Goal: Task Accomplishment & Management: Use online tool/utility

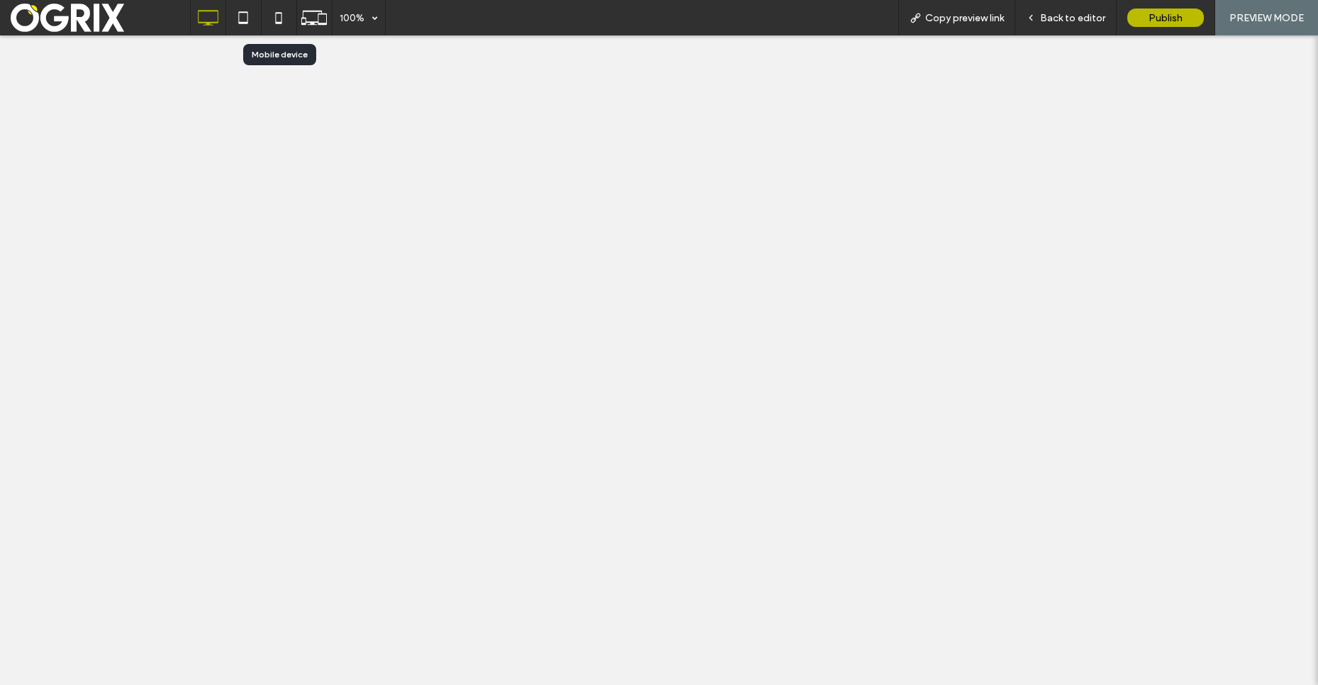
click at [286, 21] on icon at bounding box center [279, 18] width 28 height 28
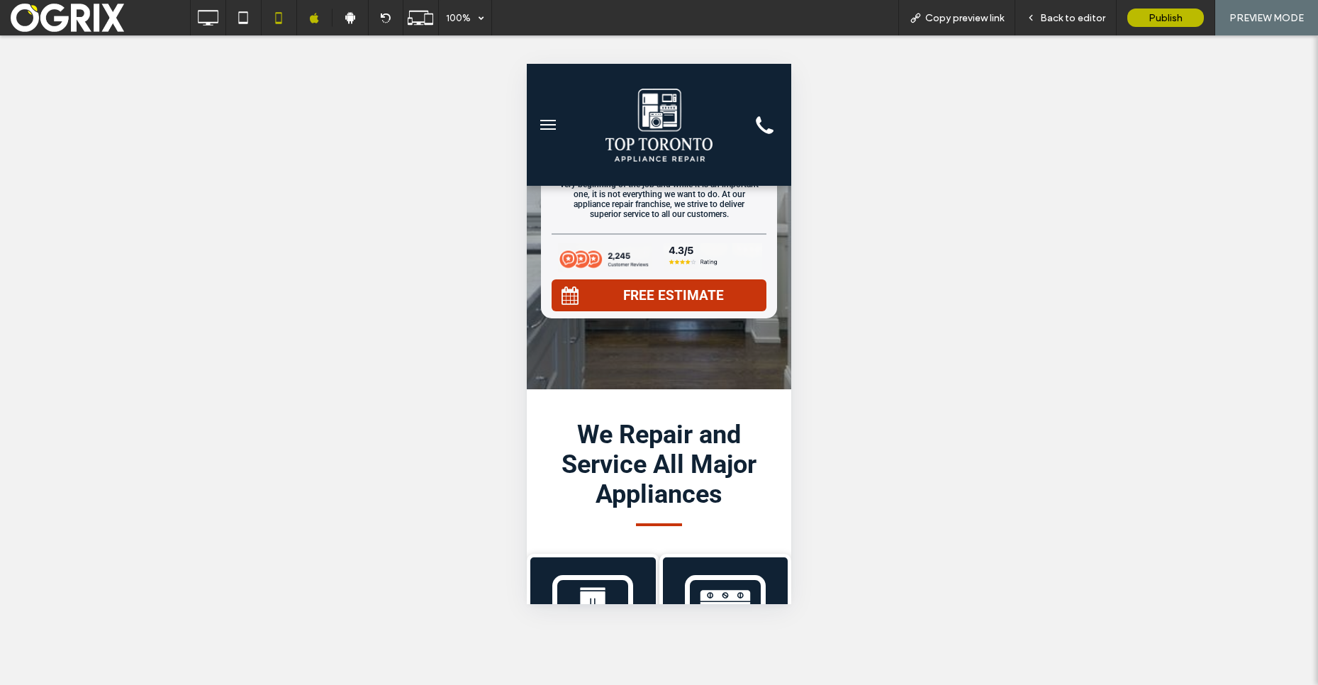
scroll to position [228, 0]
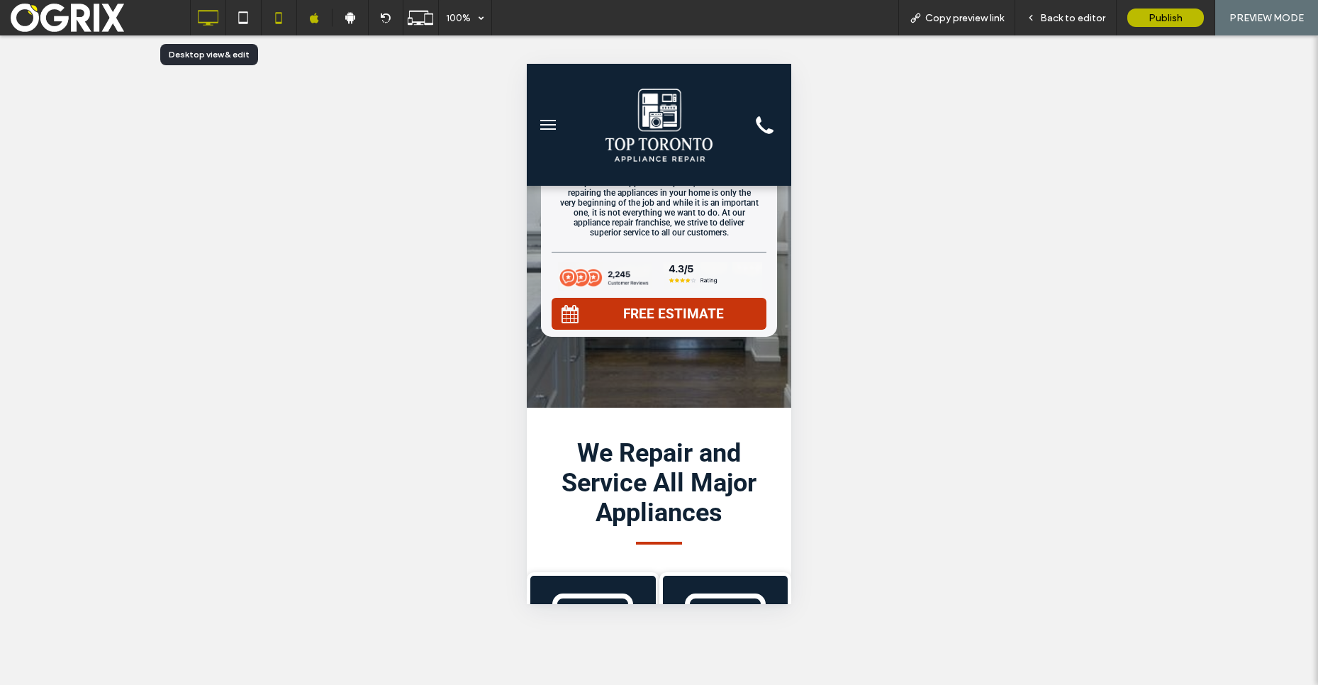
click at [212, 14] on icon at bounding box center [208, 18] width 28 height 28
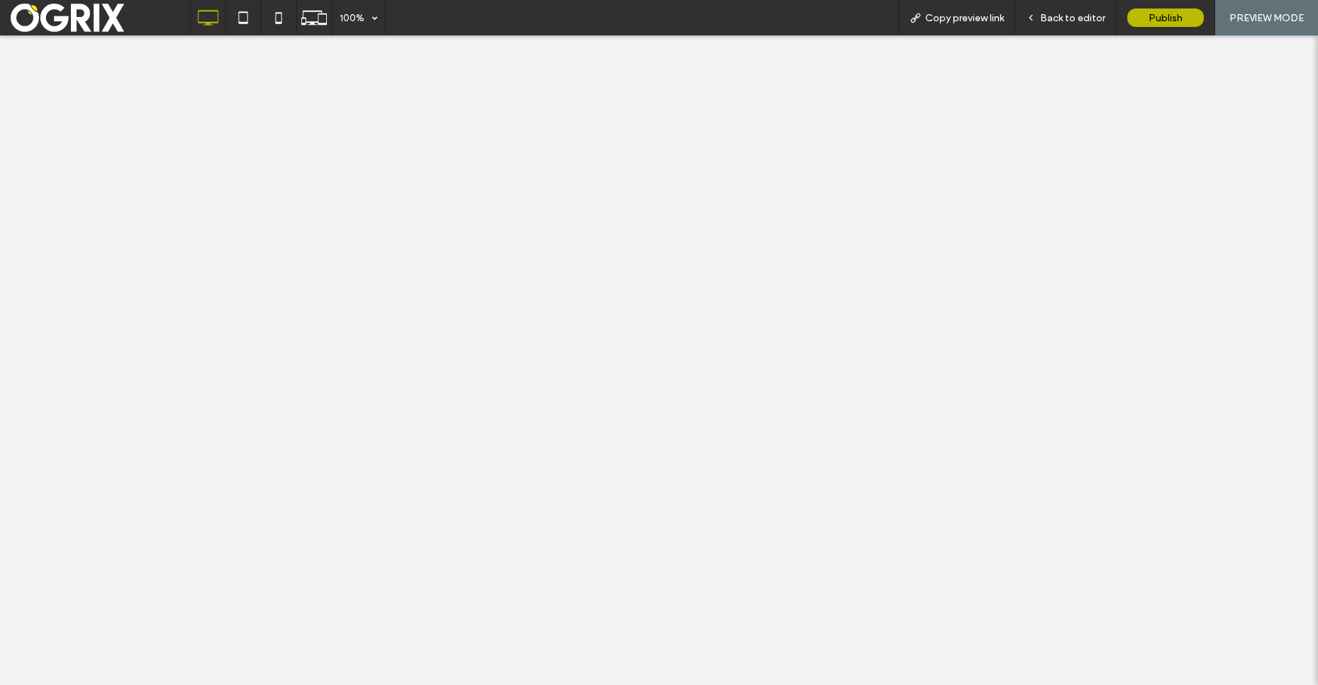
scroll to position [0, 0]
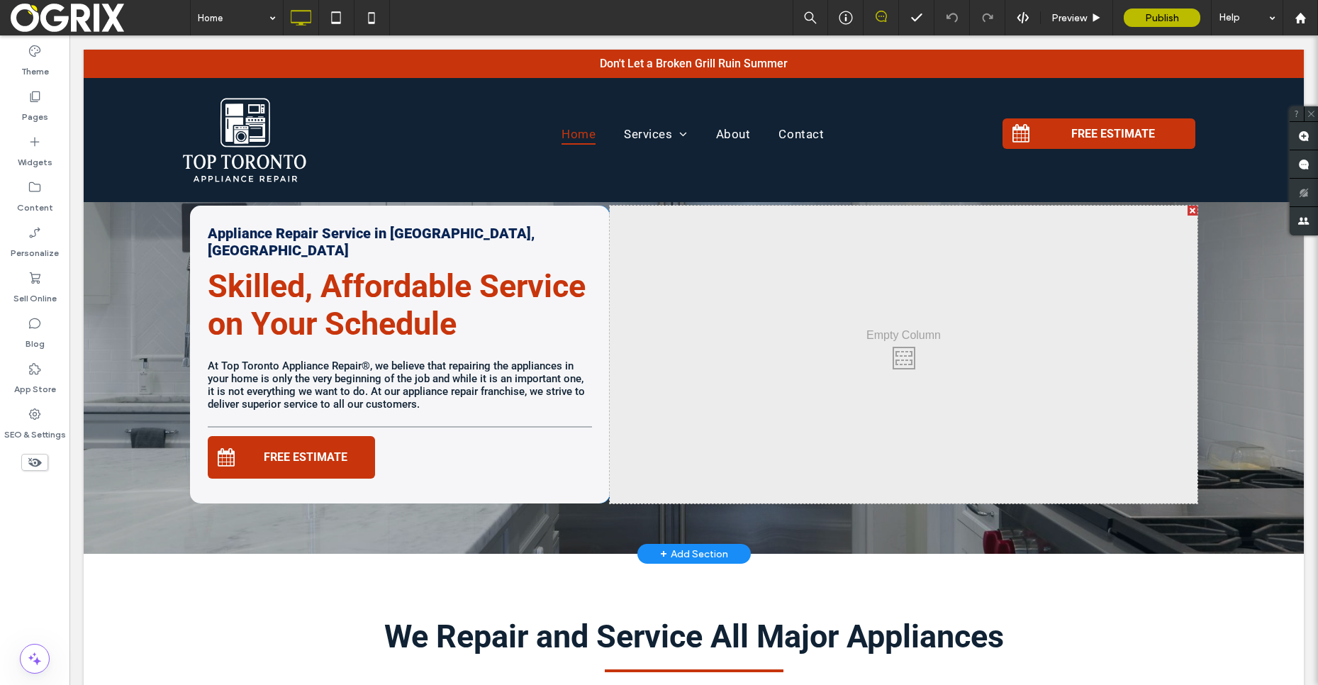
click at [114, 450] on div at bounding box center [694, 319] width 1220 height 470
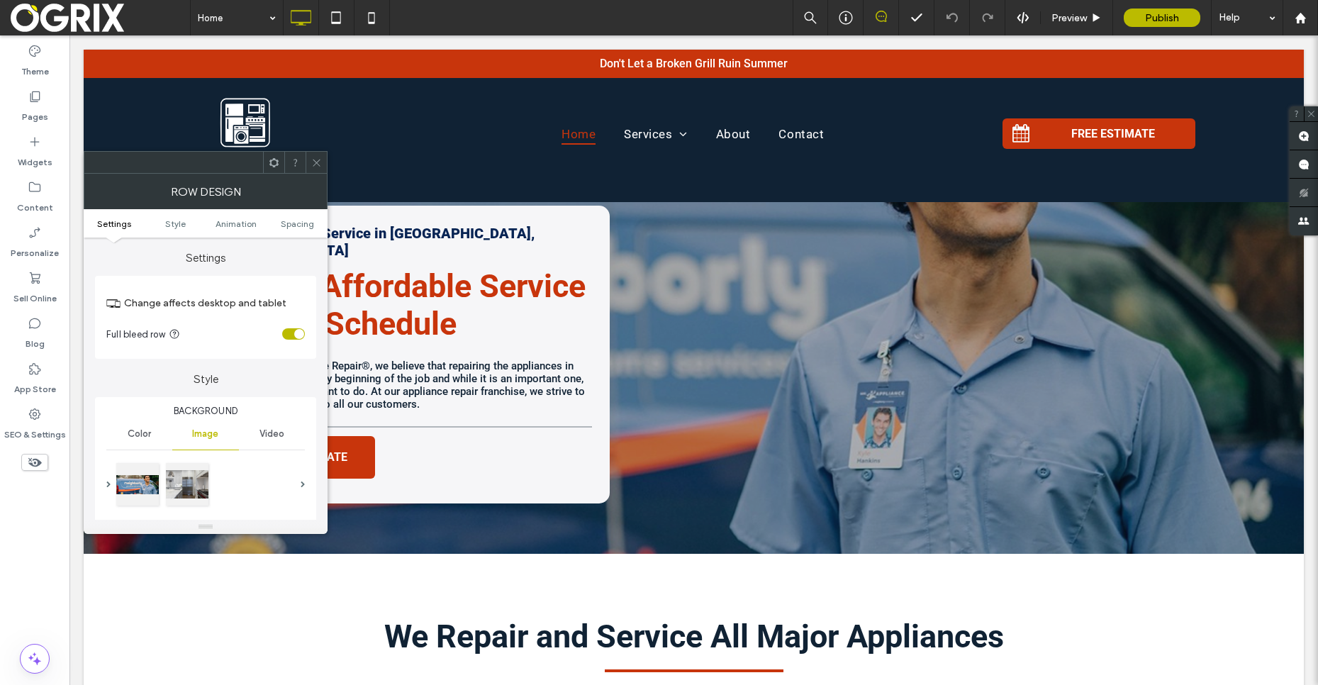
click at [324, 162] on div at bounding box center [316, 162] width 21 height 21
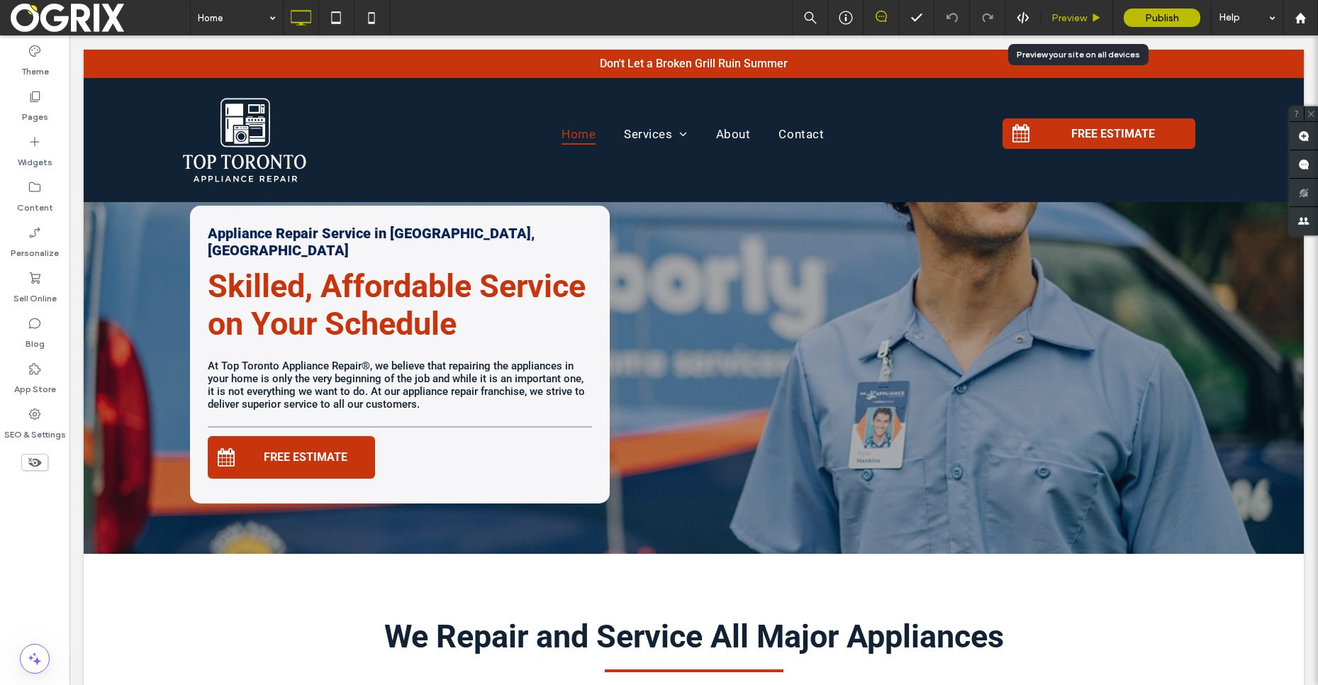
click at [1070, 26] on div "Preview" at bounding box center [1077, 17] width 72 height 35
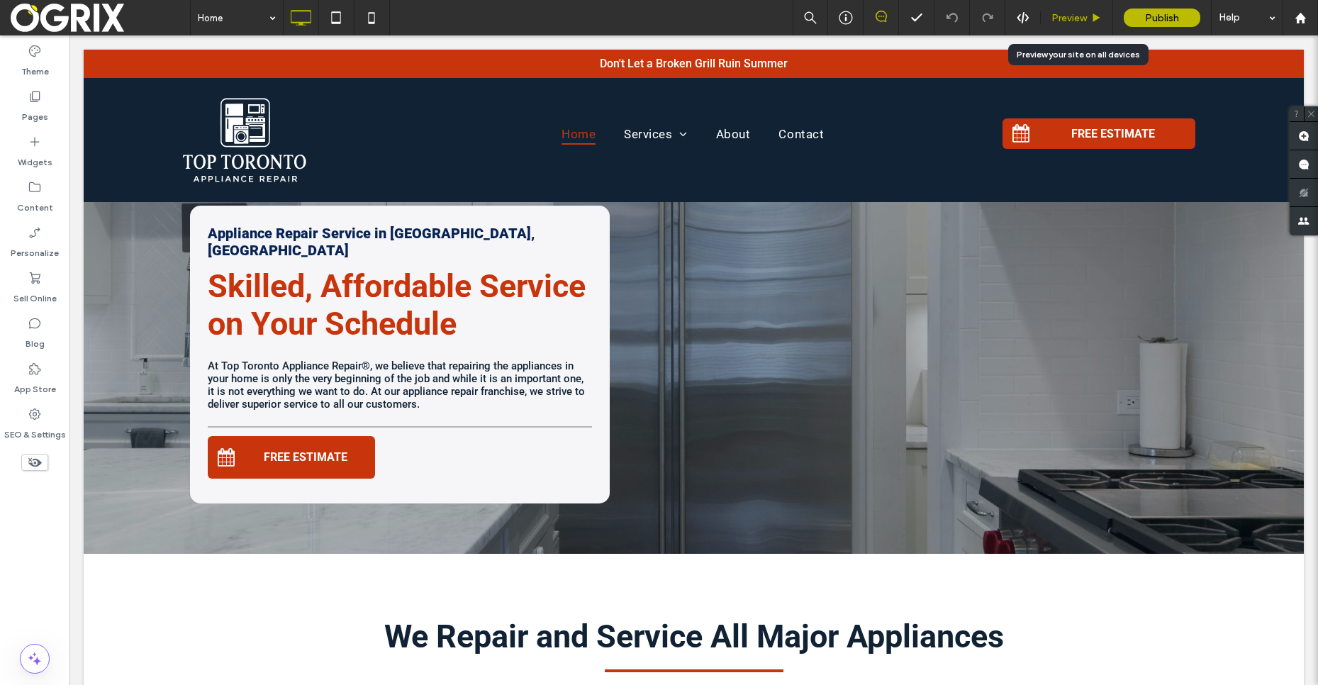
click at [1064, 19] on span "Preview" at bounding box center [1069, 18] width 35 height 12
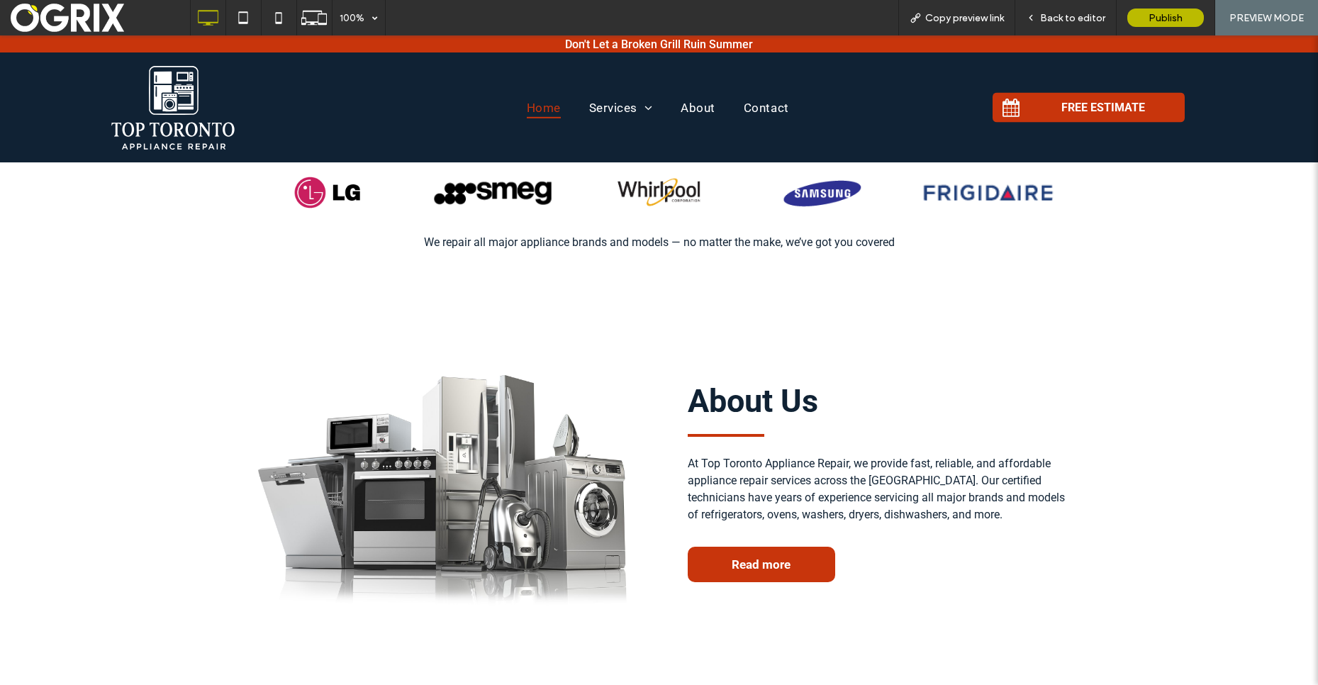
scroll to position [1186, 0]
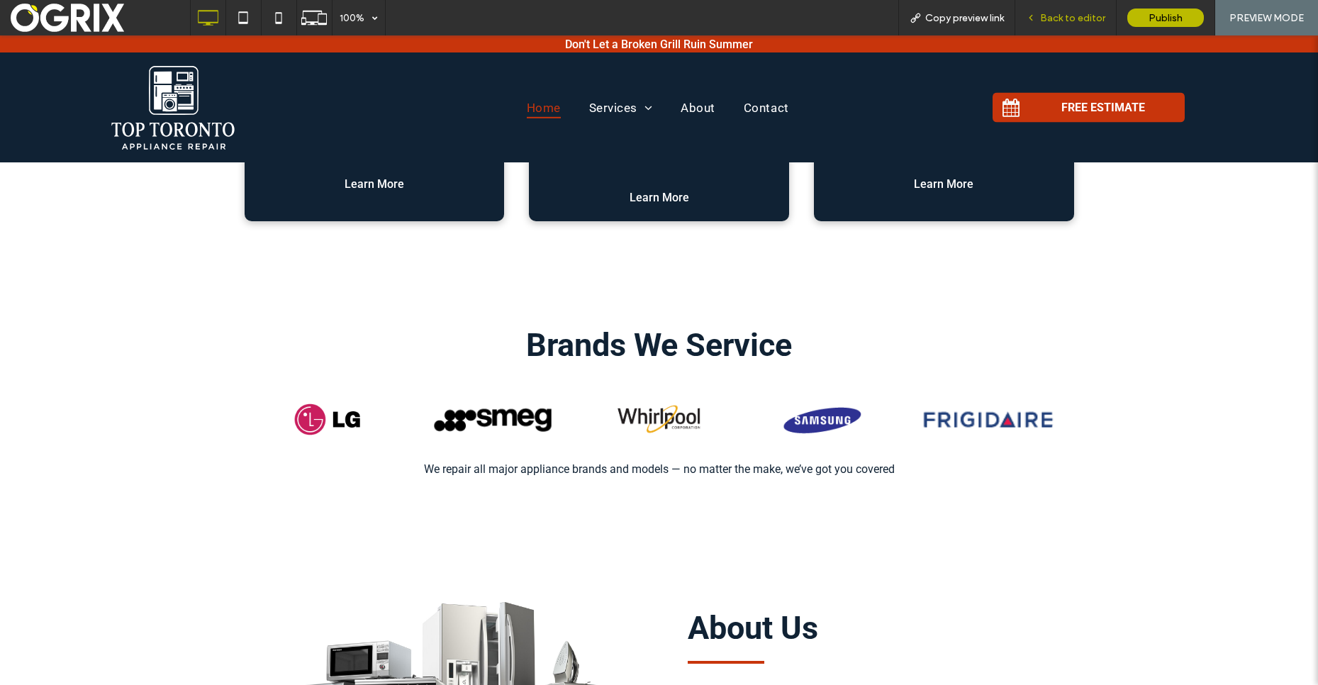
click at [1061, 20] on span "Back to editor" at bounding box center [1072, 18] width 65 height 12
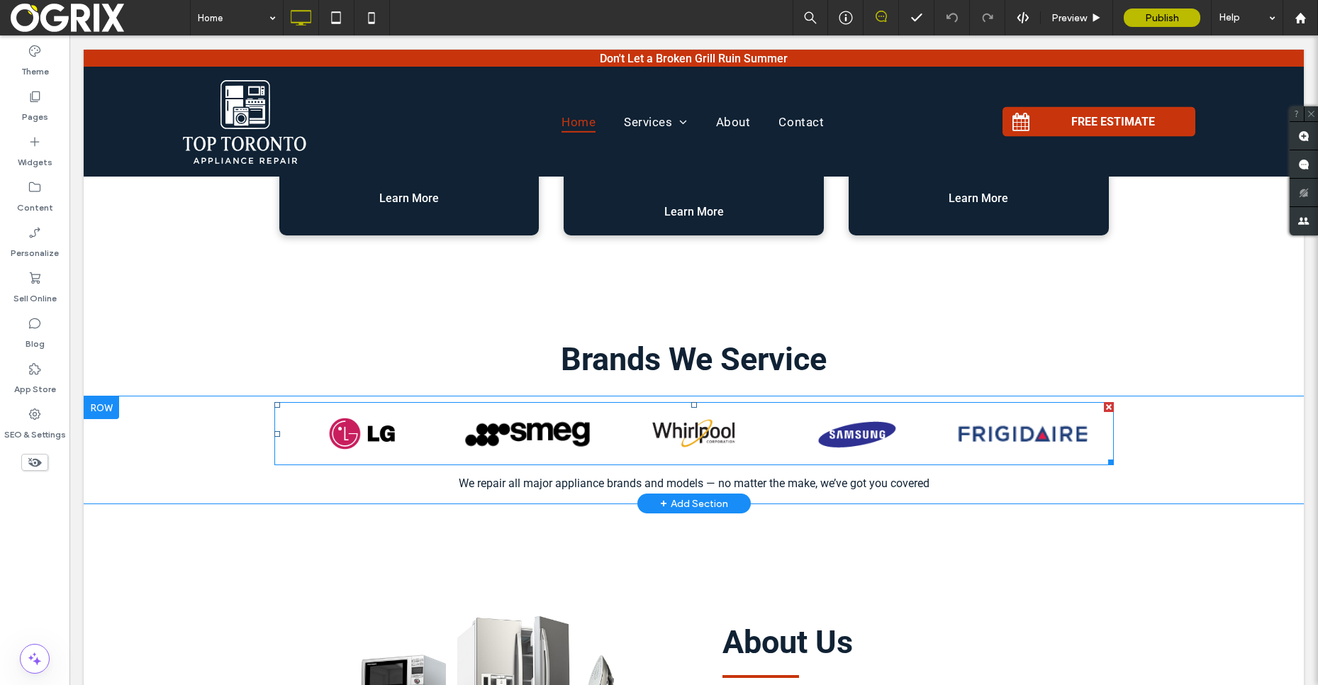
click at [565, 423] on div "Blurred Lines Photo by: John Doe Button" at bounding box center [528, 433] width 165 height 49
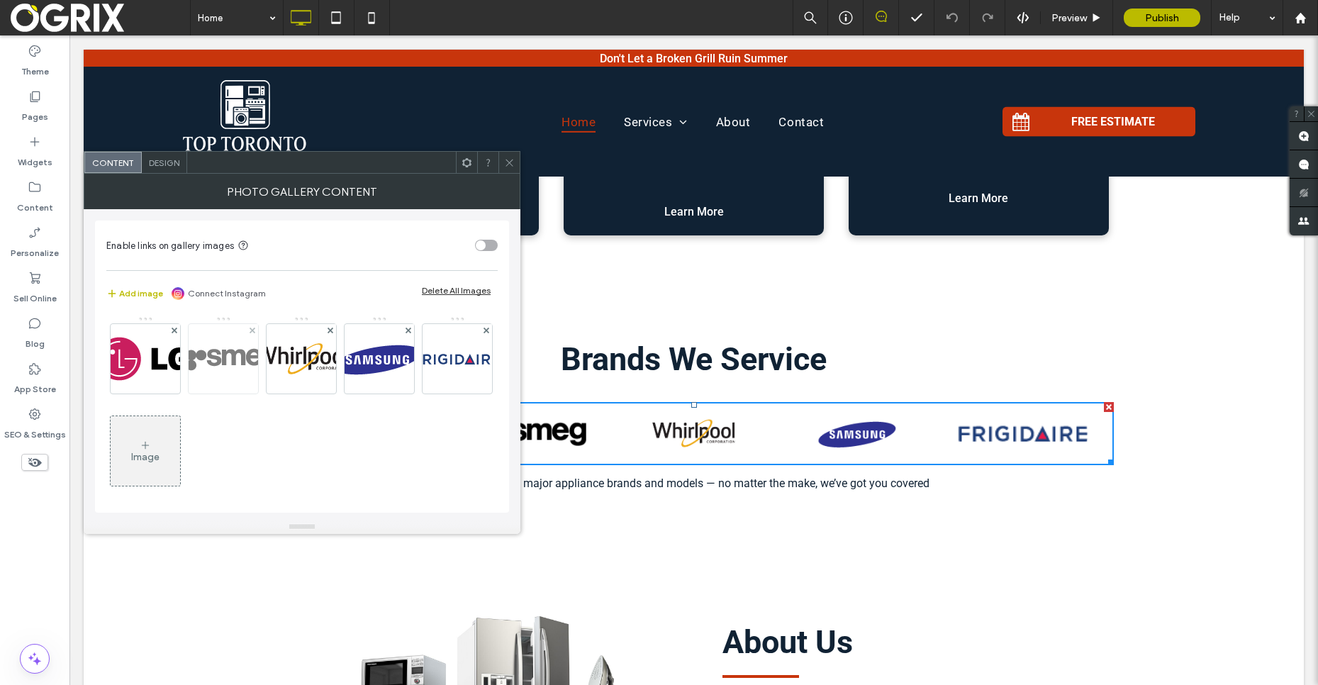
click at [231, 343] on img at bounding box center [223, 359] width 123 height 33
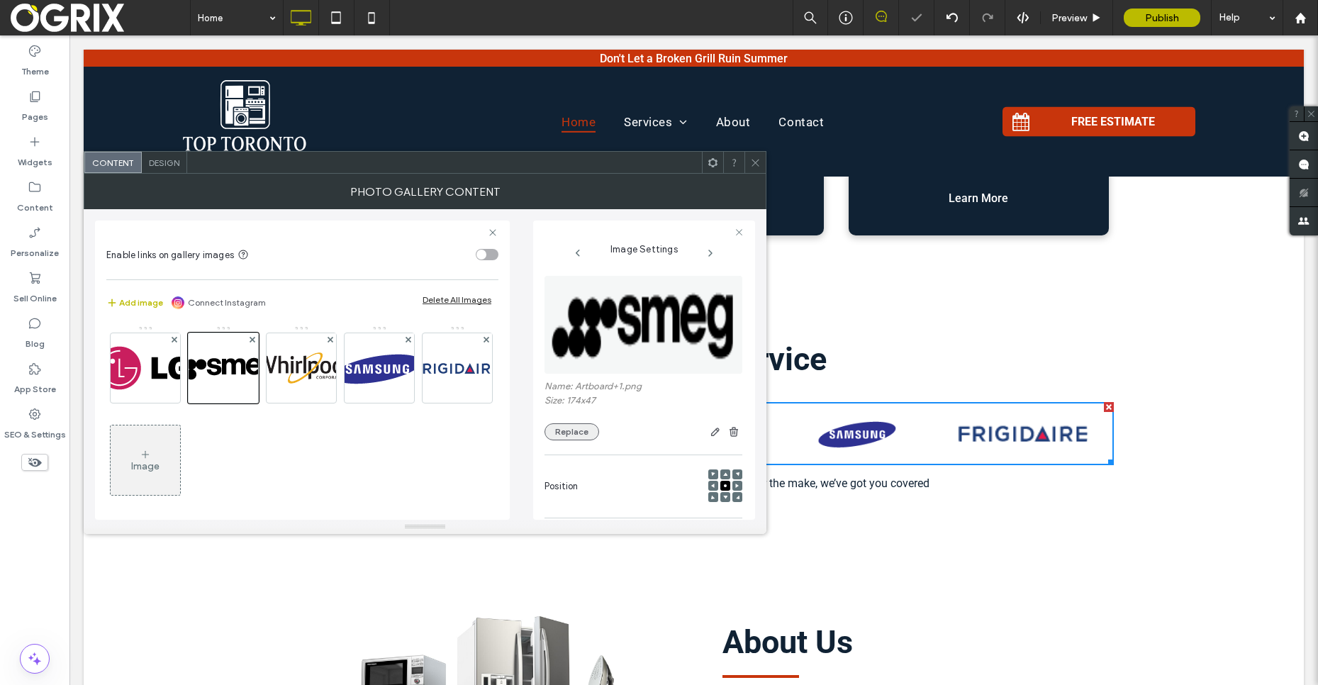
click at [577, 437] on button "Replace" at bounding box center [572, 431] width 55 height 17
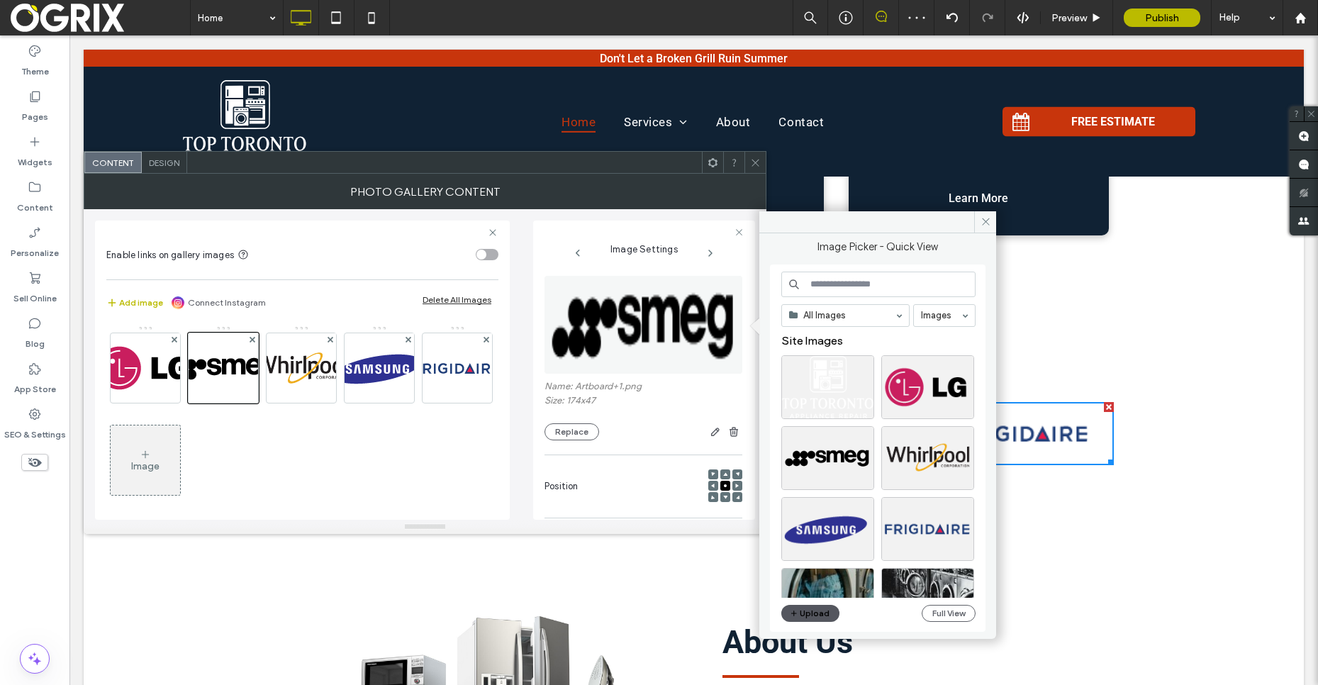
click at [816, 617] on button "Upload" at bounding box center [810, 613] width 58 height 17
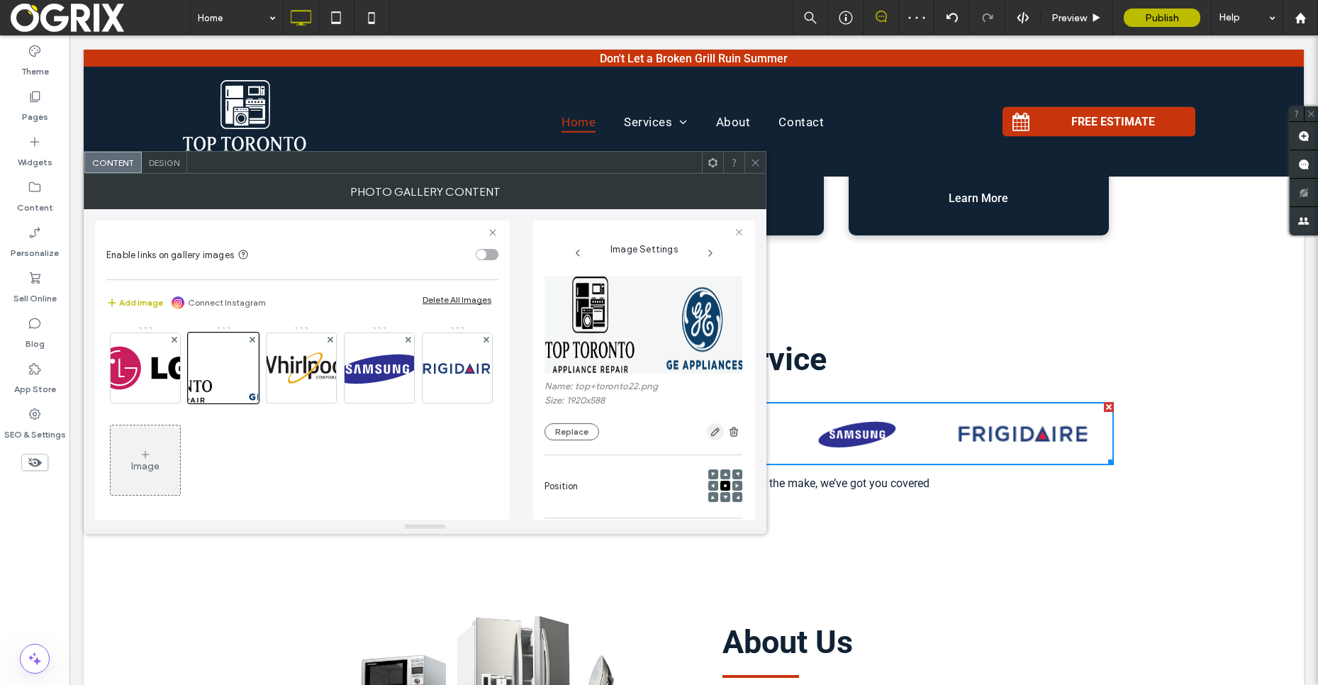
click at [713, 435] on icon "button" at bounding box center [715, 431] width 11 height 11
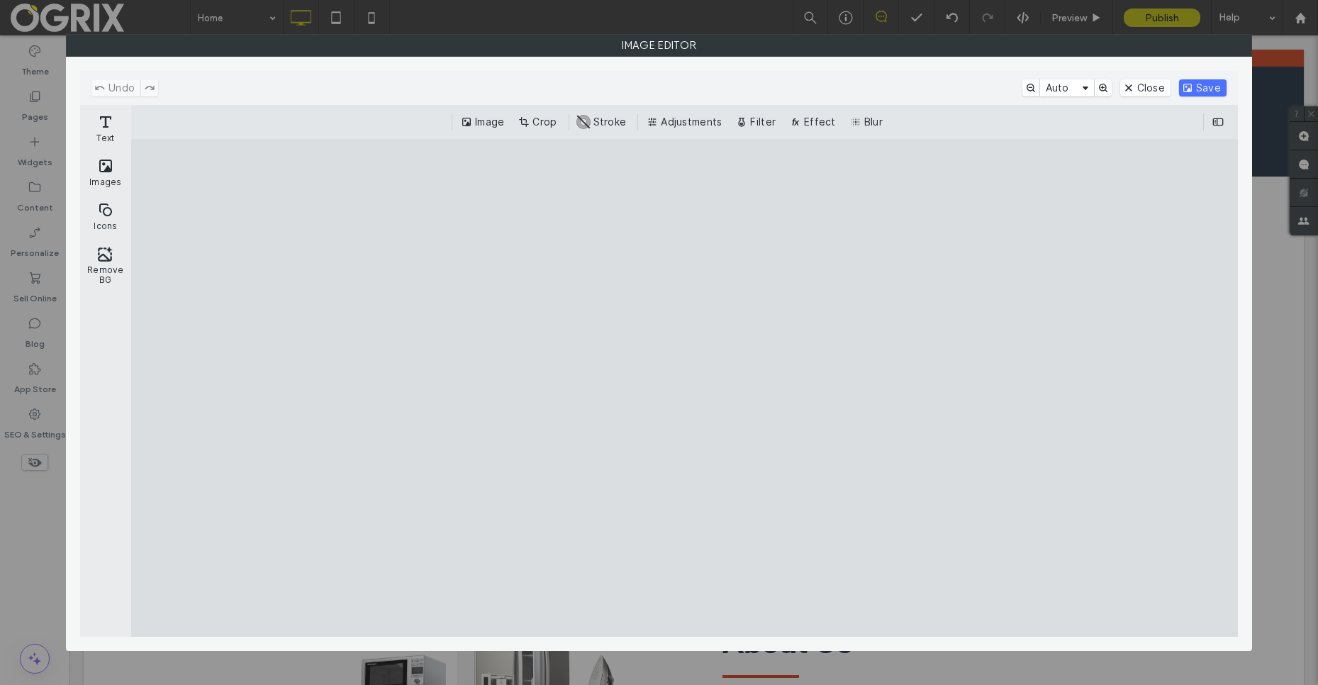
click at [548, 116] on button "Crop" at bounding box center [539, 121] width 47 height 17
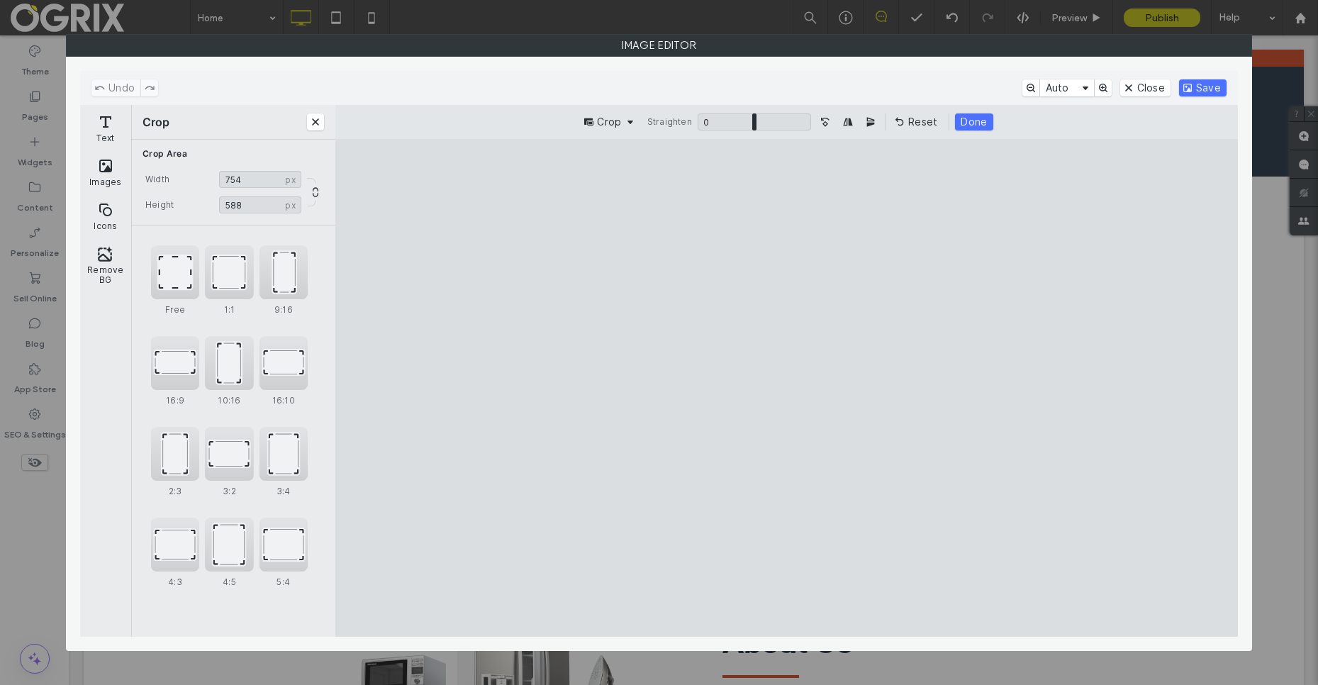
type input "***"
drag, startPoint x: 377, startPoint y: 396, endPoint x: 870, endPoint y: 435, distance: 494.4
click at [787, 388] on cesdk-canvas "Editor canvas" at bounding box center [787, 388] width 0 height 0
drag, startPoint x: 872, startPoint y: 440, endPoint x: 862, endPoint y: 440, distance: 10.6
click at [787, 388] on cesdk-canvas "Editor canvas" at bounding box center [787, 388] width 0 height 0
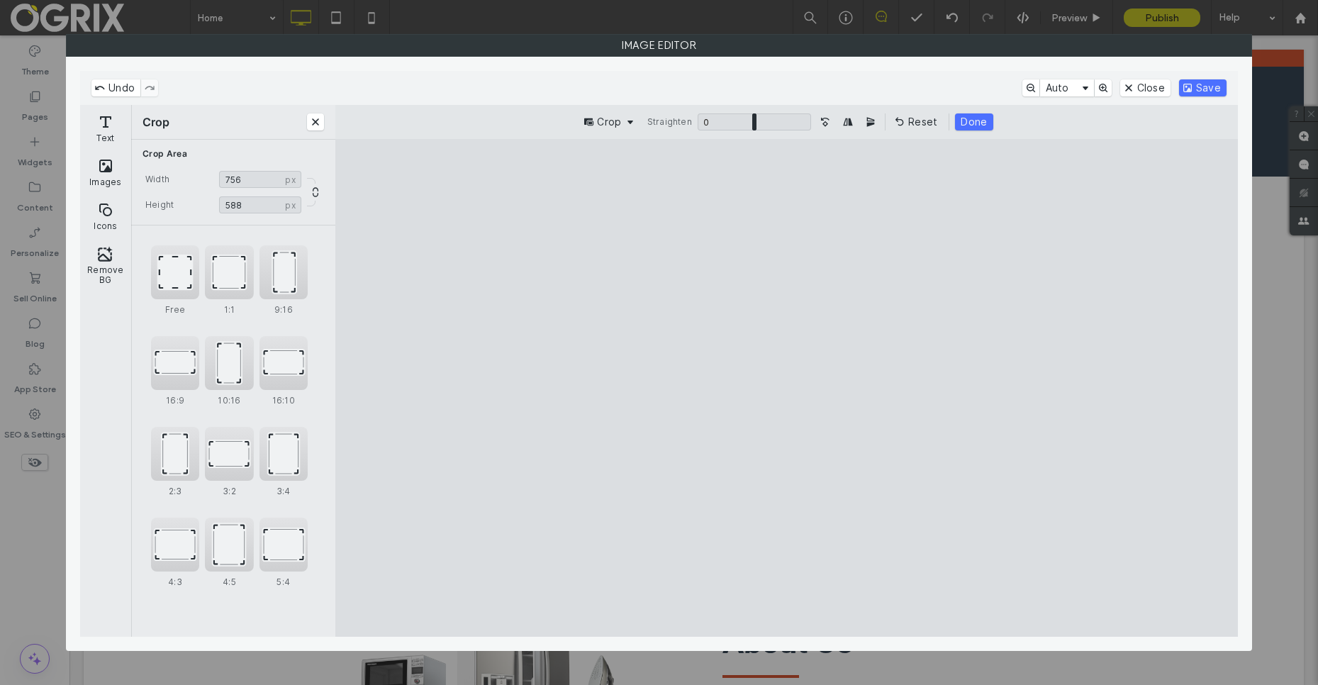
drag, startPoint x: 862, startPoint y: 440, endPoint x: 844, endPoint y: 442, distance: 17.9
click at [787, 388] on cesdk-canvas "Editor canvas" at bounding box center [787, 388] width 0 height 0
drag, startPoint x: 1044, startPoint y: 409, endPoint x: 1053, endPoint y: 408, distance: 9.2
click at [787, 388] on cesdk-canvas "Editor canvas" at bounding box center [787, 388] width 0 height 0
click at [985, 121] on button "Done" at bounding box center [974, 121] width 38 height 17
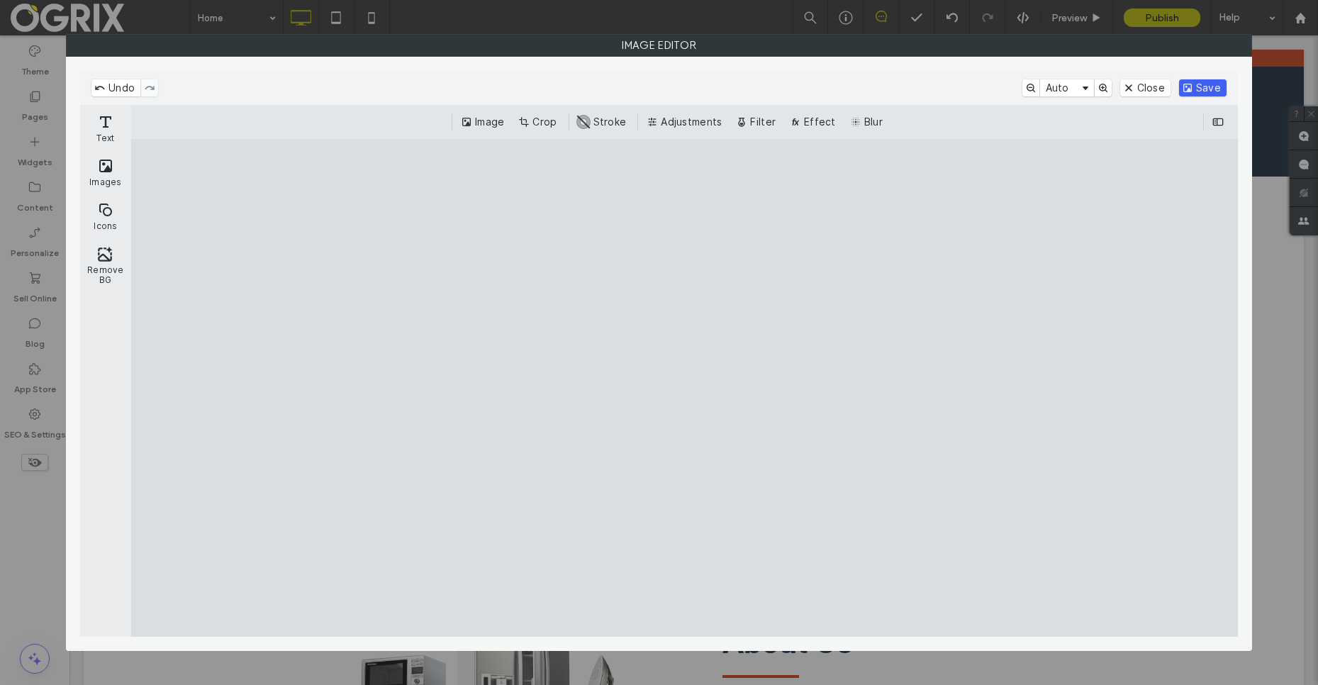
click at [1223, 89] on button "Save" at bounding box center [1203, 87] width 48 height 17
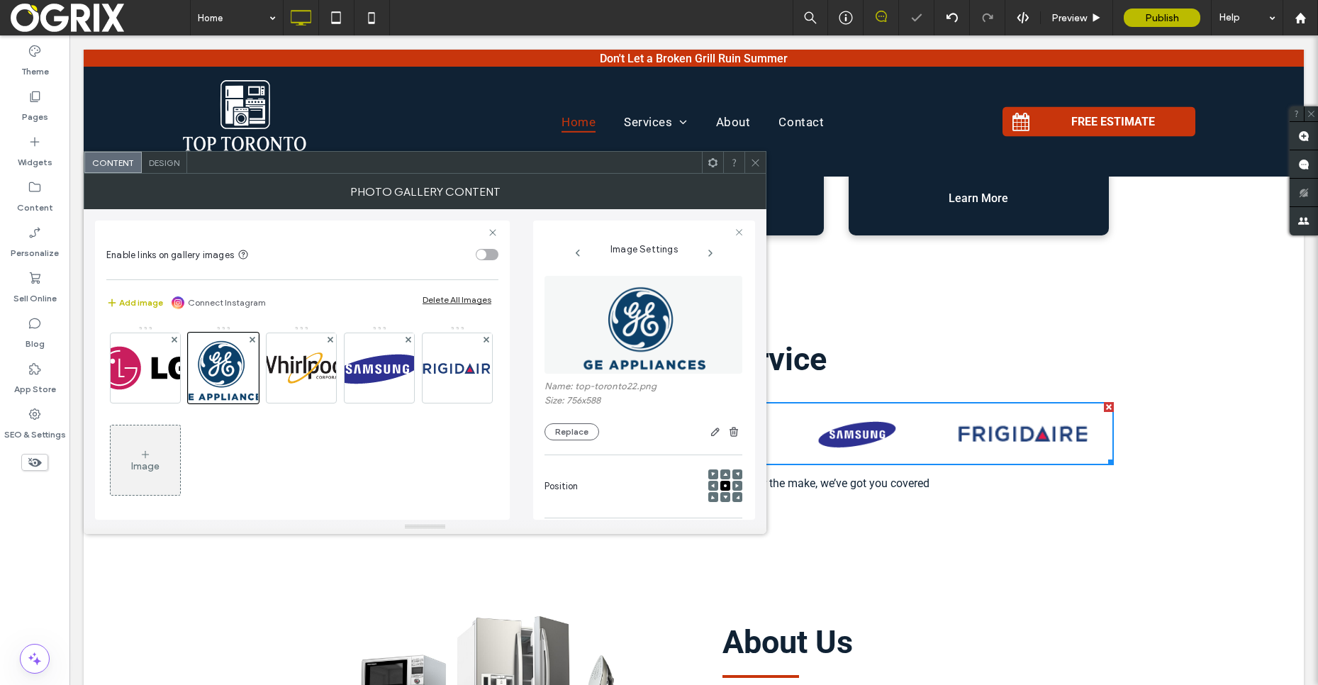
click at [750, 166] on icon at bounding box center [755, 162] width 11 height 11
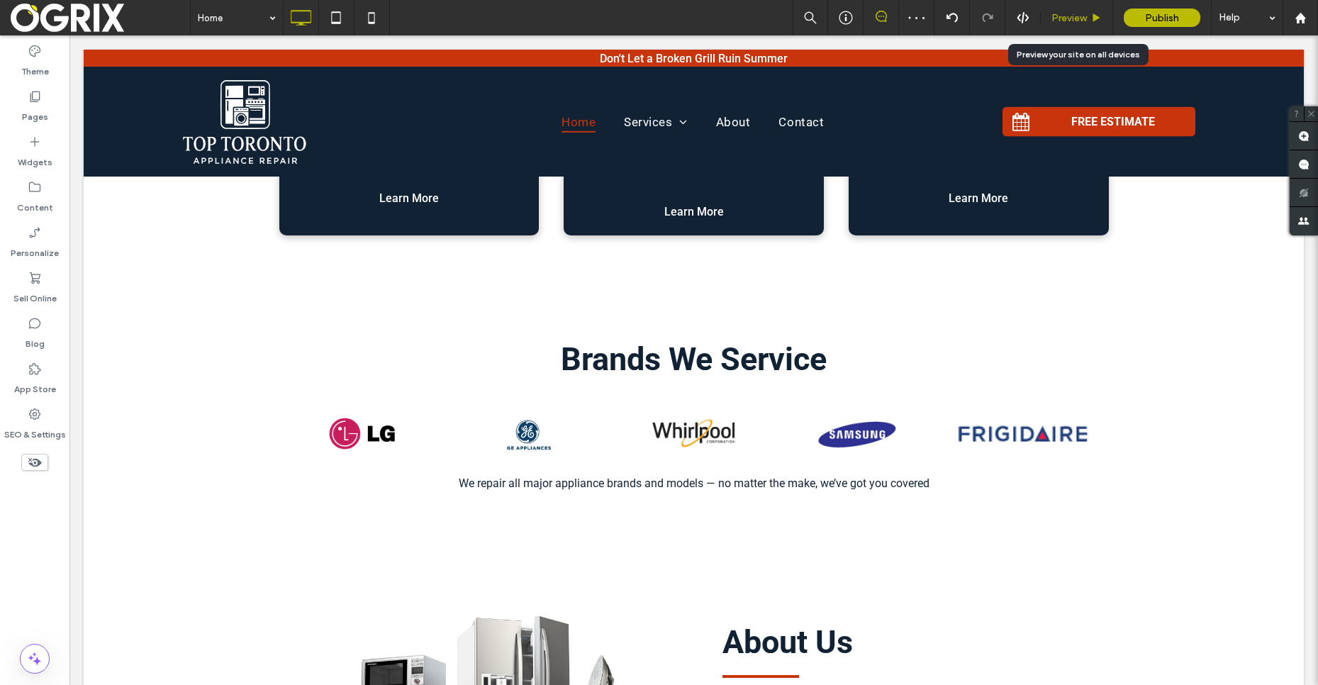
click at [1081, 12] on span "Preview" at bounding box center [1069, 18] width 35 height 12
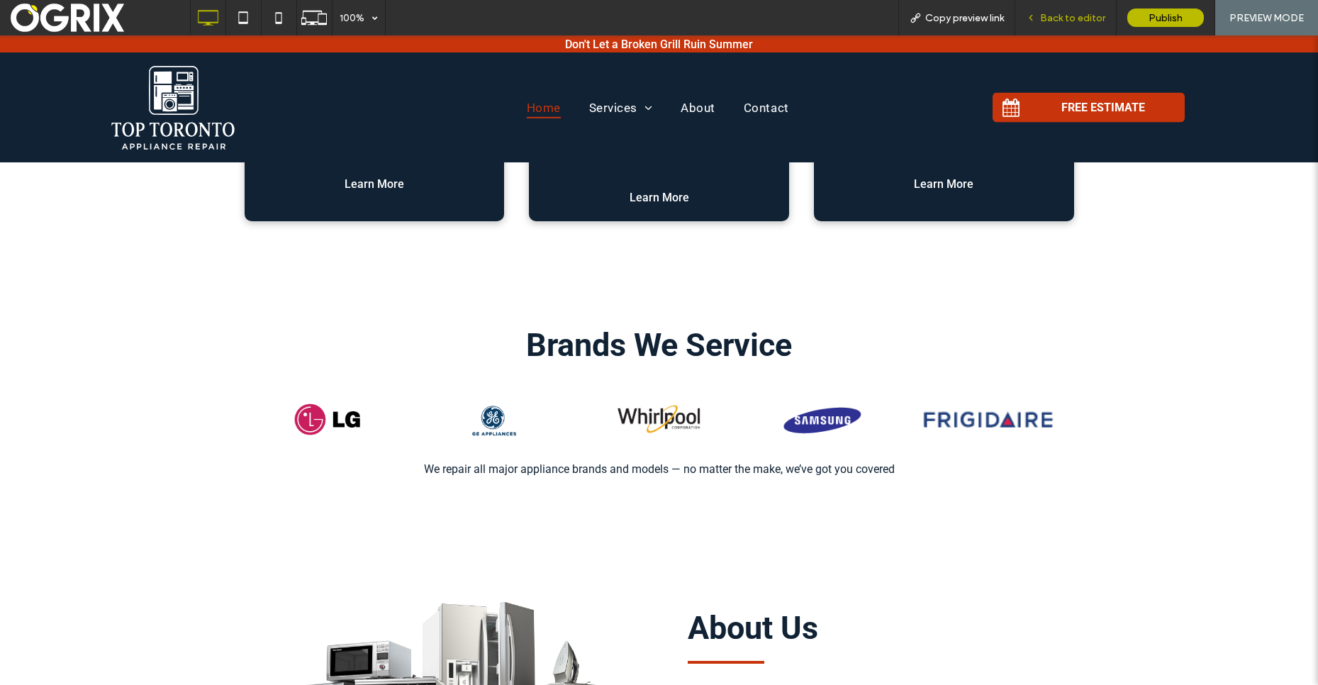
click at [1091, 15] on span "Back to editor" at bounding box center [1072, 18] width 65 height 12
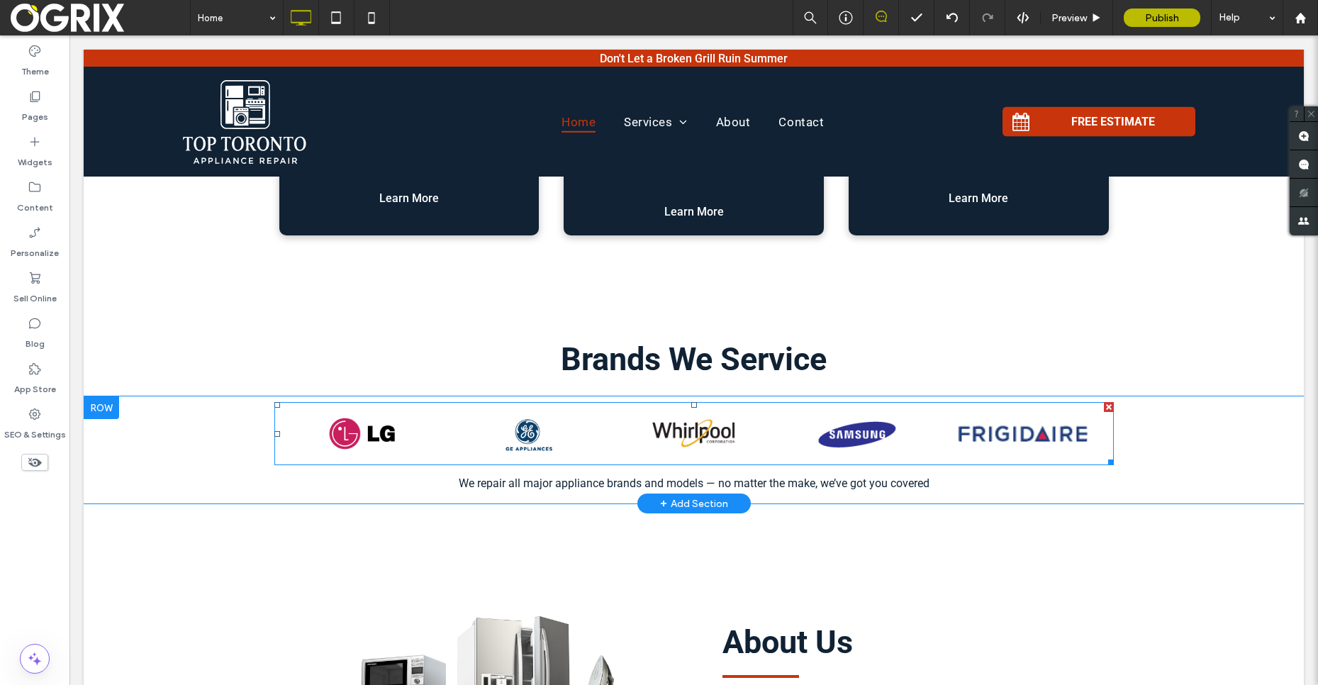
click at [535, 425] on link at bounding box center [529, 434] width 160 height 37
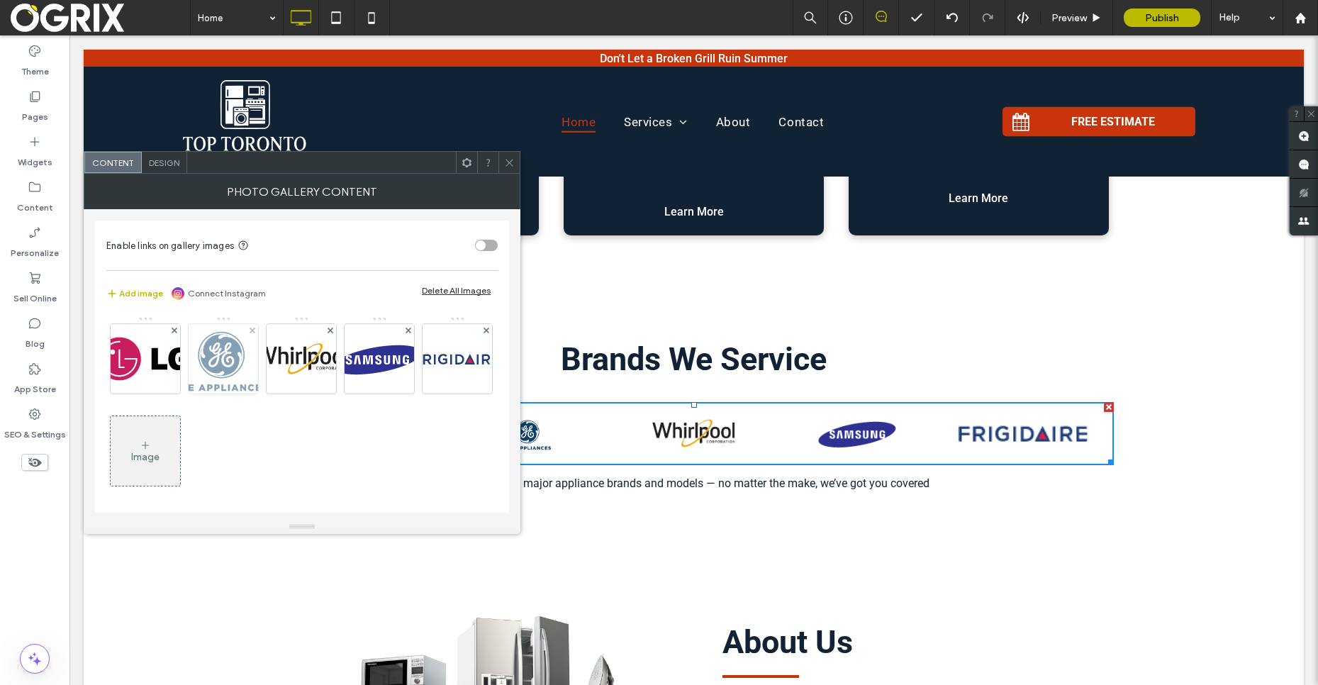
click at [222, 383] on img at bounding box center [223, 358] width 89 height 69
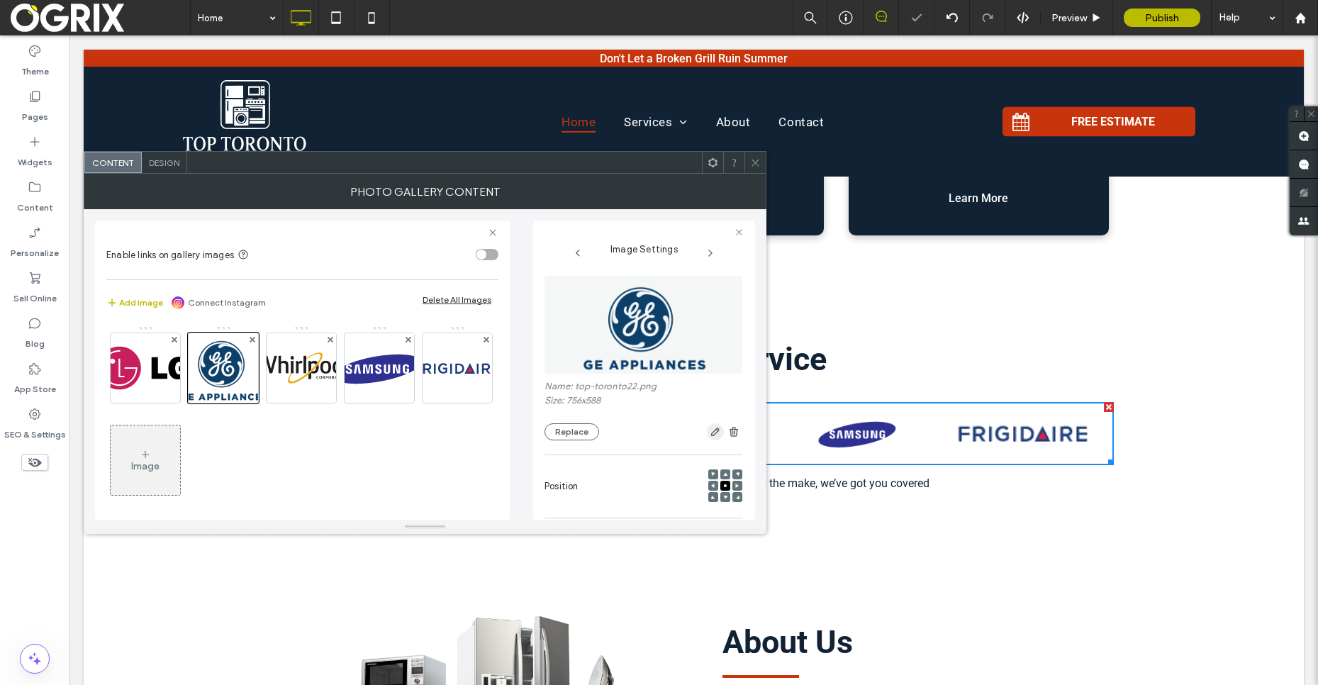
click at [710, 431] on icon "button" at bounding box center [715, 431] width 11 height 11
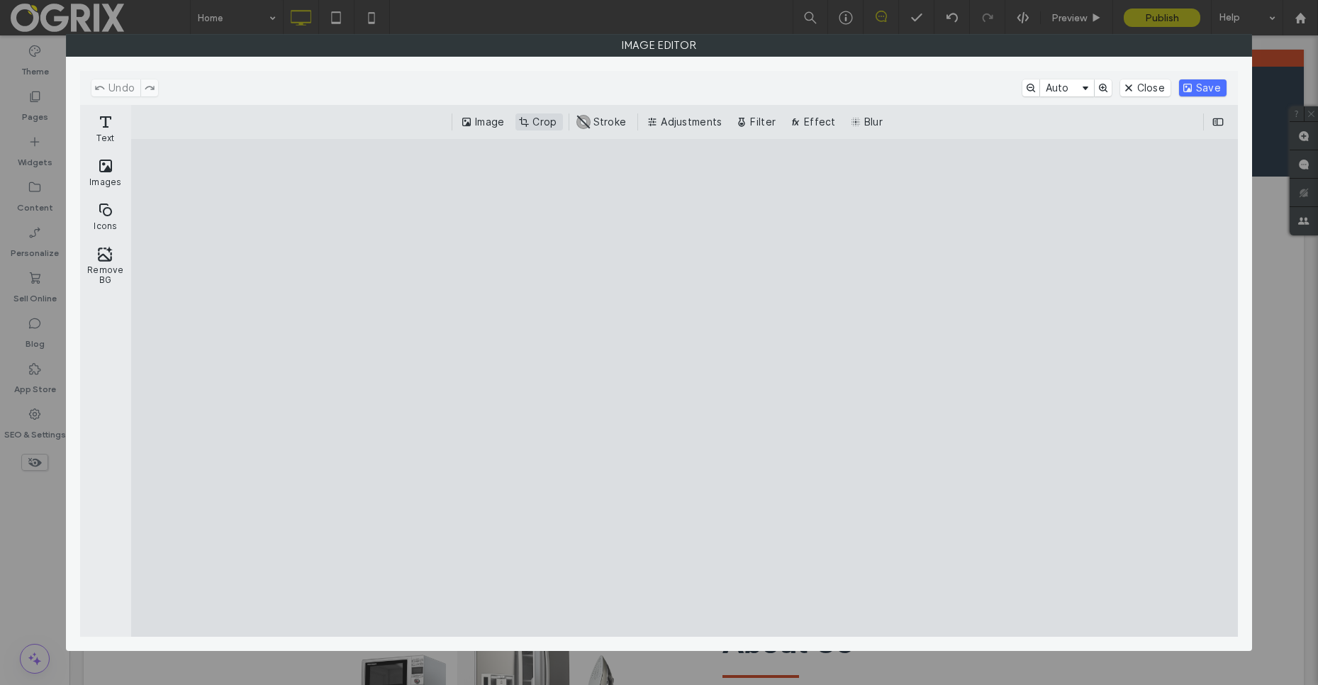
click at [546, 128] on button "Crop" at bounding box center [539, 121] width 47 height 17
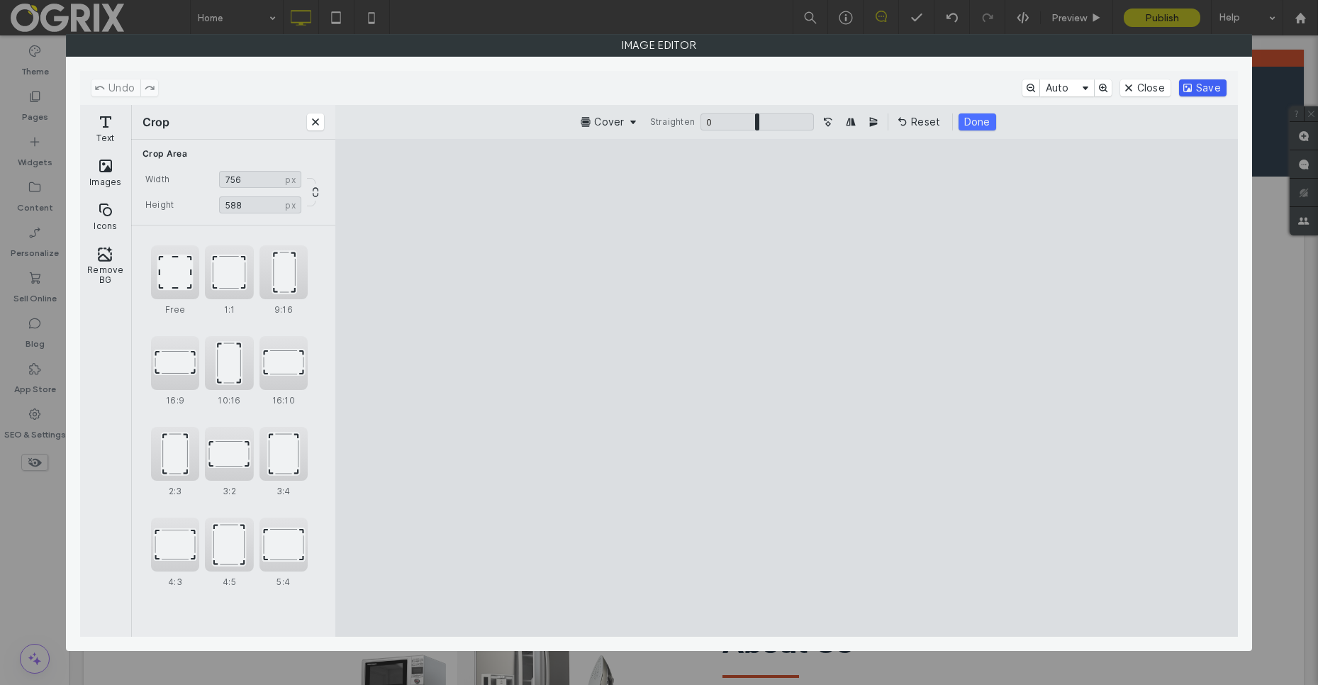
click at [1184, 86] on button "Save" at bounding box center [1203, 87] width 48 height 17
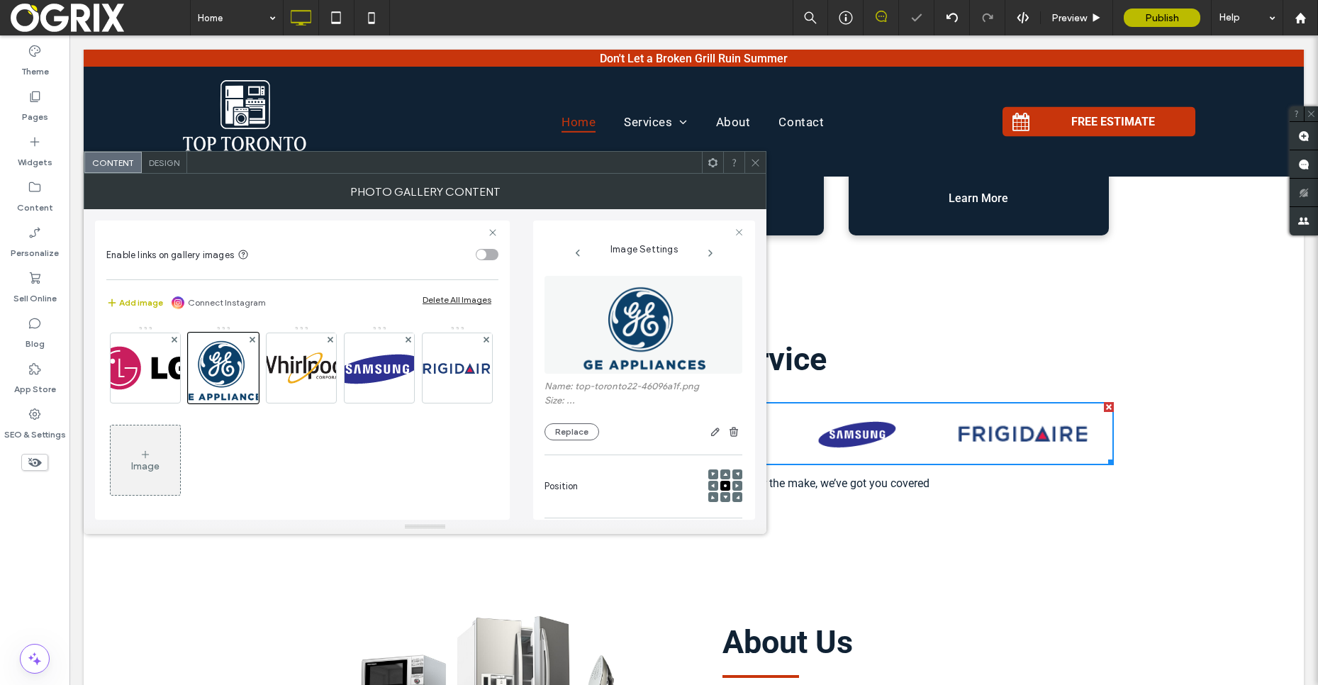
type input "***"
drag, startPoint x: 852, startPoint y: 226, endPoint x: 784, endPoint y: 205, distance: 71.3
click at [707, 436] on span "button" at bounding box center [715, 431] width 17 height 17
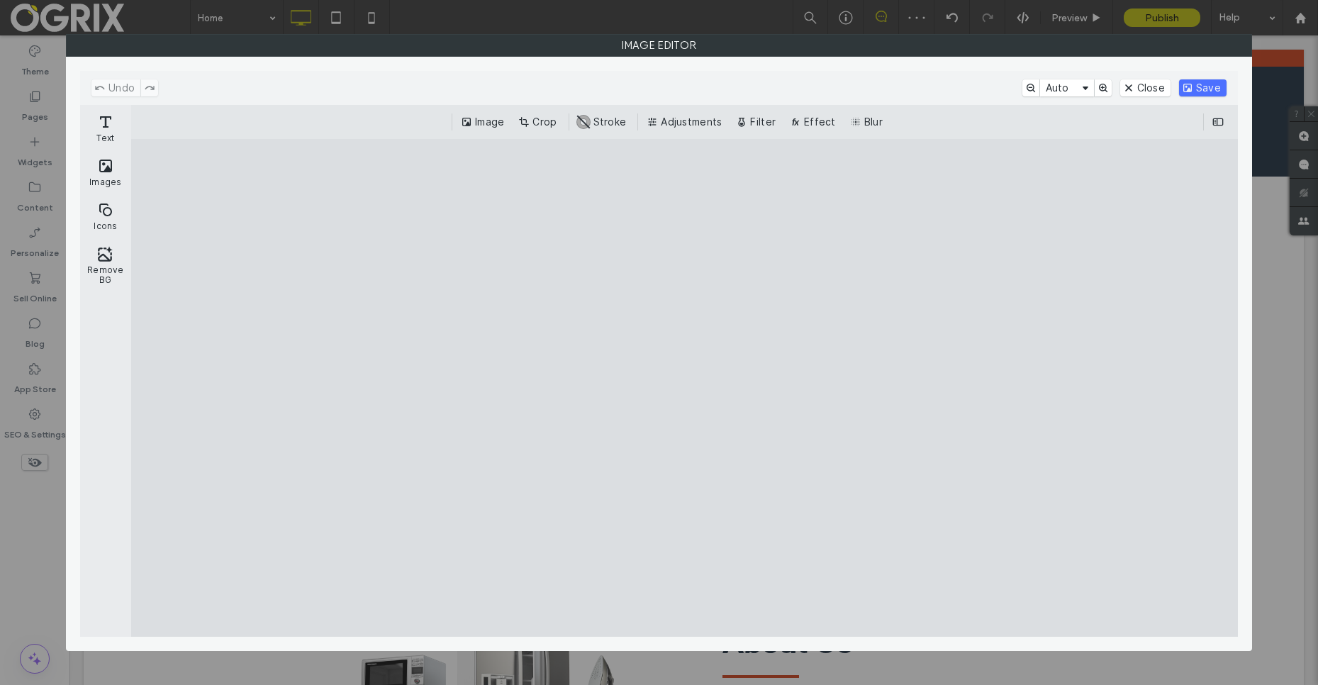
click at [517, 118] on div "Image Crop #ABABAB Stroke Adjustments Filter Effect Blur" at bounding box center [685, 121] width 1084 height 17
click at [533, 122] on button "Crop" at bounding box center [539, 121] width 47 height 17
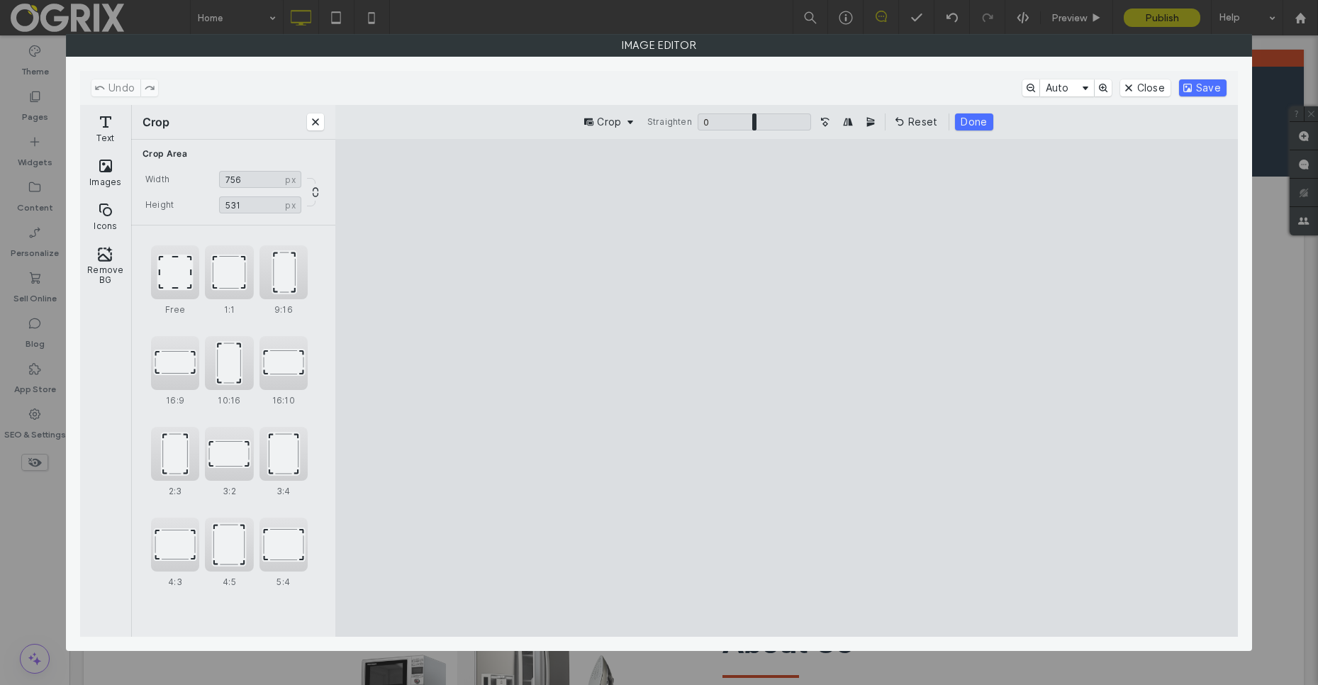
drag, startPoint x: 781, startPoint y: 190, endPoint x: 792, endPoint y: 228, distance: 39.9
click at [787, 388] on cesdk-canvas "Editor canvas" at bounding box center [787, 388] width 0 height 0
type input "***"
drag, startPoint x: 791, startPoint y: 608, endPoint x: 797, endPoint y: 601, distance: 9.6
click at [787, 388] on cesdk-canvas "Editor canvas" at bounding box center [787, 388] width 0 height 0
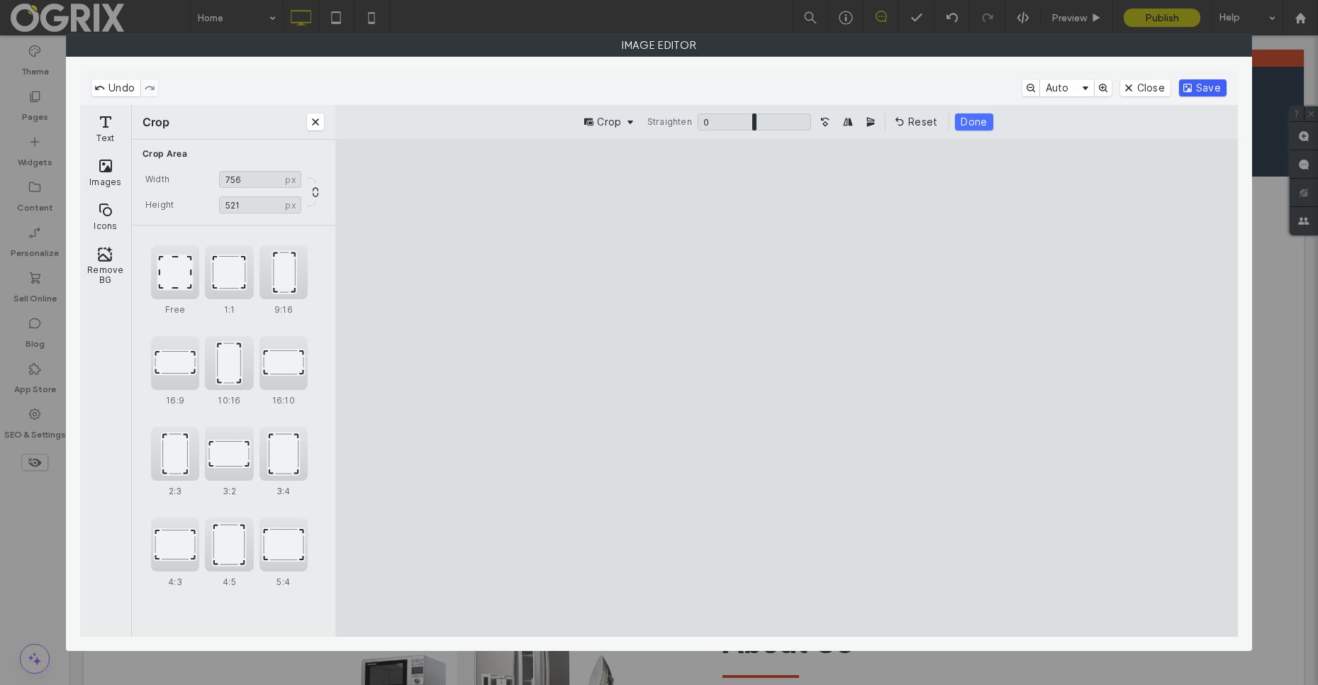
click at [1189, 88] on button "Save" at bounding box center [1203, 87] width 48 height 17
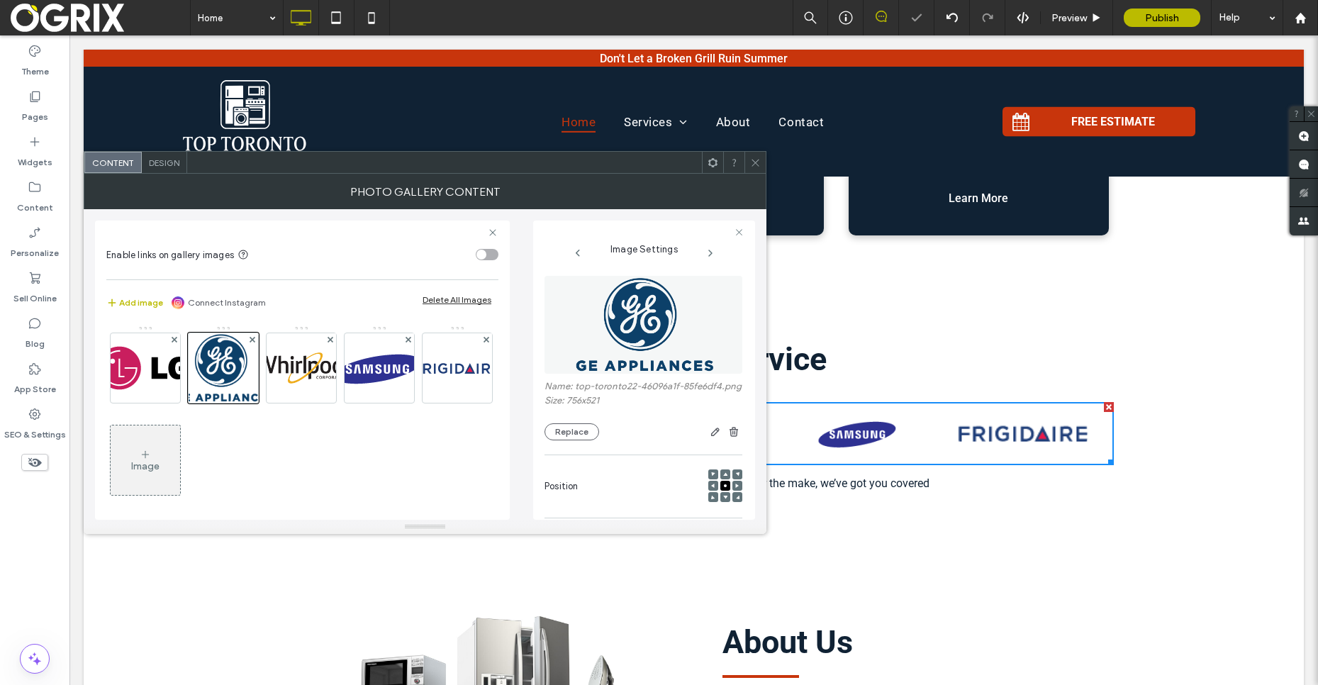
click at [753, 164] on icon at bounding box center [755, 162] width 11 height 11
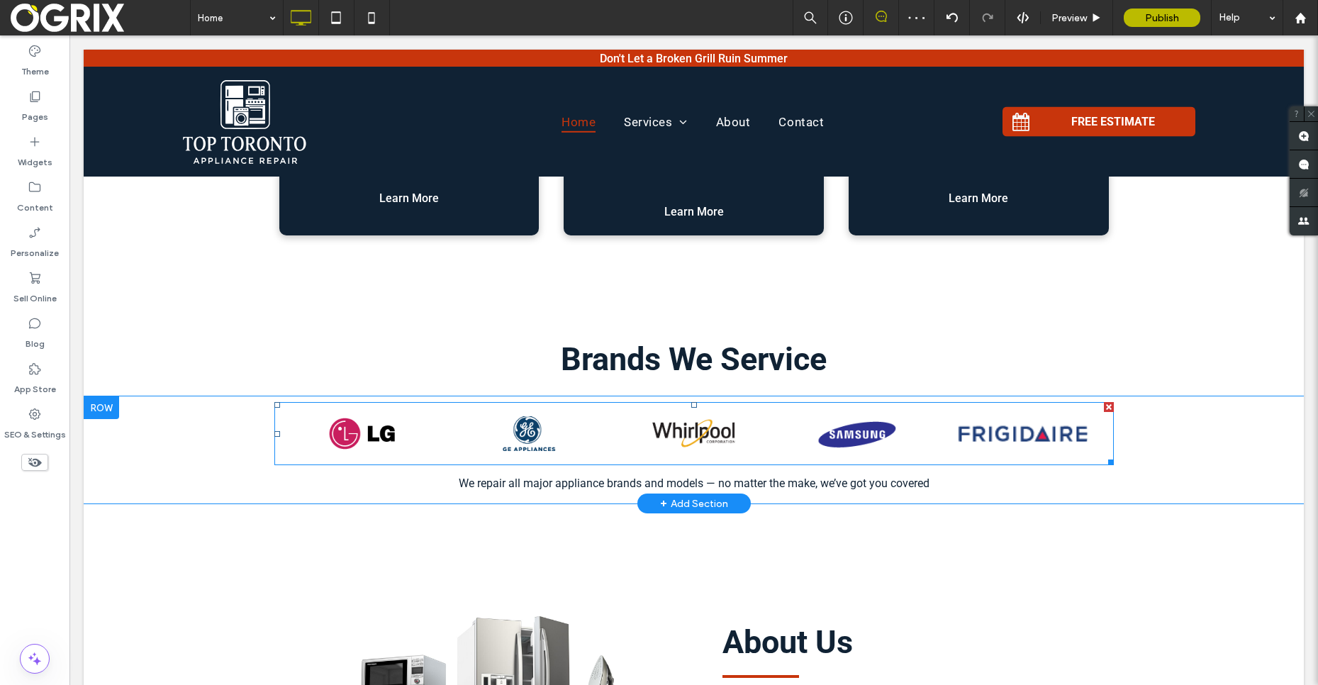
click at [525, 416] on link at bounding box center [529, 434] width 160 height 37
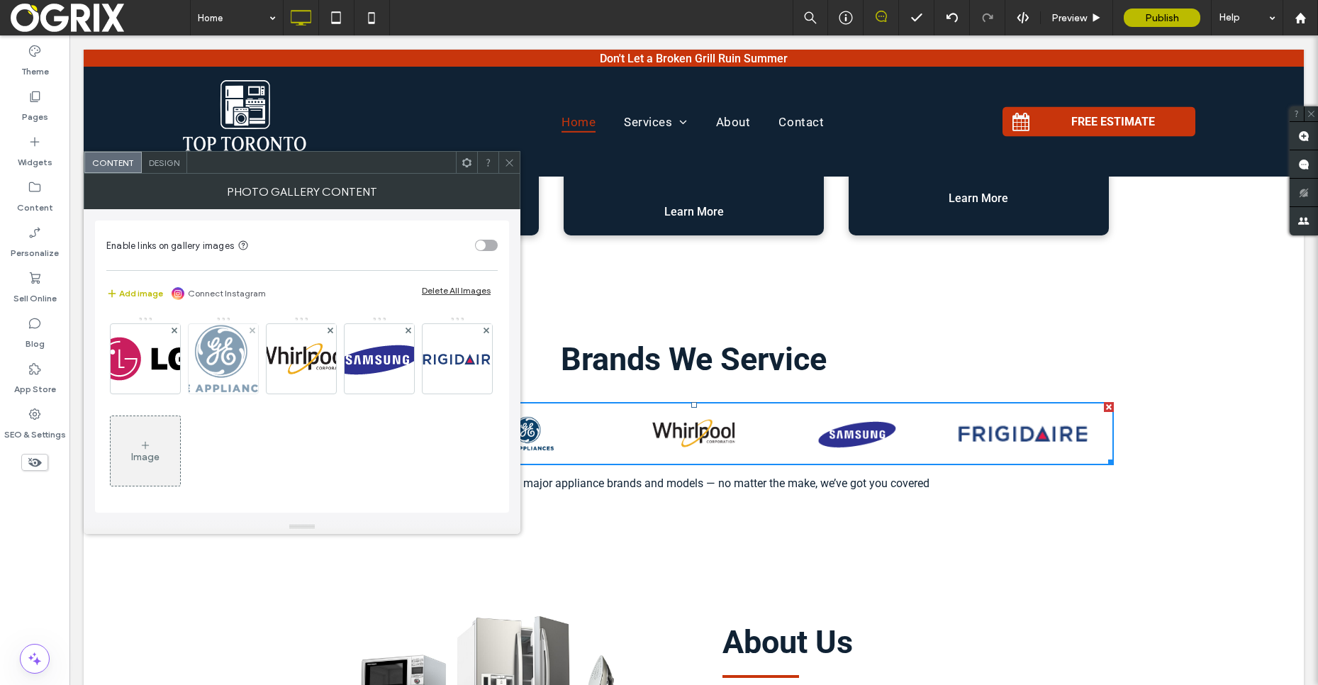
click at [223, 343] on img at bounding box center [223, 358] width 101 height 69
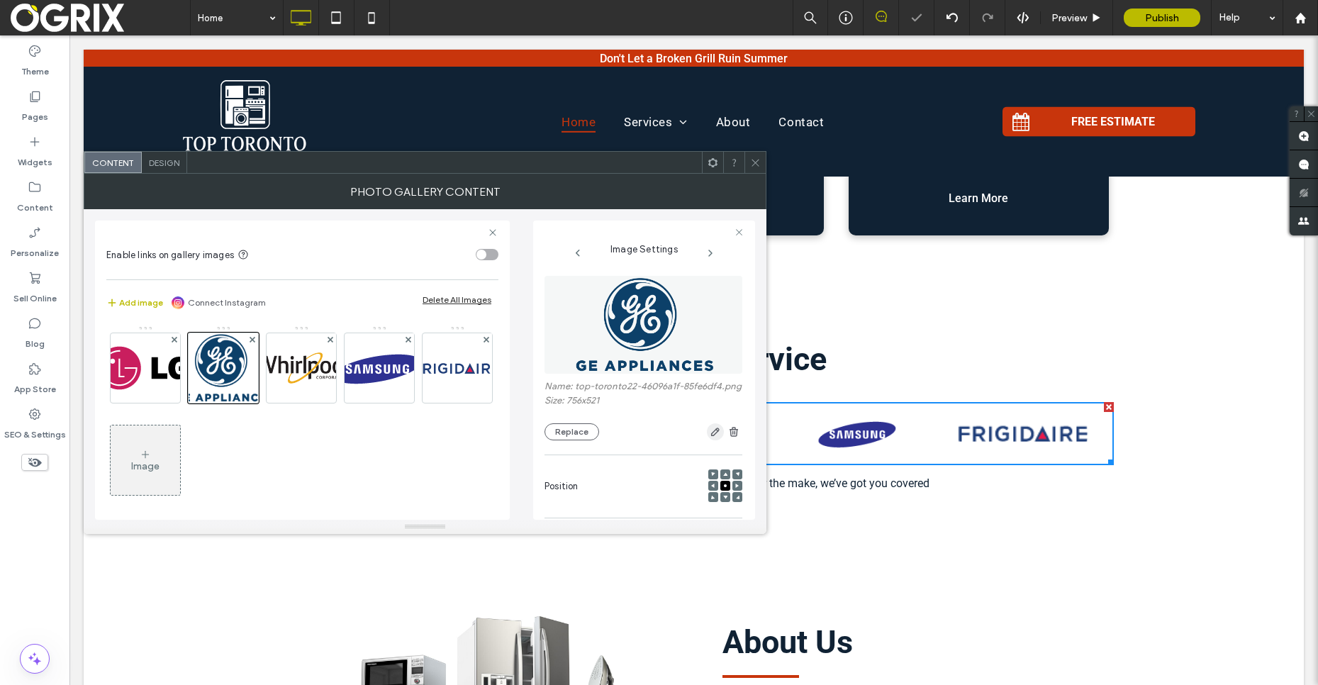
click at [707, 440] on span "button" at bounding box center [715, 431] width 17 height 17
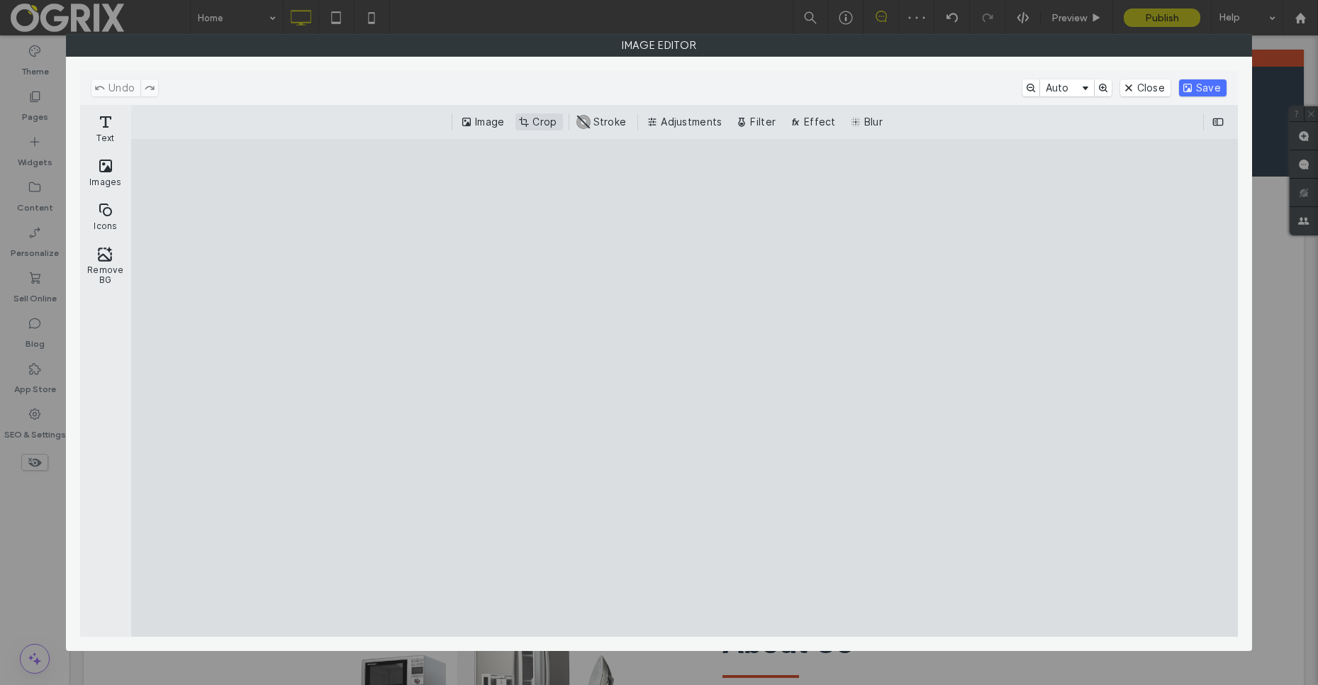
click at [557, 126] on button "Crop" at bounding box center [539, 121] width 47 height 17
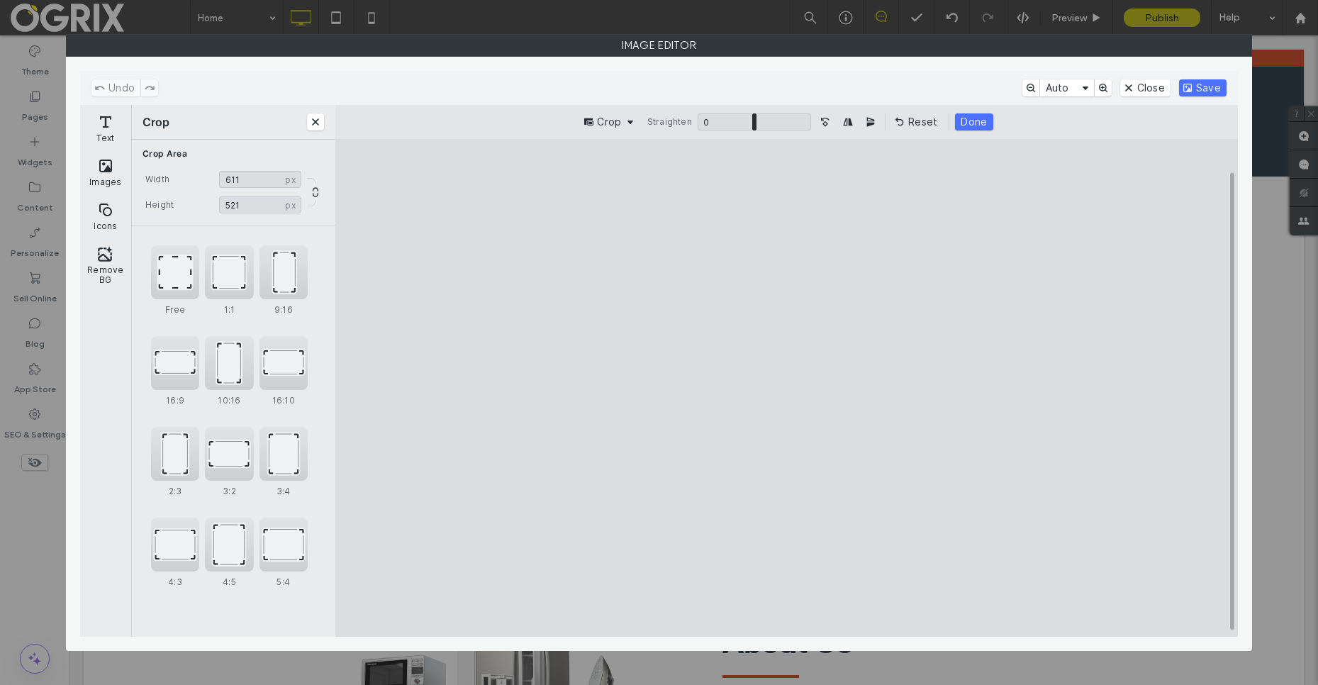
type input "***"
drag, startPoint x: 516, startPoint y: 384, endPoint x: 613, endPoint y: 368, distance: 97.7
click at [787, 388] on cesdk-canvas "Editor canvas" at bounding box center [787, 388] width 0 height 0
type input "***"
drag, startPoint x: 789, startPoint y: 583, endPoint x: 817, endPoint y: 506, distance: 82.1
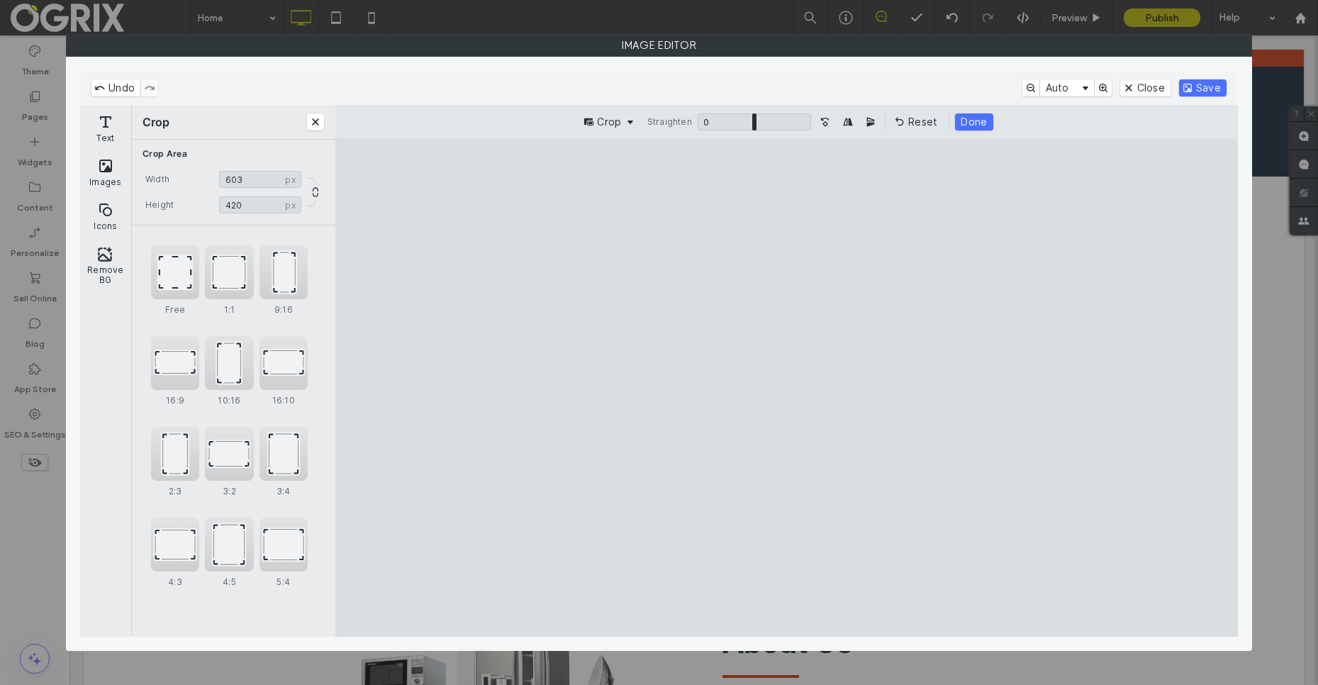
click at [787, 388] on cesdk-canvas "Editor canvas" at bounding box center [787, 388] width 0 height 0
drag, startPoint x: 1073, startPoint y: 385, endPoint x: 891, endPoint y: 413, distance: 184.4
click at [787, 388] on cesdk-canvas "Editor canvas" at bounding box center [787, 388] width 0 height 0
type input "***"
click at [787, 388] on cesdk-canvas "Editor canvas" at bounding box center [787, 388] width 0 height 0
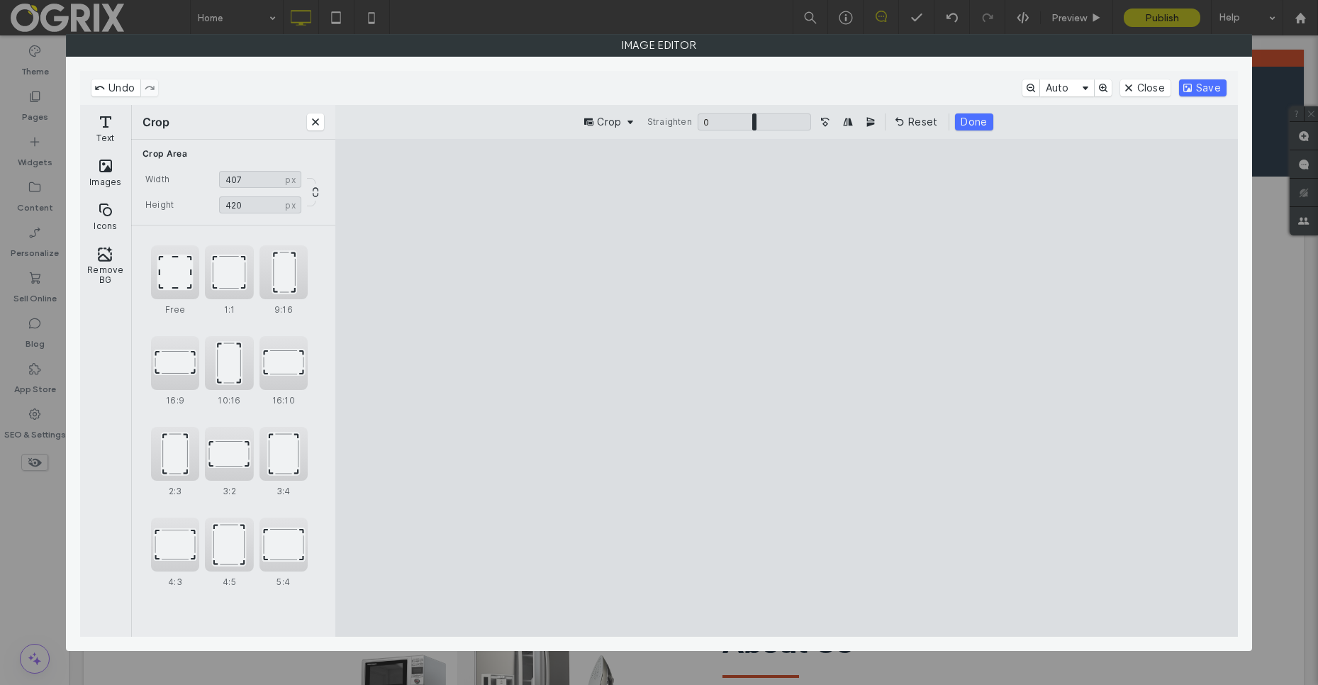
type input "***"
click at [787, 388] on cesdk-canvas "Editor canvas" at bounding box center [787, 388] width 0 height 0
click at [1210, 82] on button "Save" at bounding box center [1203, 87] width 48 height 17
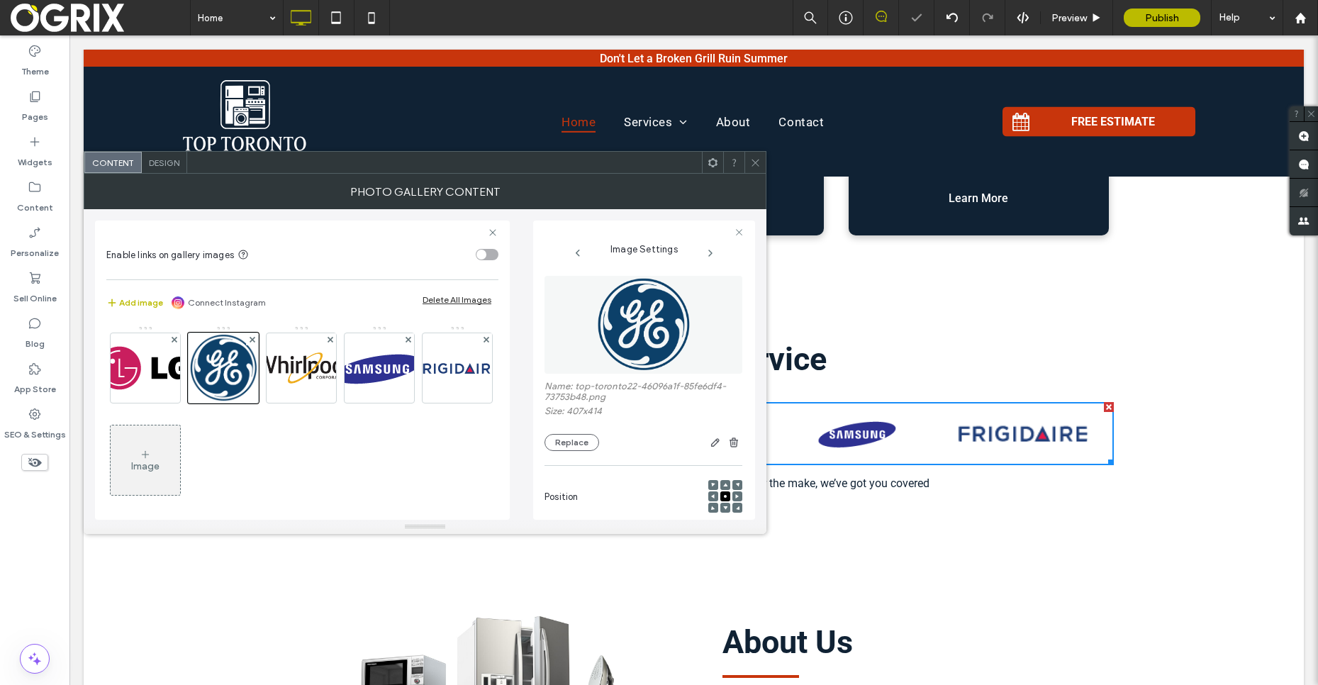
click at [750, 172] on span at bounding box center [755, 162] width 11 height 21
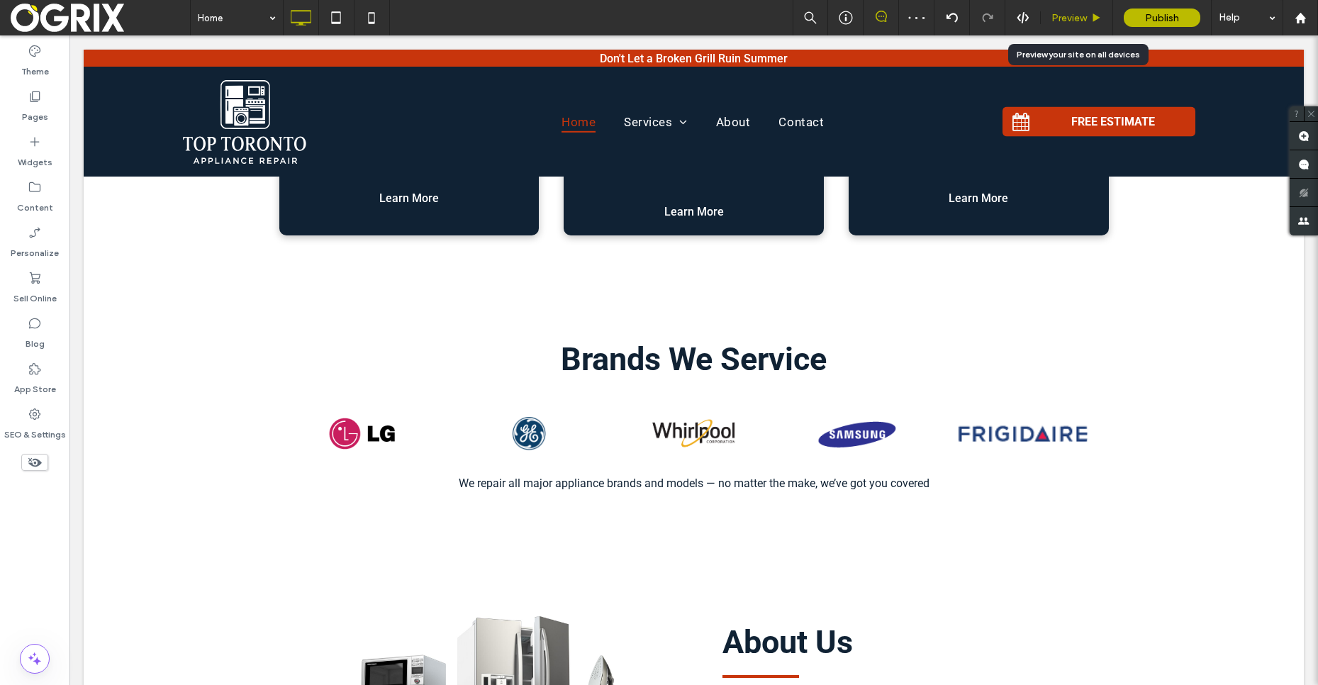
click at [1072, 13] on span "Preview" at bounding box center [1069, 18] width 35 height 12
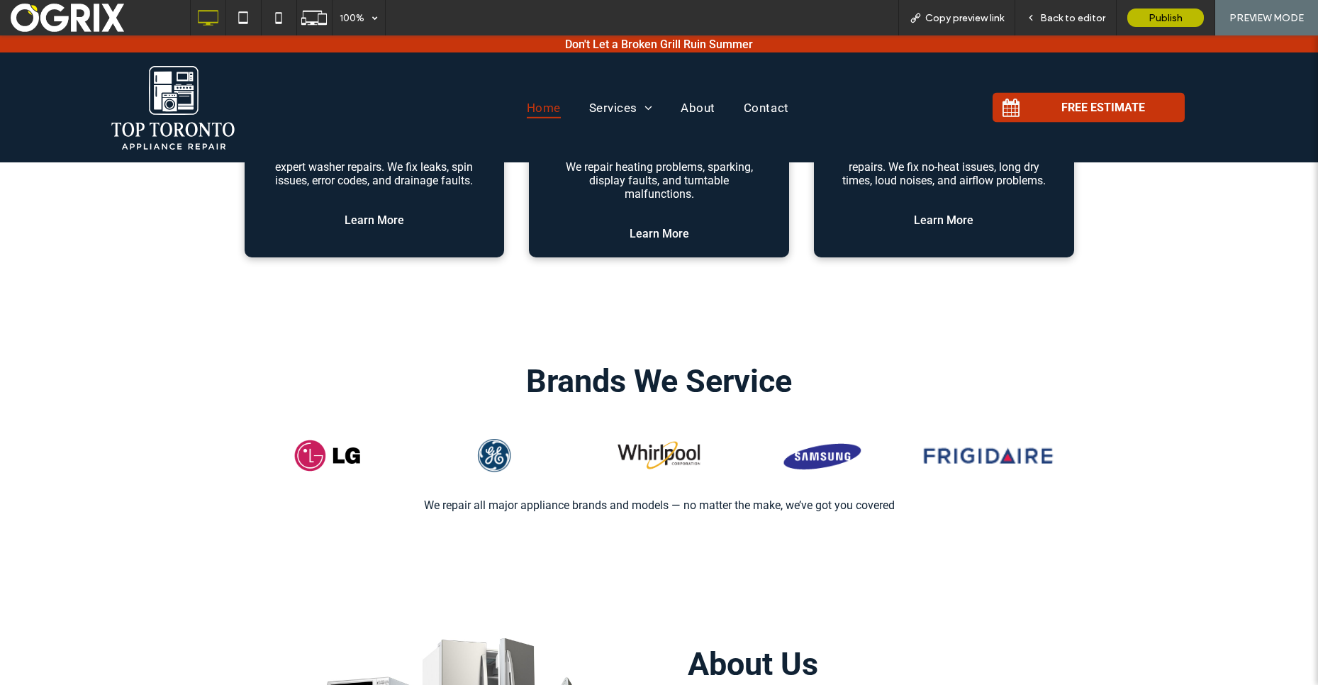
scroll to position [1140, 0]
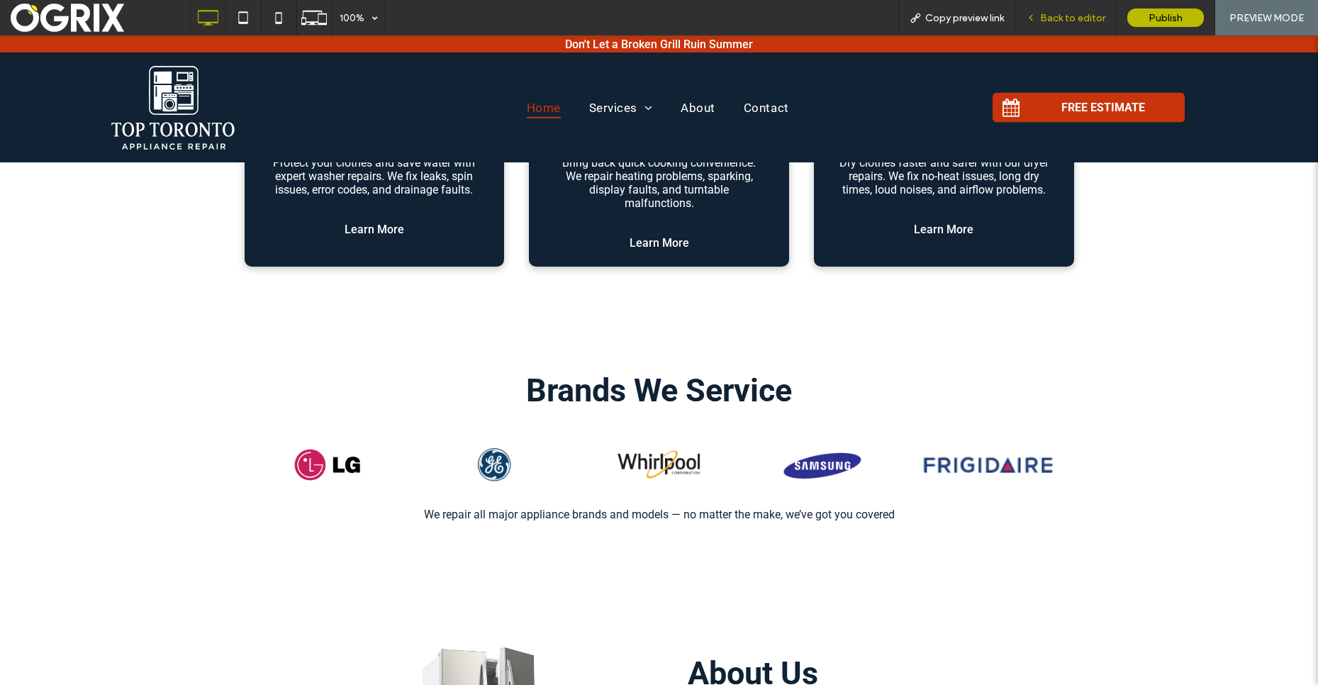
click at [1050, 22] on span "Back to editor" at bounding box center [1072, 18] width 65 height 12
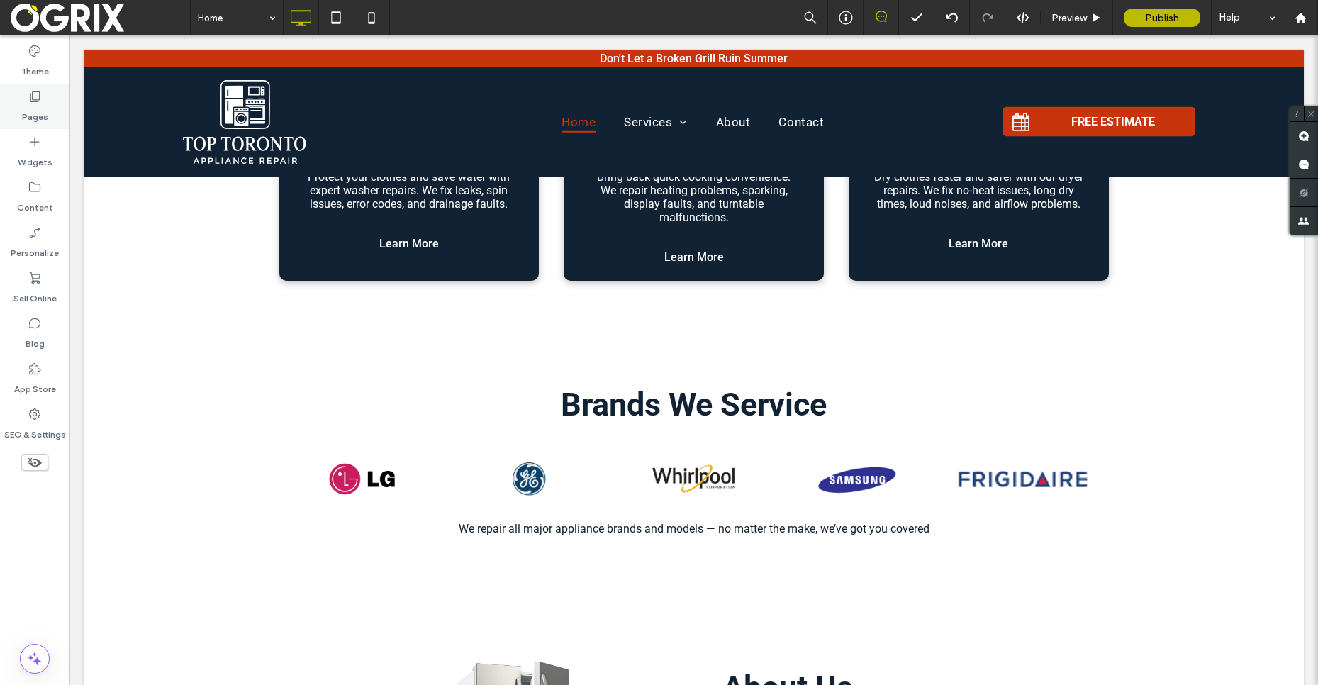
click at [59, 90] on div "Pages" at bounding box center [34, 106] width 69 height 45
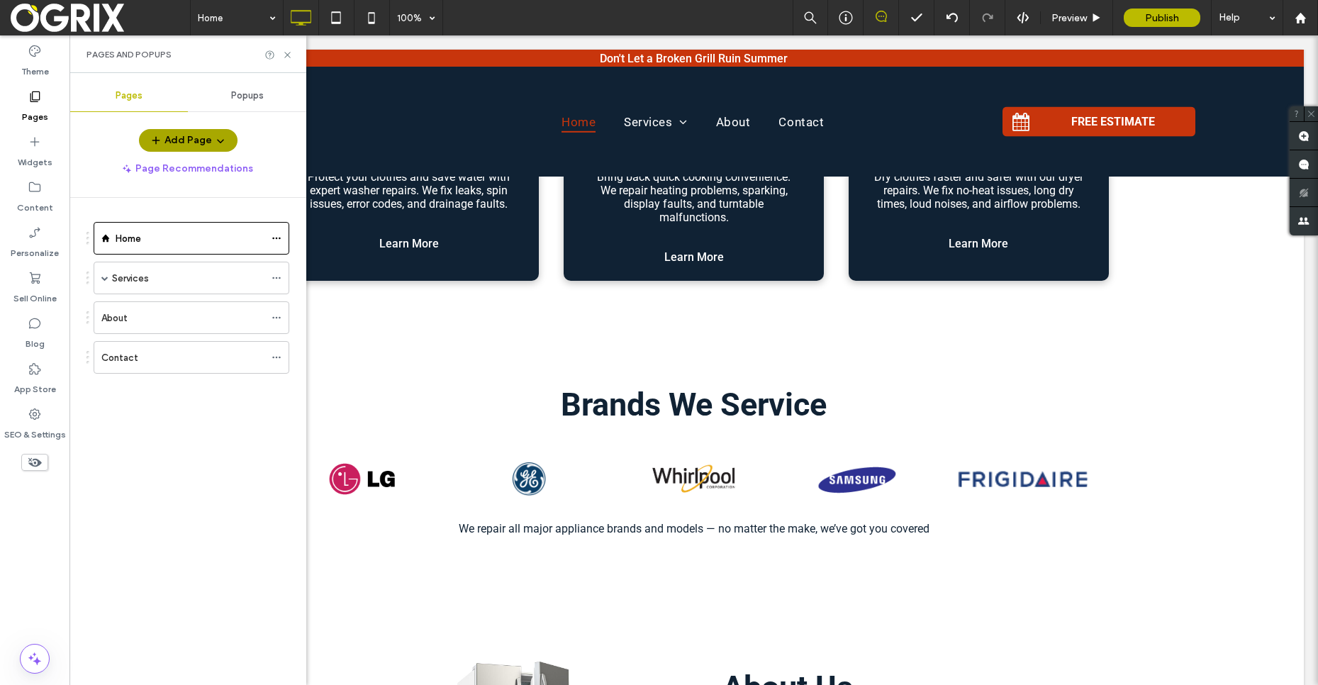
click at [196, 140] on button "Add Page" at bounding box center [188, 140] width 99 height 23
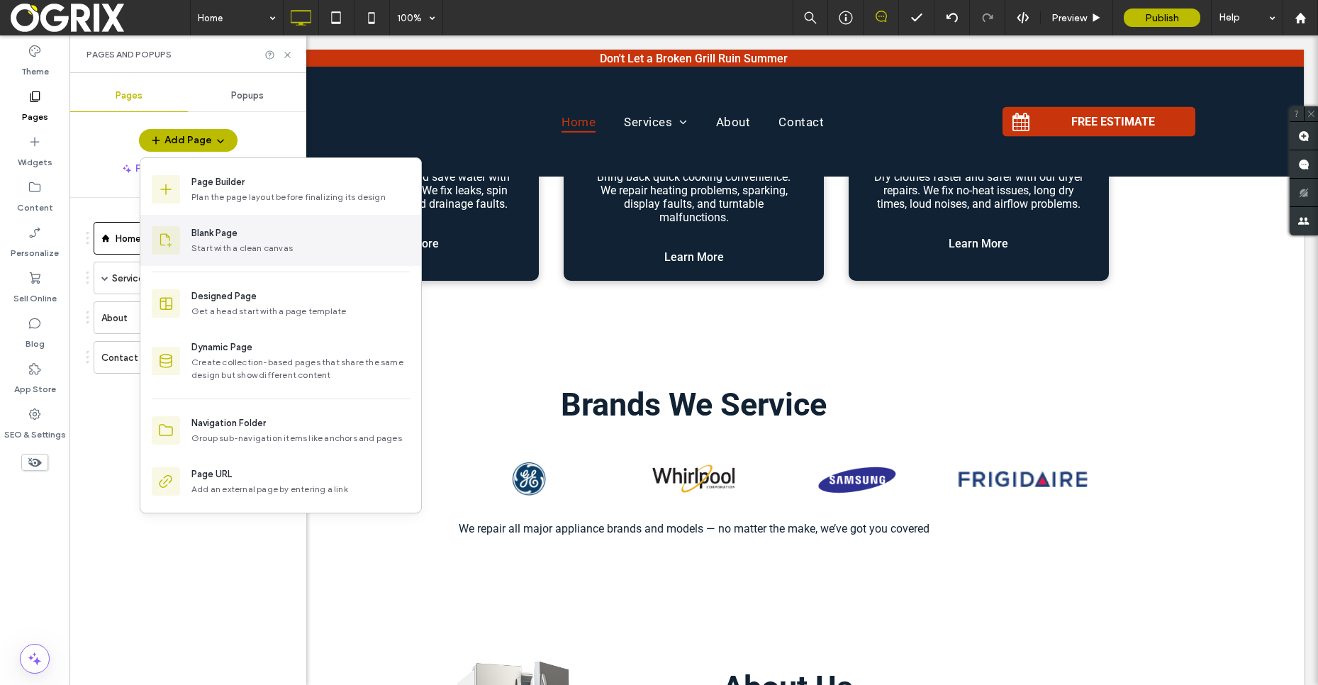
click at [268, 240] on div "Blank Page" at bounding box center [300, 233] width 218 height 14
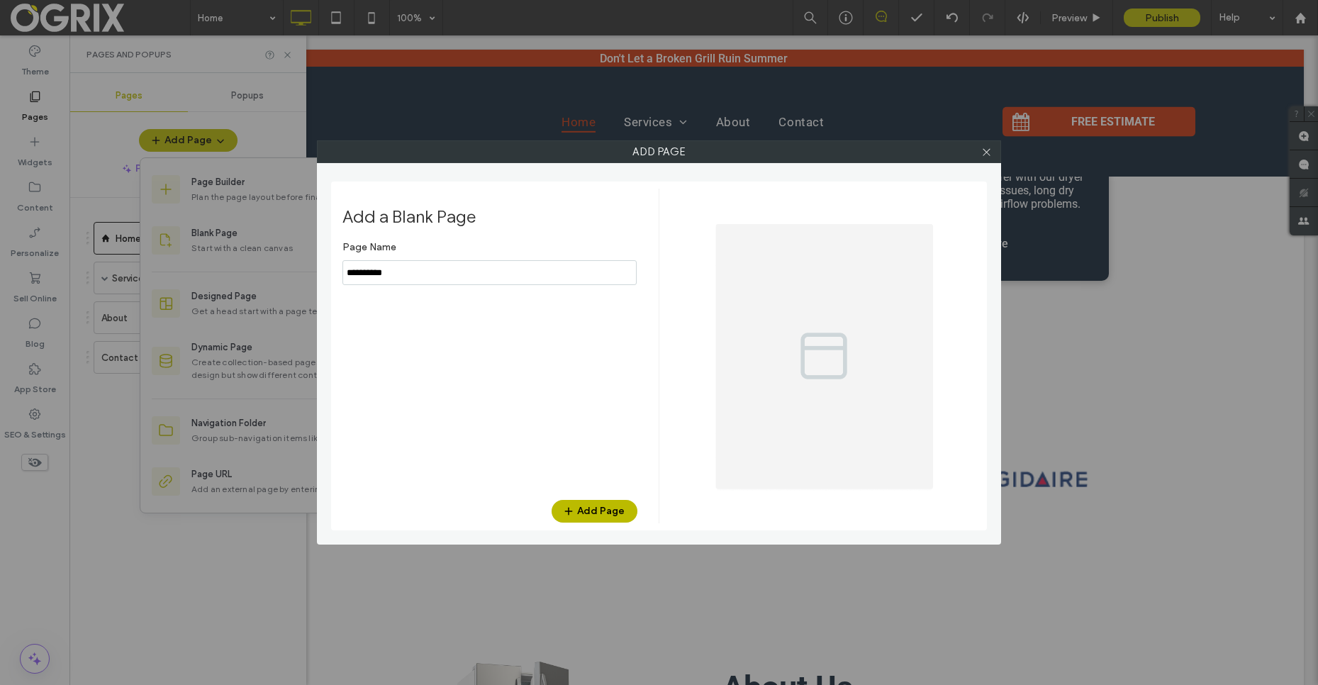
drag, startPoint x: 462, startPoint y: 282, endPoint x: 300, endPoint y: 265, distance: 162.6
click at [300, 265] on div "Add Page Add a Blank Page Page Name Add Page" at bounding box center [659, 342] width 1318 height 685
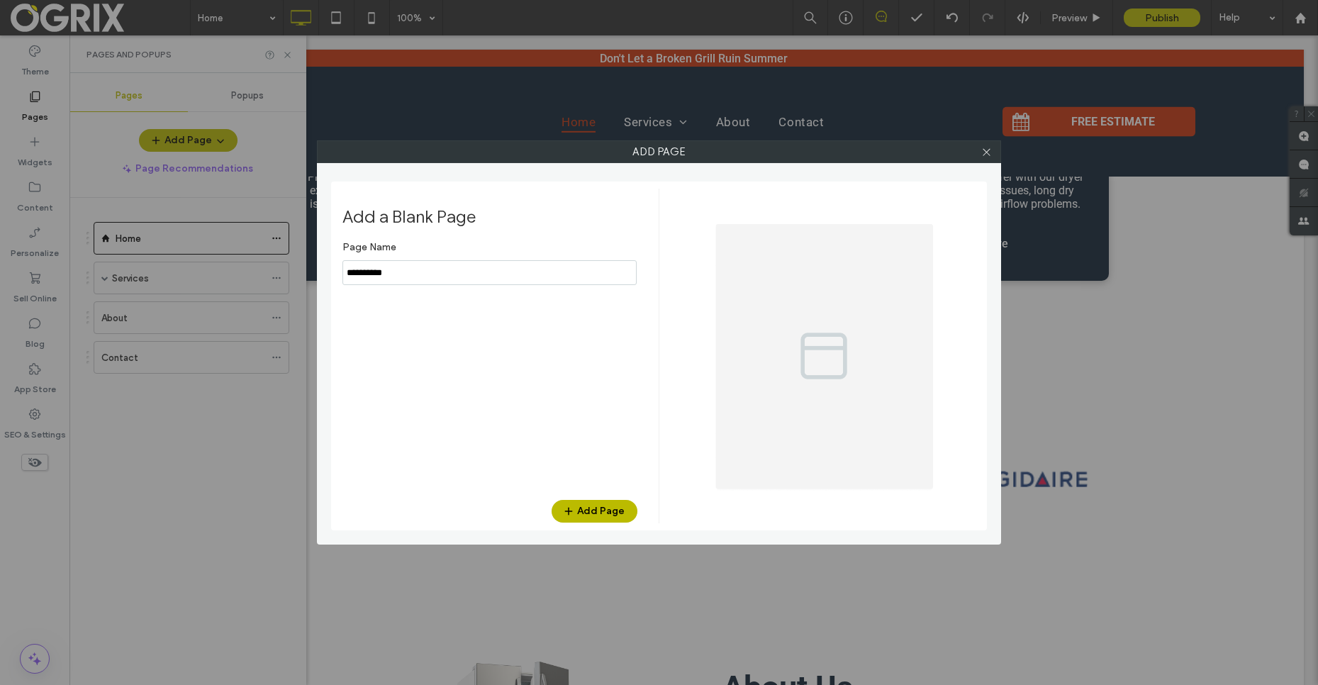
click at [468, 270] on input "notEmpty" at bounding box center [490, 272] width 294 height 25
type input "*******"
click at [621, 501] on button "Add Page" at bounding box center [595, 511] width 86 height 23
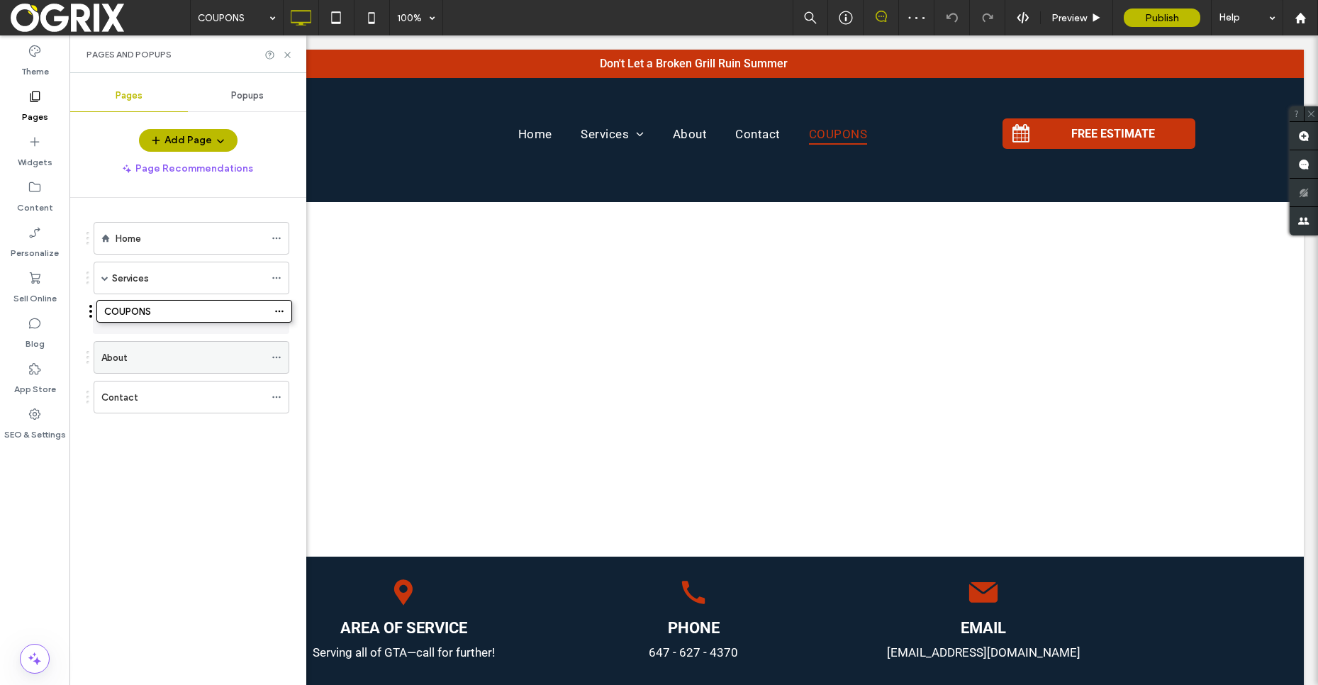
drag, startPoint x: 172, startPoint y: 407, endPoint x: 172, endPoint y: 330, distance: 77.3
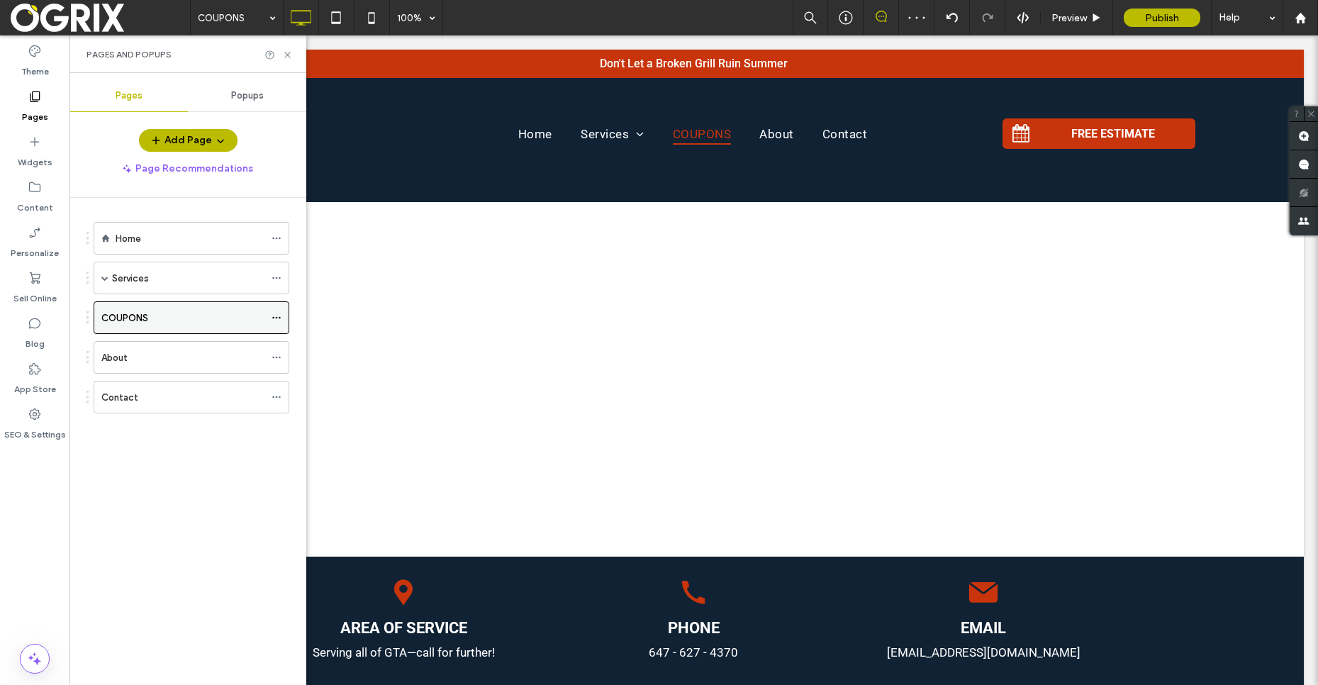
click at [273, 318] on use at bounding box center [276, 318] width 8 height 2
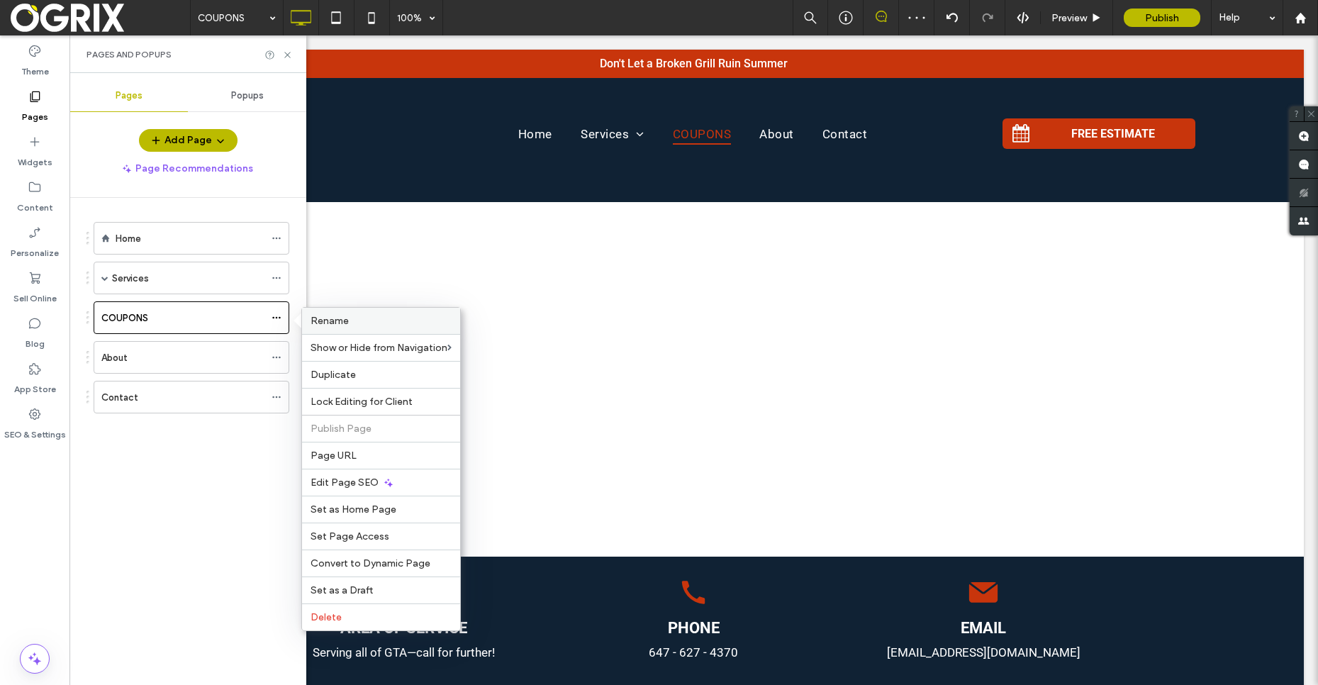
click at [325, 313] on div "Rename" at bounding box center [381, 321] width 158 height 26
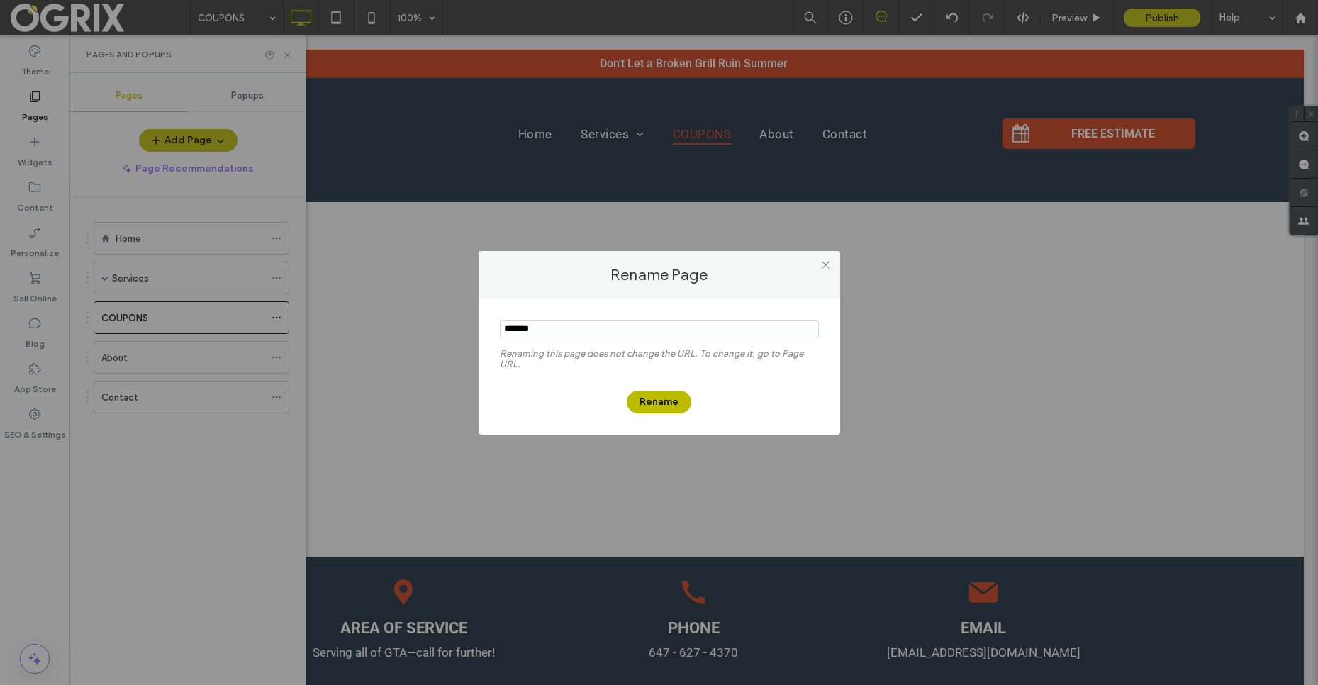
drag, startPoint x: 550, startPoint y: 329, endPoint x: 513, endPoint y: 330, distance: 36.2
click at [513, 330] on input "notEmpty" at bounding box center [659, 329] width 319 height 18
type input "*******"
click at [662, 411] on button "Rename" at bounding box center [659, 402] width 65 height 23
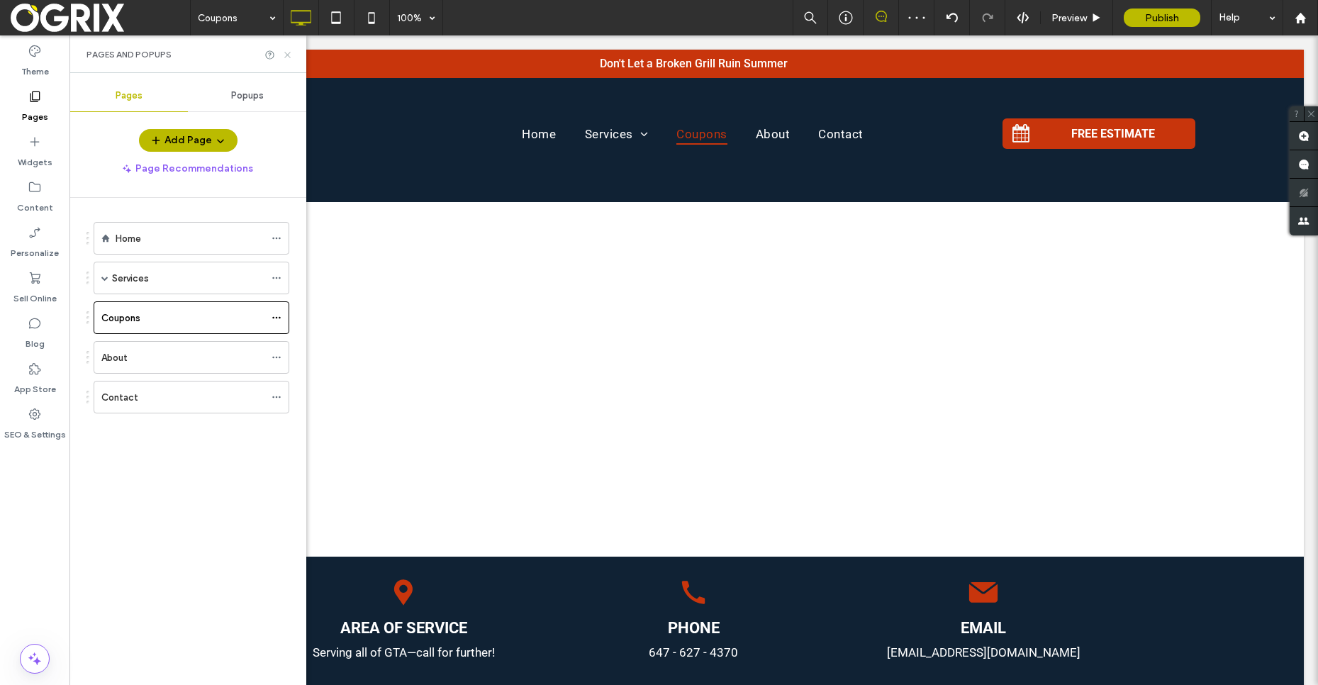
click at [284, 56] on icon at bounding box center [287, 55] width 11 height 11
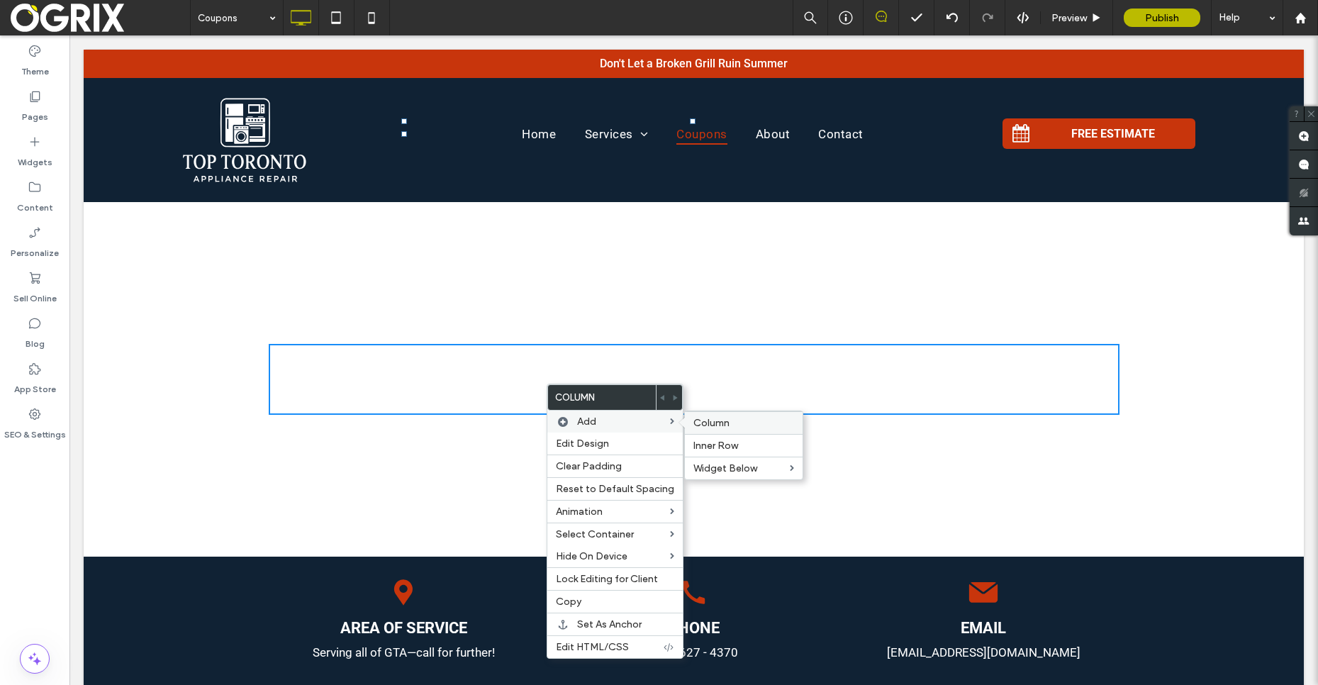
click at [702, 418] on span "Column" at bounding box center [712, 423] width 36 height 12
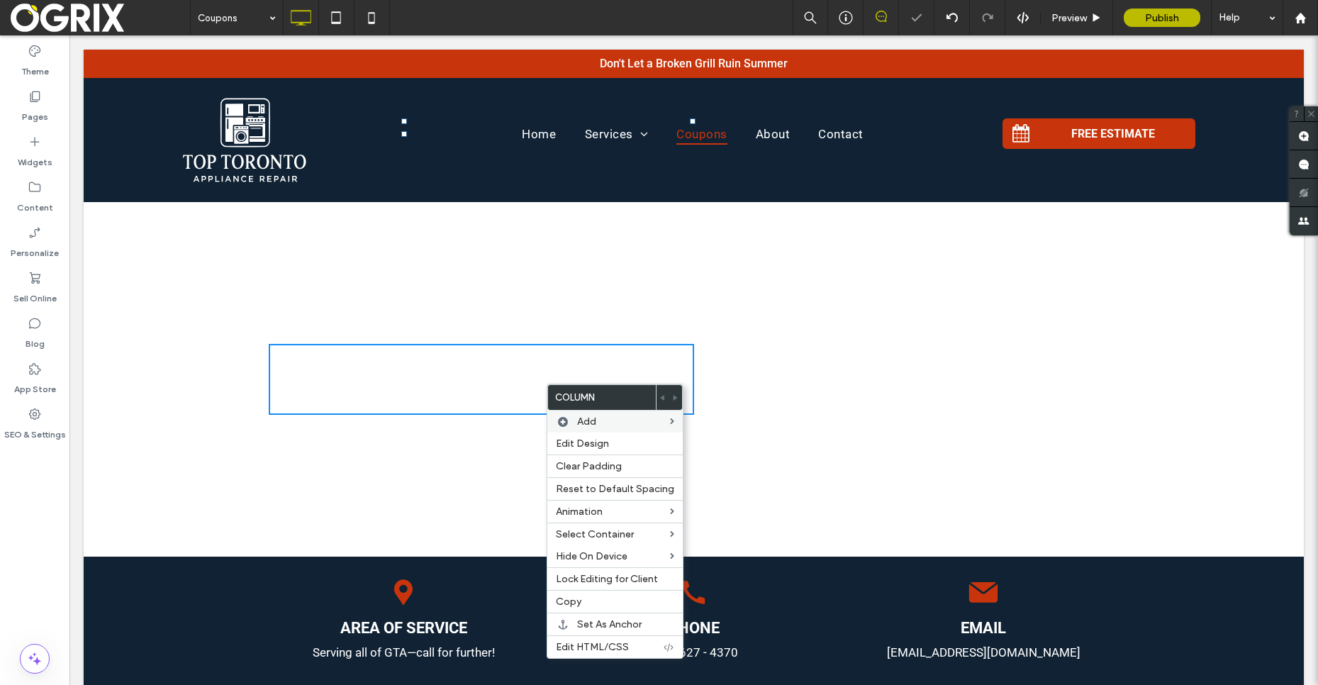
click at [807, 382] on div "Click To Paste Click To Paste" at bounding box center [906, 379] width 425 height 71
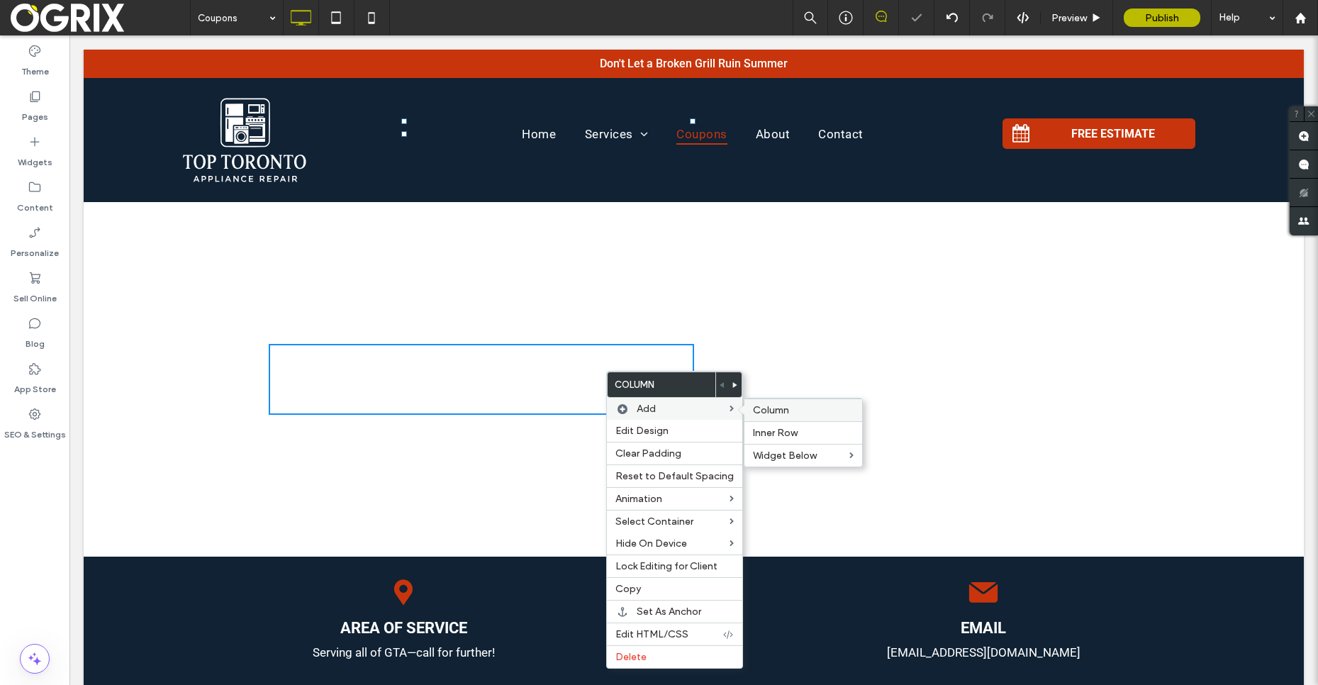
click at [753, 408] on span "Column" at bounding box center [771, 410] width 36 height 12
click at [437, 356] on div "Click To Paste" at bounding box center [411, 379] width 284 height 71
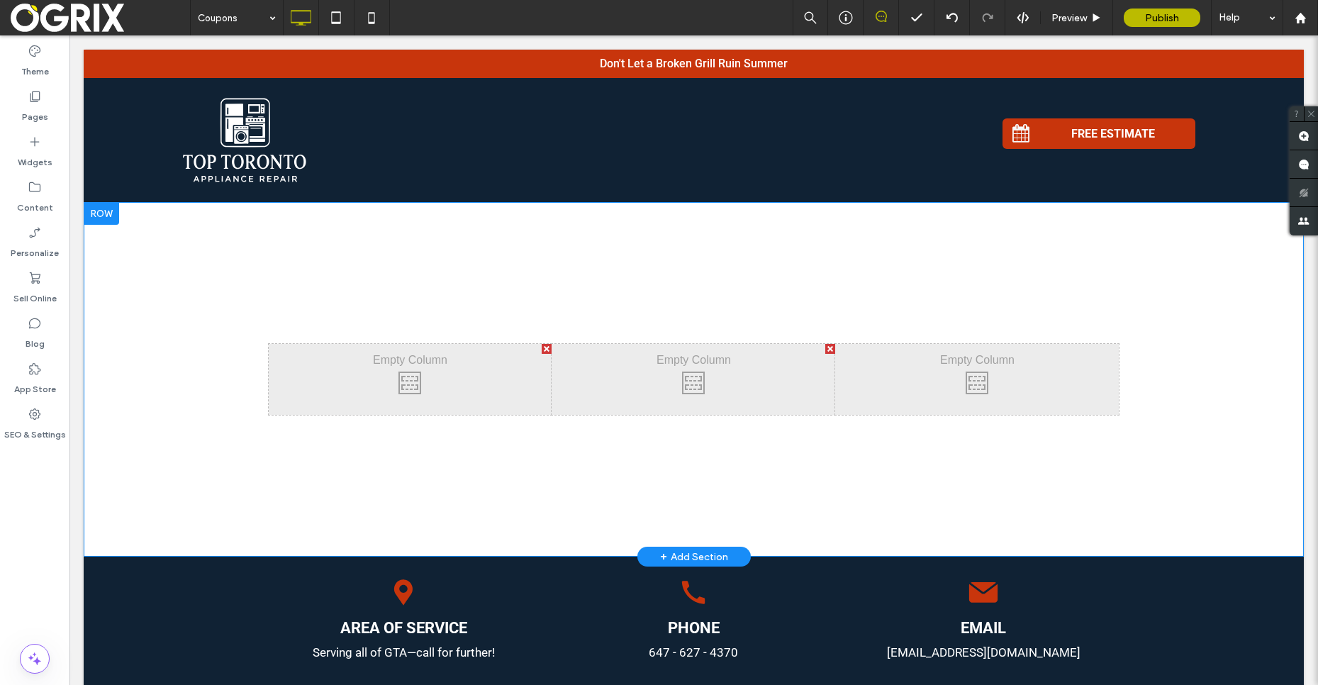
click at [494, 370] on div "Click To Paste" at bounding box center [411, 379] width 284 height 71
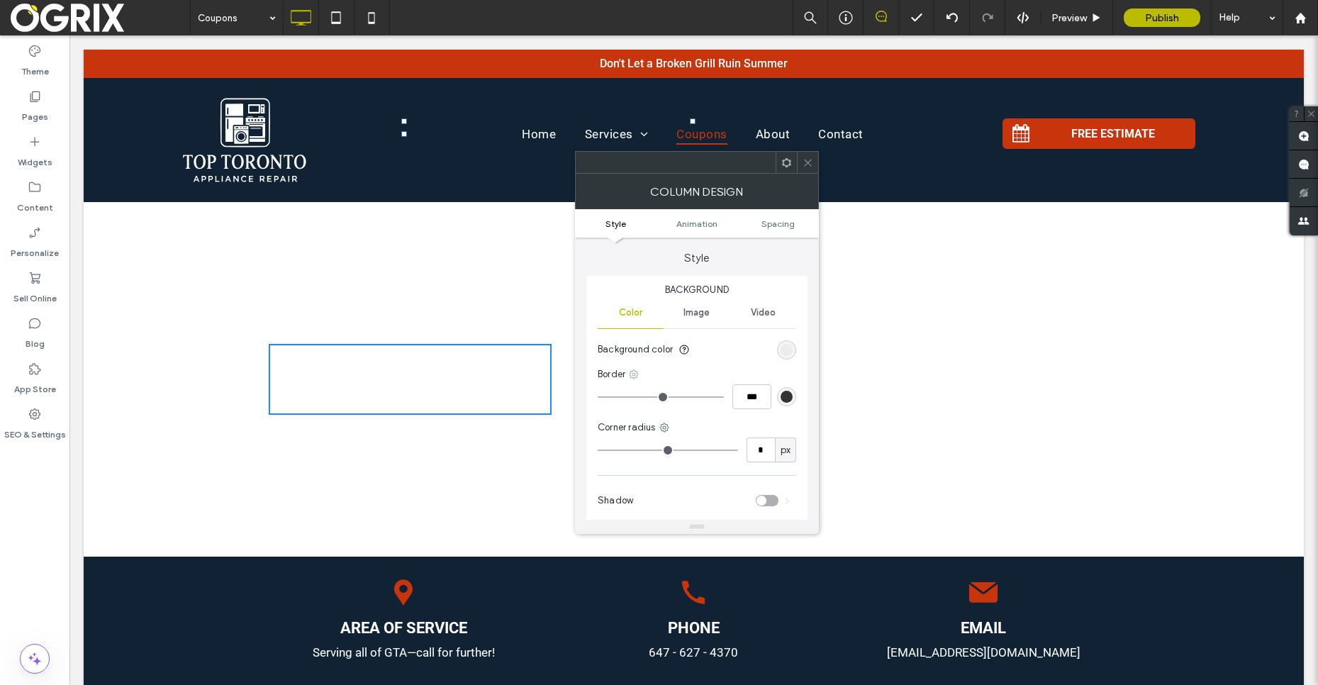
click at [636, 377] on use at bounding box center [634, 374] width 9 height 9
click at [657, 368] on div "Border" at bounding box center [697, 374] width 199 height 14
click at [808, 174] on div "Column Design" at bounding box center [697, 191] width 244 height 35
click at [806, 172] on span at bounding box center [808, 162] width 11 height 21
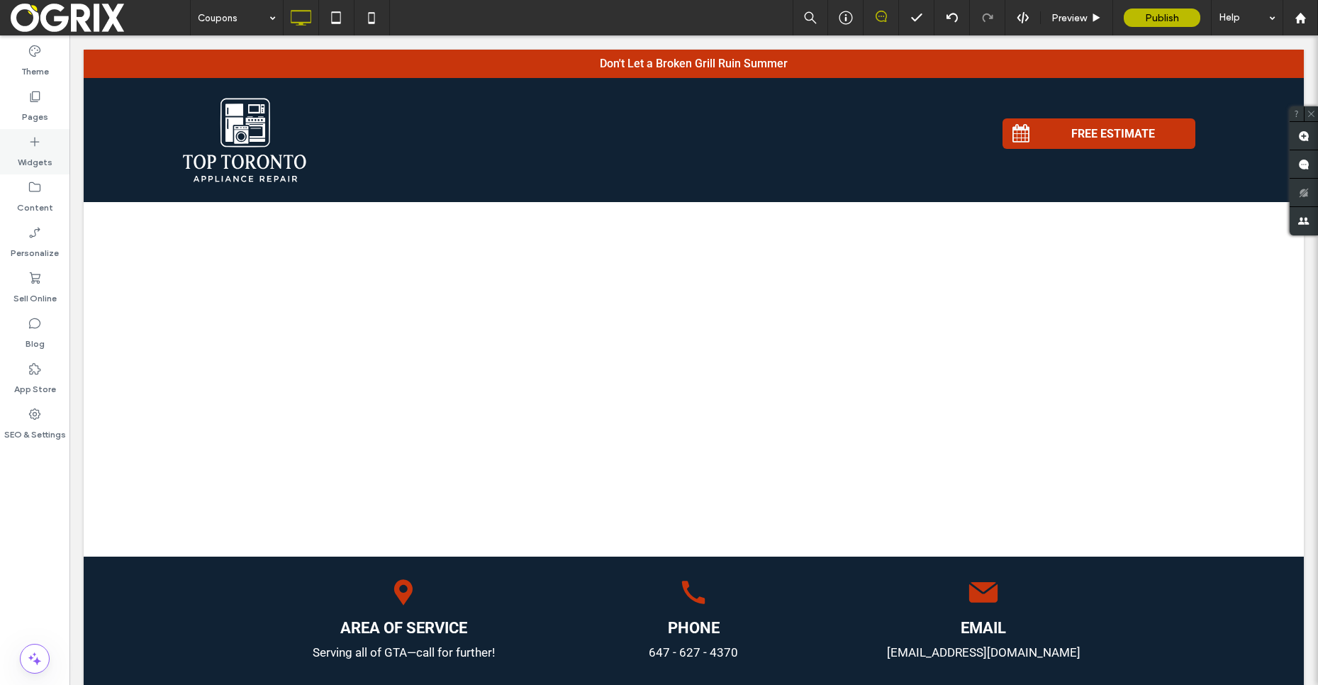
click at [29, 145] on icon at bounding box center [35, 142] width 14 height 14
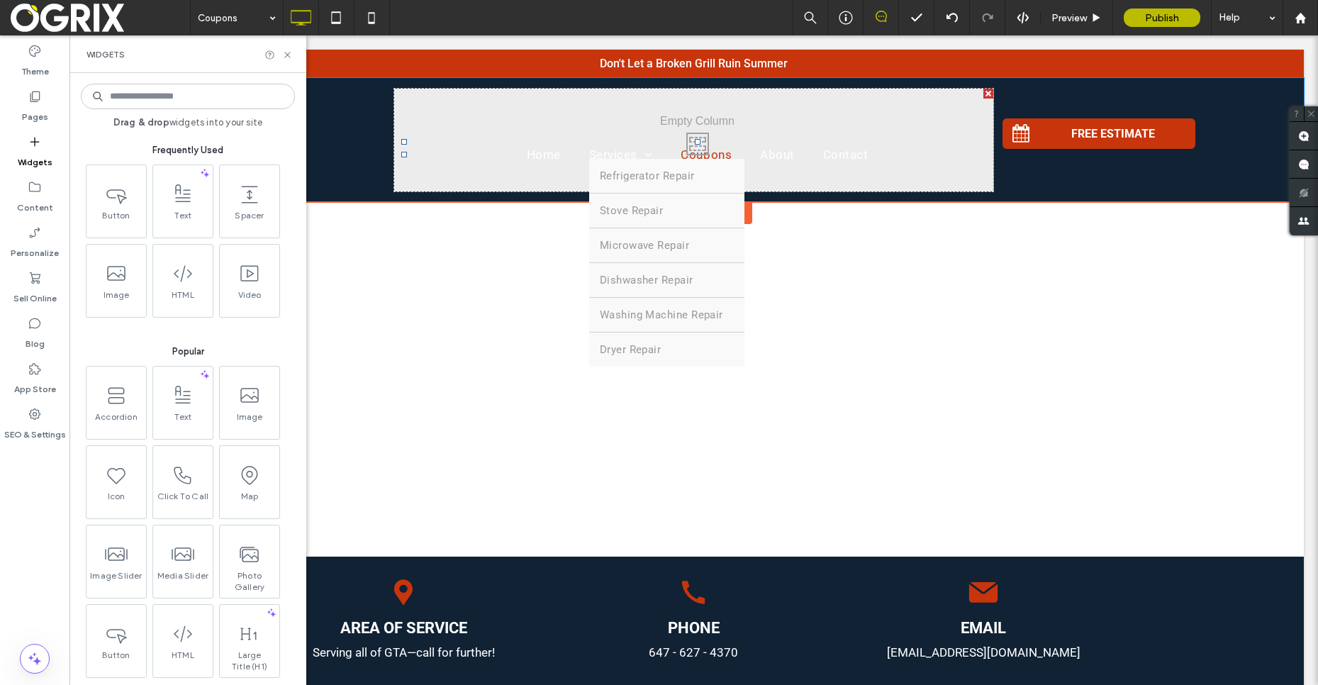
click at [562, 186] on div "Home Services Refrigerator Repair Stove Repair Microwave Repair Dishwasher Repa…" at bounding box center [694, 140] width 600 height 103
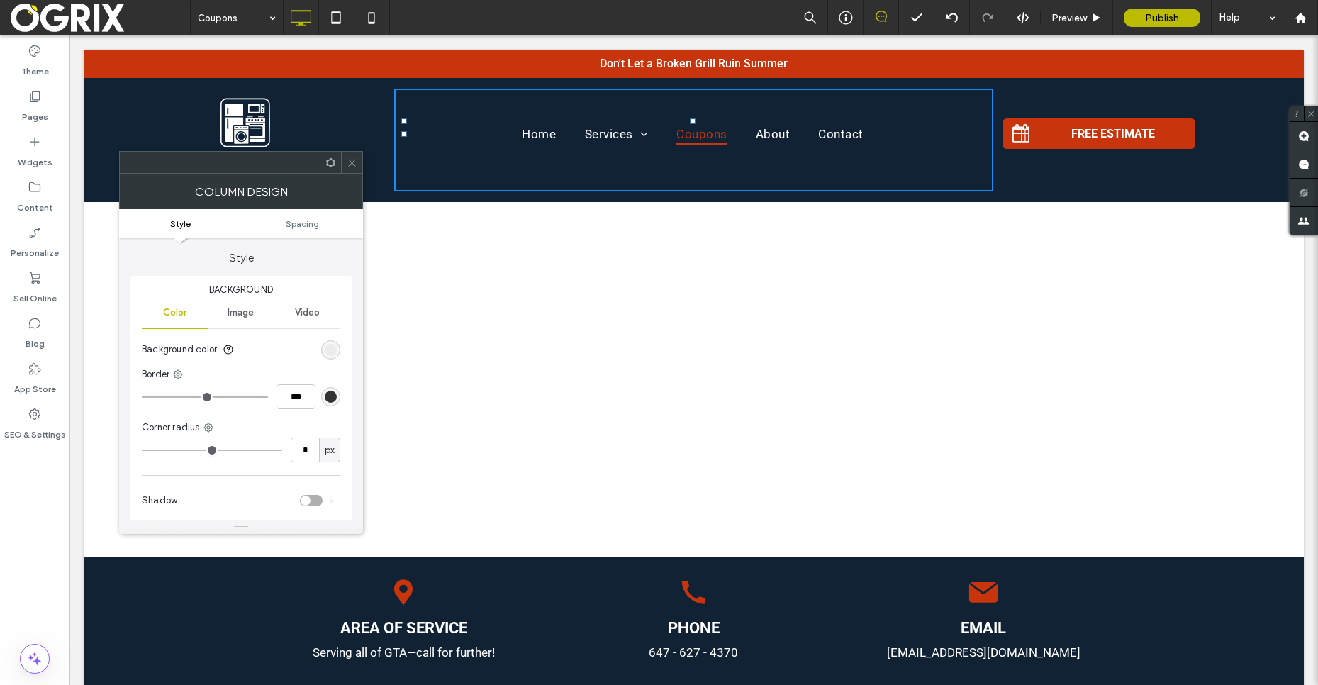
click at [357, 165] on icon at bounding box center [352, 162] width 11 height 11
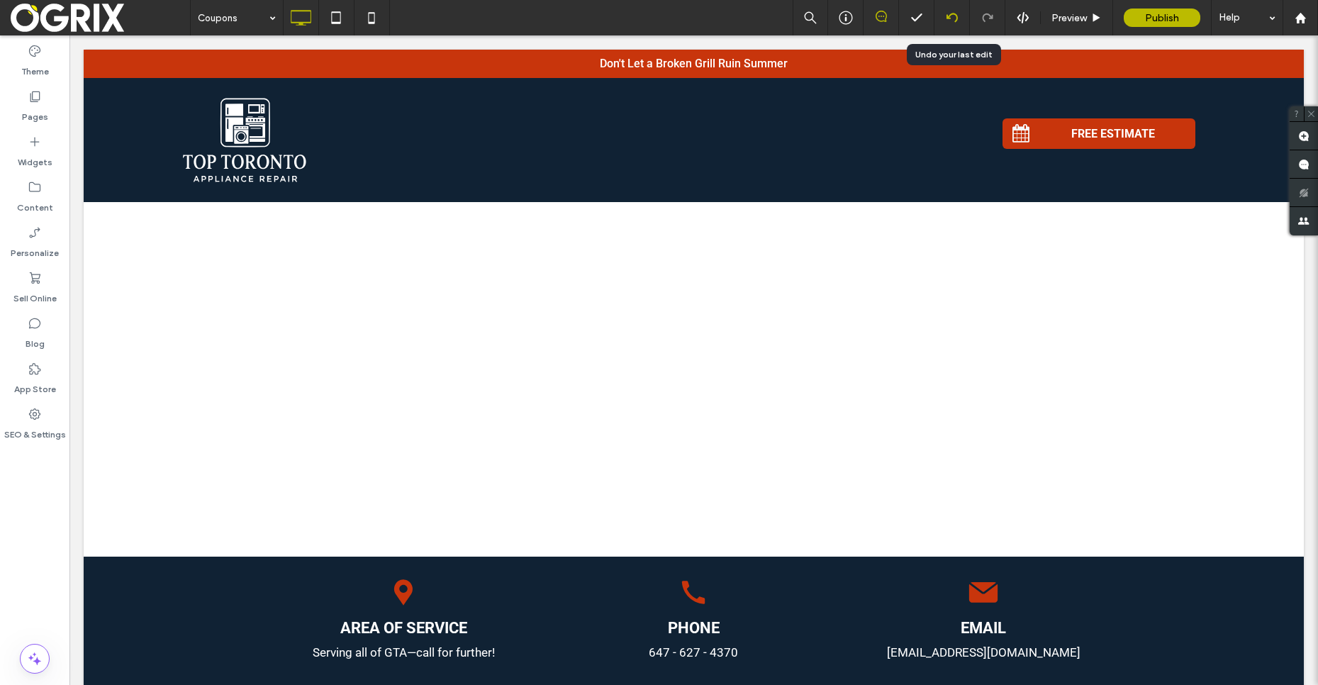
click at [956, 26] on div at bounding box center [952, 17] width 35 height 35
click at [954, 18] on icon at bounding box center [952, 17] width 11 height 11
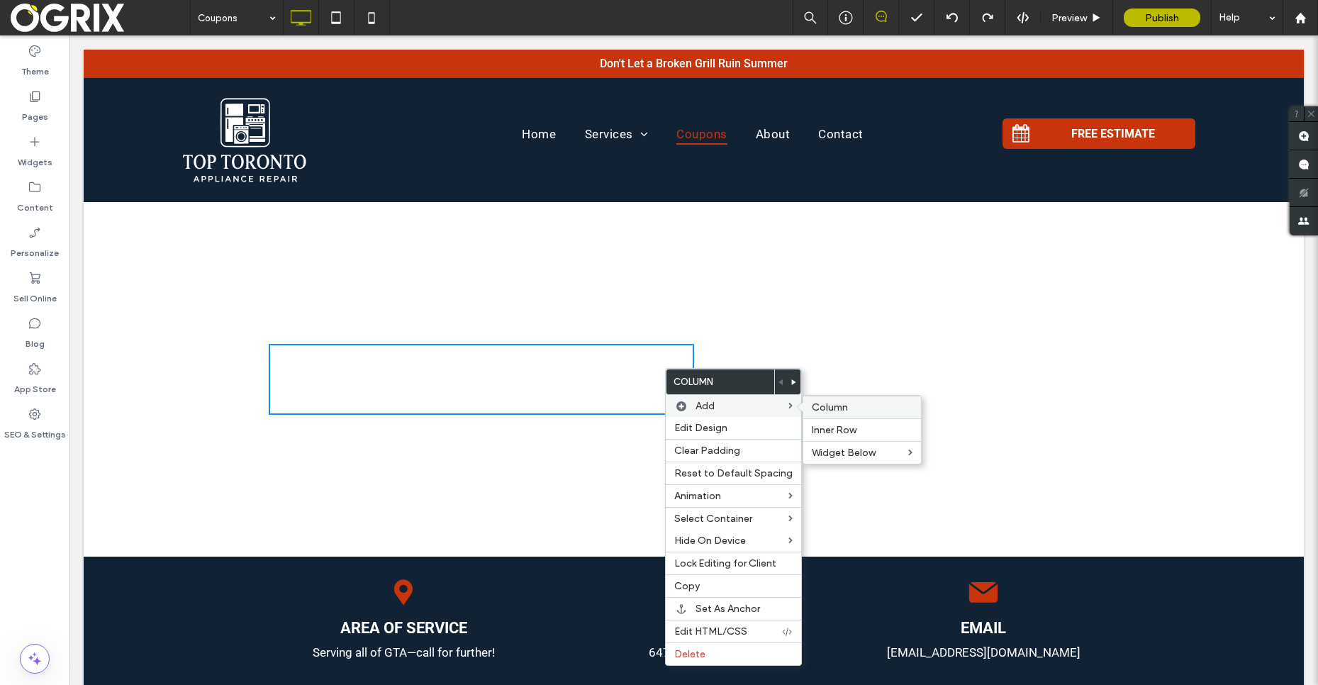
click at [812, 408] on span "Column" at bounding box center [830, 407] width 36 height 12
click at [586, 369] on div "Click To Paste" at bounding box center [694, 379] width 284 height 71
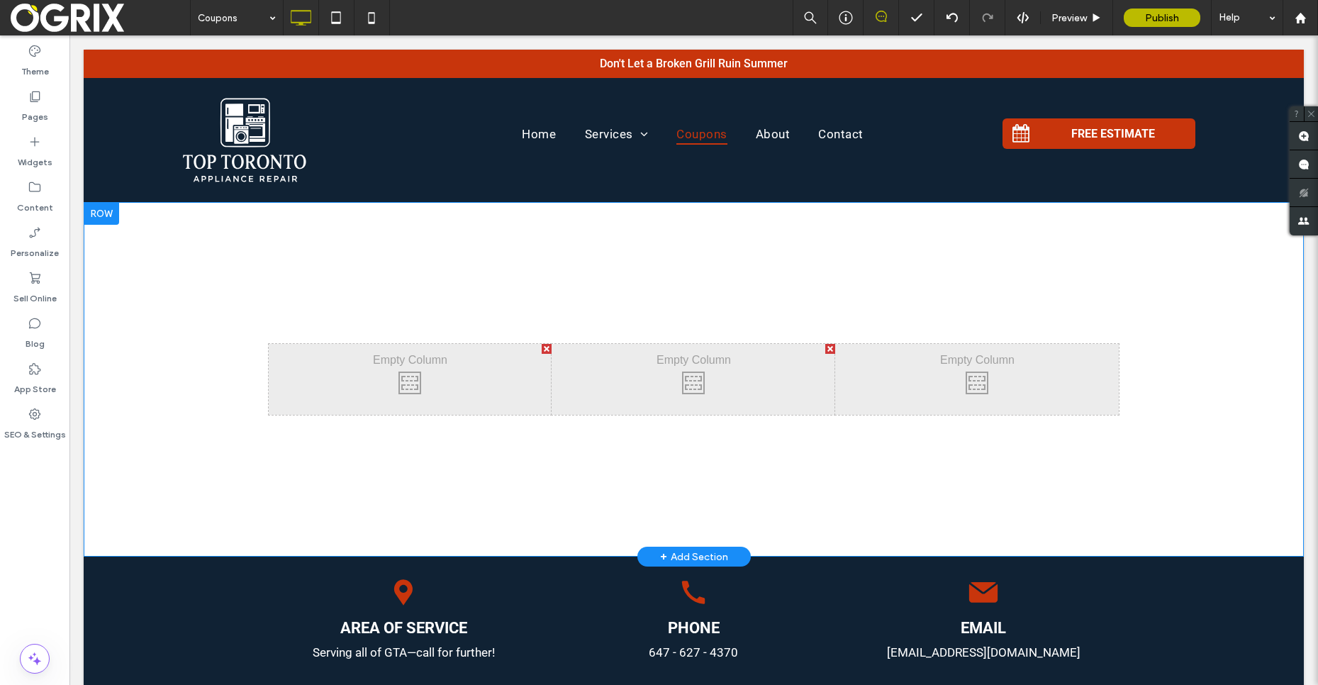
click at [458, 401] on div "Click To Paste" at bounding box center [411, 379] width 284 height 71
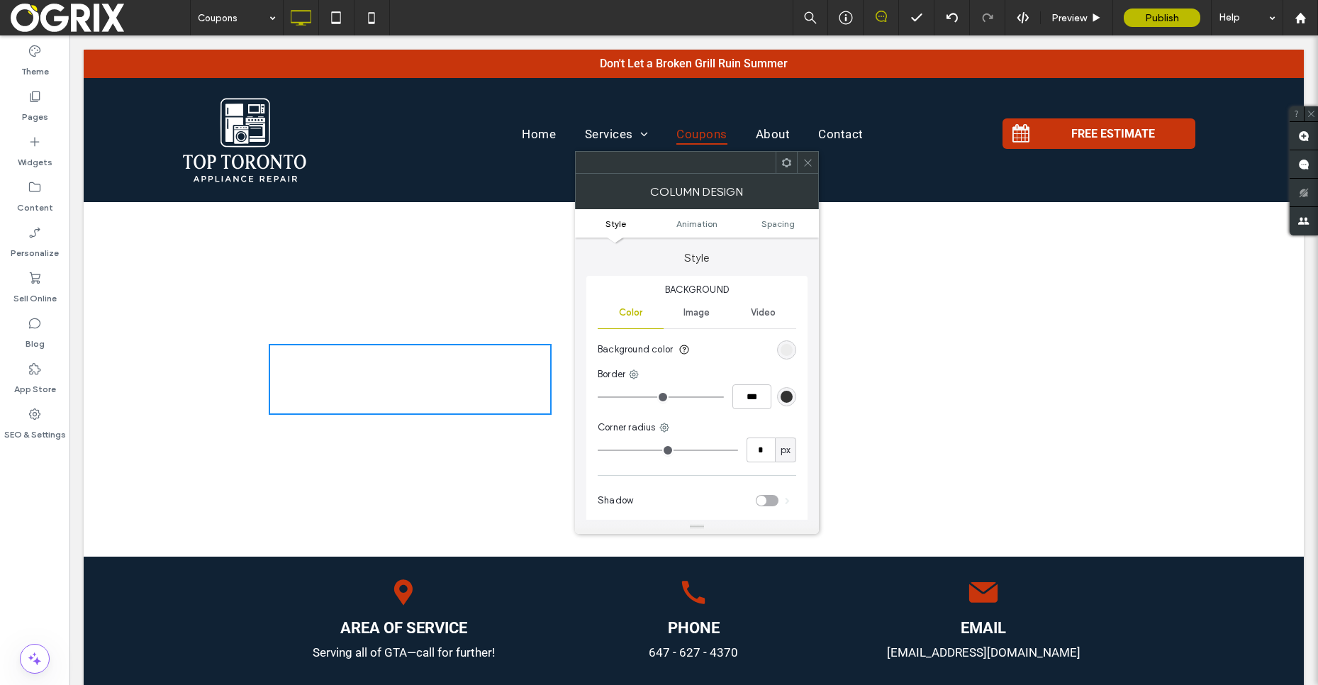
scroll to position [18, 0]
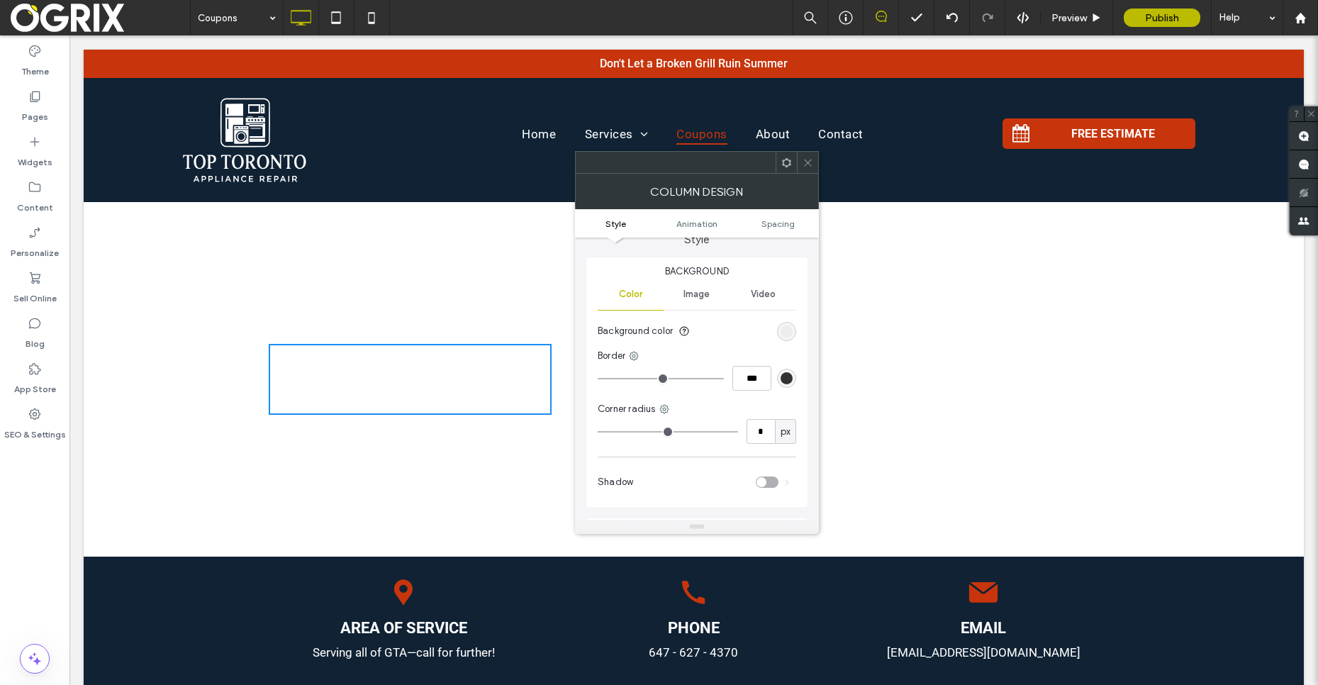
type input "**"
type input "****"
click at [705, 379] on input "range" at bounding box center [661, 378] width 126 height 1
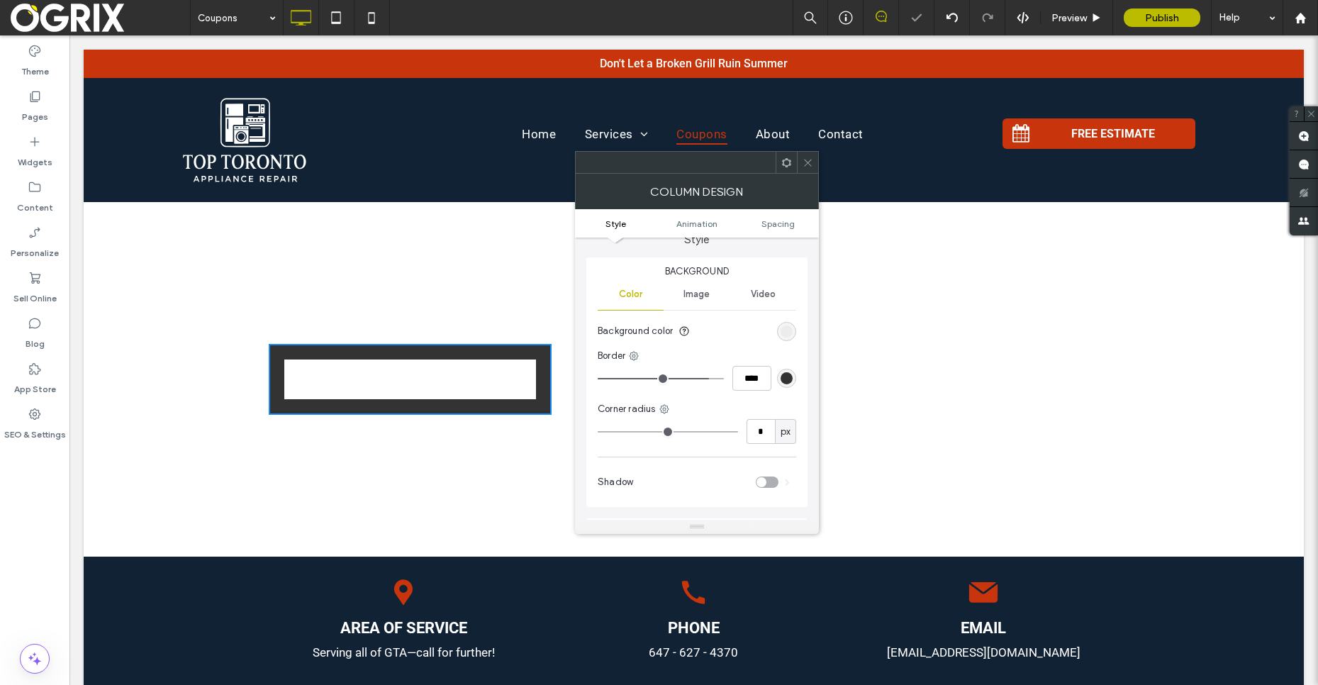
type input "**"
type input "****"
type input "**"
type input "****"
type input "**"
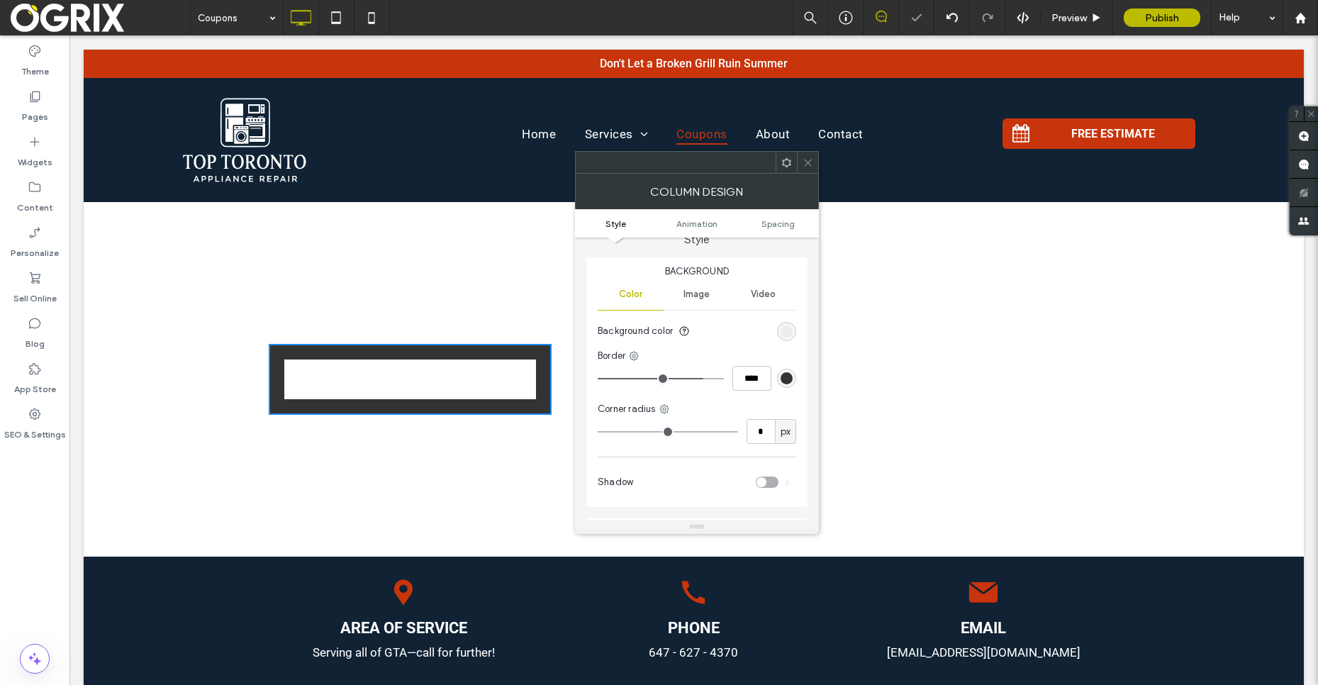
type input "****"
type input "**"
type input "****"
type input "**"
type input "****"
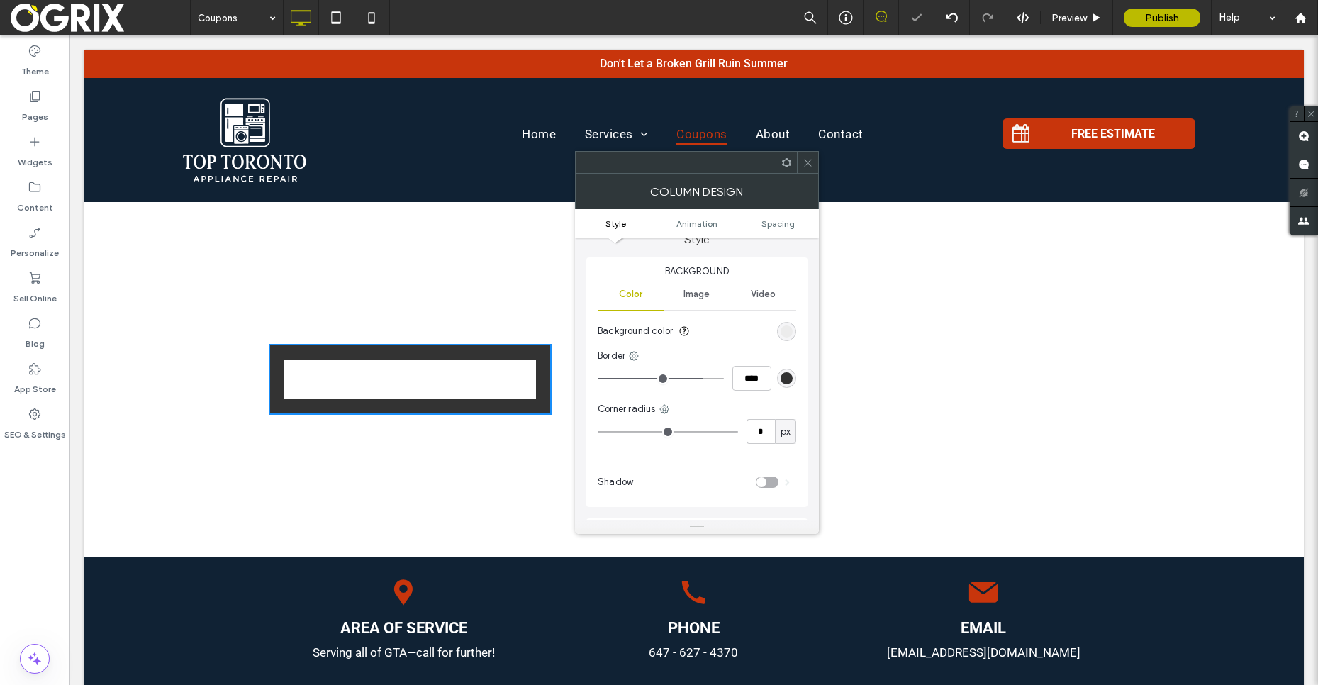
type input "**"
type input "****"
type input "**"
type input "****"
type input "**"
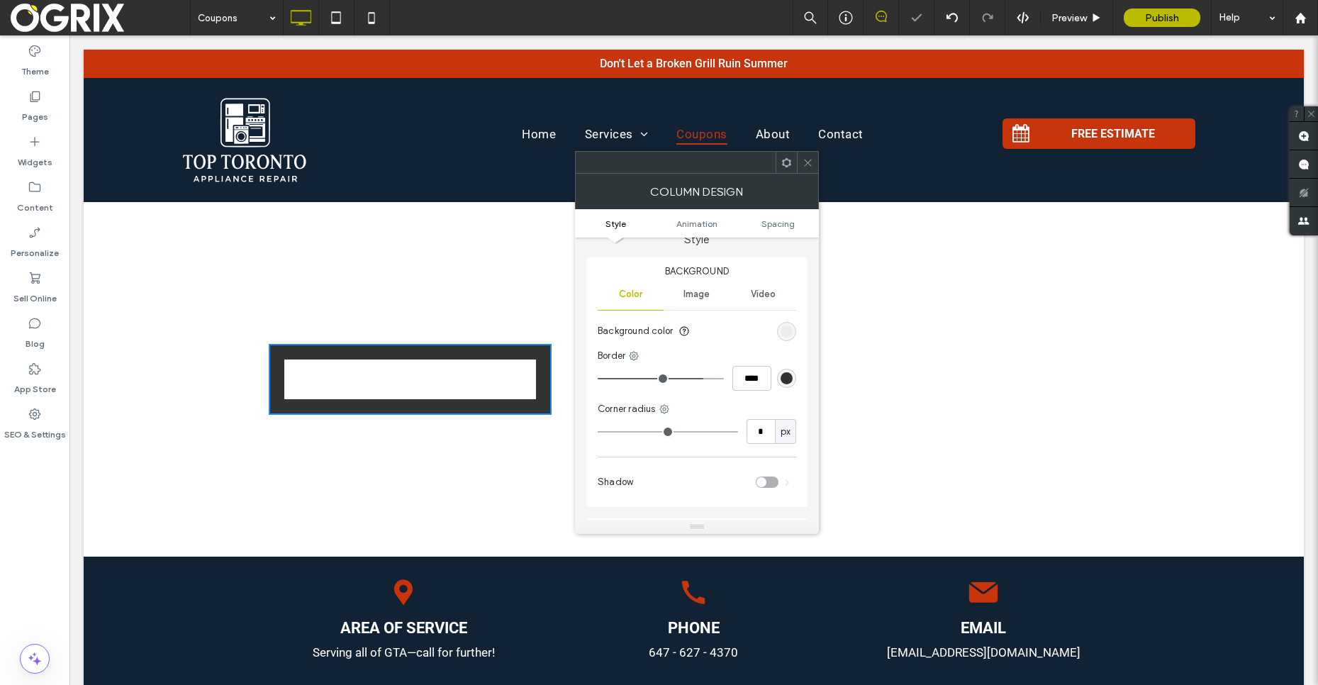
type input "****"
type input "**"
type input "****"
type input "**"
type input "****"
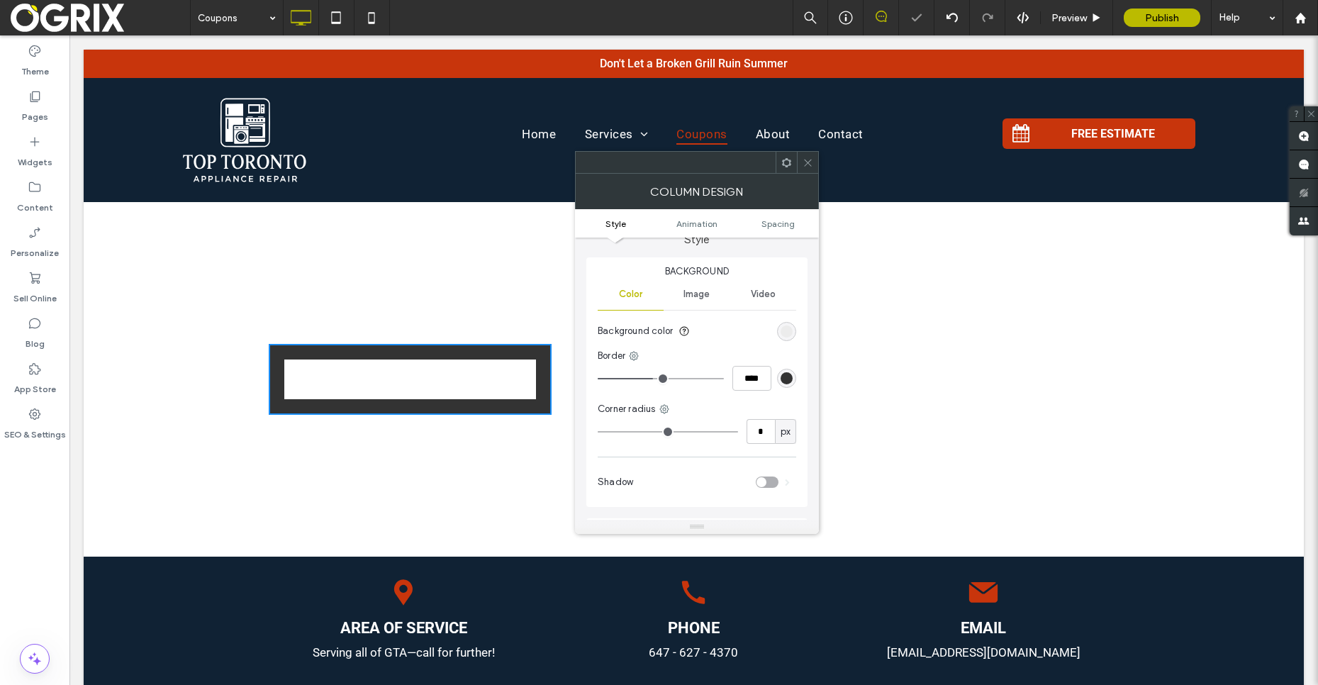
type input "*"
type input "***"
type input "*"
type input "***"
type input "*"
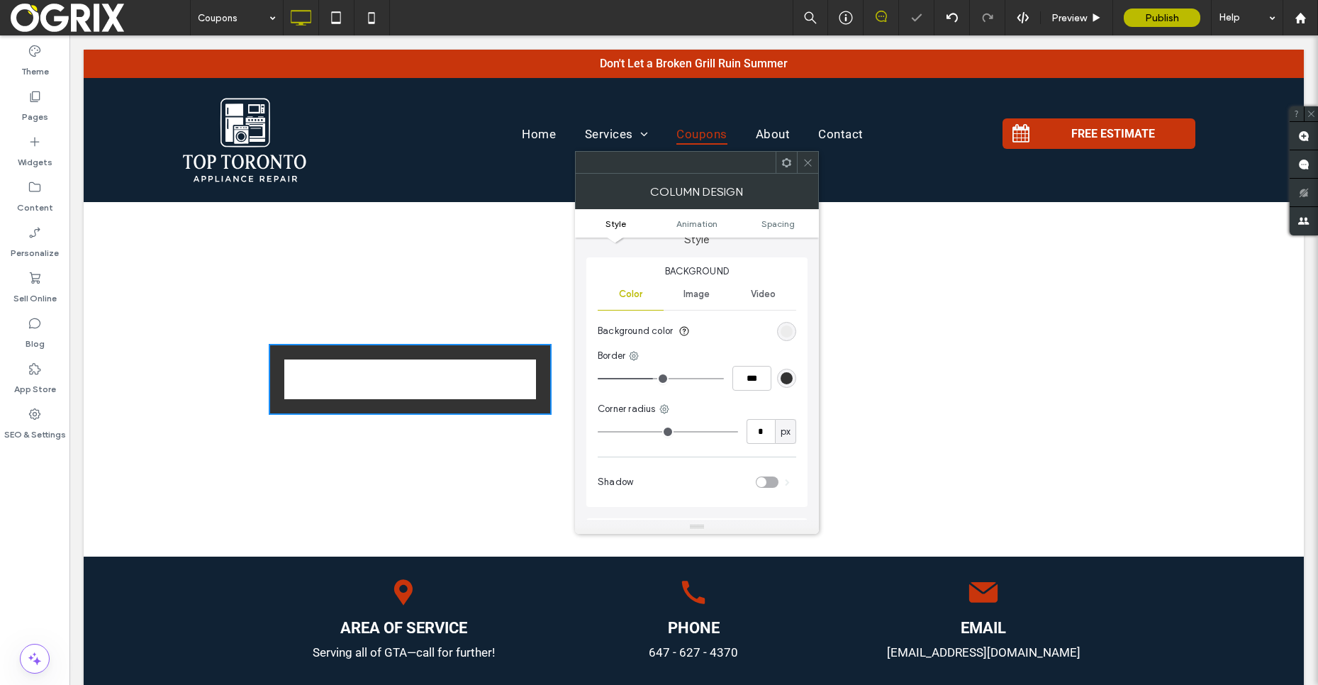
type input "***"
drag, startPoint x: 698, startPoint y: 381, endPoint x: 635, endPoint y: 388, distance: 62.8
click at [635, 379] on input "range" at bounding box center [661, 378] width 126 height 1
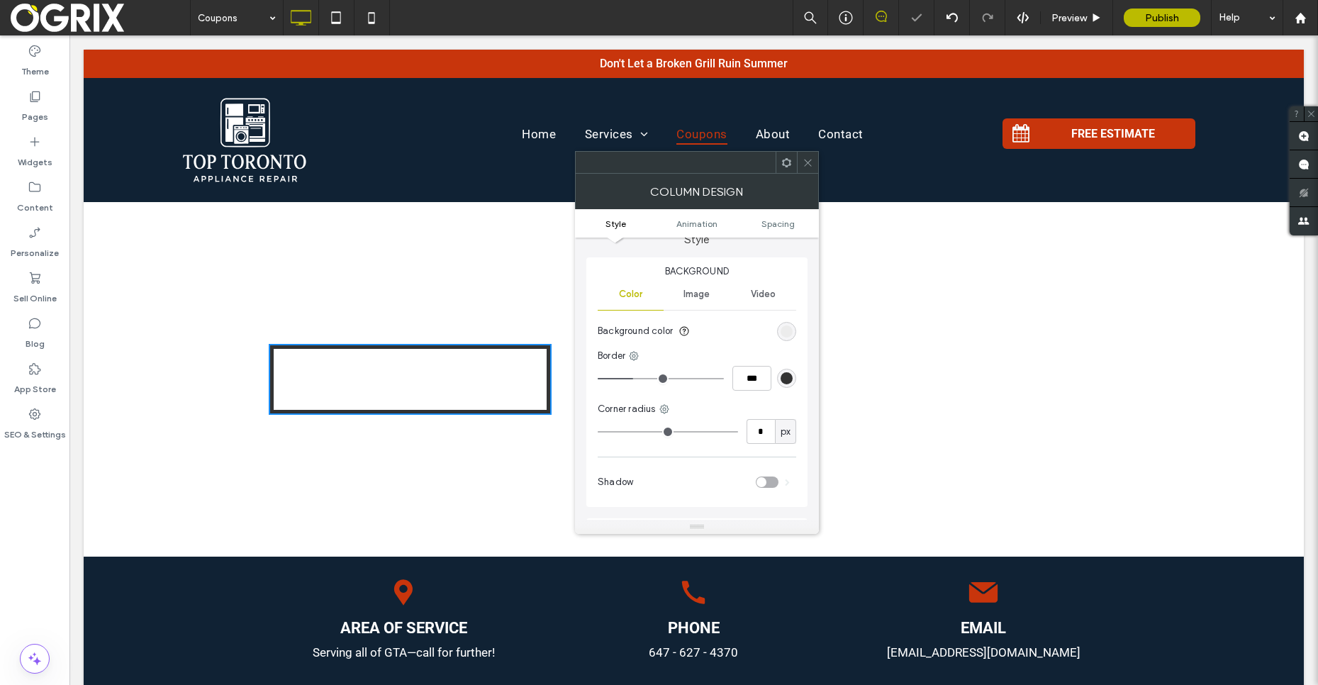
drag, startPoint x: 621, startPoint y: 390, endPoint x: 613, endPoint y: 390, distance: 8.5
click at [614, 390] on div "***" at bounding box center [697, 378] width 199 height 25
click at [634, 357] on use at bounding box center [634, 356] width 9 height 9
click at [680, 349] on div "Border" at bounding box center [697, 356] width 199 height 14
drag, startPoint x: 623, startPoint y: 395, endPoint x: 616, endPoint y: 394, distance: 7.2
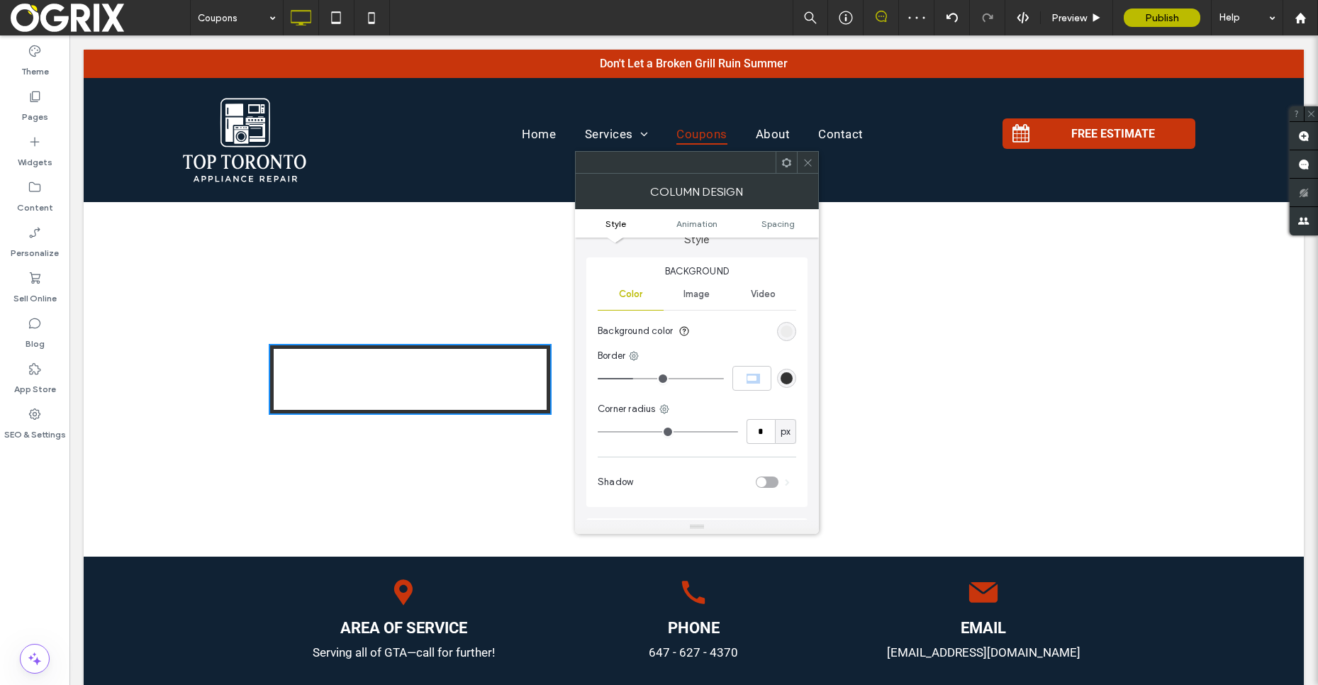
click at [616, 394] on div "Background Color Image Video Background color Border *** Corner radius * px Sha…" at bounding box center [696, 382] width 221 height 250
drag, startPoint x: 606, startPoint y: 384, endPoint x: 599, endPoint y: 381, distance: 7.6
click at [599, 381] on div "***" at bounding box center [697, 378] width 199 height 25
type input "*"
type input "***"
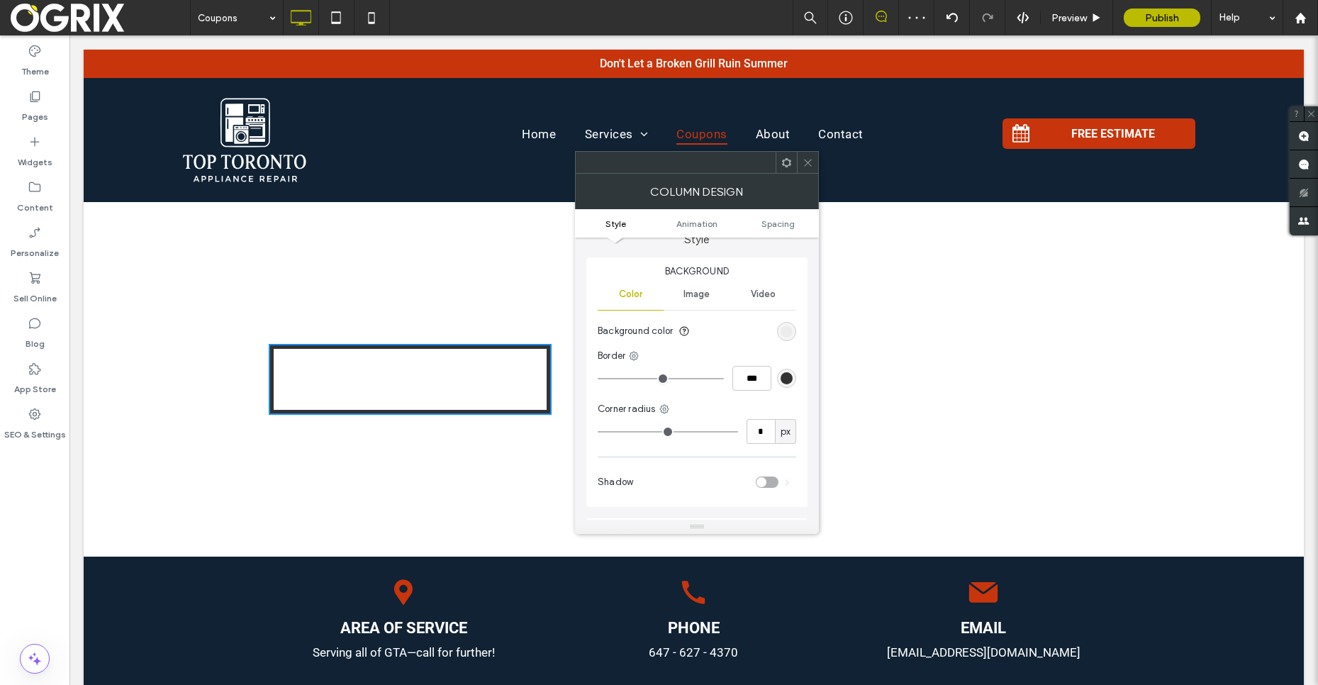
type input "*"
click at [599, 379] on input "range" at bounding box center [661, 378] width 126 height 1
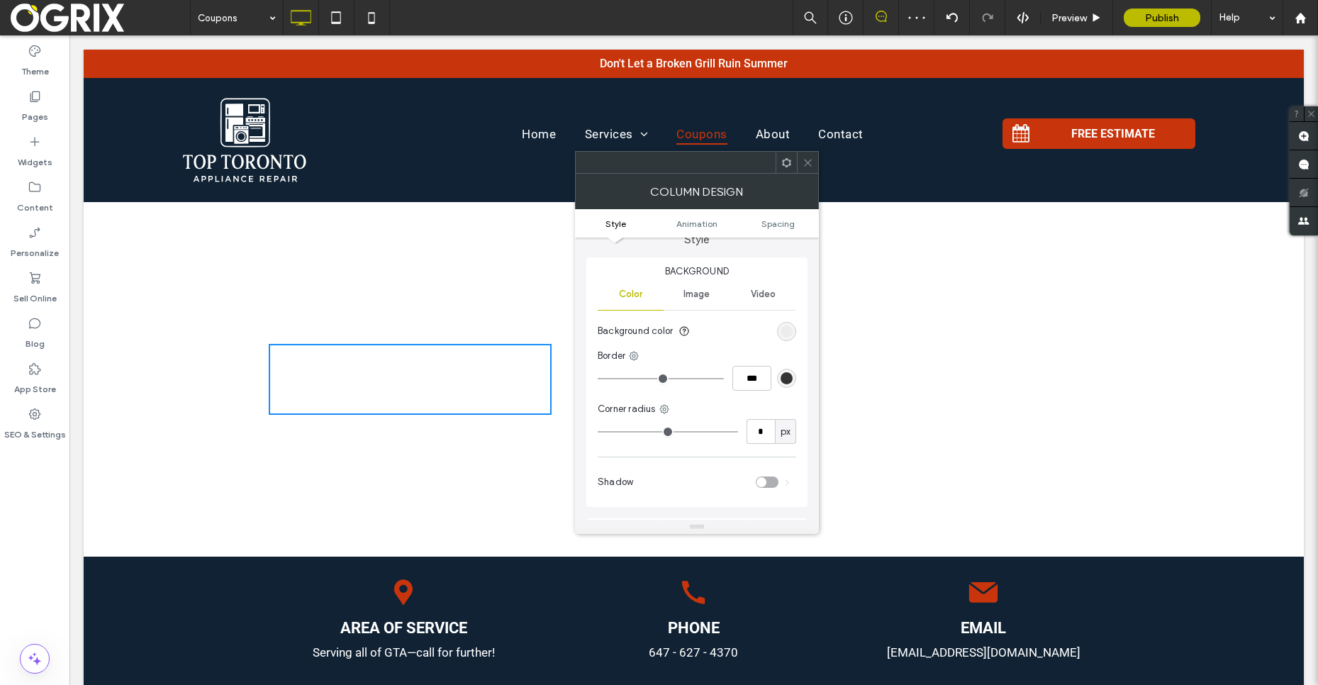
click at [709, 301] on div "Image" at bounding box center [697, 294] width 66 height 31
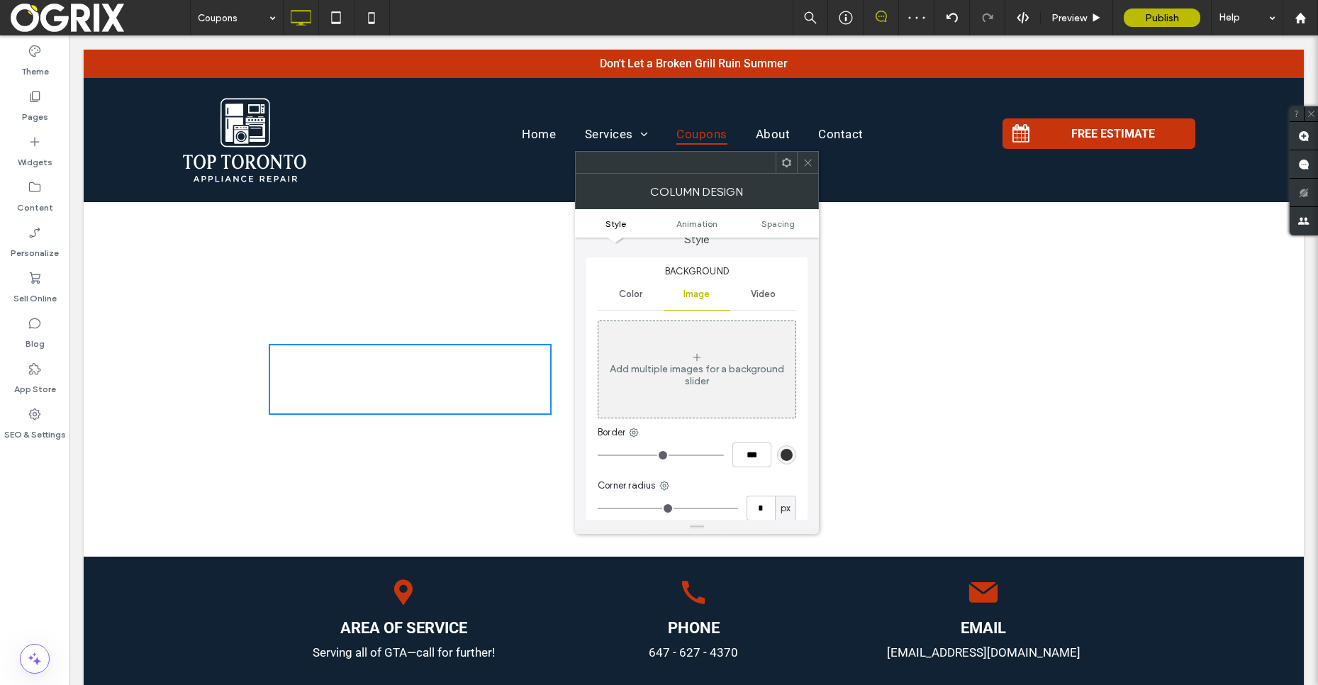
click at [645, 297] on div "Color" at bounding box center [631, 294] width 66 height 31
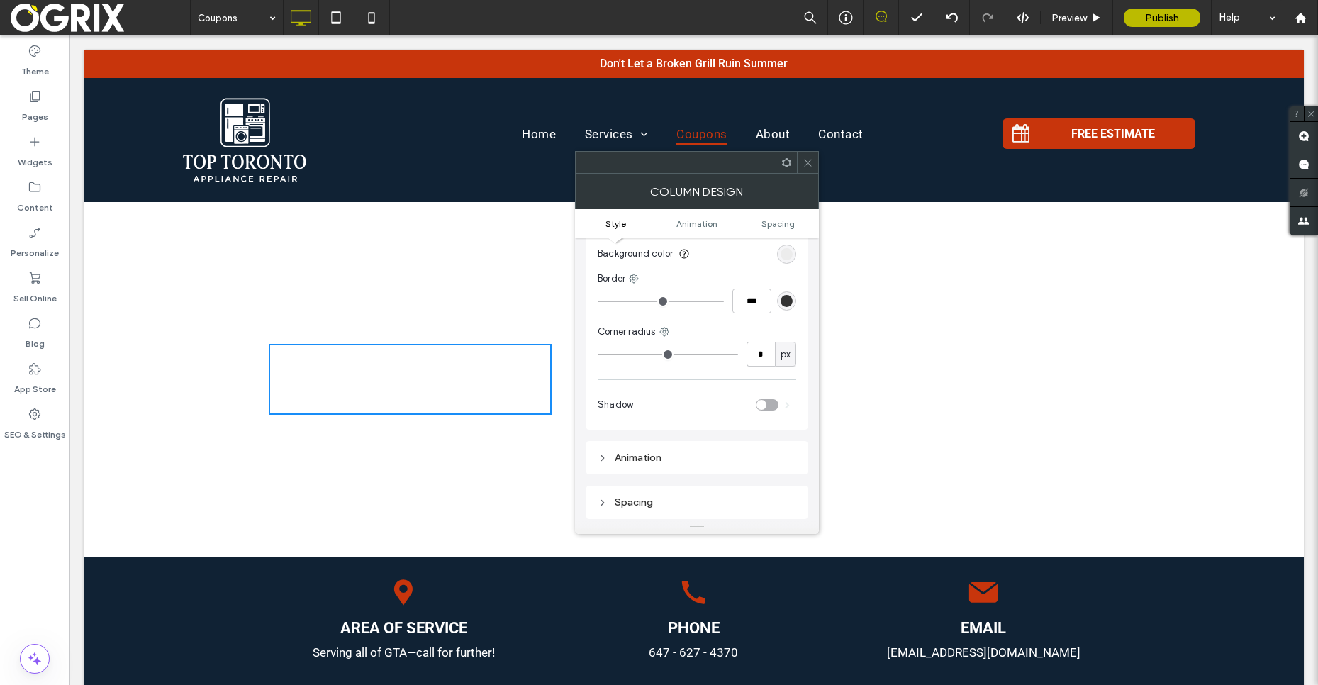
scroll to position [33, 0]
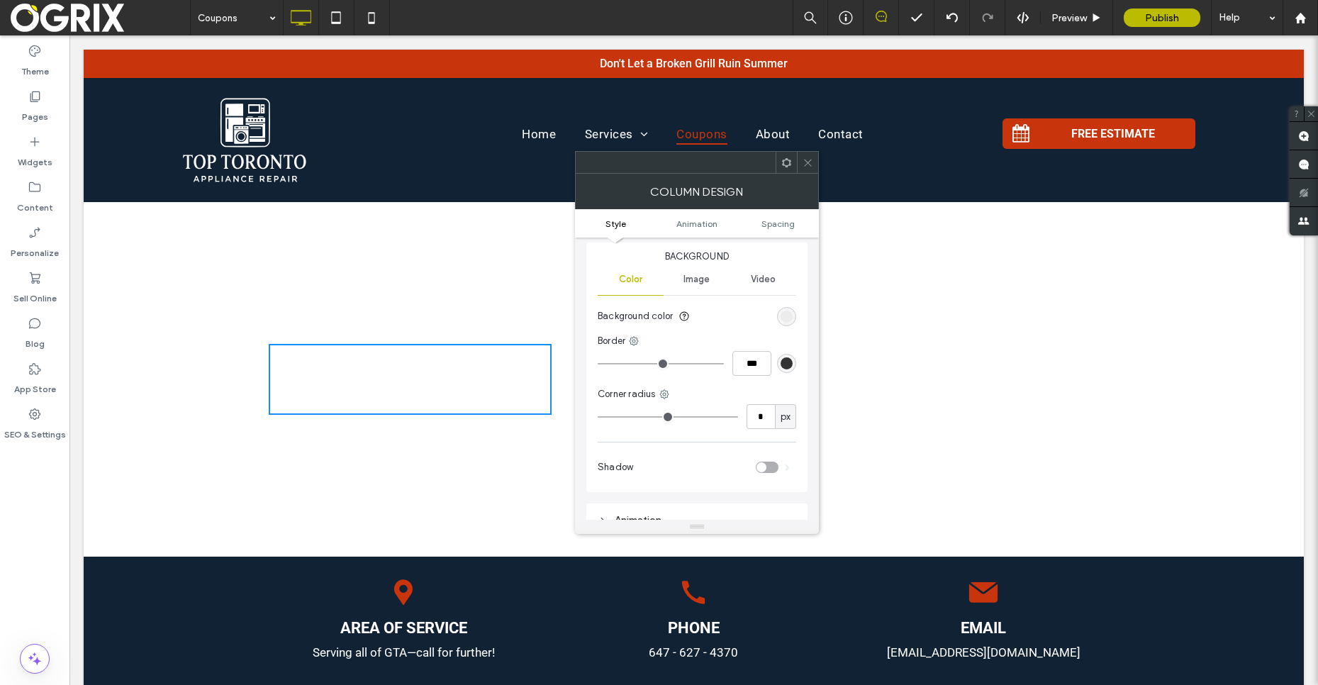
click at [769, 291] on div "Video" at bounding box center [763, 279] width 66 height 31
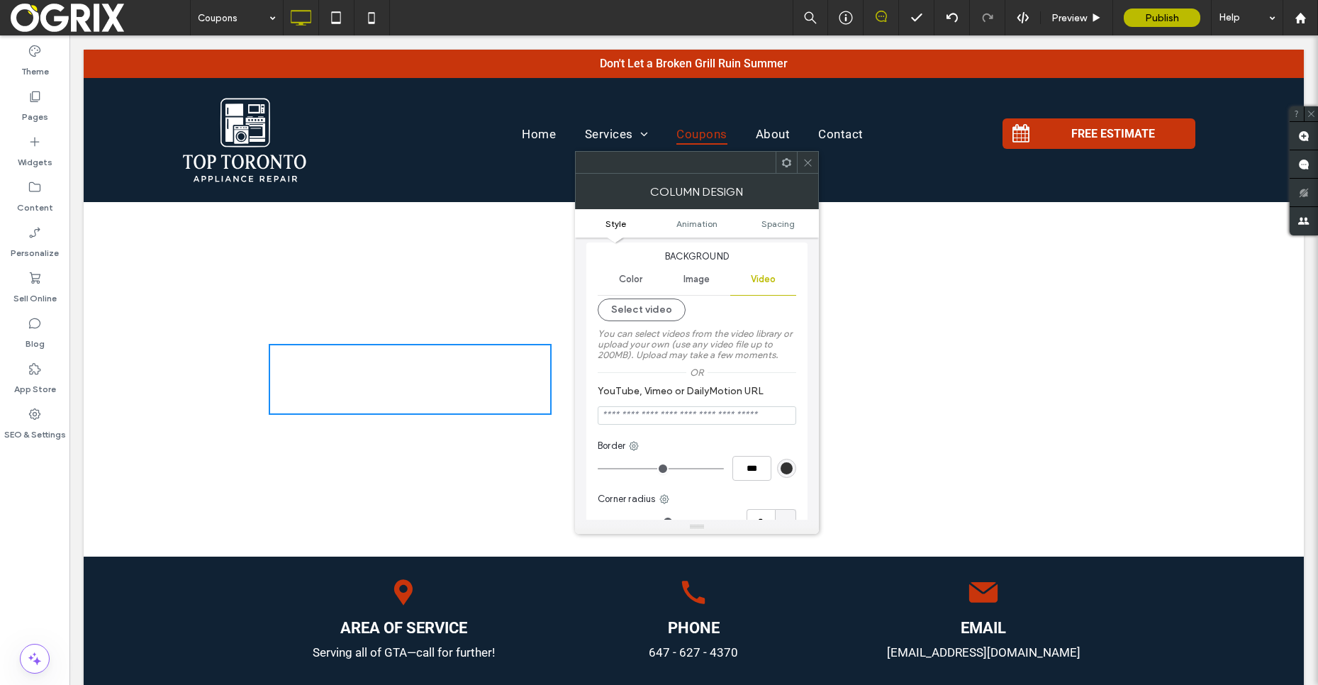
click at [722, 284] on div "Image" at bounding box center [697, 279] width 66 height 31
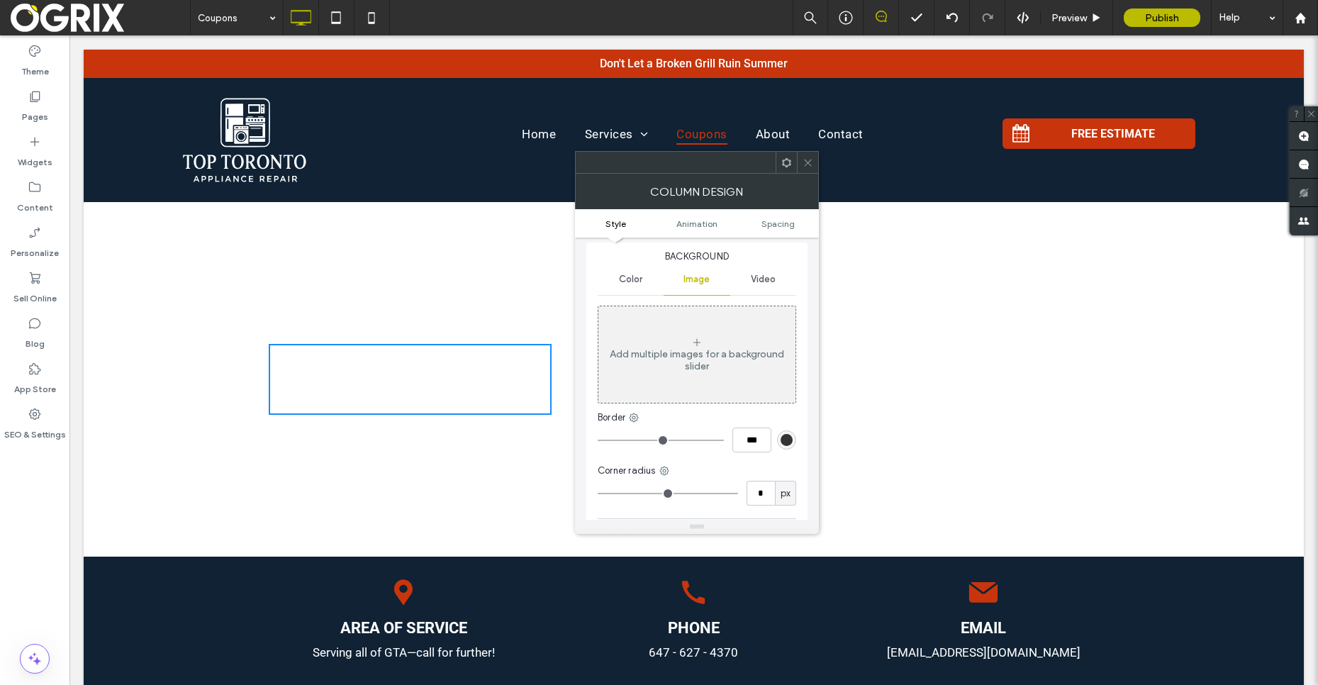
click at [659, 274] on div "Color" at bounding box center [631, 279] width 66 height 31
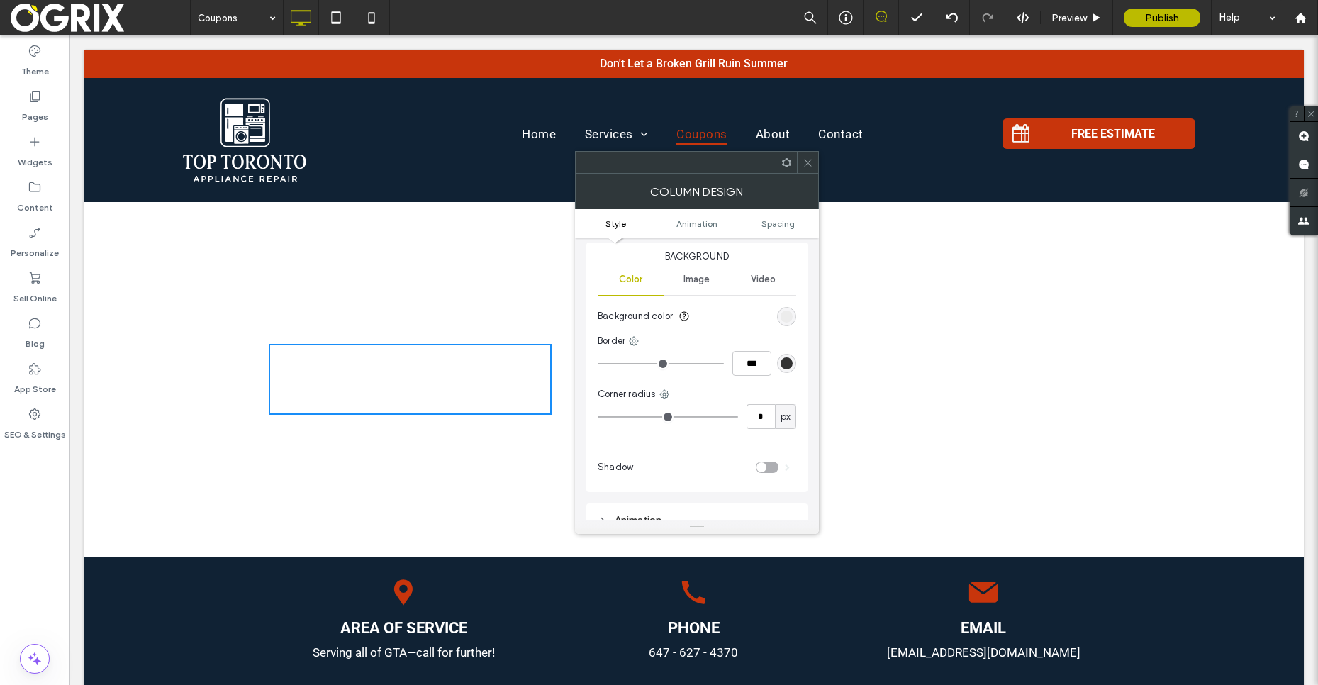
click at [803, 168] on span at bounding box center [808, 162] width 11 height 21
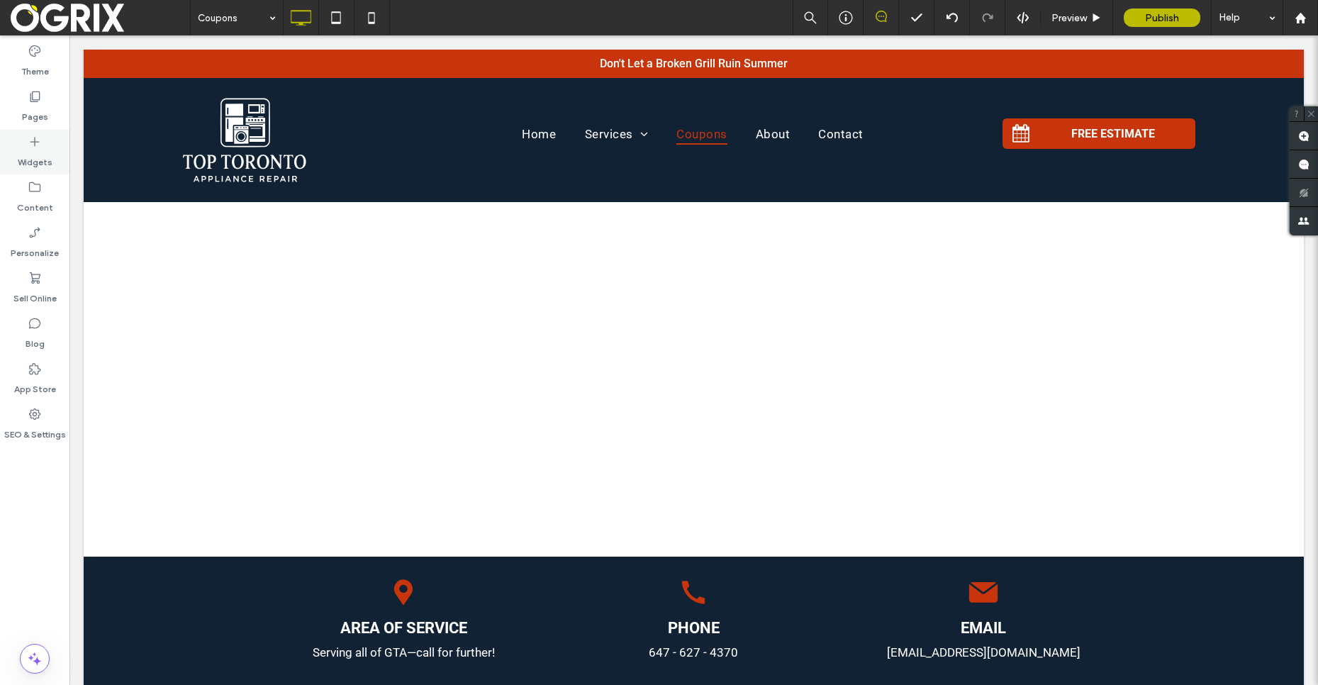
click at [21, 149] on label "Widgets" at bounding box center [35, 159] width 35 height 20
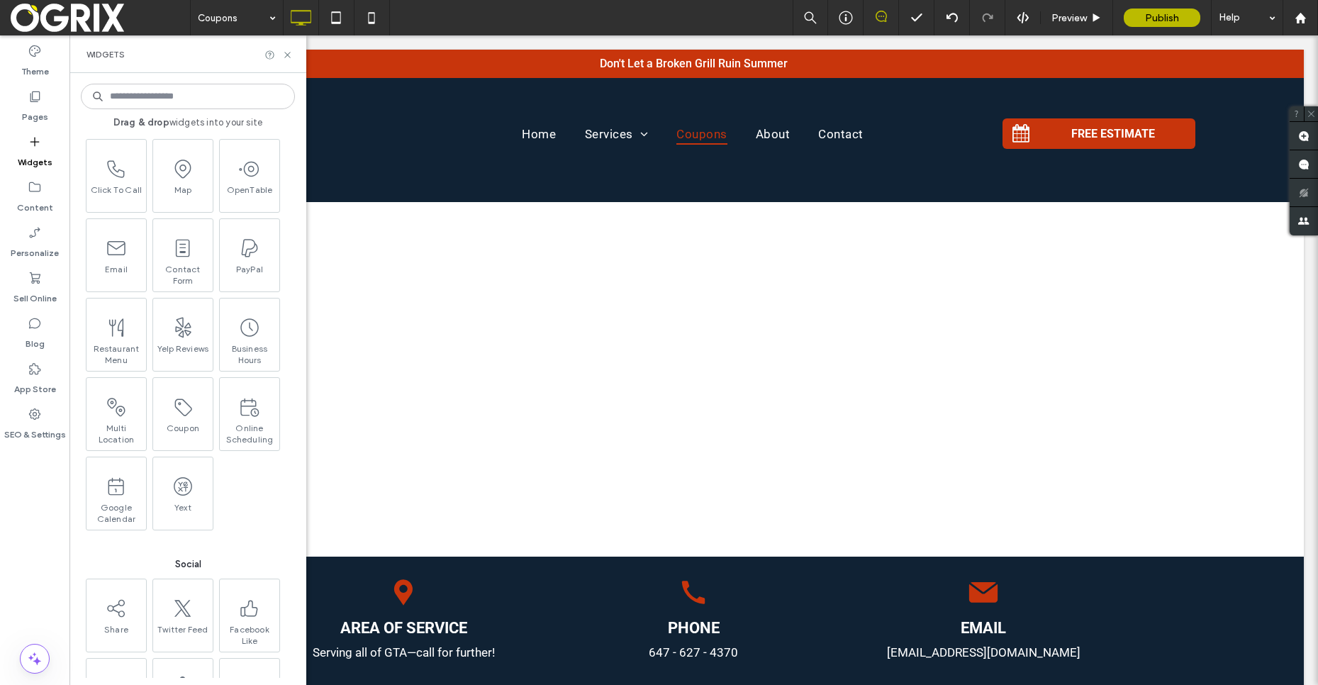
scroll to position [1899, 0]
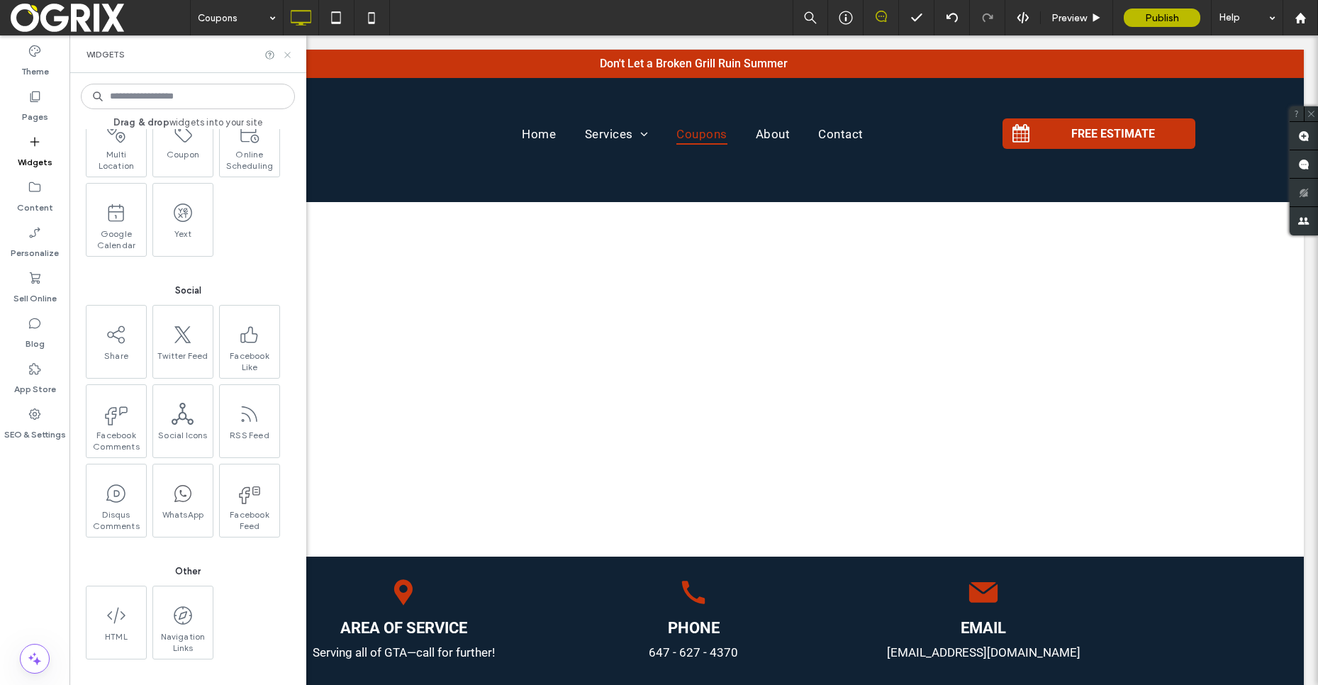
click at [285, 55] on icon at bounding box center [287, 55] width 11 height 11
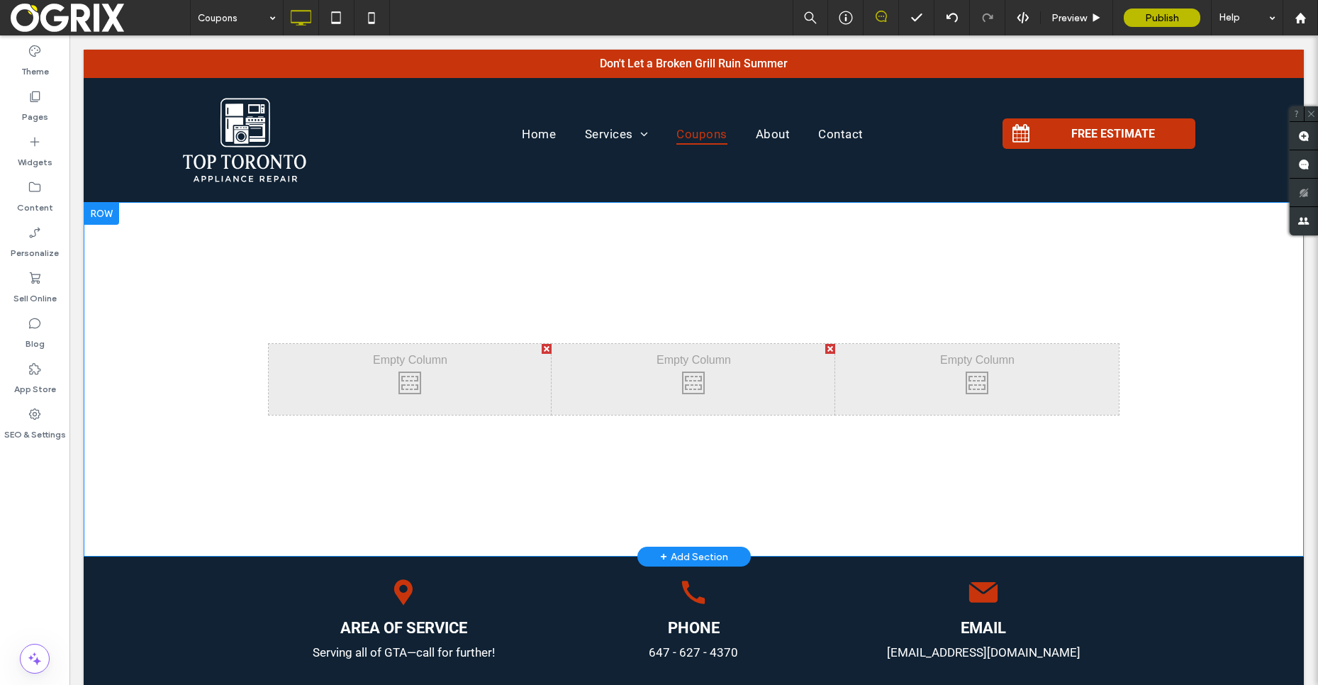
click at [481, 348] on div "Click To Paste" at bounding box center [411, 379] width 284 height 71
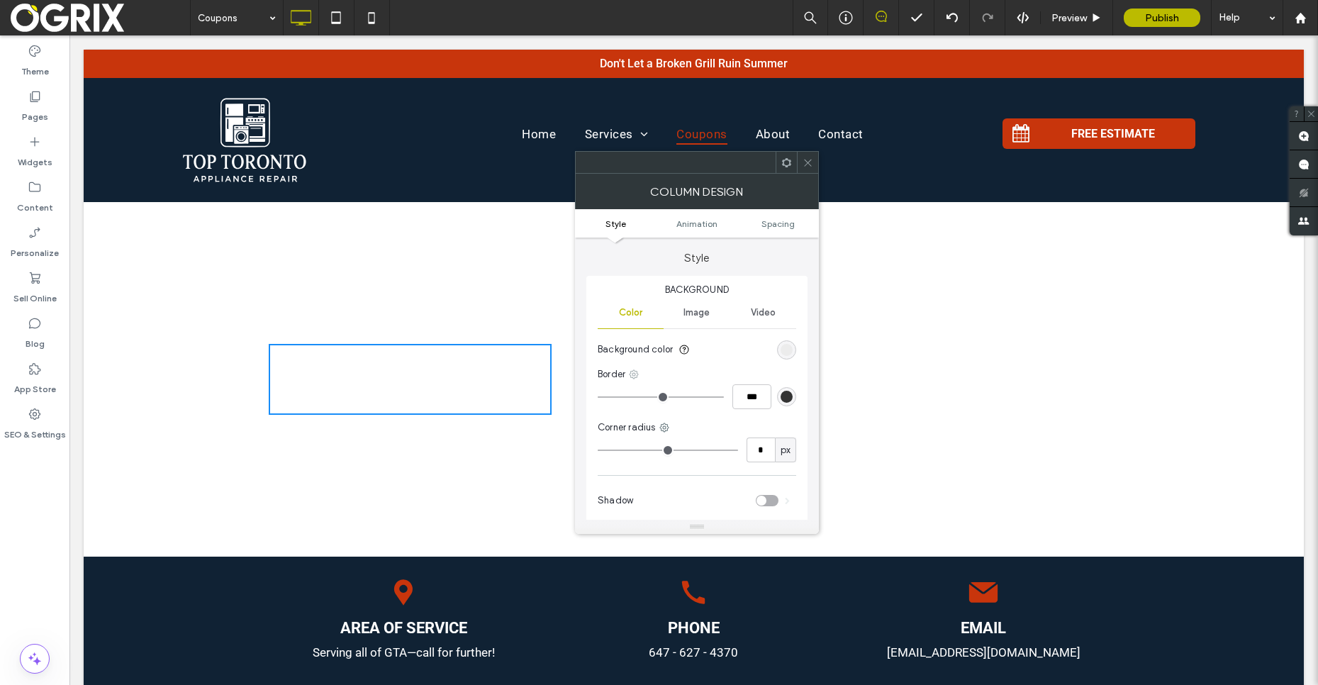
click at [636, 375] on icon at bounding box center [633, 374] width 11 height 11
click at [673, 413] on div "Full border" at bounding box center [693, 405] width 126 height 27
type input "*"
type input "***"
type input "*"
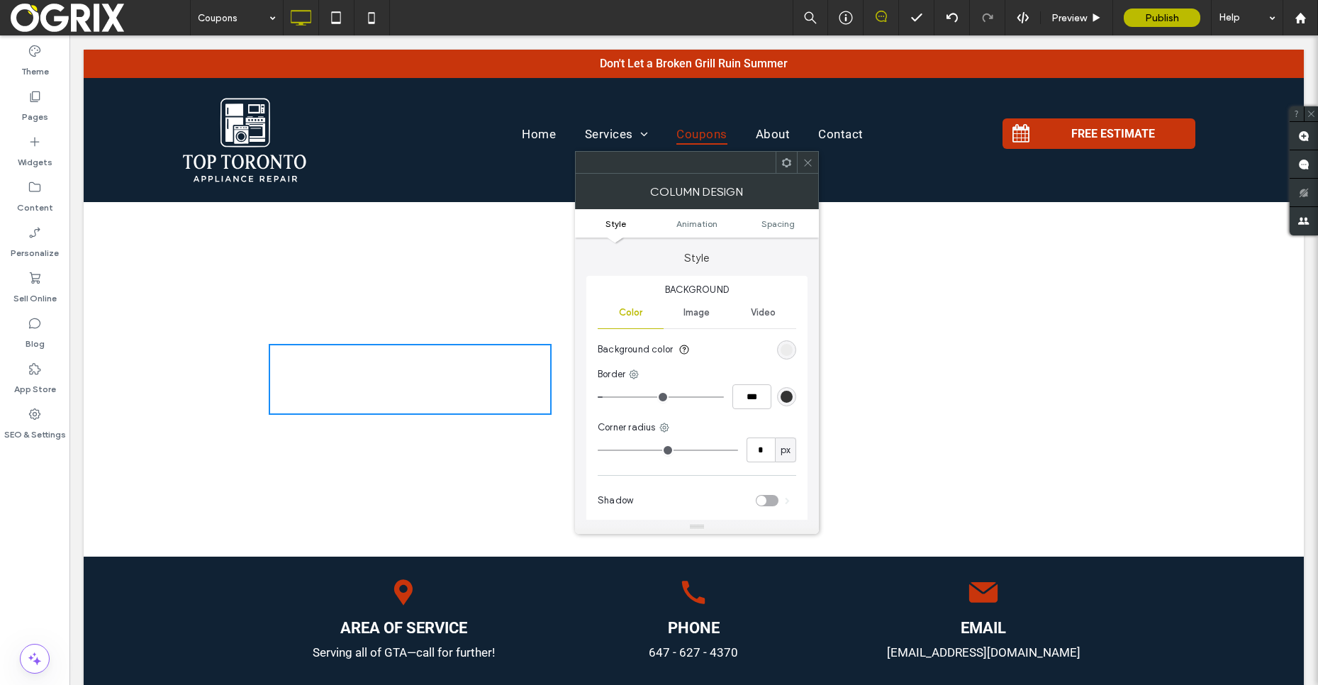
type input "***"
click at [610, 398] on input "range" at bounding box center [661, 396] width 126 height 1
type input "*"
type input "***"
type input "*"
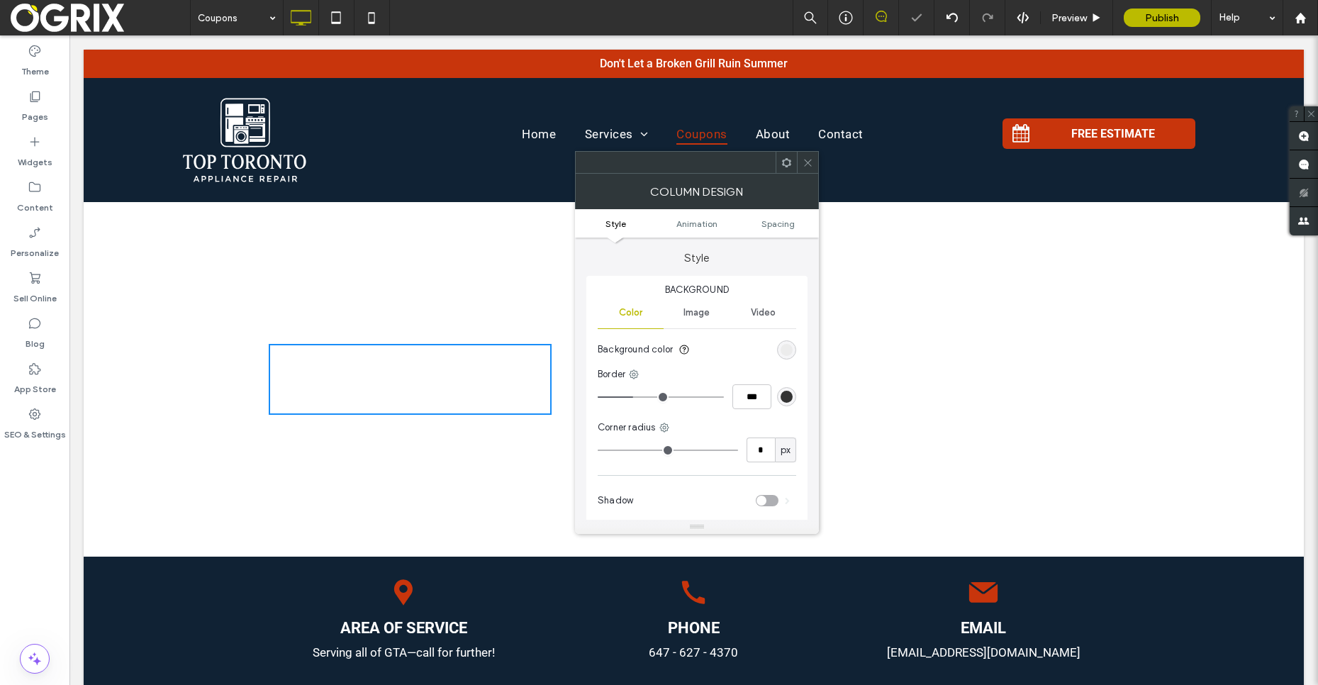
type input "***"
type input "*"
type input "***"
type input "**"
type input "****"
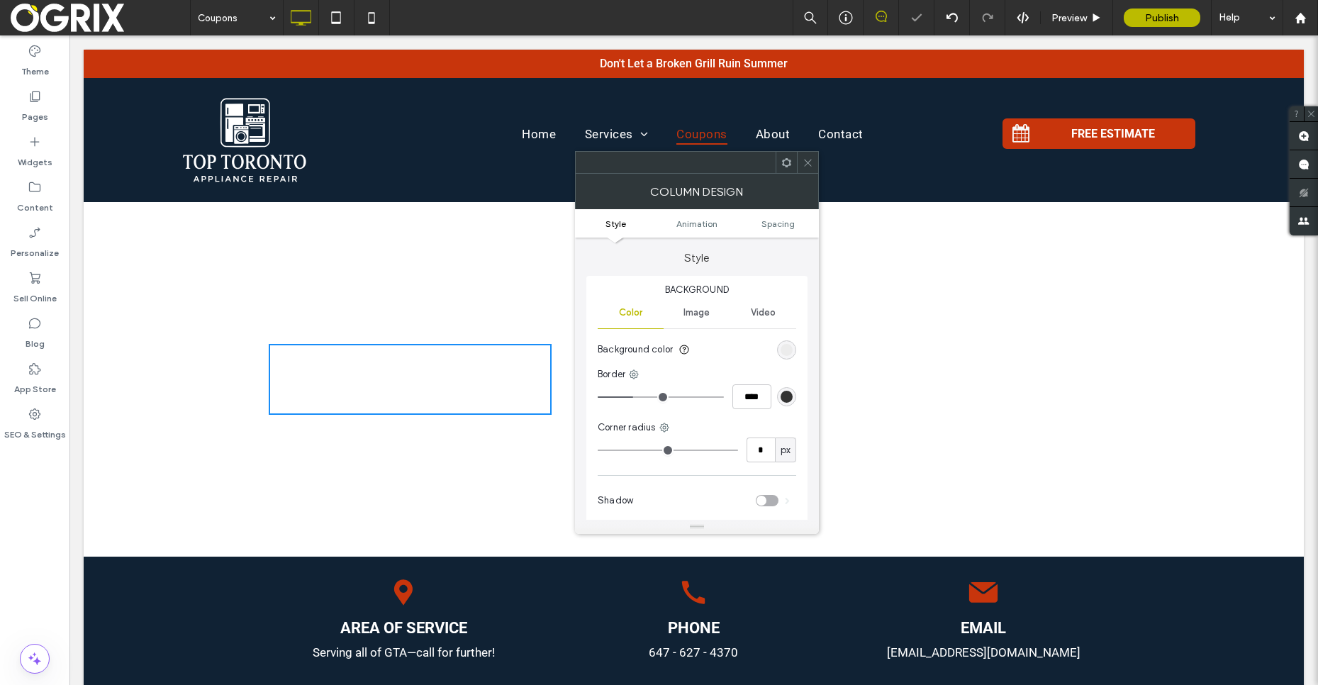
drag, startPoint x: 635, startPoint y: 393, endPoint x: 648, endPoint y: 396, distance: 13.2
click at [647, 396] on input "range" at bounding box center [661, 396] width 126 height 1
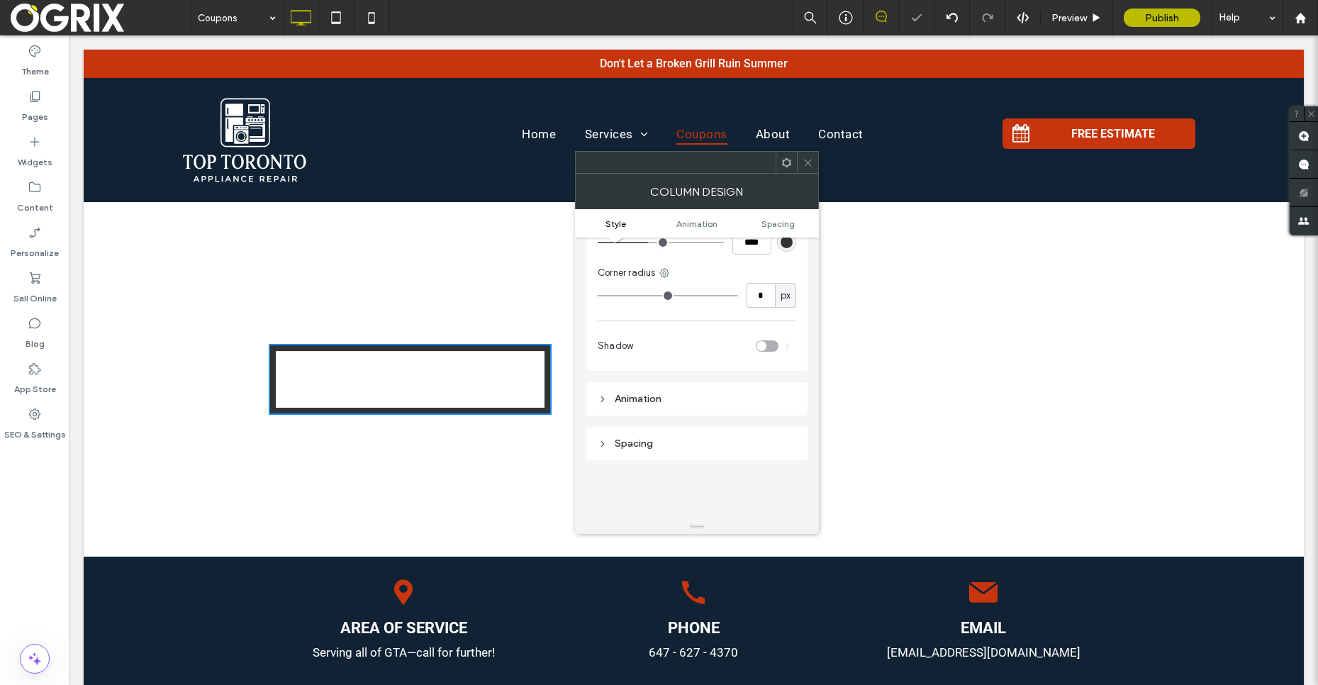
scroll to position [0, 0]
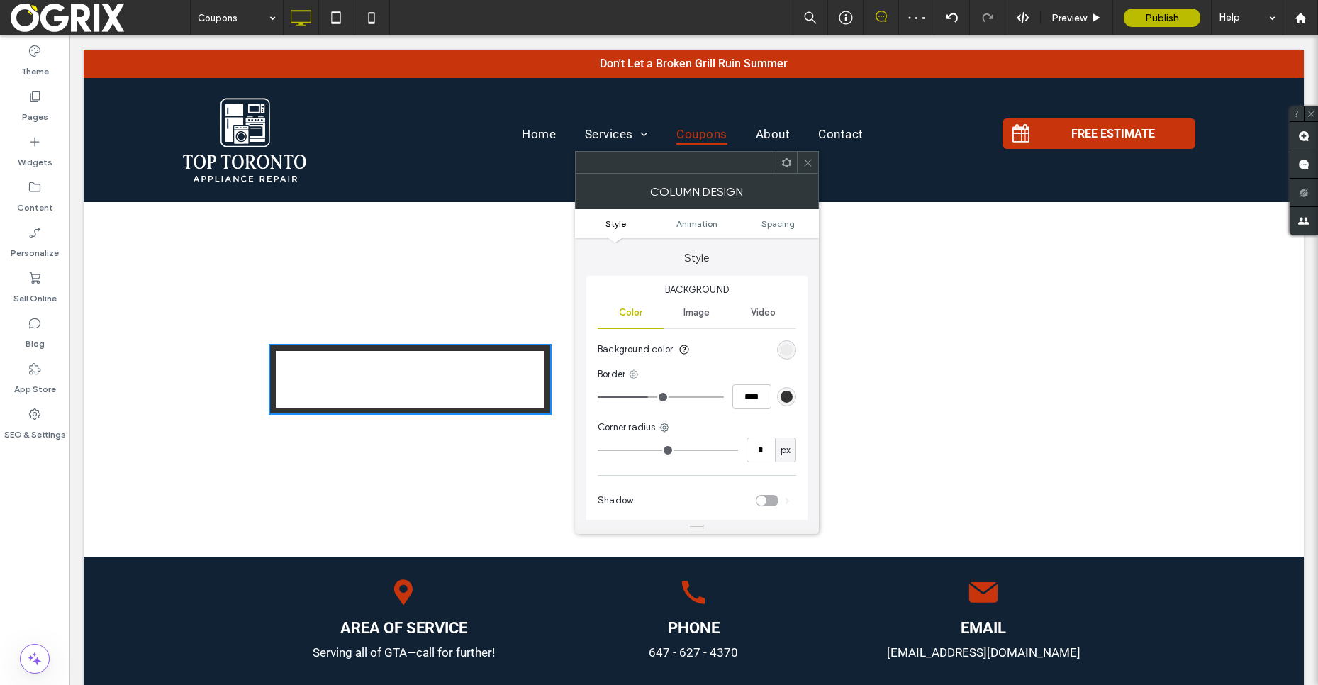
click at [633, 378] on icon at bounding box center [633, 374] width 11 height 11
click at [679, 362] on section "Background color" at bounding box center [697, 349] width 199 height 35
click at [777, 315] on div "Video" at bounding box center [763, 312] width 66 height 31
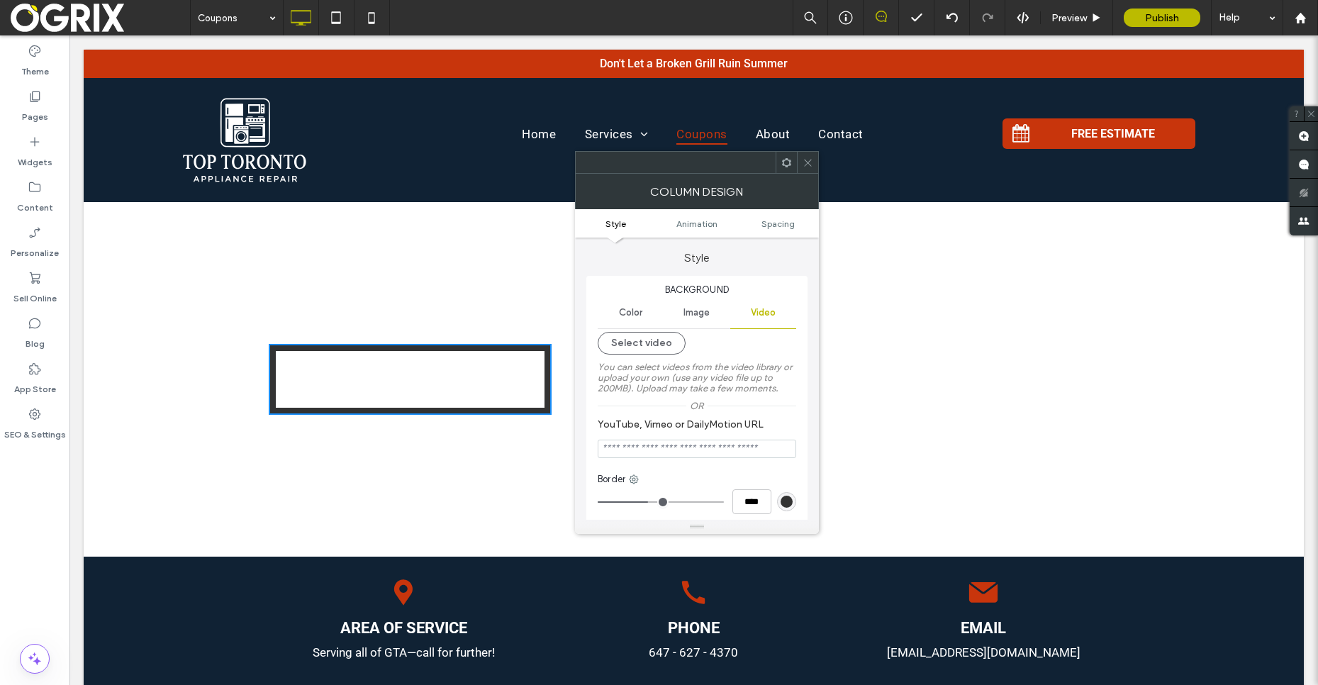
click at [681, 309] on div "Image" at bounding box center [697, 312] width 66 height 31
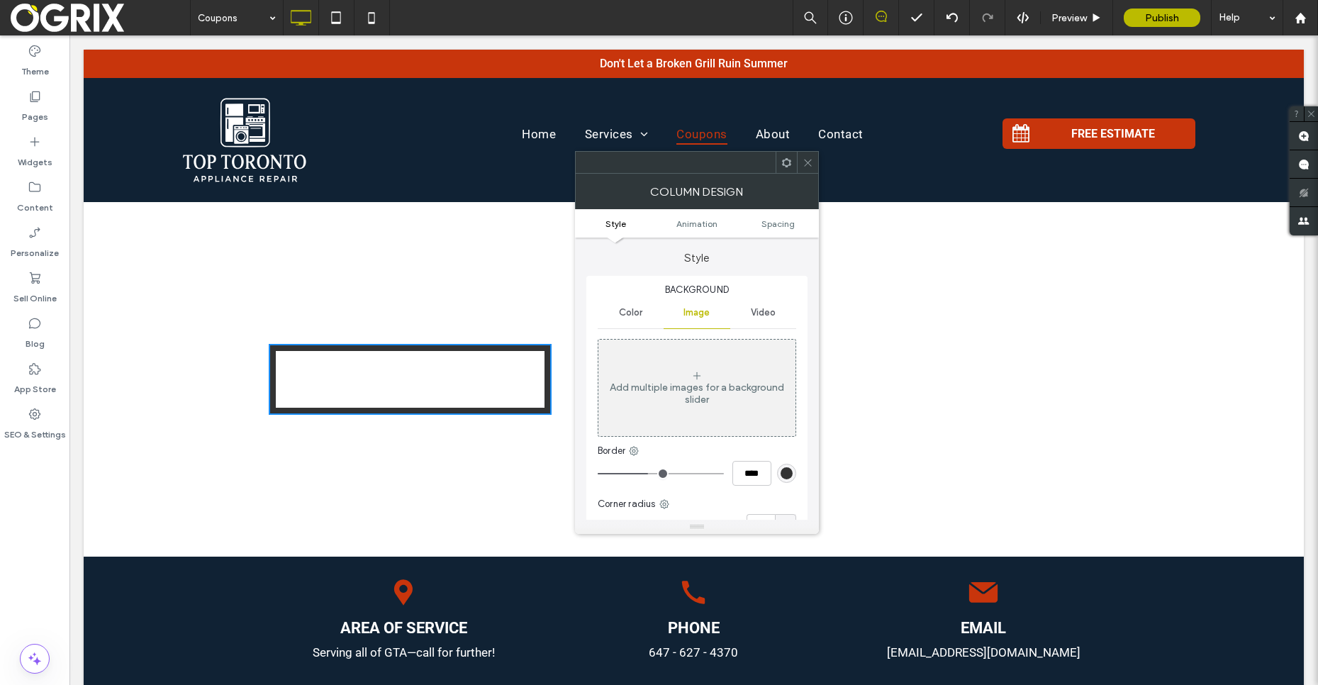
click at [633, 319] on div "Color" at bounding box center [631, 312] width 66 height 31
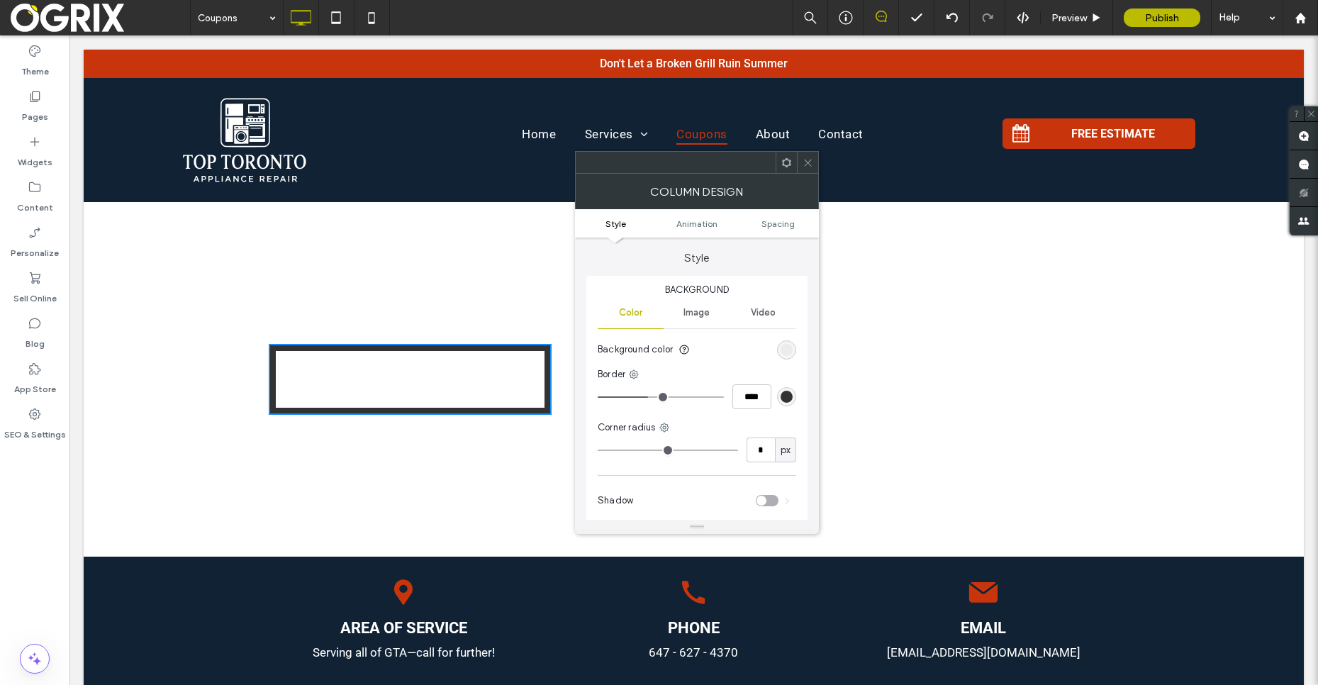
click at [694, 310] on span "Image" at bounding box center [697, 312] width 26 height 11
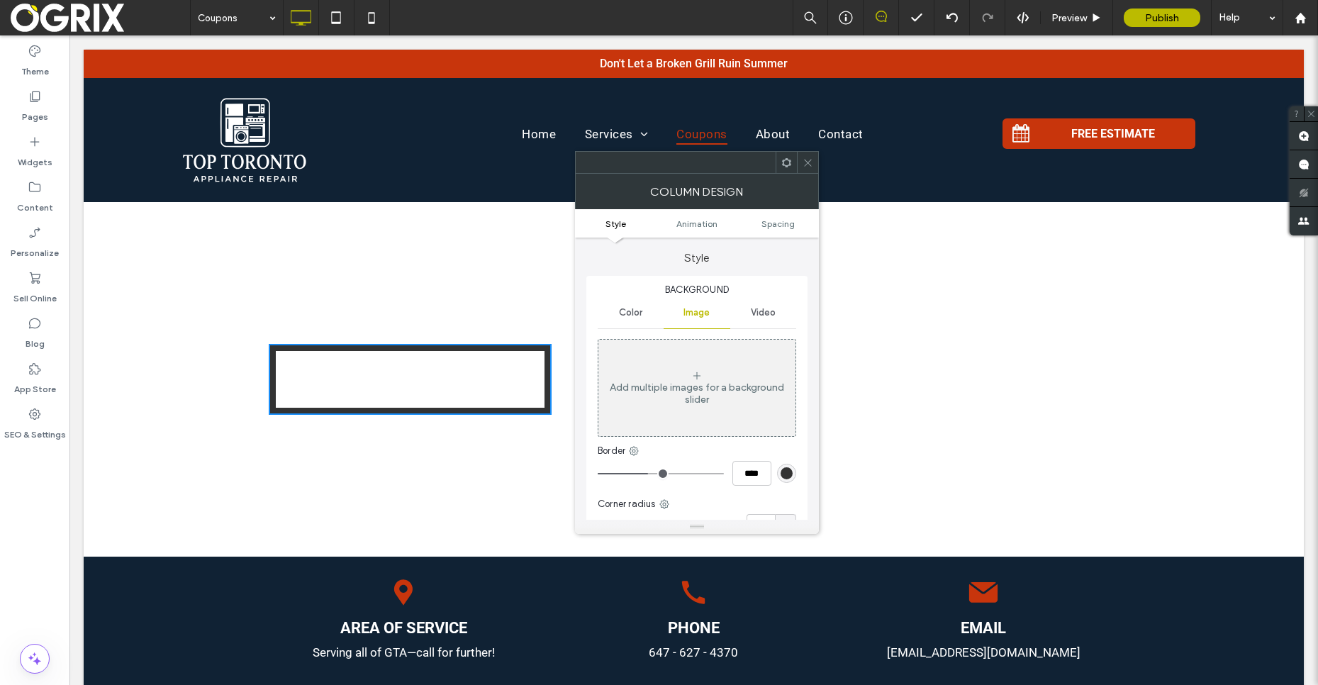
click at [692, 361] on div "Add multiple images for a background slider" at bounding box center [697, 388] width 197 height 94
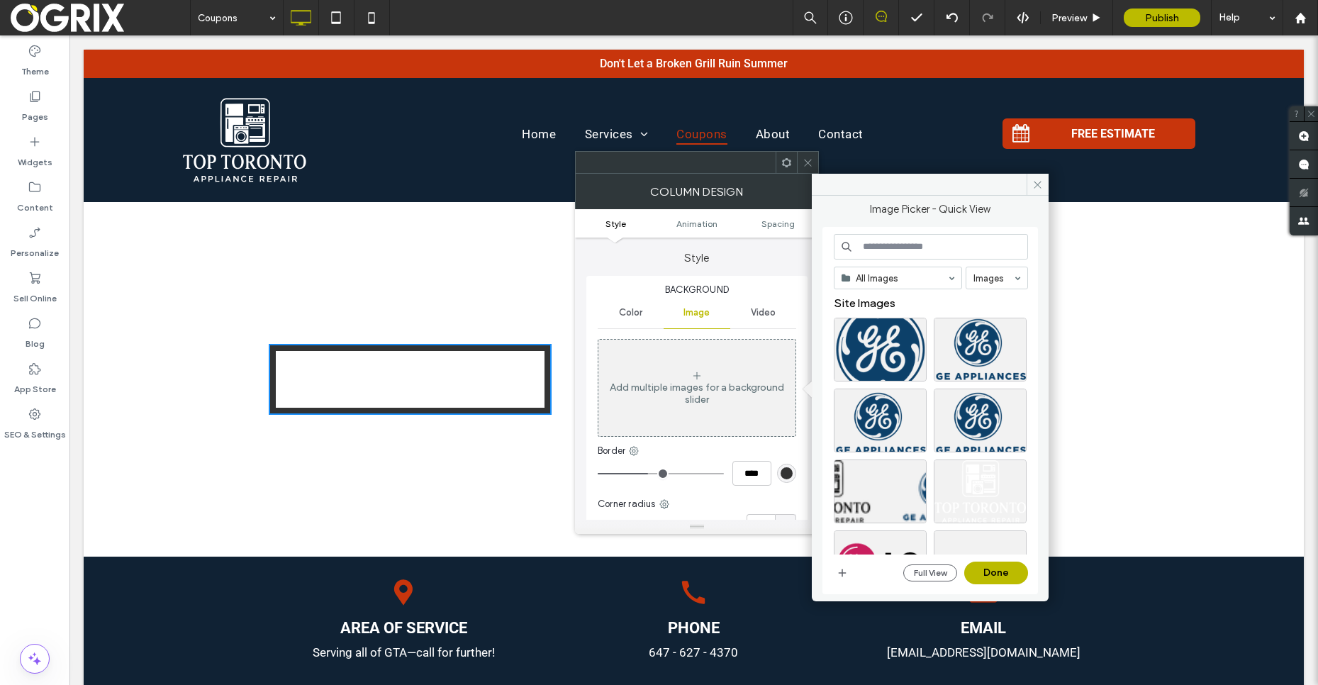
click at [623, 322] on div "Color" at bounding box center [631, 312] width 66 height 31
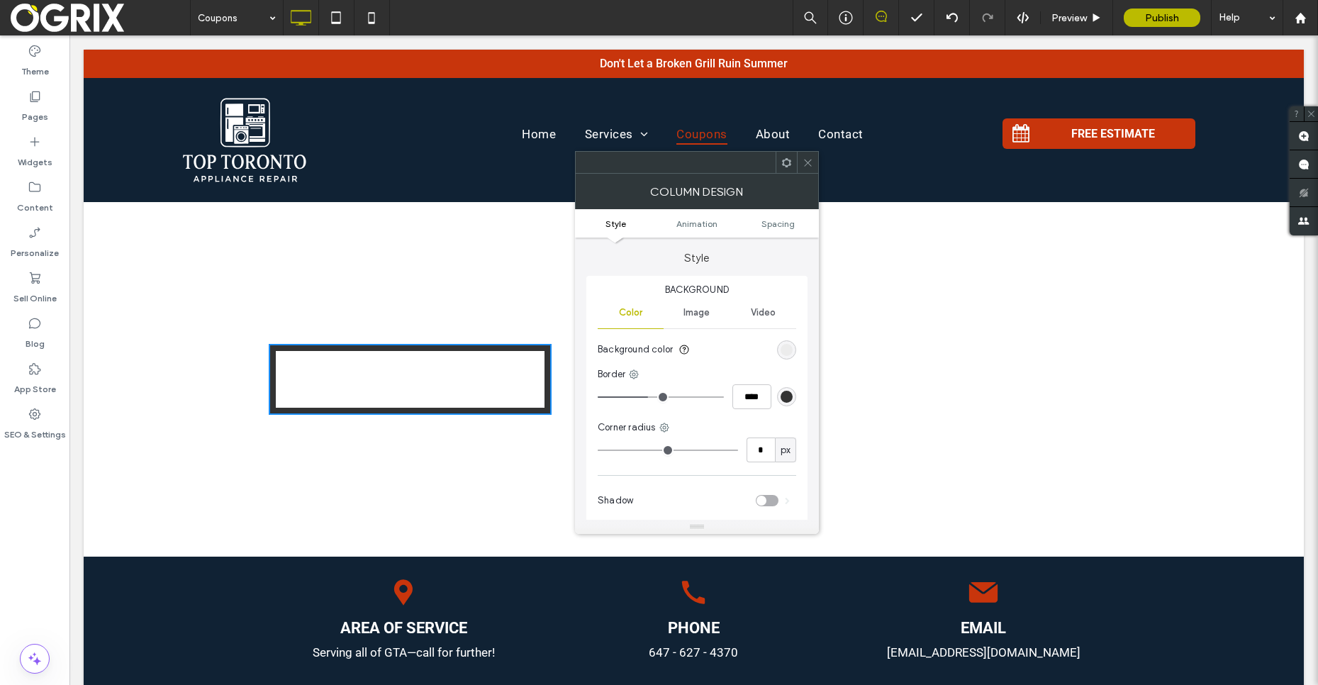
type input "*"
type input "***"
type input "*"
type input "***"
type input "*"
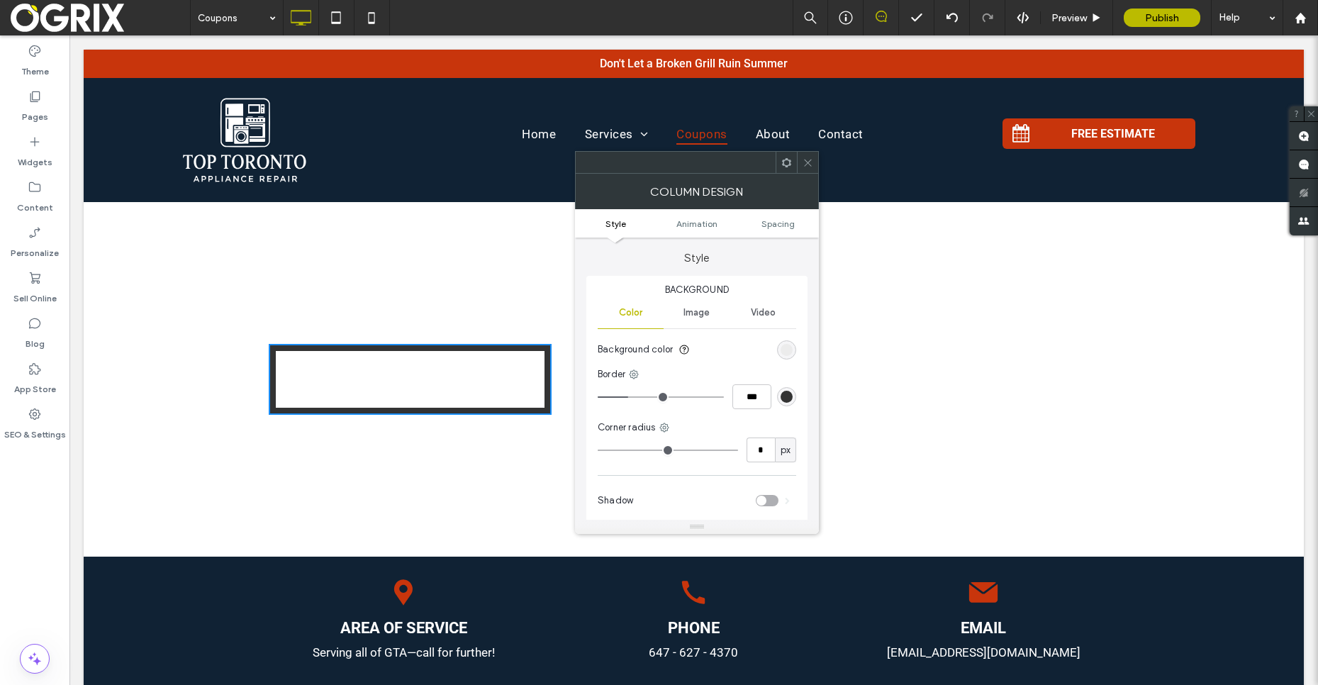
type input "***"
type input "*"
type input "***"
drag, startPoint x: 630, startPoint y: 401, endPoint x: 533, endPoint y: 396, distance: 96.5
type input "*"
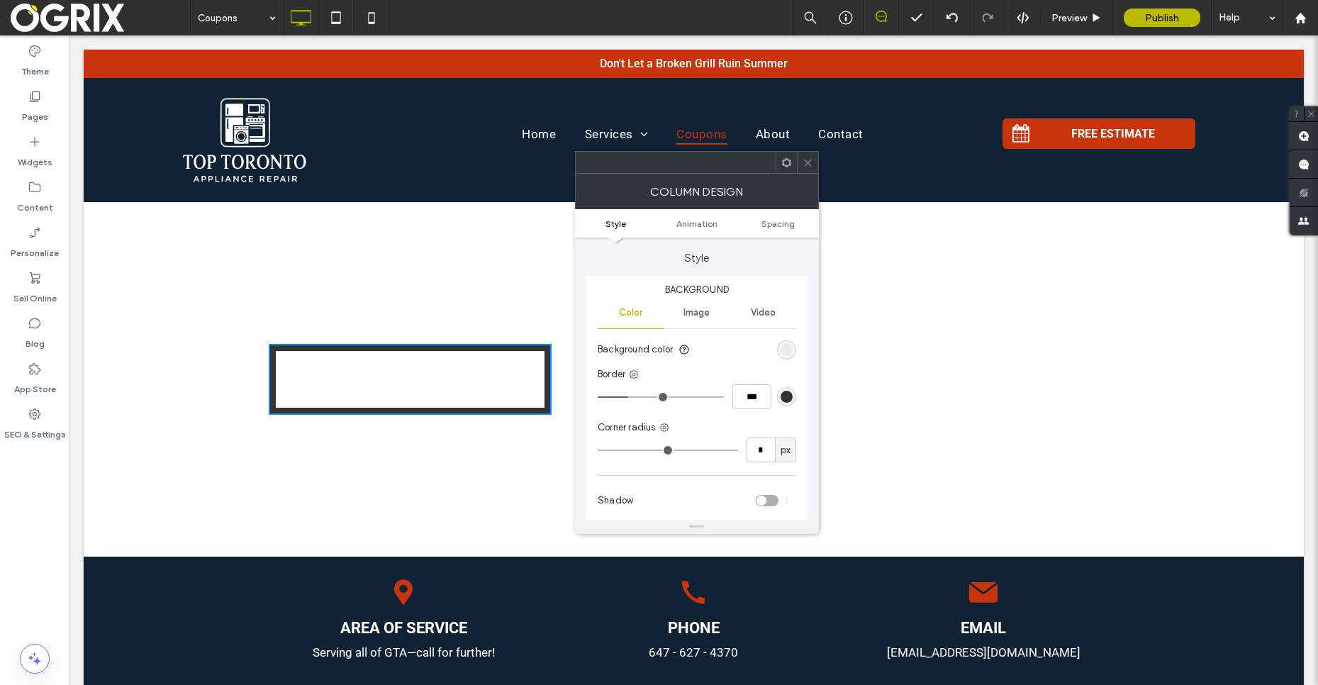
click at [598, 396] on input "range" at bounding box center [661, 396] width 126 height 1
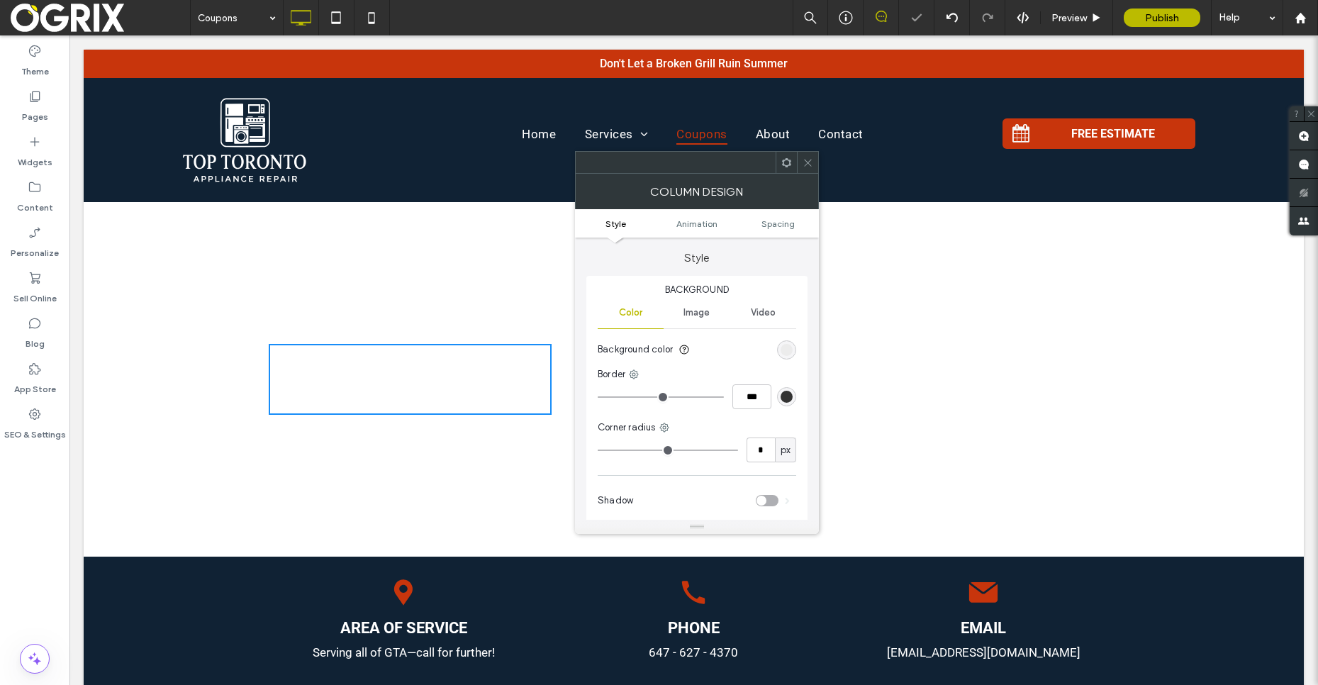
click at [799, 167] on div at bounding box center [807, 162] width 21 height 21
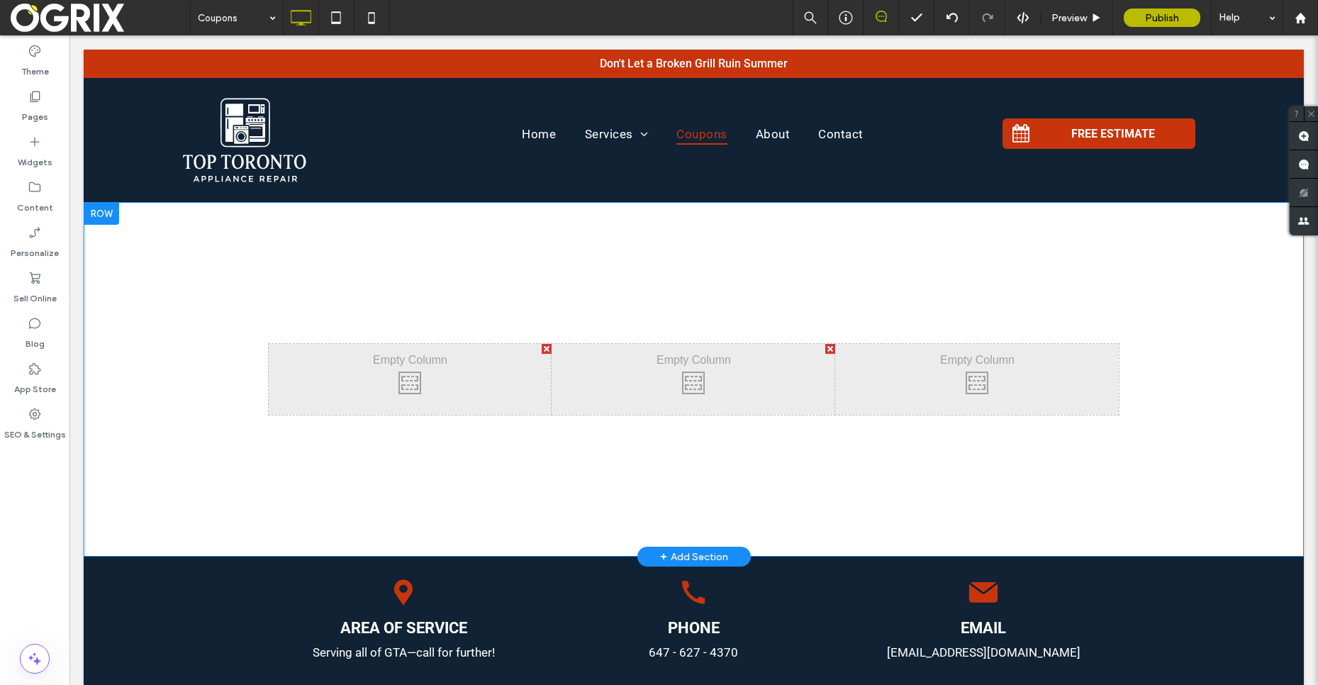
click at [384, 369] on div "Click To Paste" at bounding box center [411, 379] width 284 height 71
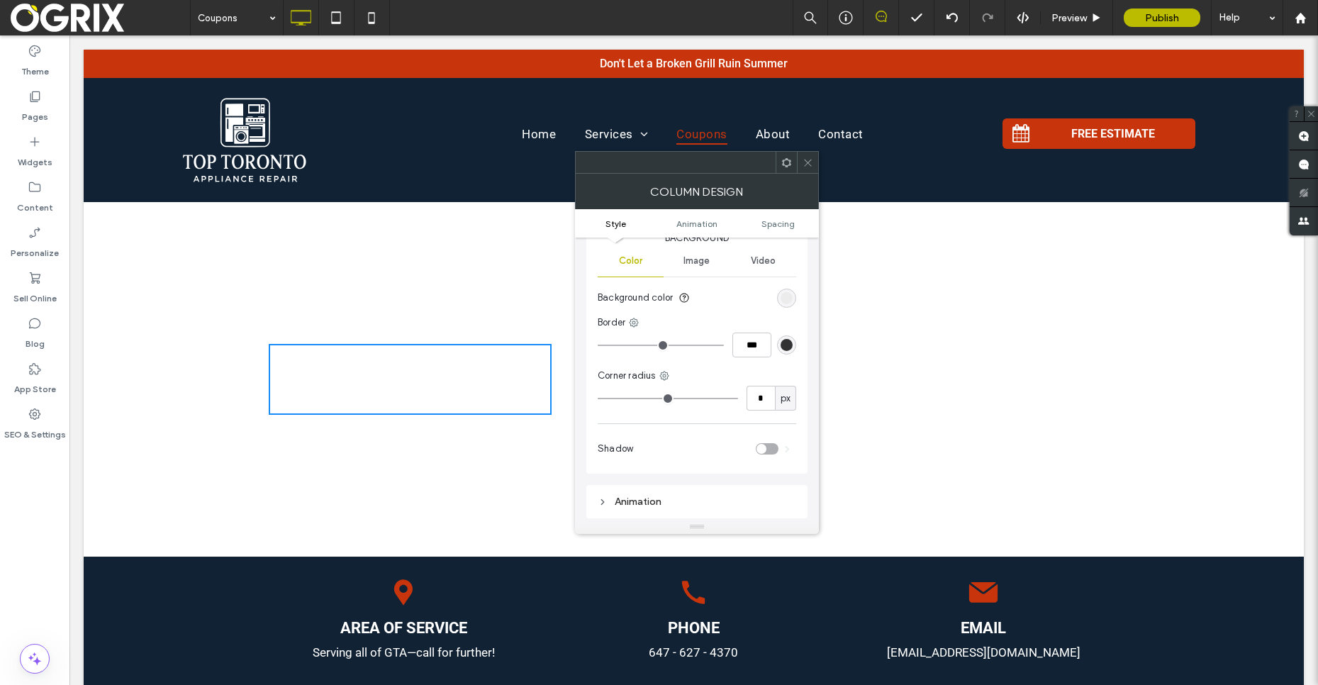
scroll to position [333, 0]
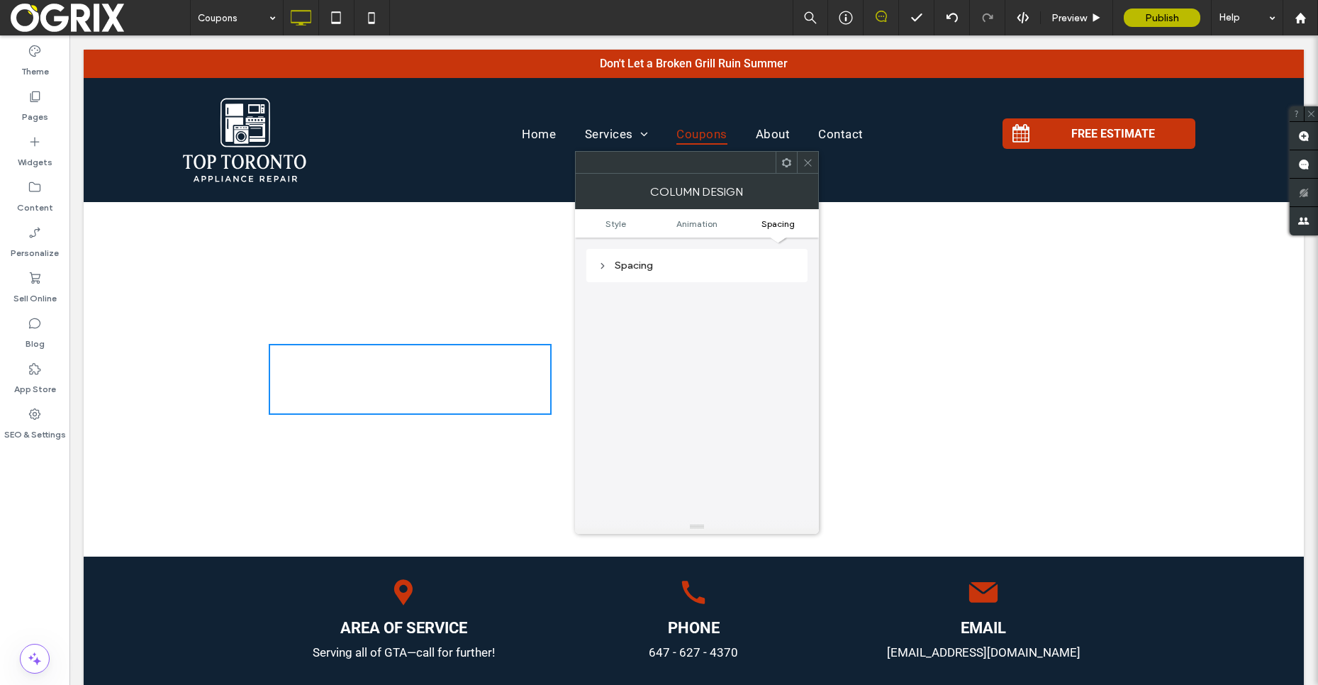
click at [808, 160] on icon at bounding box center [808, 162] width 11 height 11
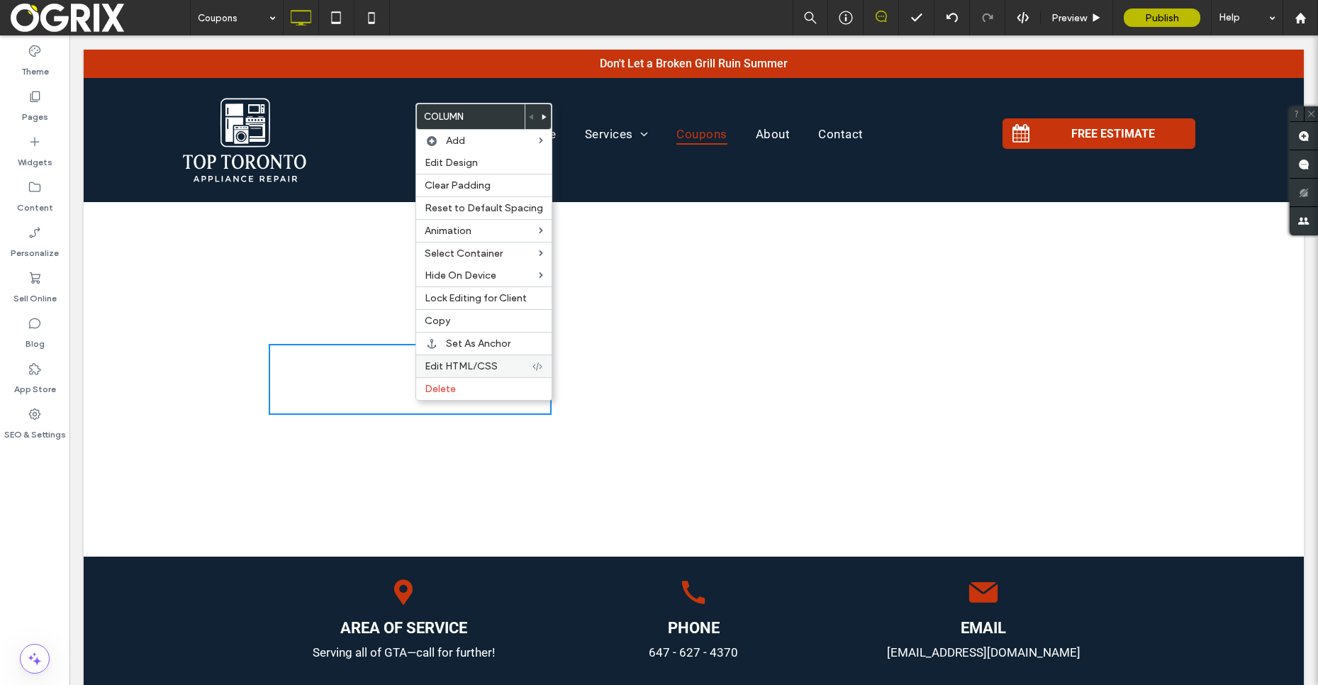
click at [501, 356] on div "Edit HTML/CSS" at bounding box center [483, 366] width 135 height 23
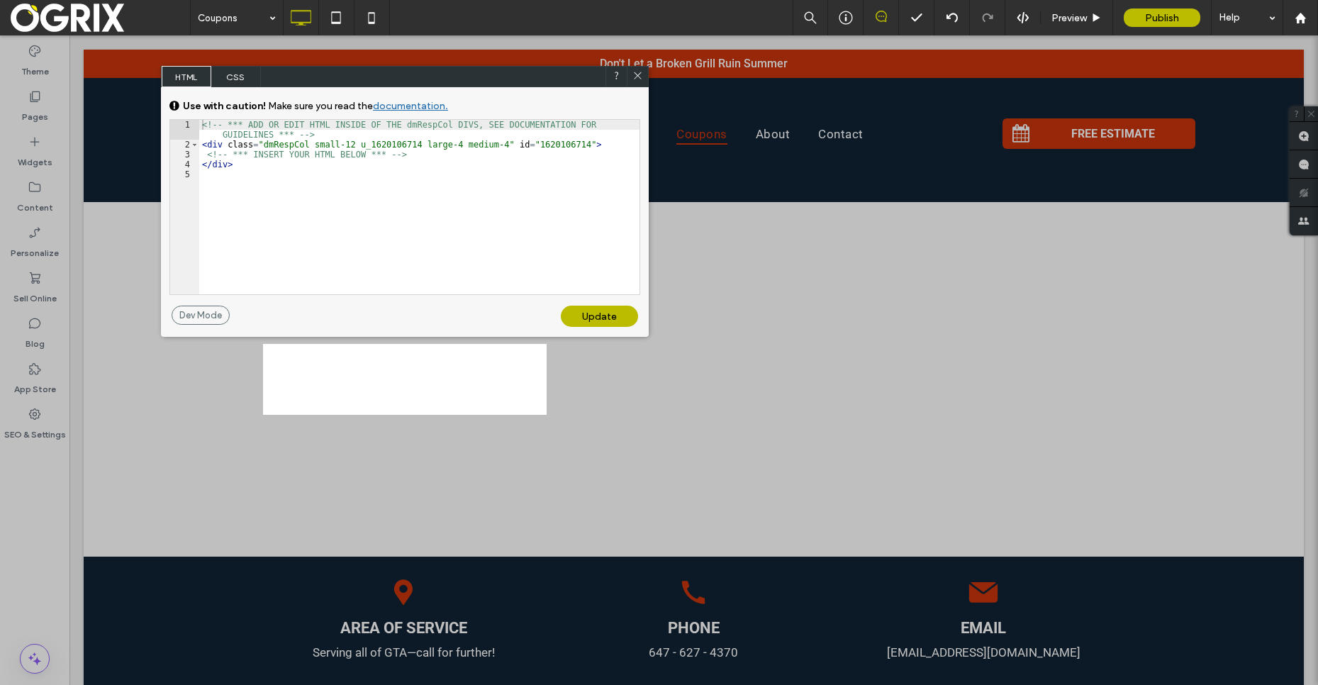
click at [484, 250] on div "<!-- *** ADD OR EDIT HTML INSIDE OF THE dmRespCol DIVS, SEE DOCUMENTATION FOR G…" at bounding box center [419, 222] width 440 height 204
click at [446, 156] on div "<!-- *** ADD OR EDIT HTML INSIDE OF THE dmRespCol DIVS, SEE DOCUMENTATION FOR G…" at bounding box center [419, 222] width 440 height 204
click at [231, 69] on span "CSS" at bounding box center [236, 76] width 50 height 21
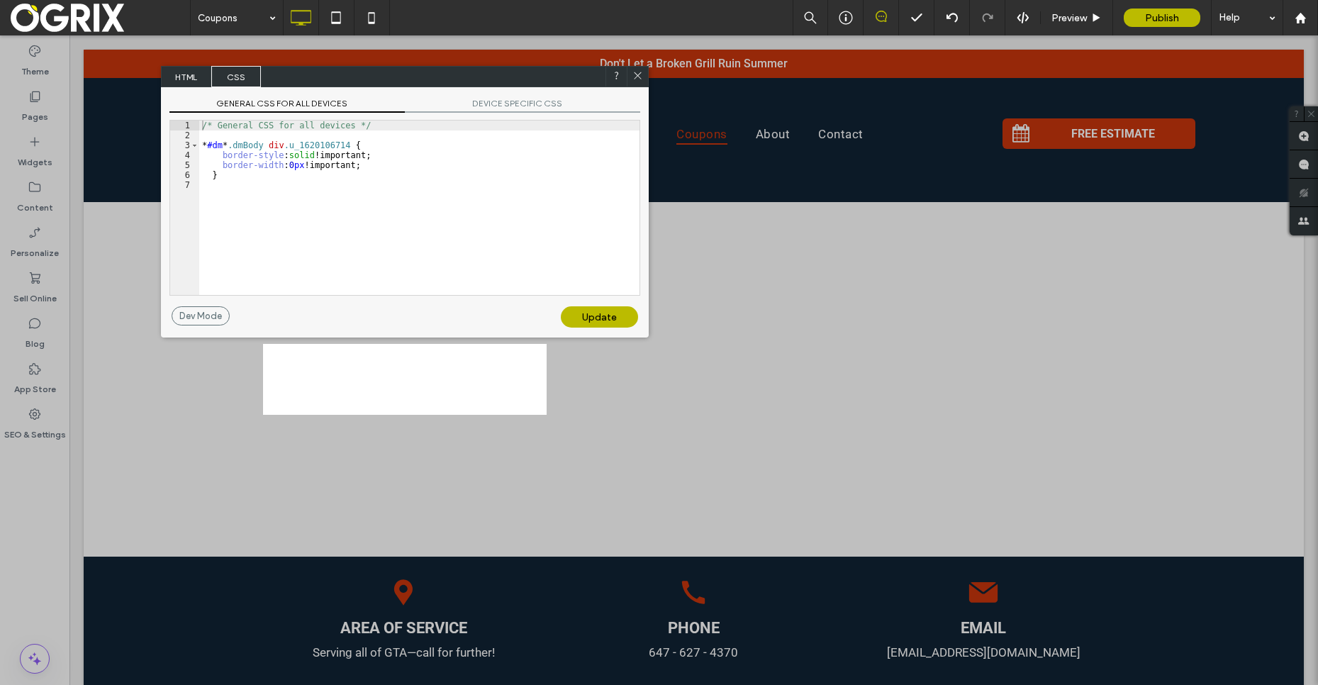
click at [230, 218] on div "/* General CSS for all devices */ * #dm * .dmBody div .u_1620106714 { border-st…" at bounding box center [419, 218] width 440 height 194
click at [353, 235] on div "/* General CSS for all devices */ * #dm * .dmBody div .u_1620106714 { border-st…" at bounding box center [419, 218] width 440 height 194
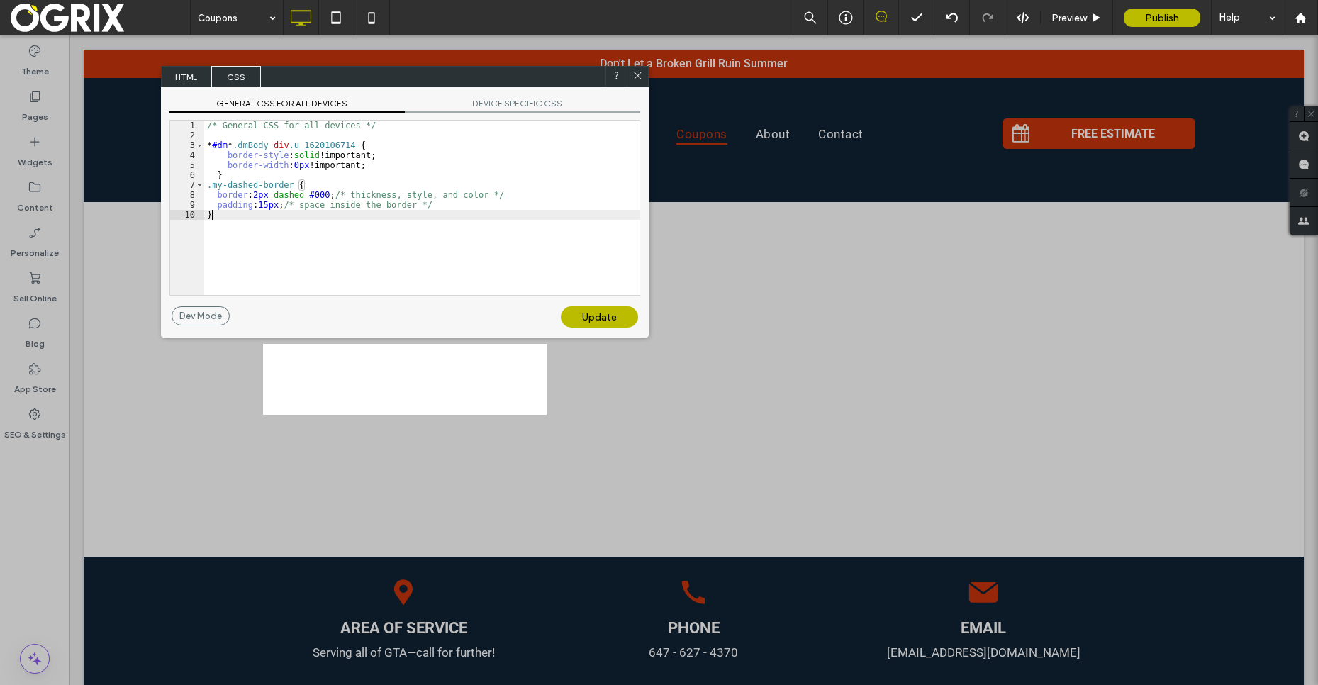
click at [599, 322] on div "Update" at bounding box center [599, 316] width 77 height 21
click at [598, 312] on div "Update" at bounding box center [599, 316] width 77 height 21
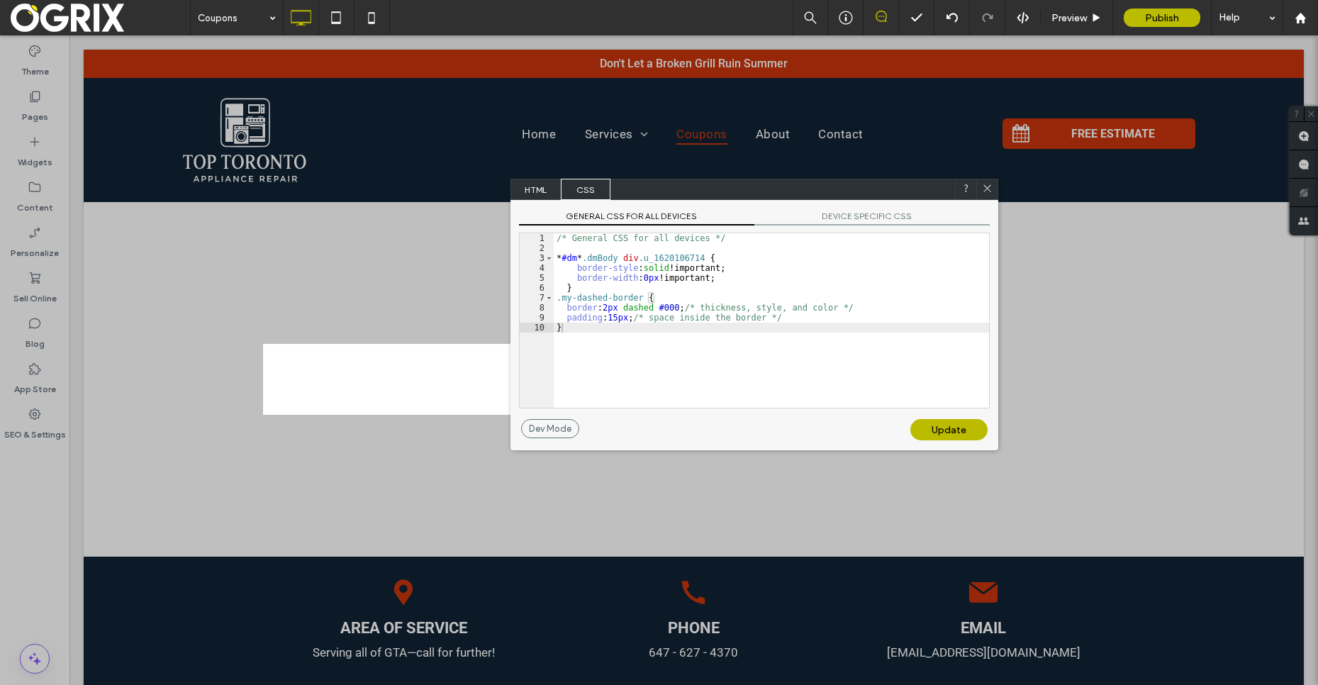
drag, startPoint x: 506, startPoint y: 78, endPoint x: 839, endPoint y: 180, distance: 347.9
click at [839, 180] on div "HTML CSS" at bounding box center [755, 189] width 488 height 21
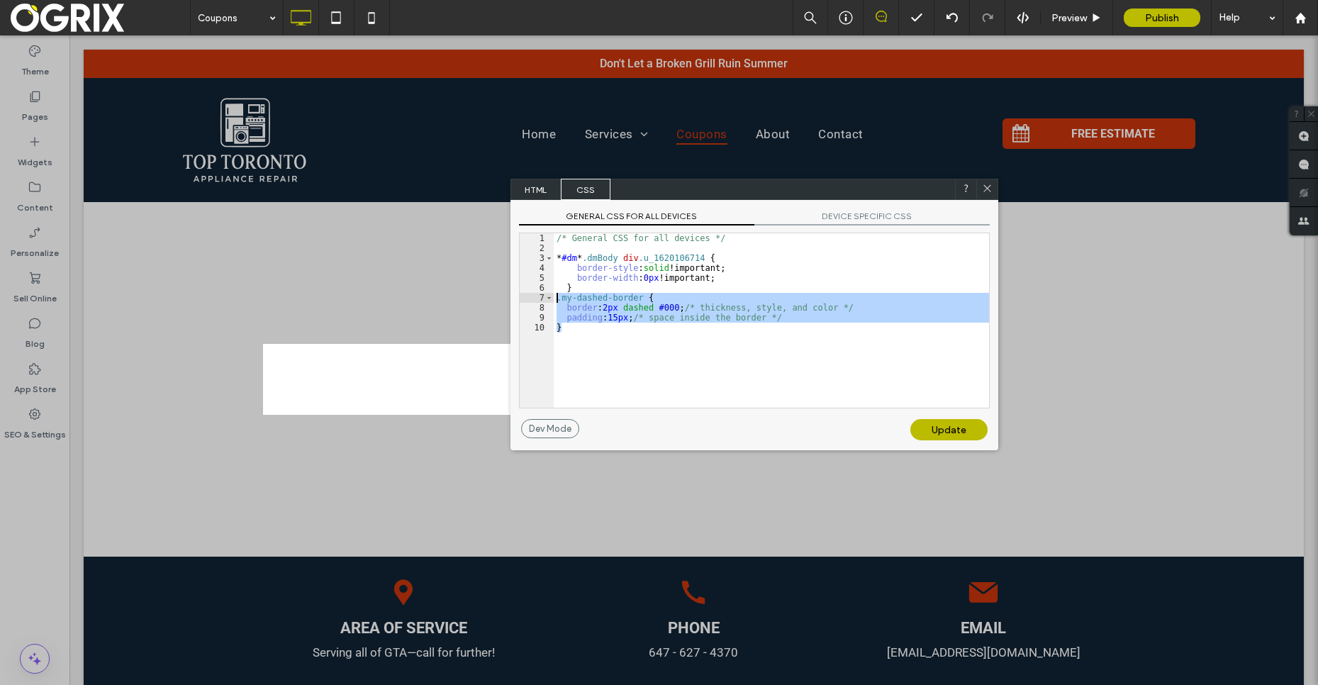
drag, startPoint x: 577, startPoint y: 336, endPoint x: 511, endPoint y: 300, distance: 75.2
click at [511, 300] on div "GENERAL CSS FOR ALL DEVICES DEVICE SPECIFIC CSS Use with caution! Make sure you…" at bounding box center [755, 309] width 488 height 219
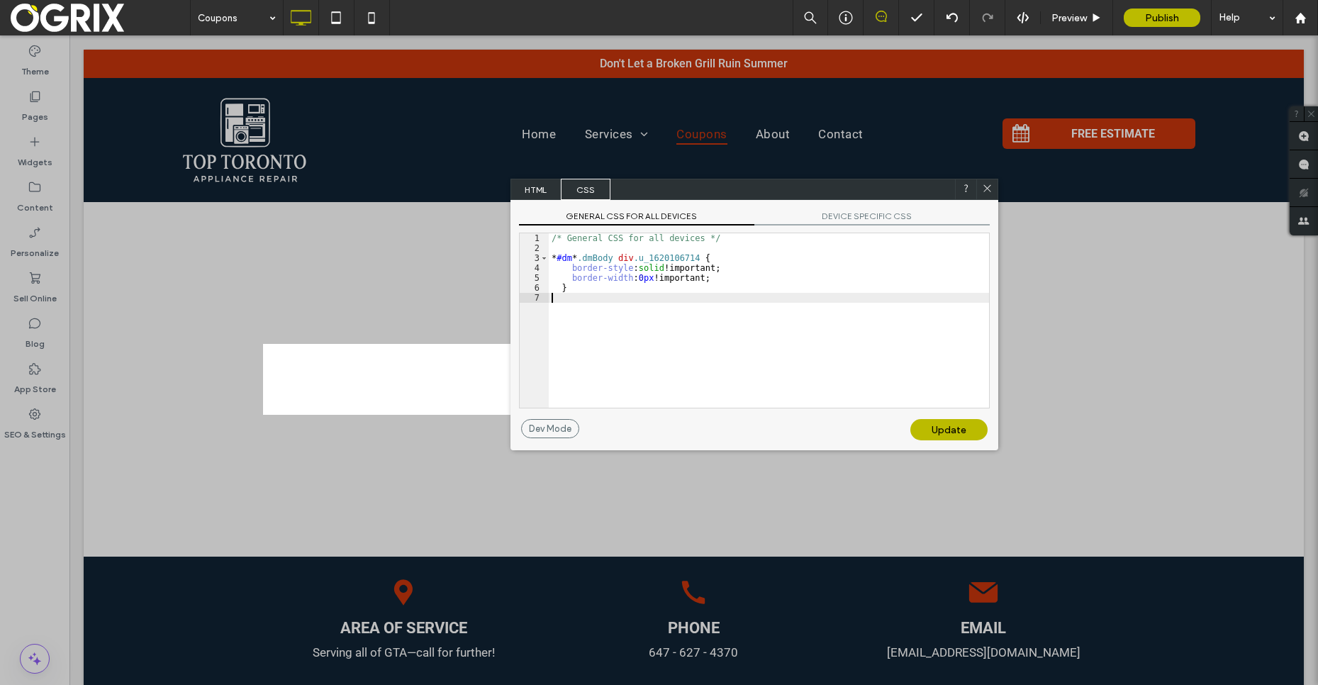
drag, startPoint x: 938, startPoint y: 426, endPoint x: 998, endPoint y: 453, distance: 66.0
click at [938, 426] on div "Update" at bounding box center [949, 429] width 77 height 21
click at [544, 195] on span "HTML" at bounding box center [536, 189] width 50 height 21
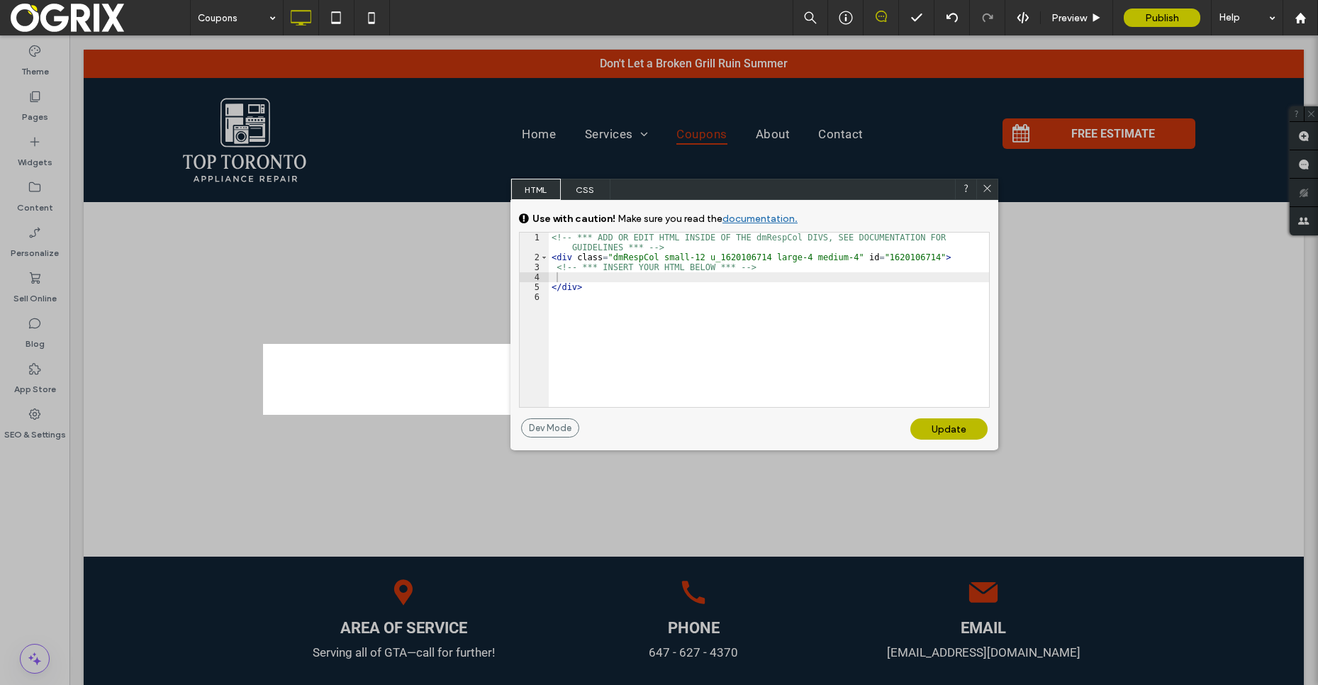
click at [774, 280] on div "<!-- *** ADD OR EDIT HTML INSIDE OF THE dmRespCol DIVS, SEE DOCUMENTATION FOR G…" at bounding box center [769, 335] width 440 height 204
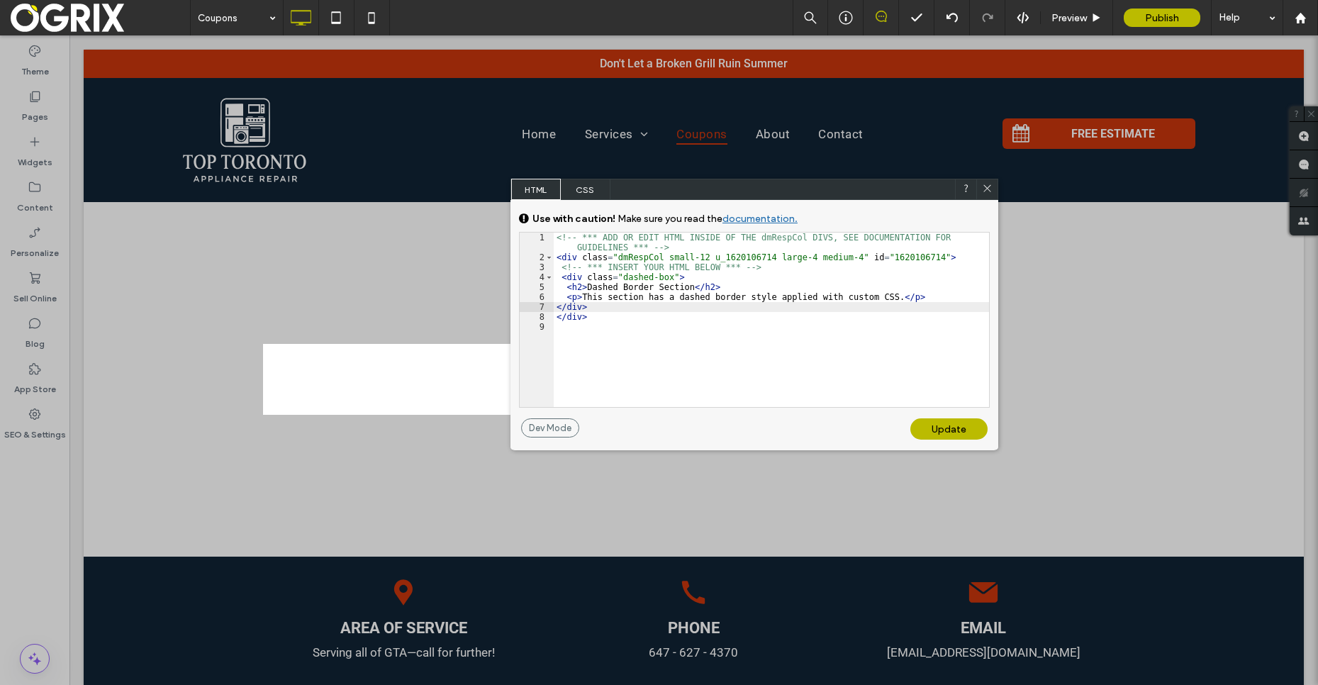
click at [969, 431] on div "Update" at bounding box center [949, 428] width 77 height 21
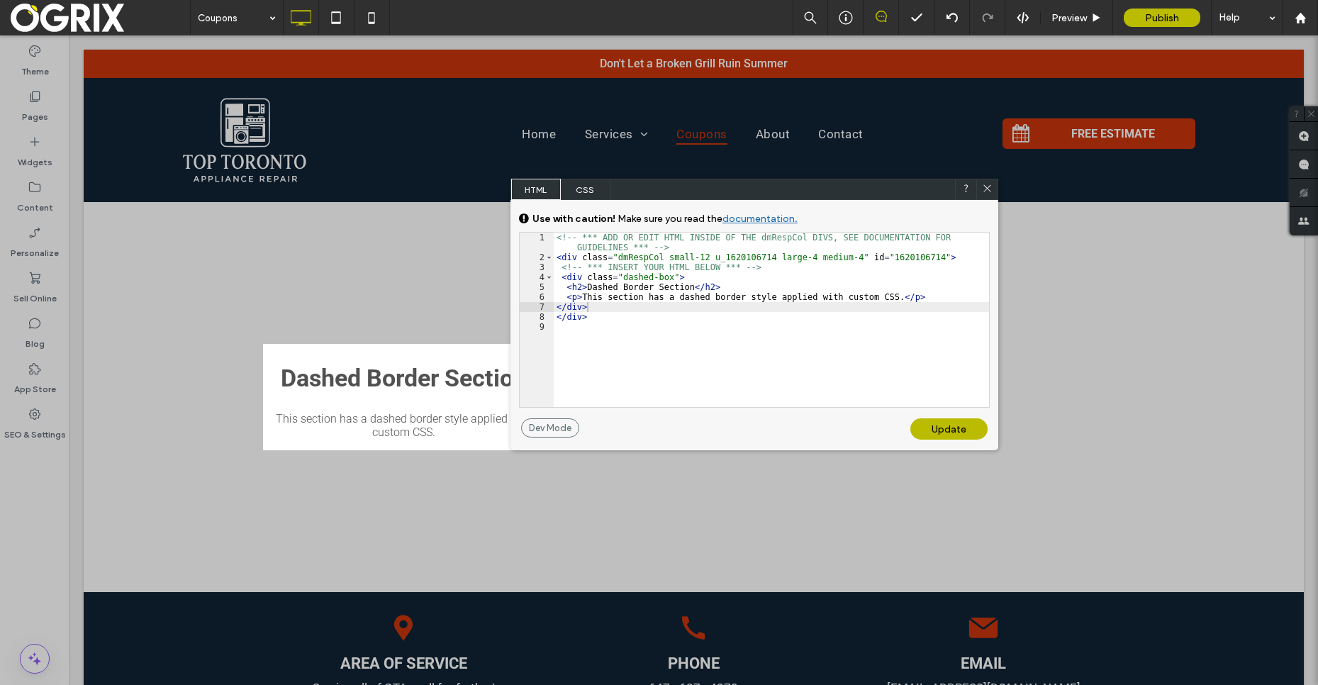
click at [584, 183] on span "CSS" at bounding box center [586, 189] width 50 height 21
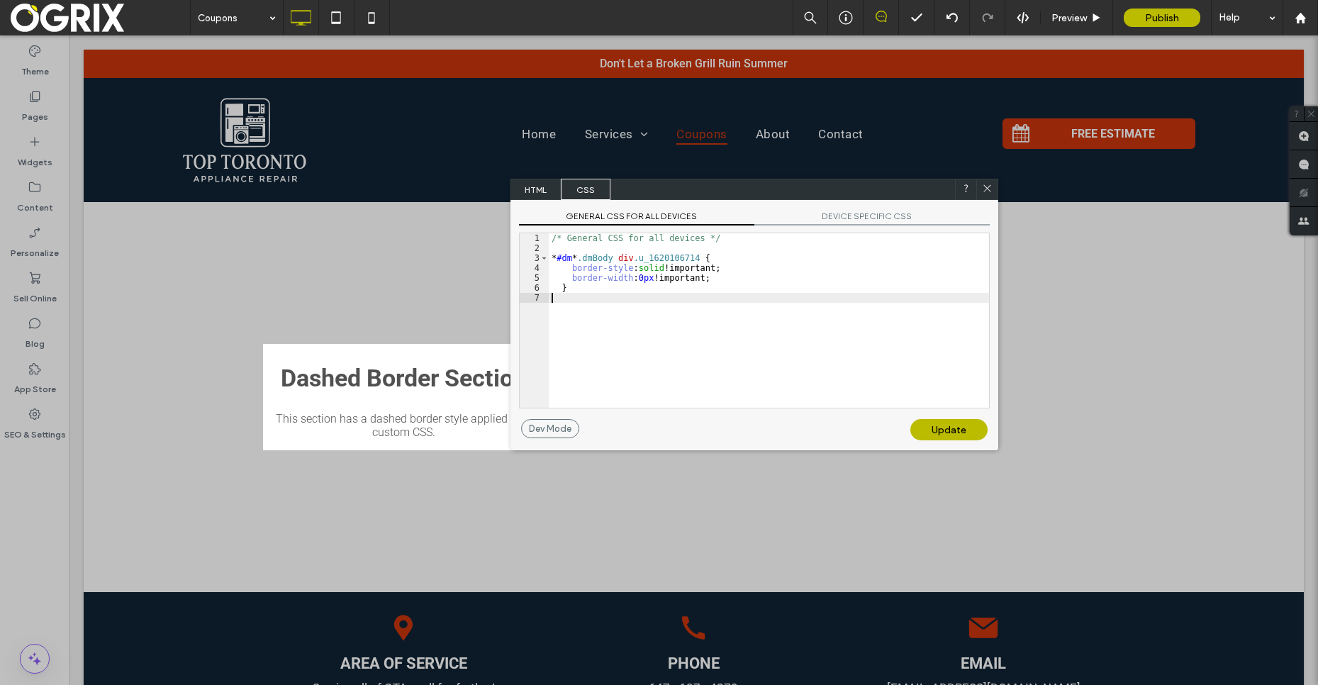
click at [611, 323] on div "/* General CSS for all devices */ * #dm * .dmBody div .u_1620106714 { border-st…" at bounding box center [769, 330] width 440 height 194
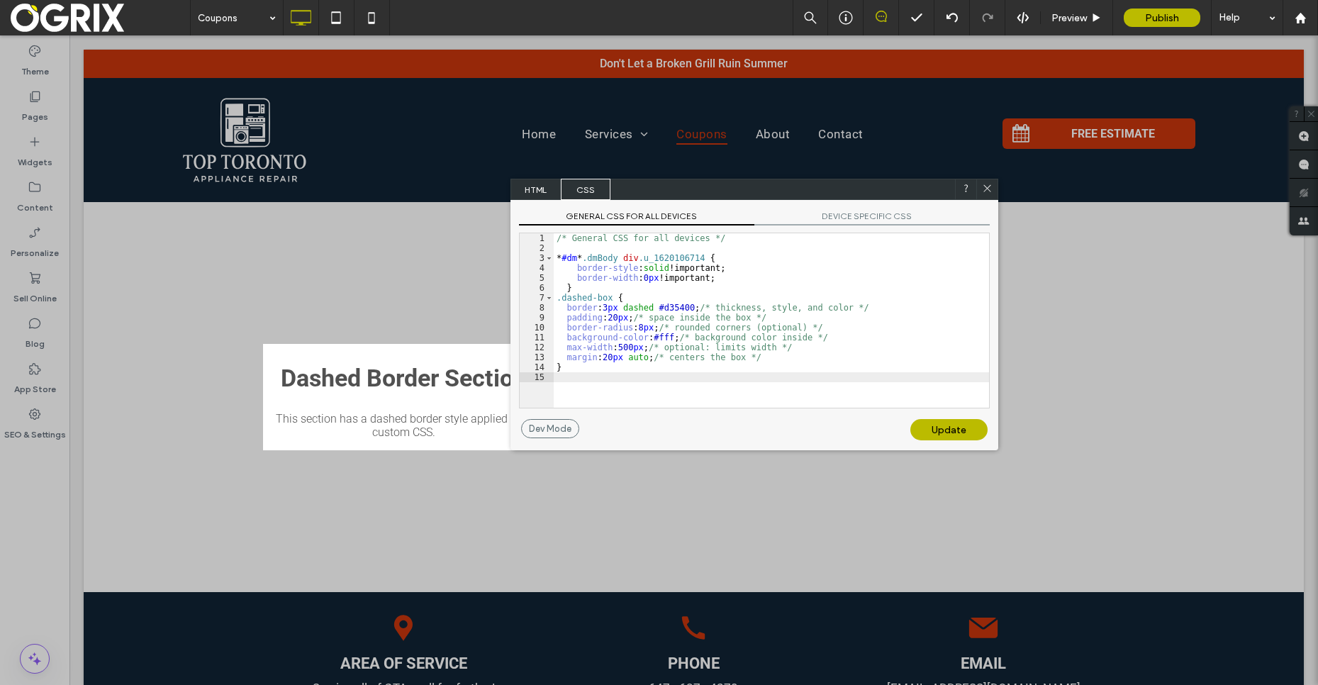
click at [930, 430] on div "Update" at bounding box center [949, 429] width 77 height 21
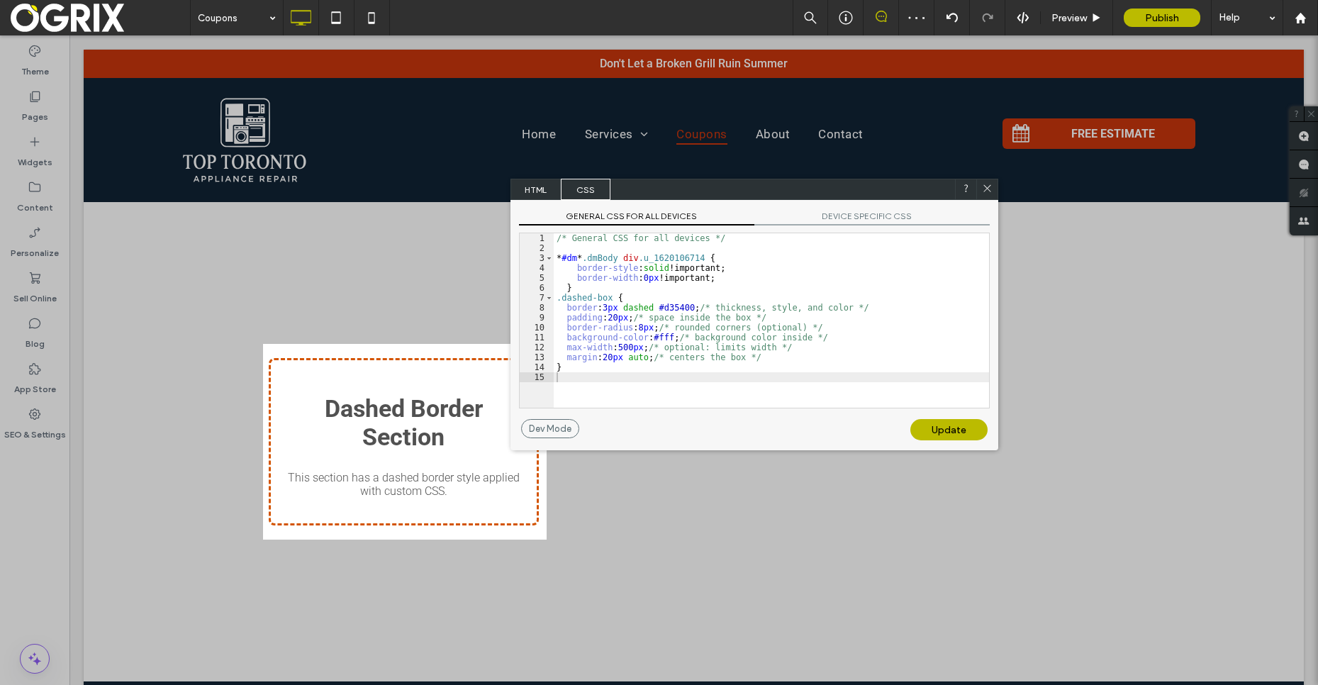
click at [528, 185] on span "HTML" at bounding box center [536, 189] width 50 height 21
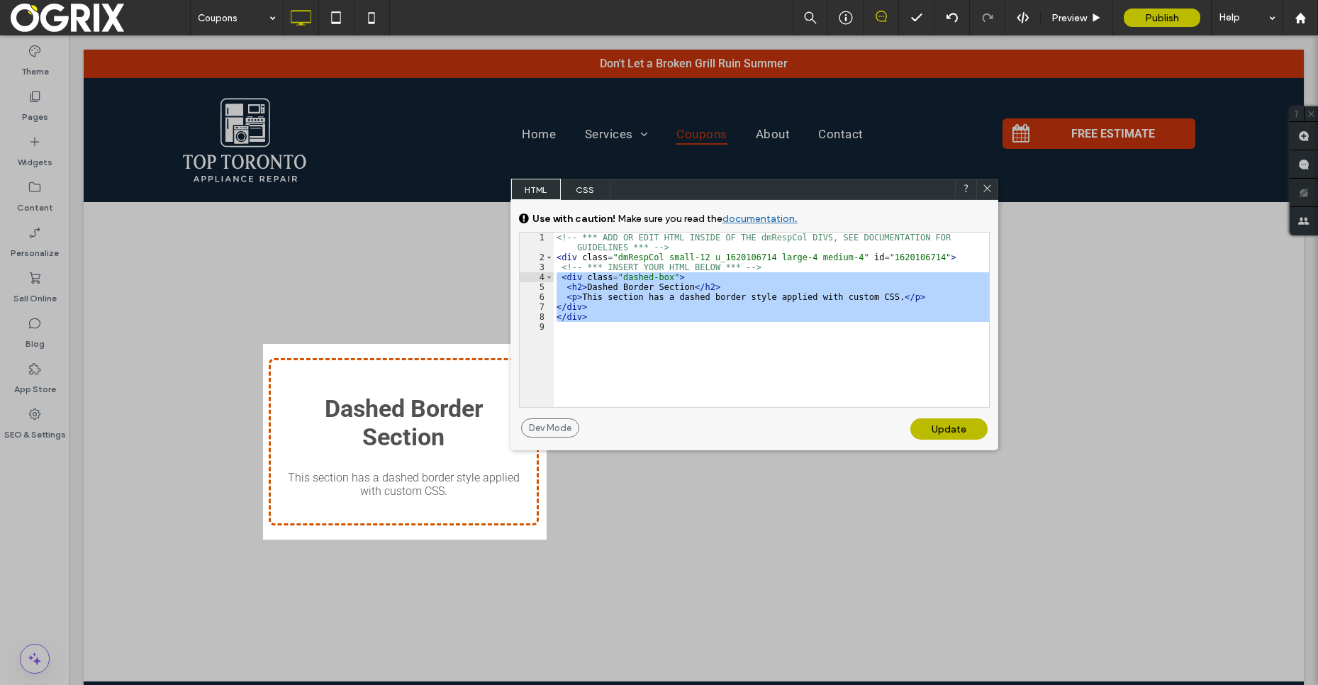
drag, startPoint x: 642, startPoint y: 323, endPoint x: 541, endPoint y: 278, distance: 111.1
click at [541, 278] on div "** 1 2 3 4 5 6 7 8 9 <!-- *** ADD OR EDIT HTML INSIDE OF THE dmRespCol DIVS, SE…" at bounding box center [754, 320] width 471 height 176
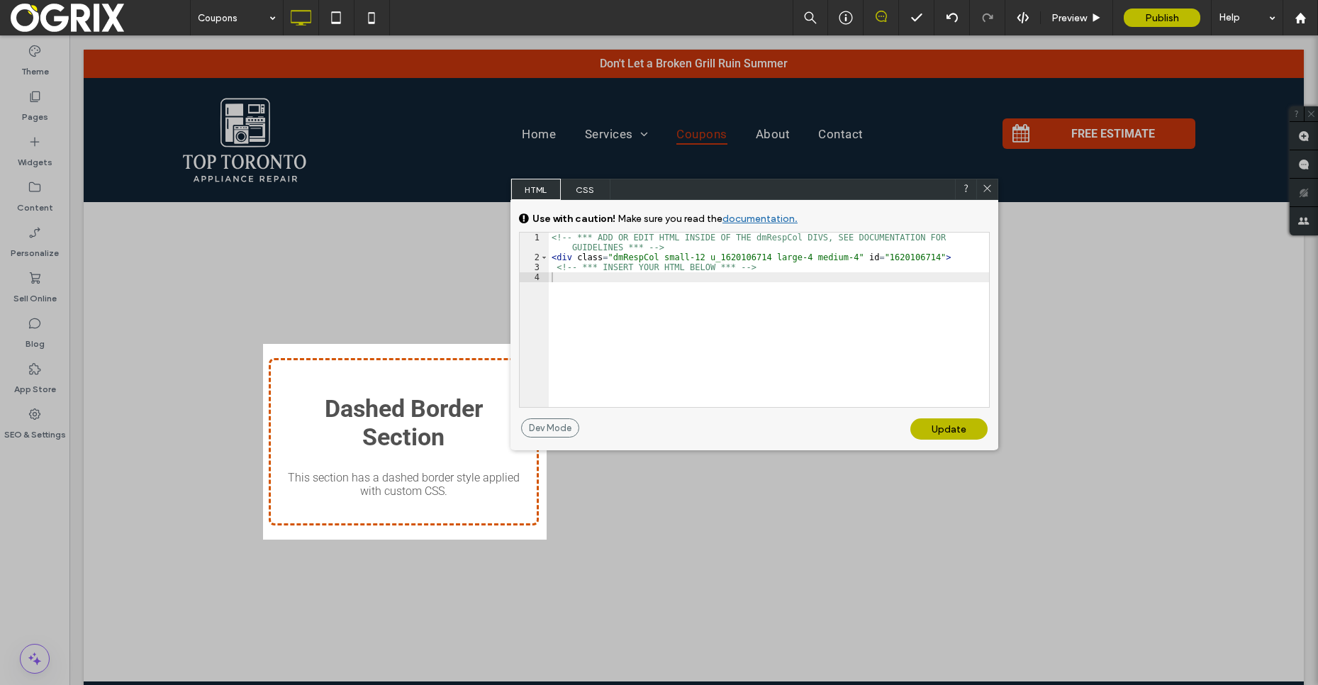
click at [967, 431] on div "Update" at bounding box center [949, 428] width 77 height 21
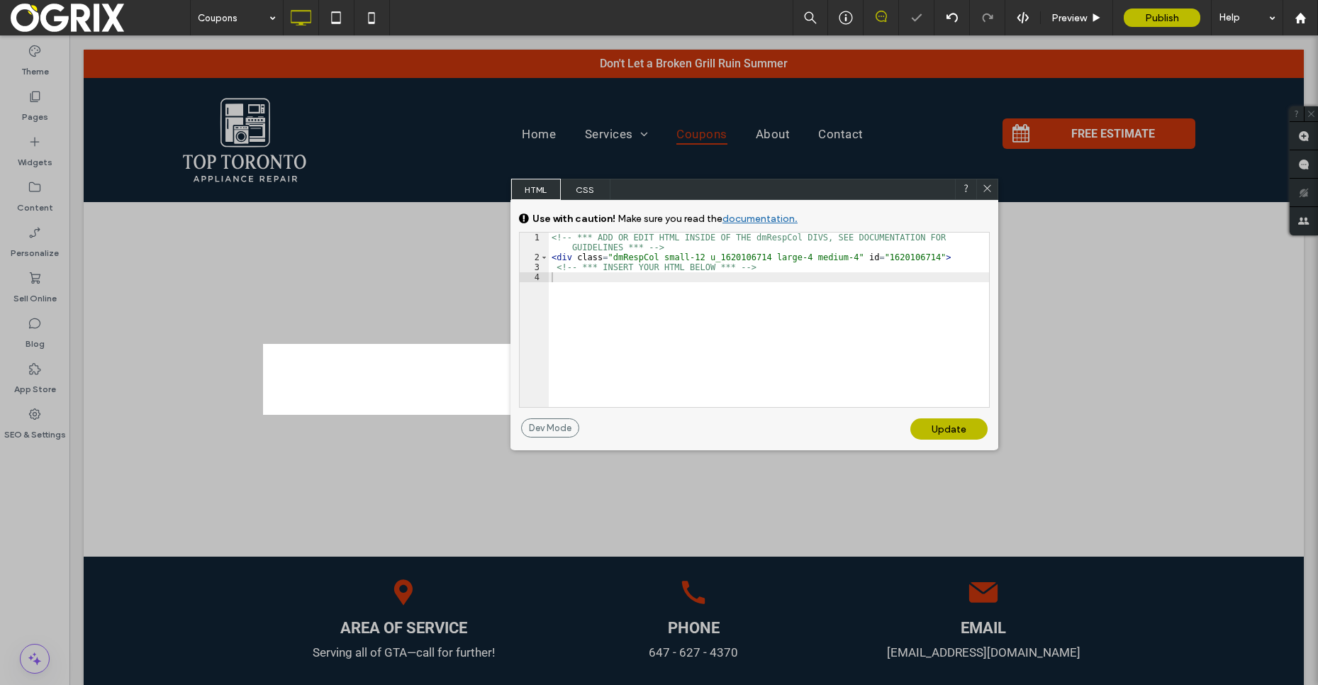
click at [728, 361] on div "<!-- *** ADD OR EDIT HTML INSIDE OF THE dmRespCol DIVS, SEE DOCUMENTATION FOR G…" at bounding box center [769, 335] width 440 height 204
paste textarea
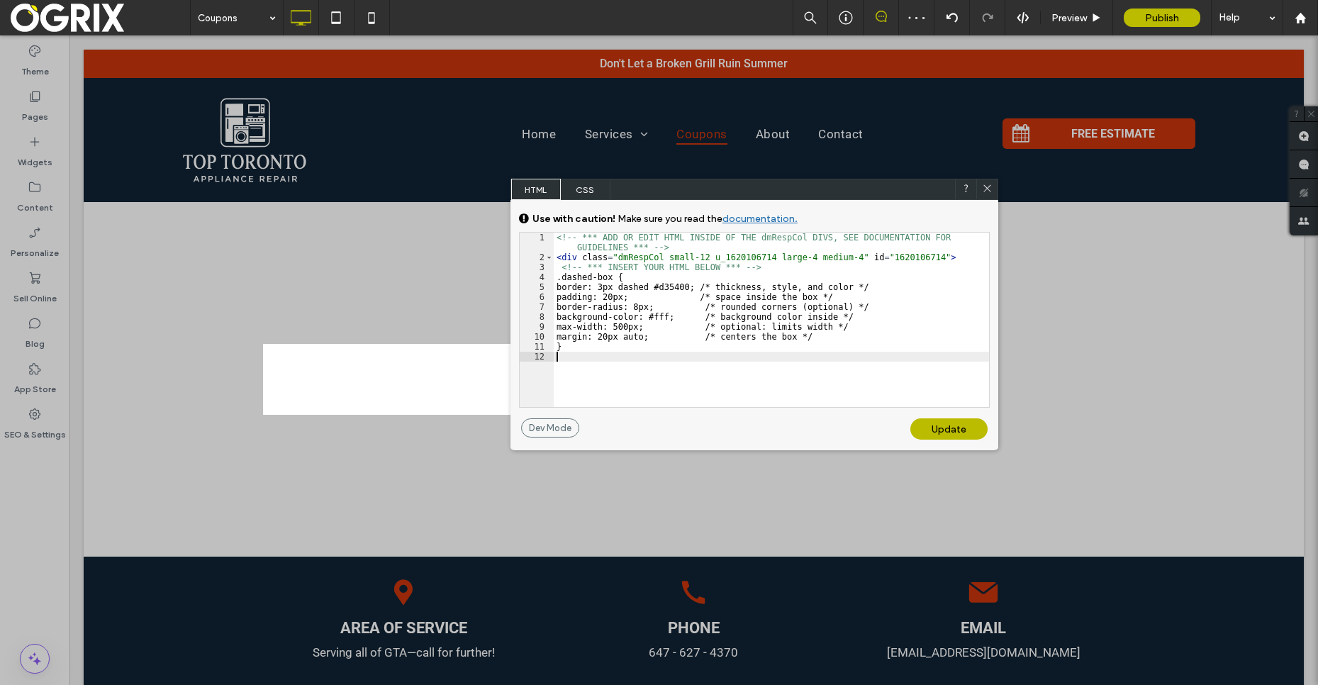
type textarea "**"
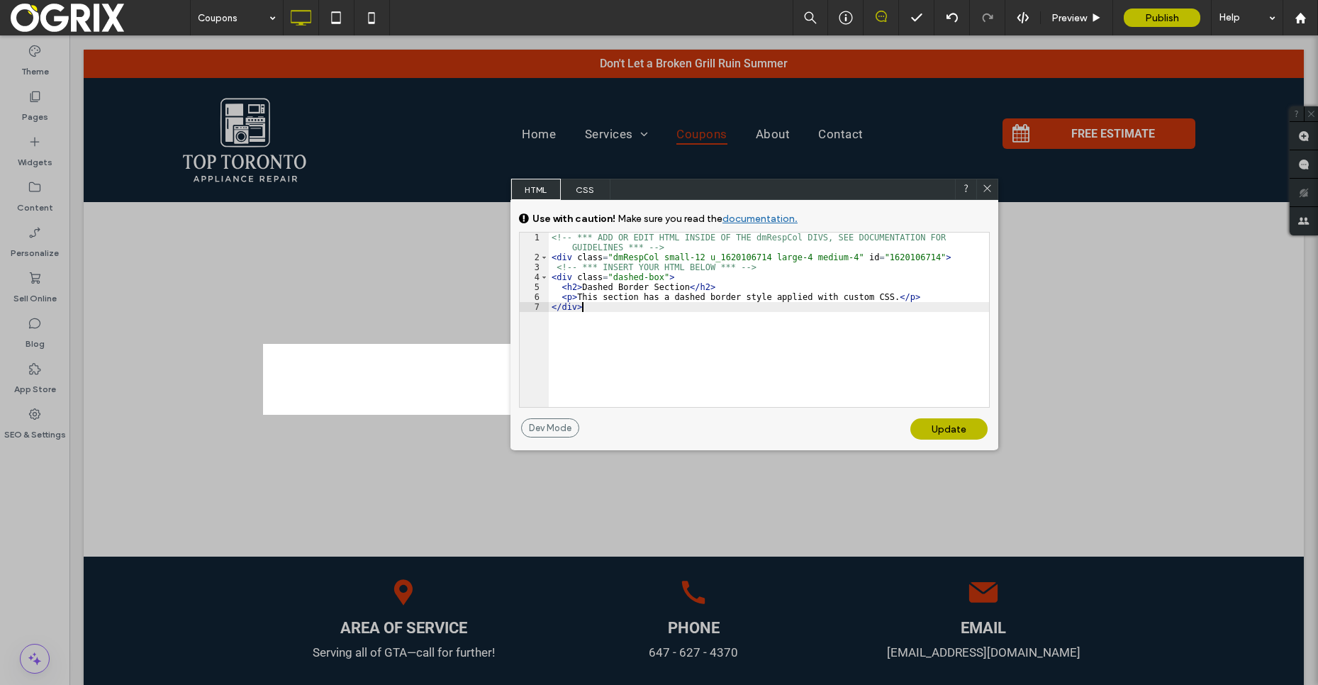
click at [943, 425] on div "Update" at bounding box center [949, 428] width 77 height 21
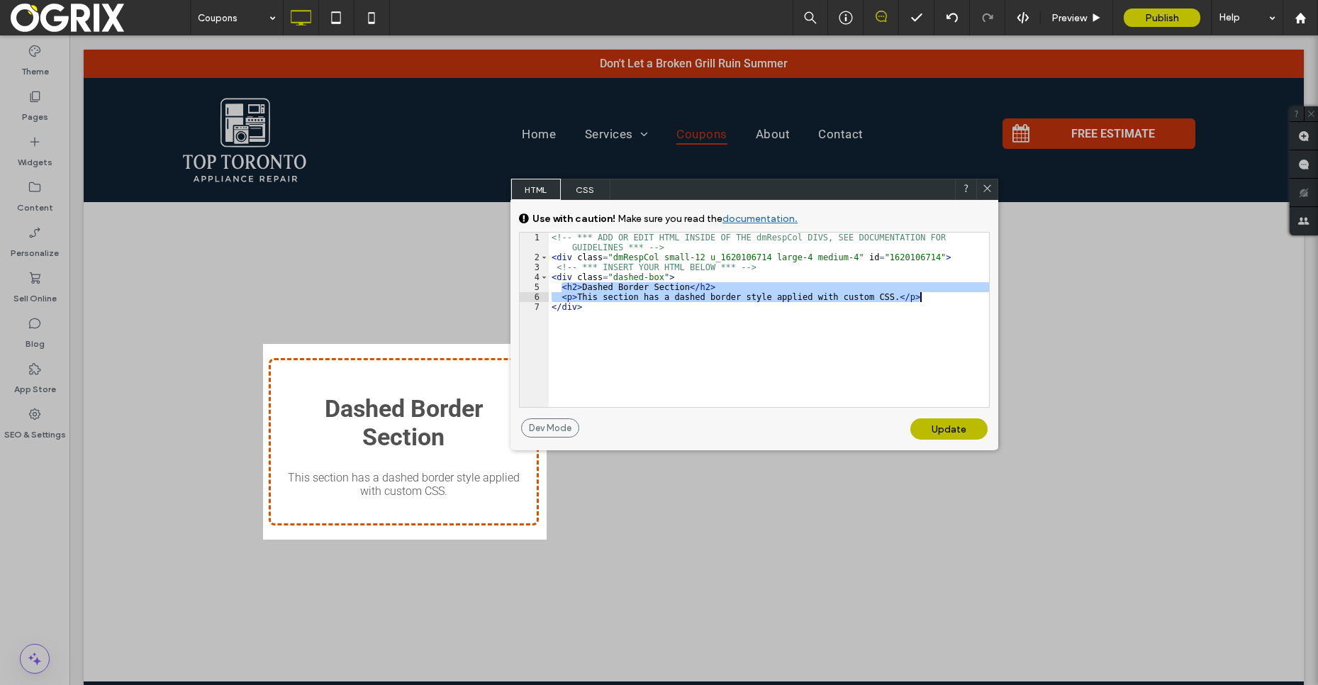
drag, startPoint x: 562, startPoint y: 287, endPoint x: 948, endPoint y: 294, distance: 385.8
click at [948, 294] on div "<!-- *** ADD OR EDIT HTML INSIDE OF THE dmRespCol DIVS, SEE DOCUMENTATION FOR G…" at bounding box center [769, 335] width 440 height 204
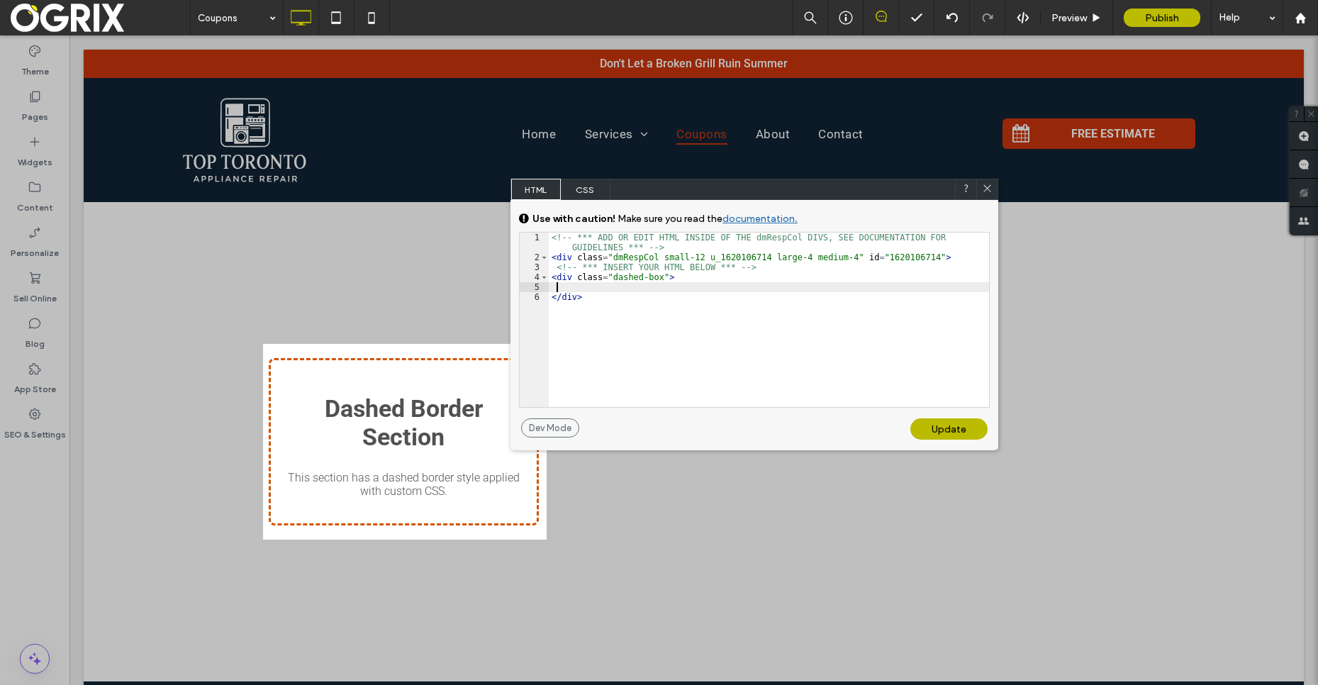
click at [933, 427] on div "Update" at bounding box center [949, 428] width 77 height 21
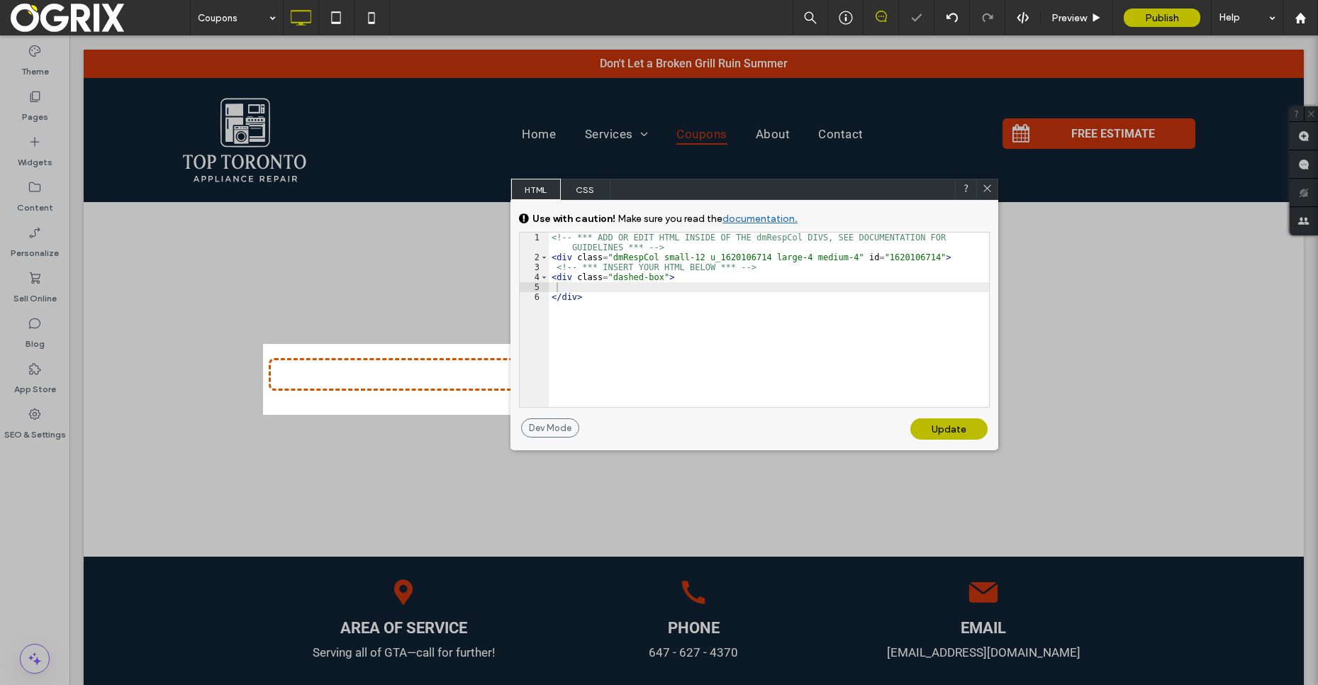
click at [590, 189] on span "CSS" at bounding box center [586, 189] width 50 height 21
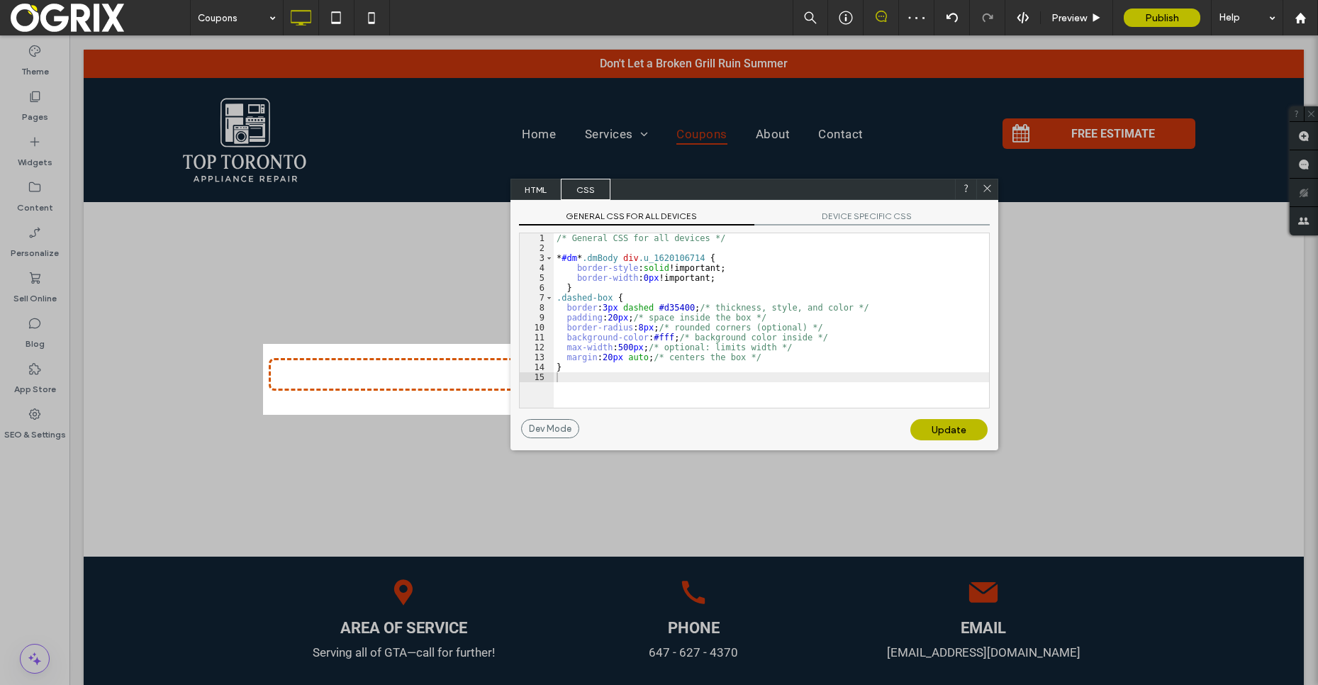
drag, startPoint x: 985, startPoint y: 191, endPoint x: 901, endPoint y: 162, distance: 89.5
click at [985, 191] on icon at bounding box center [987, 188] width 11 height 11
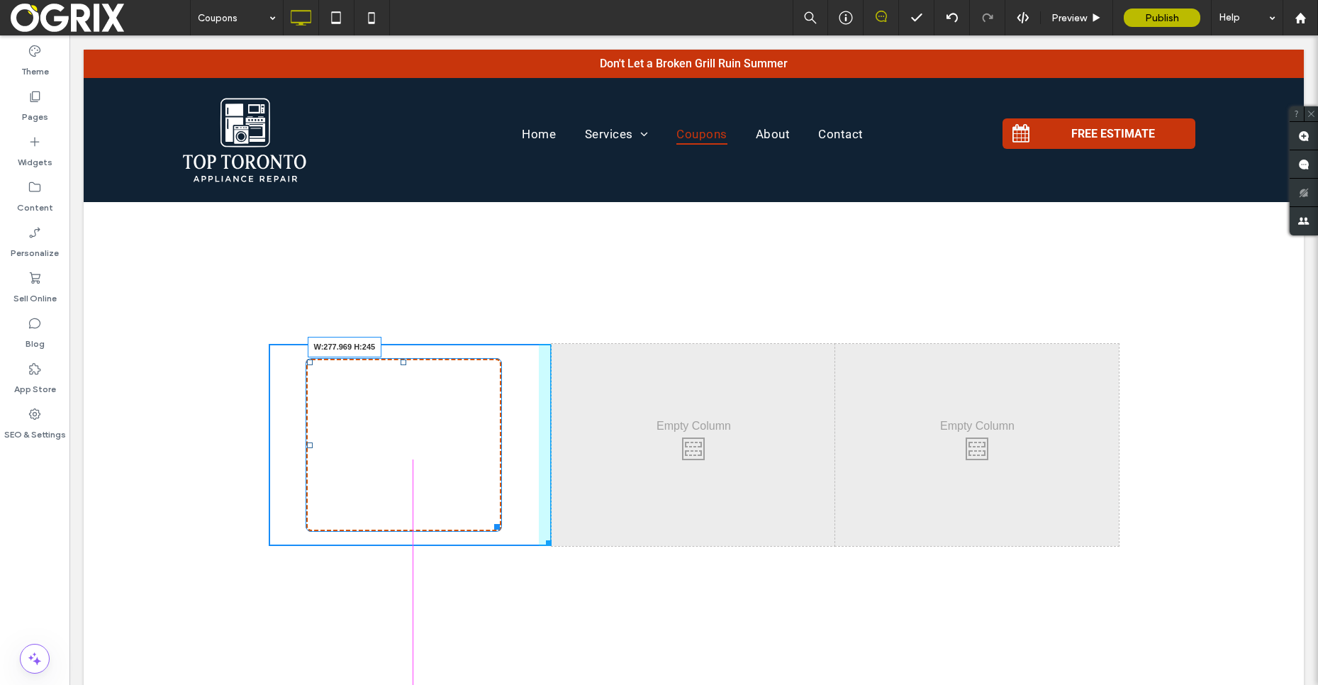
drag, startPoint x: 524, startPoint y: 379, endPoint x: 487, endPoint y: 520, distance: 145.9
click at [489, 520] on div at bounding box center [494, 524] width 11 height 11
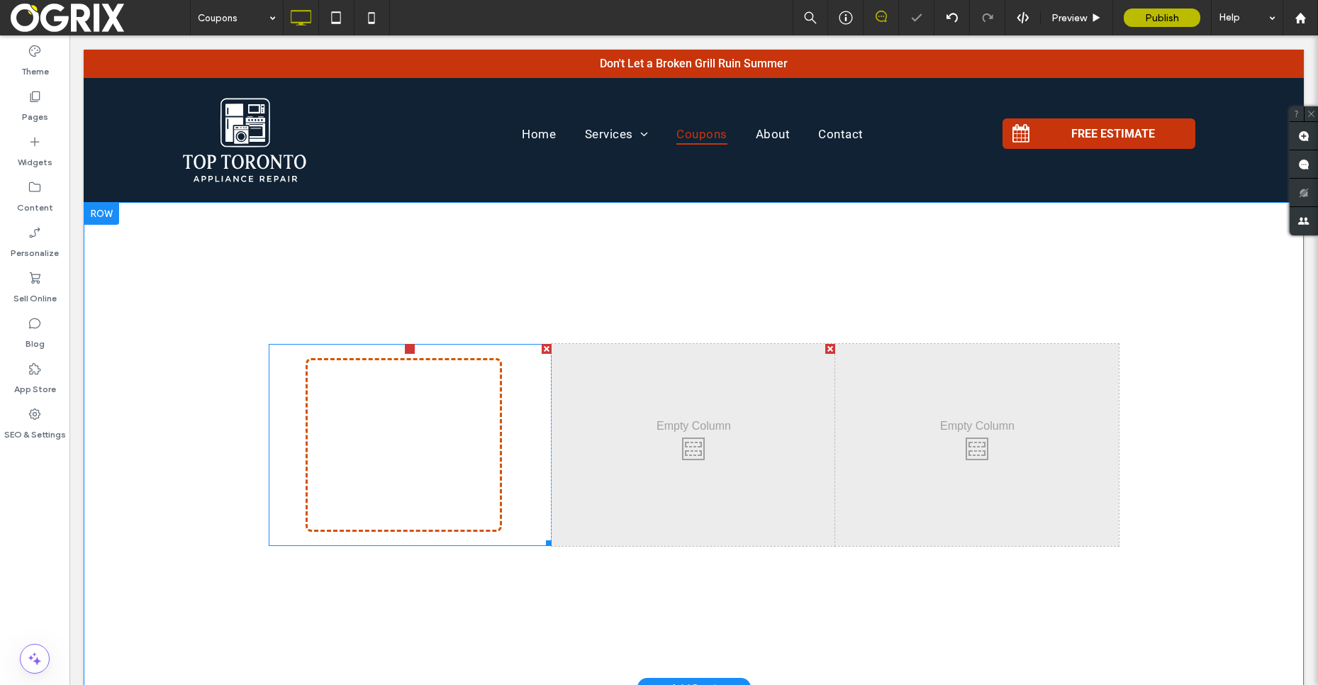
click at [508, 430] on div "Click To Paste" at bounding box center [411, 445] width 284 height 202
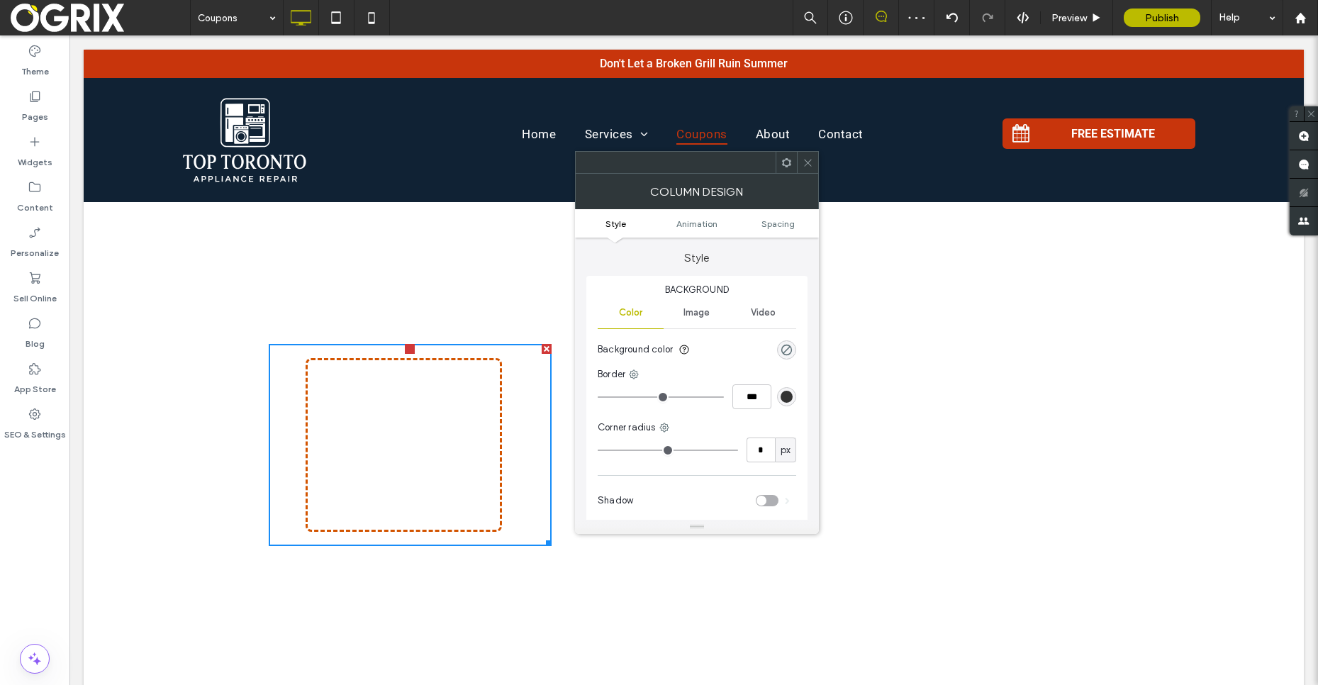
click at [813, 165] on div at bounding box center [807, 162] width 21 height 21
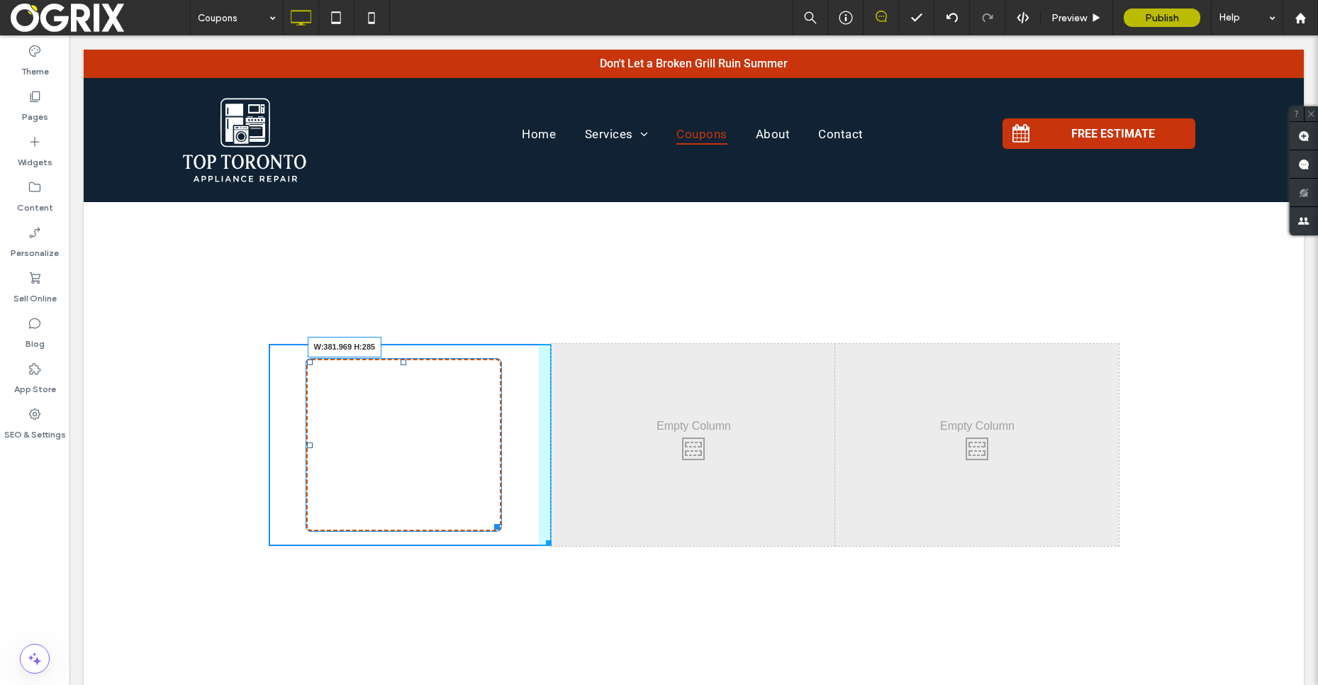
drag, startPoint x: 491, startPoint y: 529, endPoint x: 571, endPoint y: 558, distance: 85.2
click at [571, 546] on div "W:381.969 H:285 Click To Paste Click To Paste Click To Paste Click To Paste" at bounding box center [694, 445] width 851 height 202
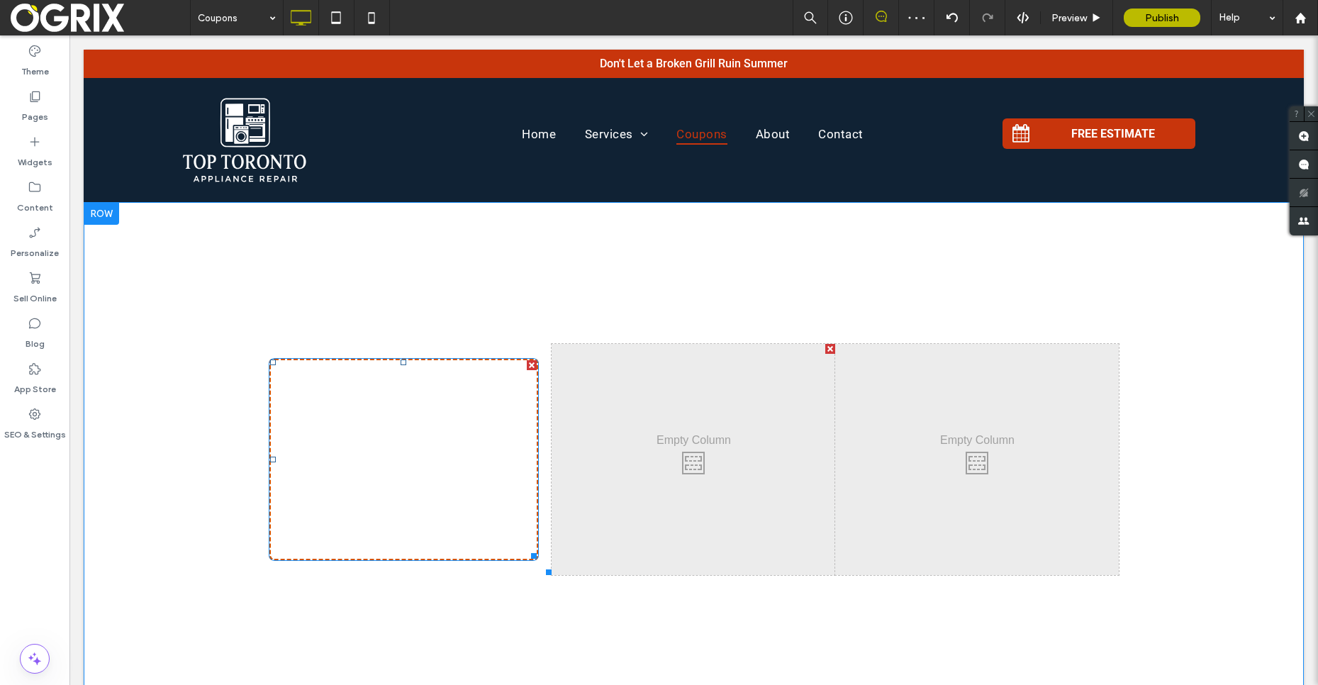
click at [532, 399] on div at bounding box center [404, 459] width 271 height 203
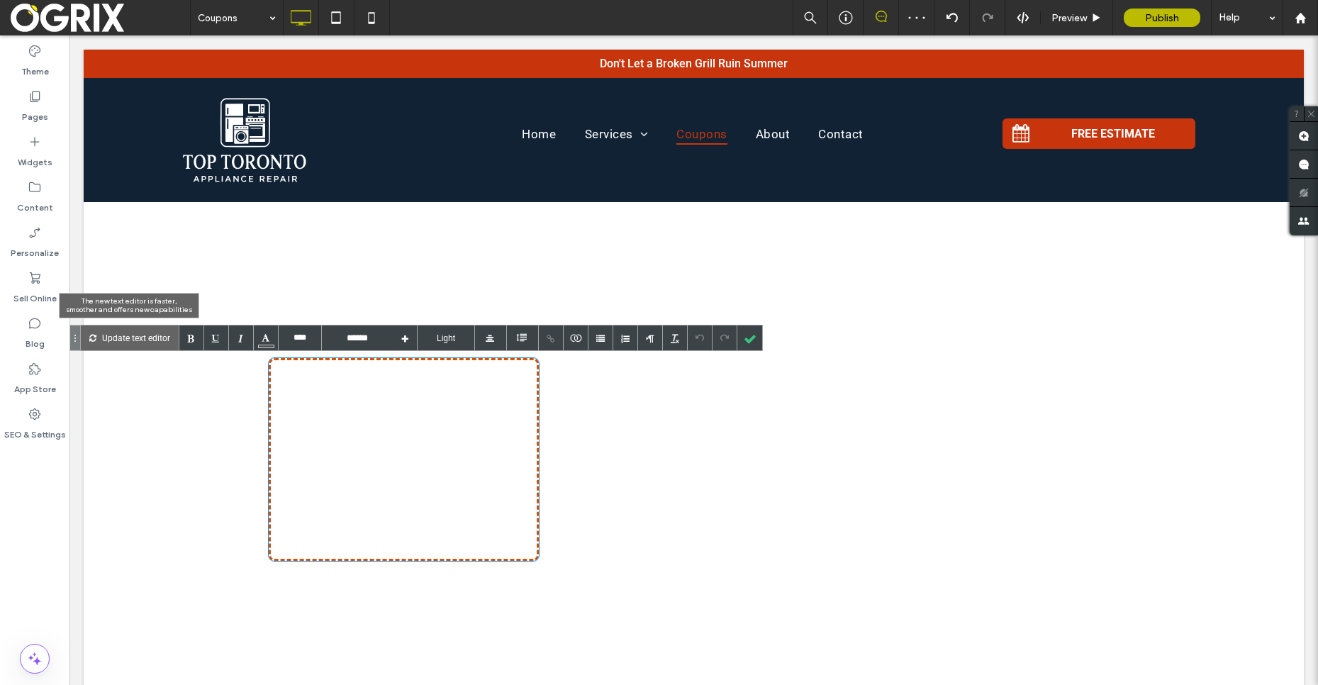
drag, startPoint x: 135, startPoint y: 342, endPoint x: 65, endPoint y: 308, distance: 77.7
click at [135, 342] on p "Update text editor" at bounding box center [136, 338] width 68 height 25
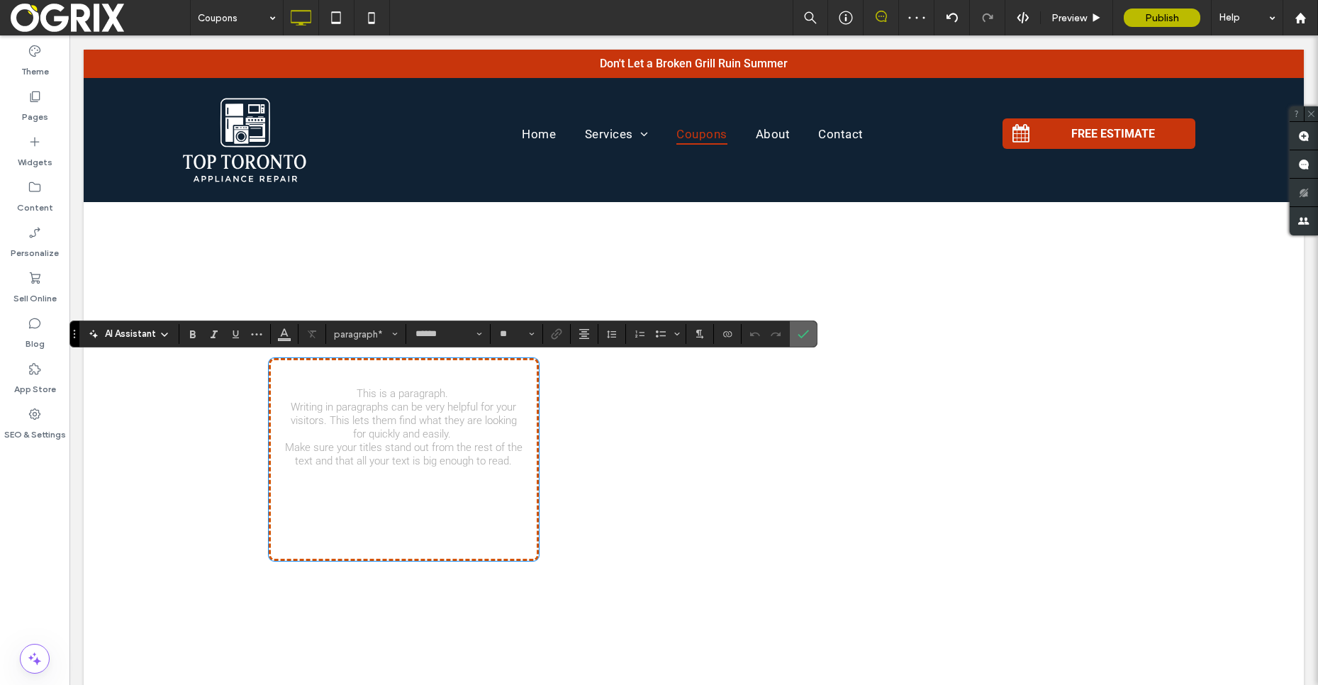
drag, startPoint x: 803, startPoint y: 330, endPoint x: 276, endPoint y: 400, distance: 531.6
click at [803, 330] on icon "Confirm" at bounding box center [803, 333] width 11 height 11
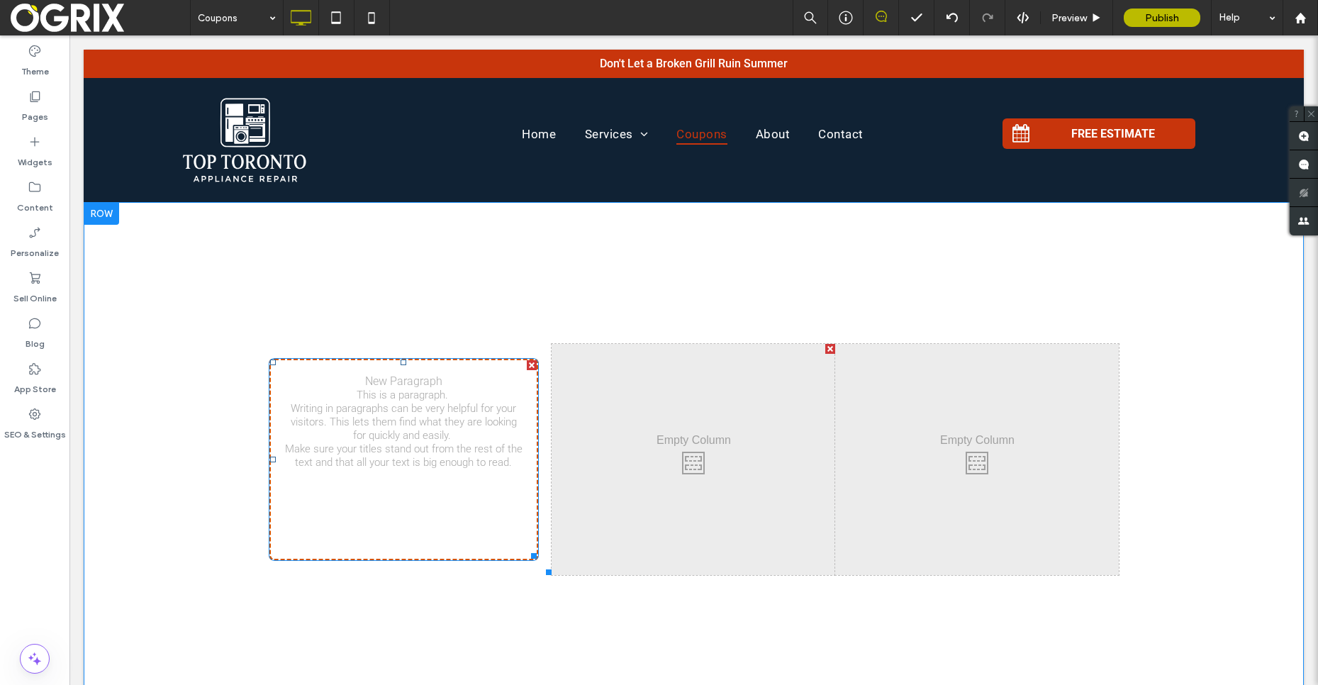
click at [394, 421] on div "New Paragraph" at bounding box center [404, 459] width 271 height 203
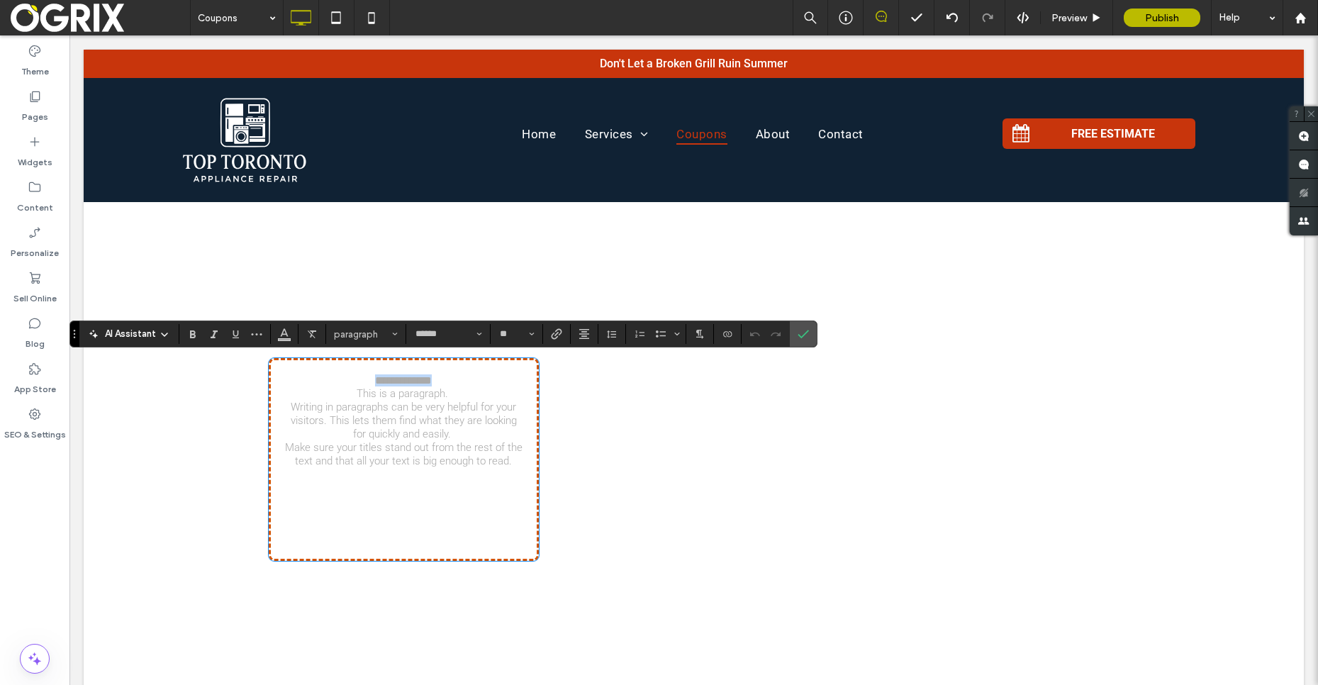
drag, startPoint x: 408, startPoint y: 439, endPoint x: 513, endPoint y: 506, distance: 124.3
click at [513, 506] on div "**********" at bounding box center [404, 459] width 271 height 203
click at [808, 333] on icon "Confirm" at bounding box center [803, 333] width 11 height 11
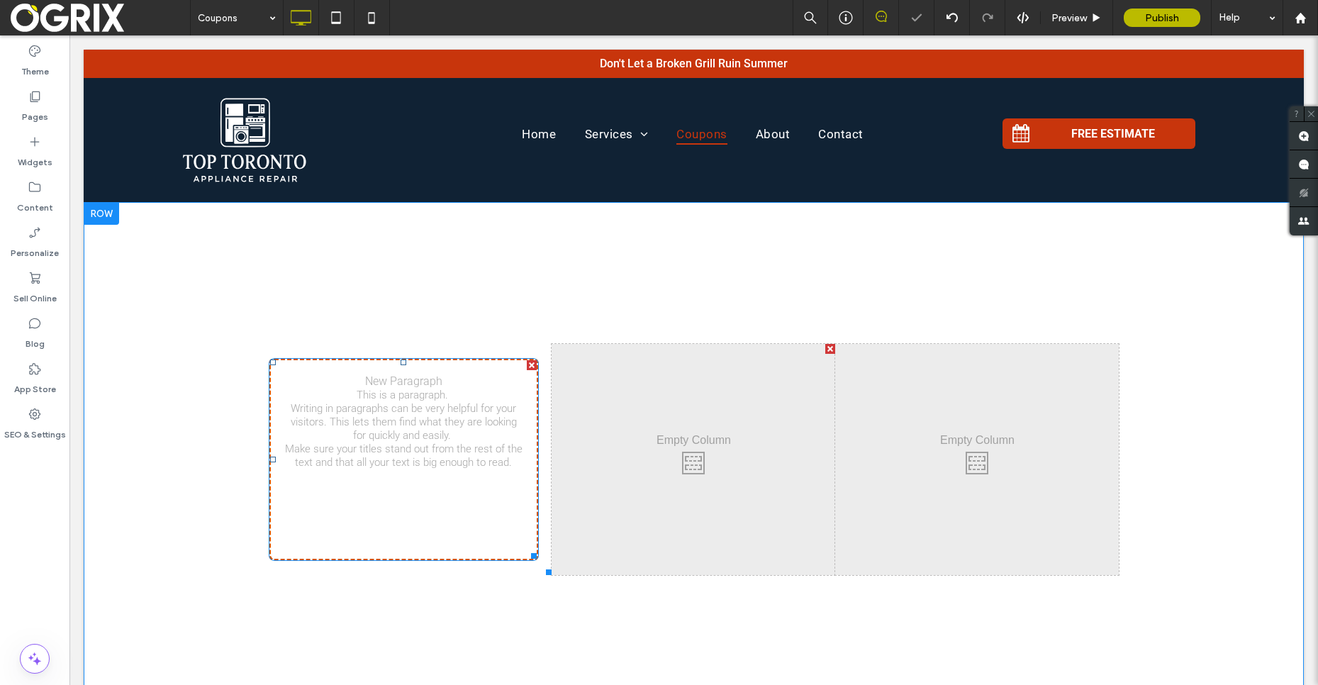
click at [458, 414] on div "New Paragraph" at bounding box center [404, 459] width 271 height 203
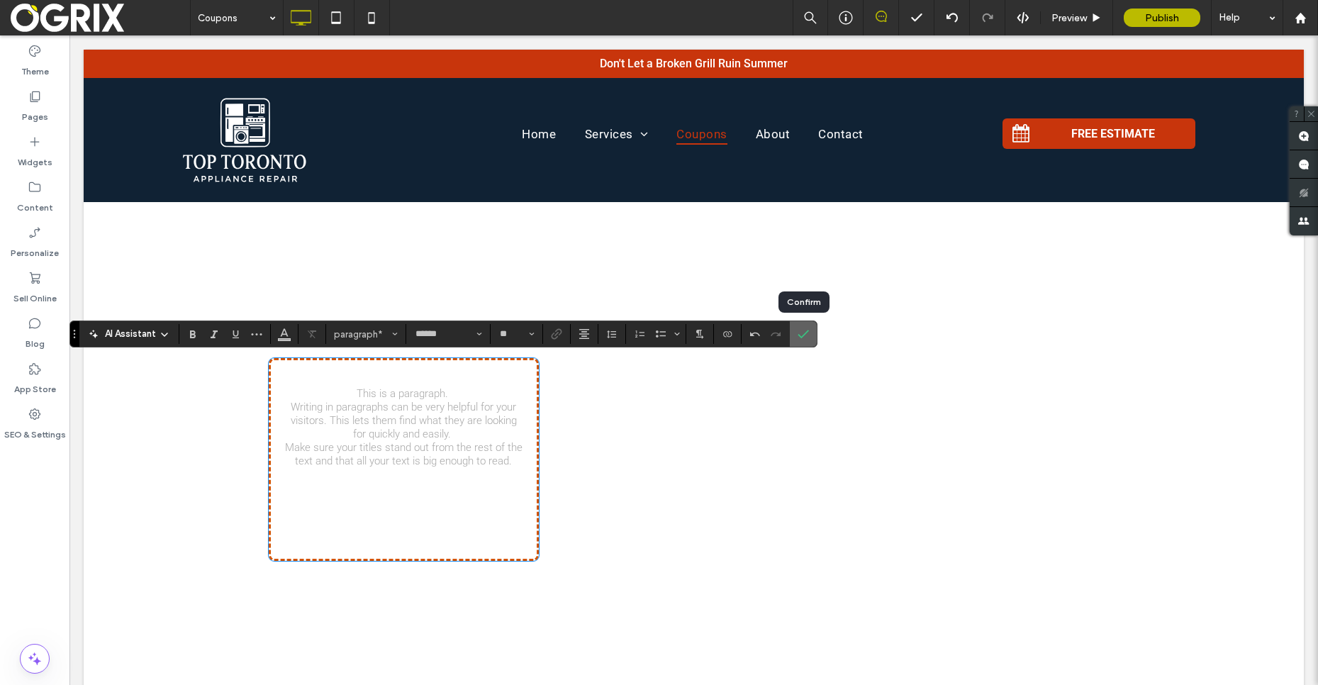
click at [802, 333] on icon "Confirm" at bounding box center [803, 333] width 11 height 11
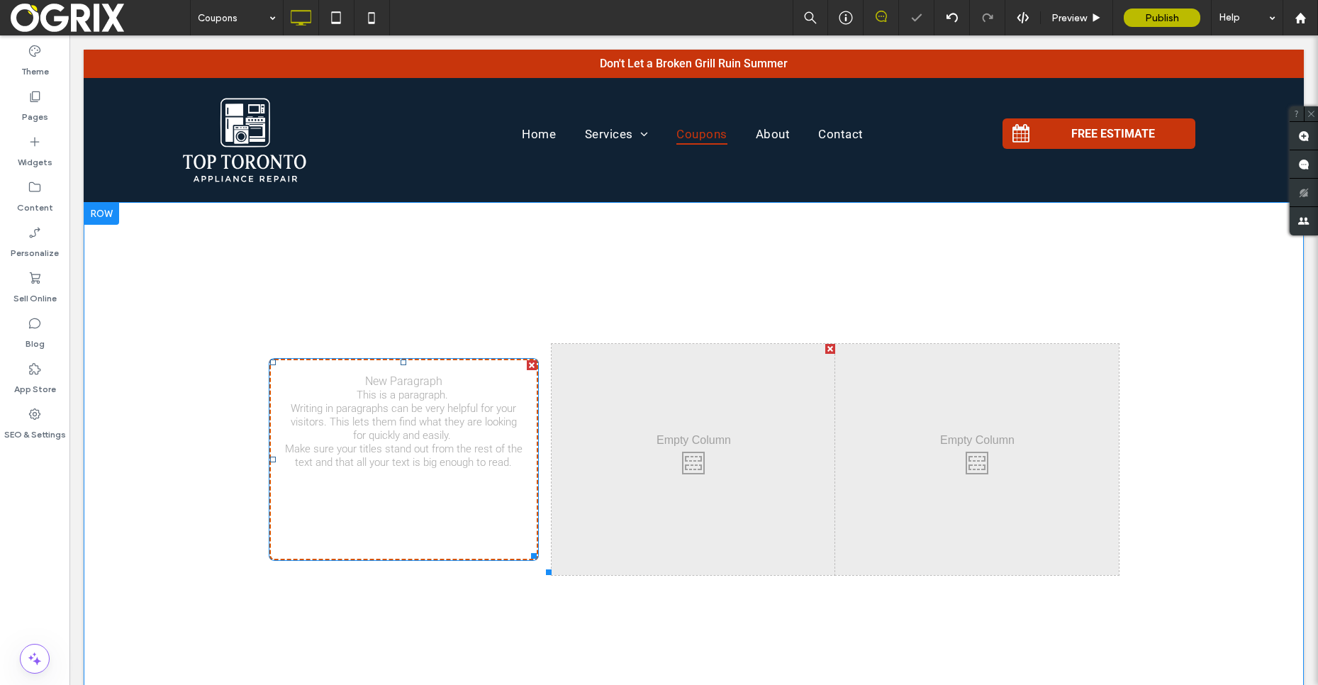
click at [478, 490] on div "New Paragraph" at bounding box center [404, 459] width 271 height 203
type input "******"
type input "**"
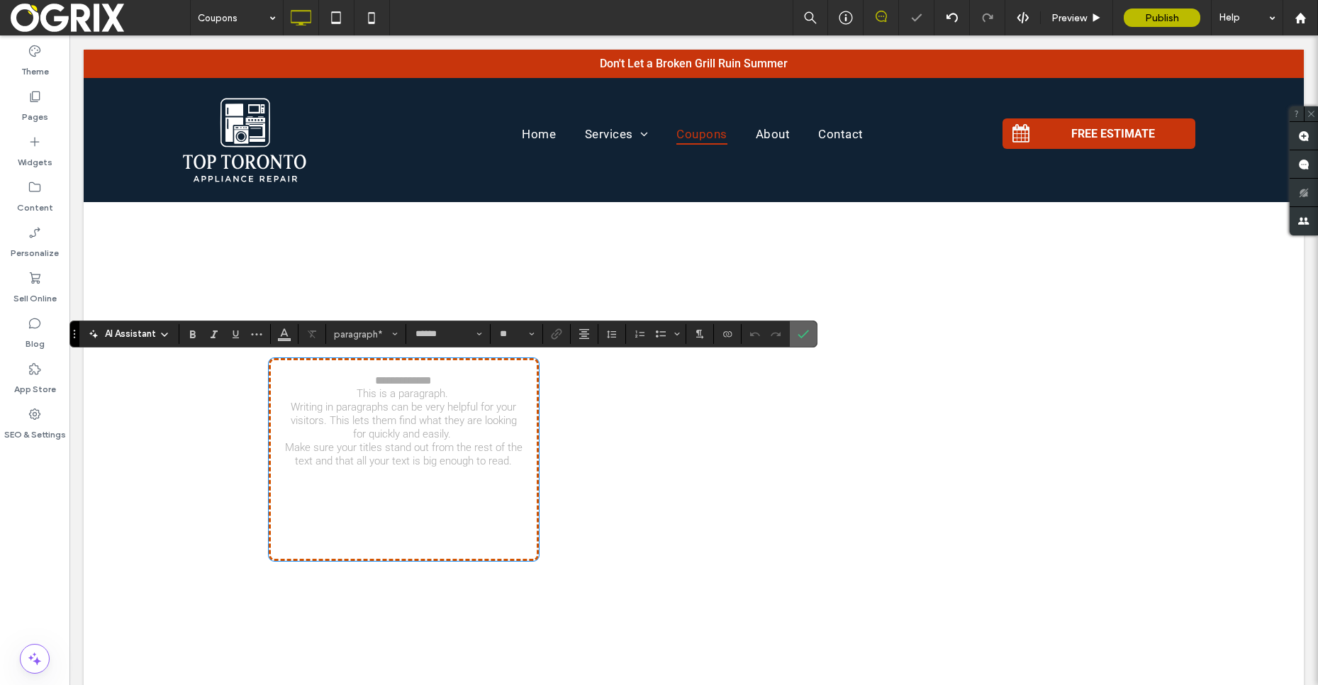
drag, startPoint x: 808, startPoint y: 333, endPoint x: 683, endPoint y: 318, distance: 125.6
click at [808, 333] on icon "Confirm" at bounding box center [803, 333] width 11 height 11
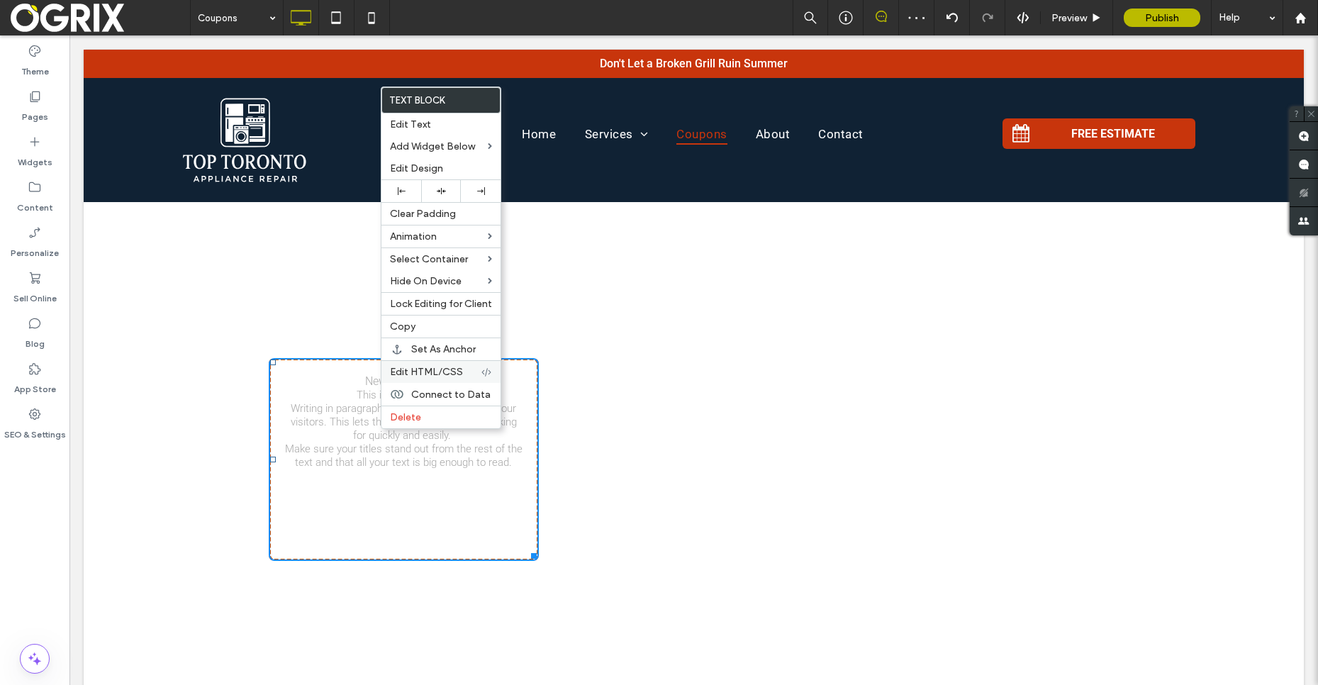
click at [450, 362] on div "Edit HTML/CSS" at bounding box center [441, 371] width 119 height 23
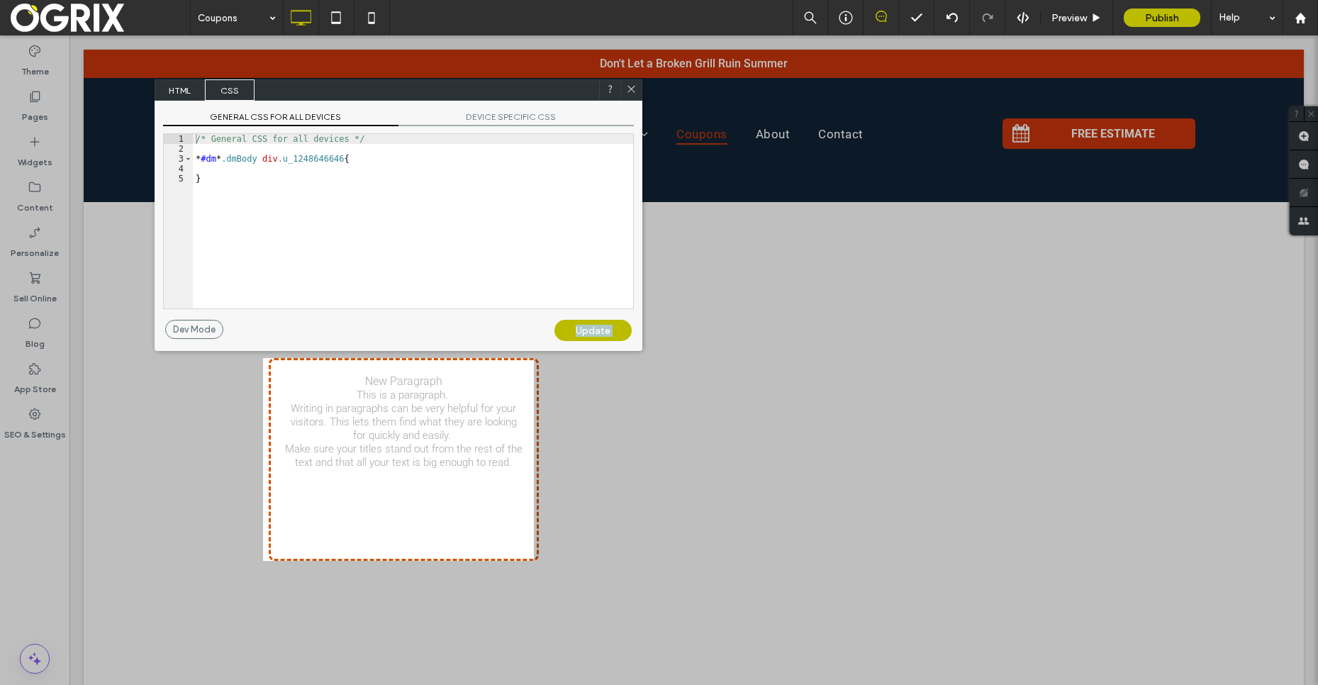
drag, startPoint x: 321, startPoint y: 104, endPoint x: 874, endPoint y: 207, distance: 562.1
click at [874, 207] on body ".wqwq-1{fill:#231f20;} .cls-1q, .cls-2q { fill-rule: evenodd; } .cls-2q { fill:…" at bounding box center [659, 342] width 1318 height 685
drag, startPoint x: 311, startPoint y: 104, endPoint x: 590, endPoint y: 133, distance: 281.0
click at [805, 196] on body ".wqwq-1{fill:#231f20;} .cls-1q, .cls-2q { fill-rule: evenodd; } .cls-2q { fill:…" at bounding box center [659, 342] width 1318 height 685
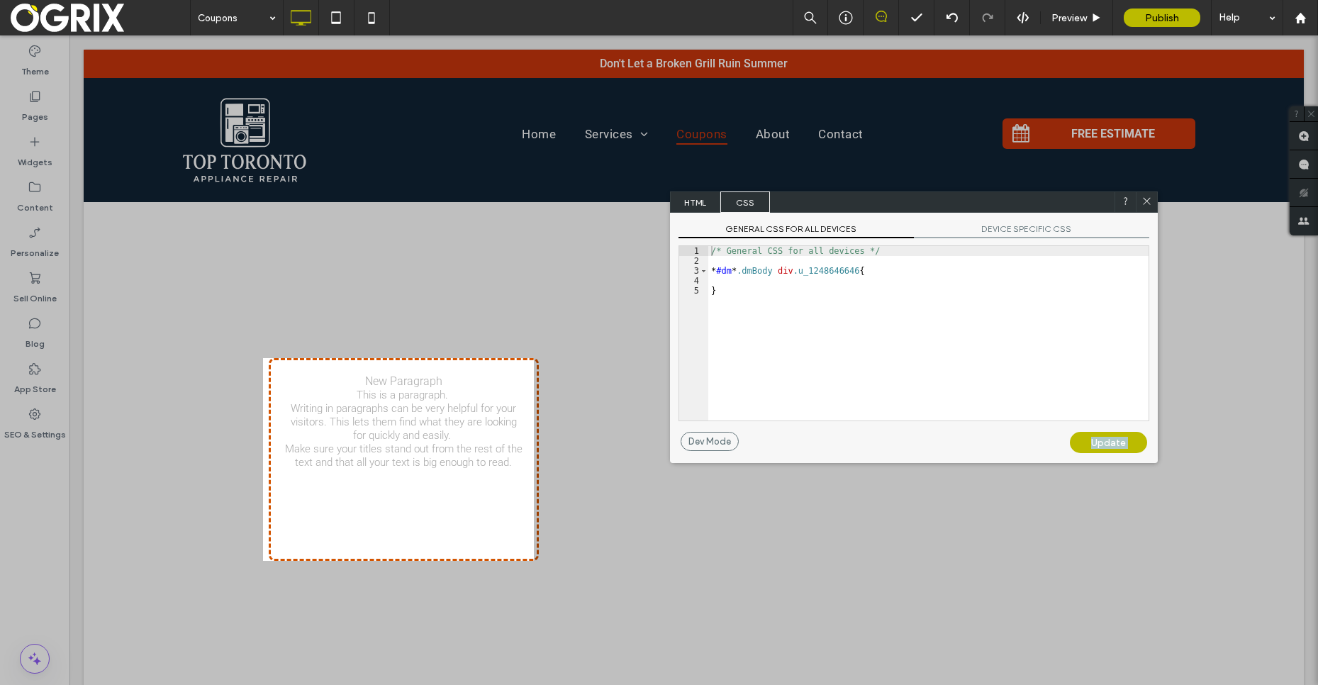
drag, startPoint x: 296, startPoint y: 90, endPoint x: 828, endPoint y: 209, distance: 545.0
click at [829, 209] on div "HTML CSS" at bounding box center [914, 201] width 488 height 21
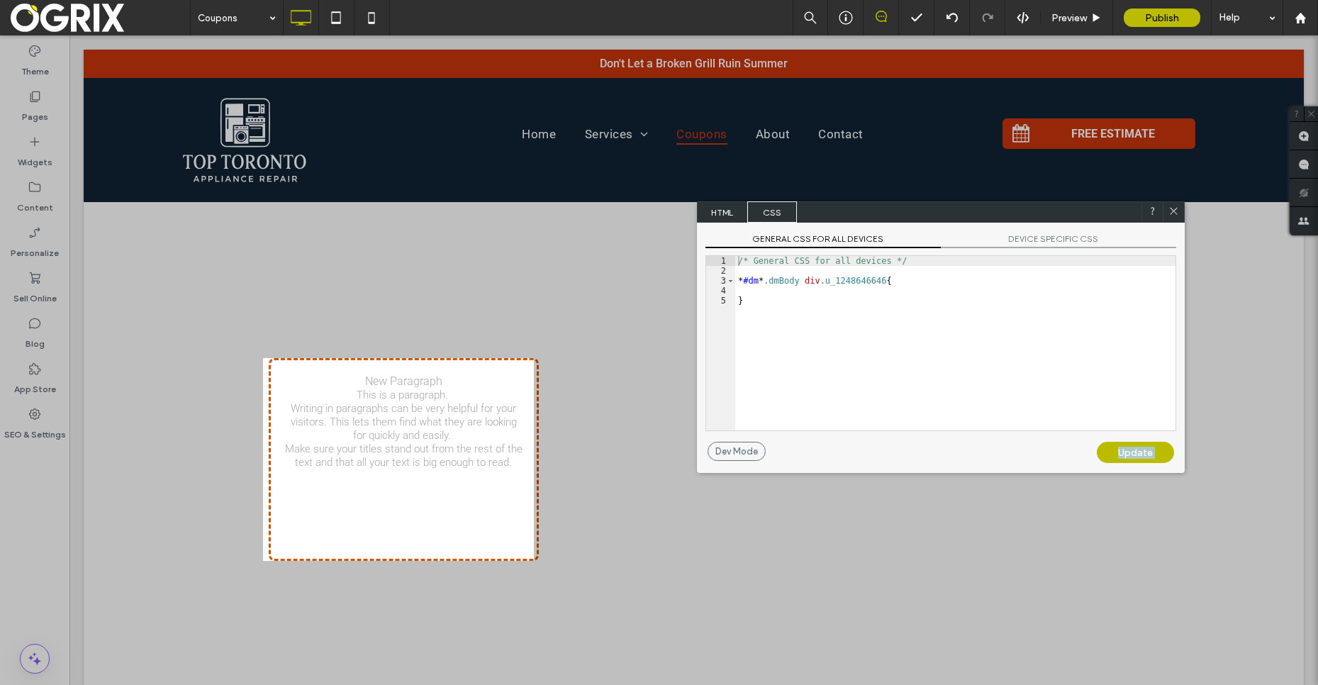
click at [716, 202] on span "HTML" at bounding box center [723, 211] width 50 height 21
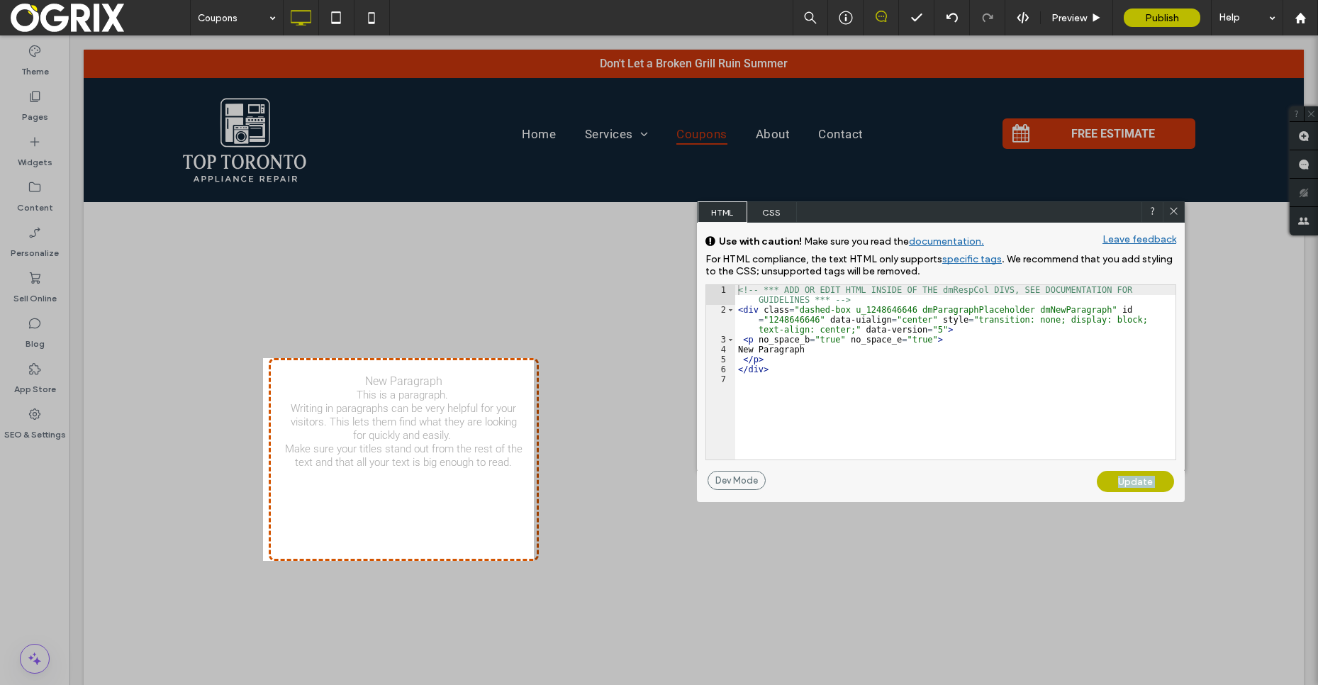
click at [1173, 211] on use at bounding box center [1173, 211] width 7 height 7
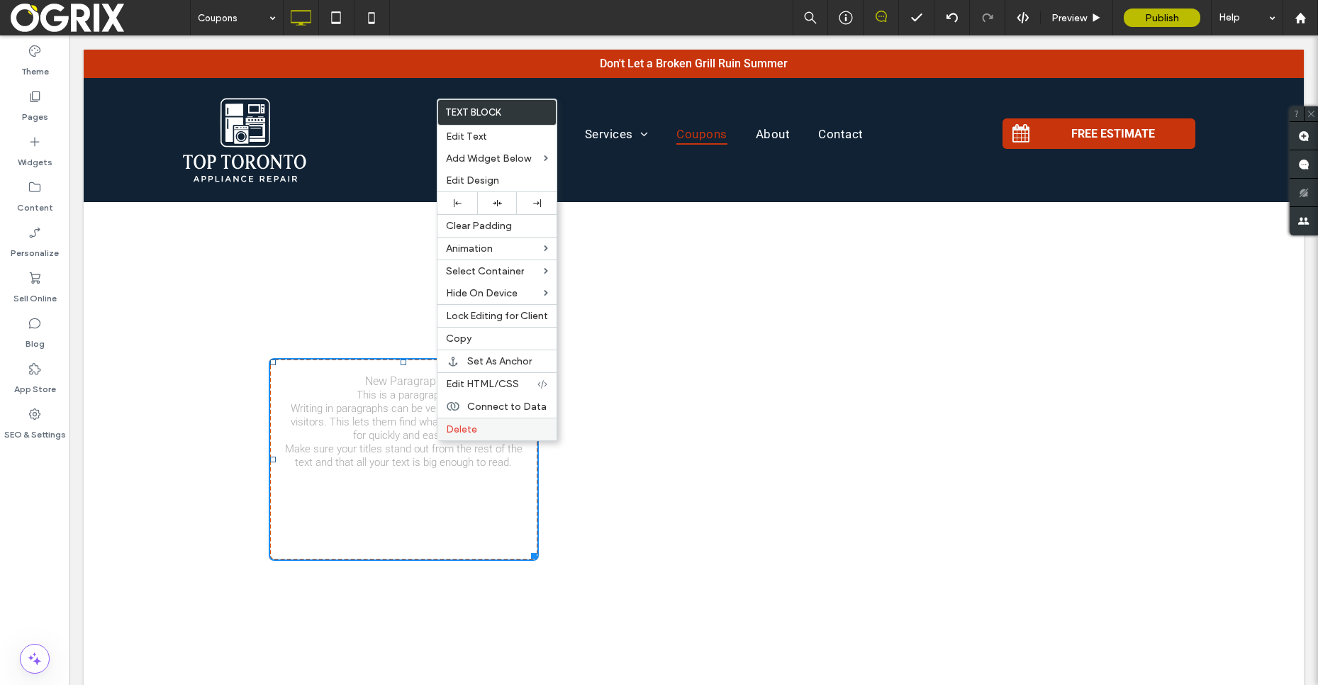
click at [500, 433] on label "Delete" at bounding box center [497, 429] width 102 height 12
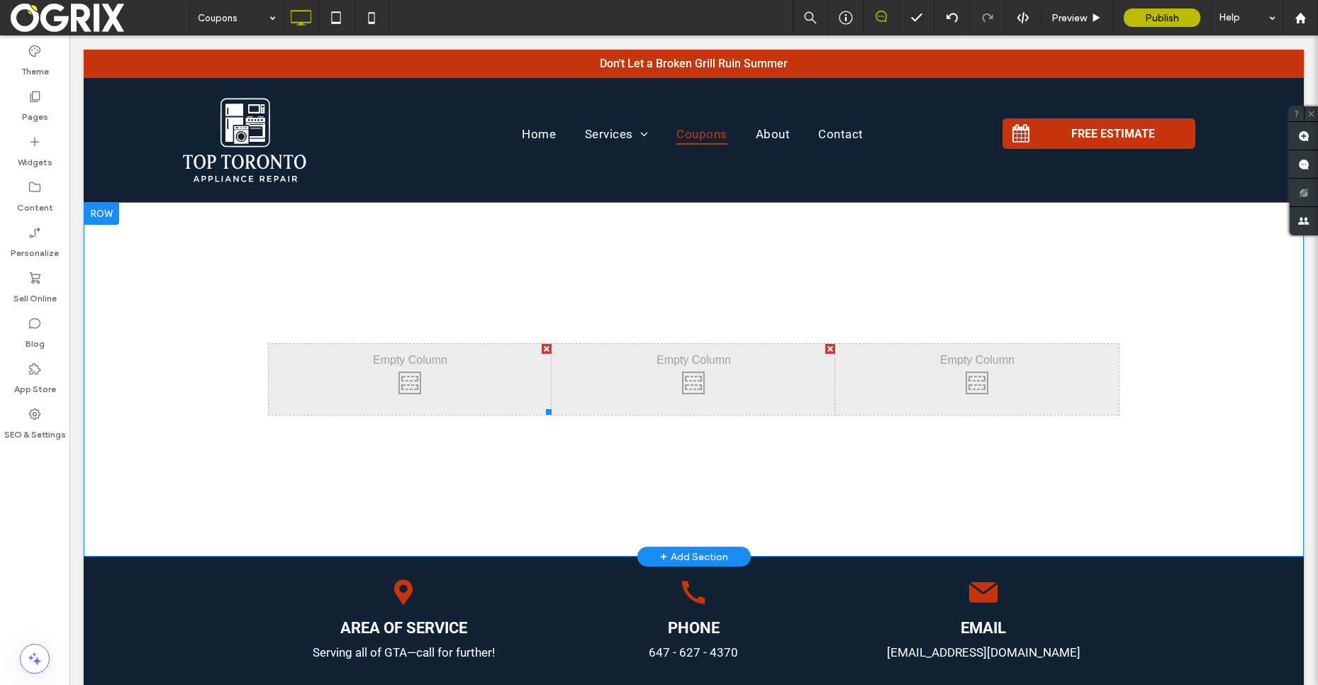
click at [398, 357] on div "Click To Paste" at bounding box center [411, 379] width 284 height 71
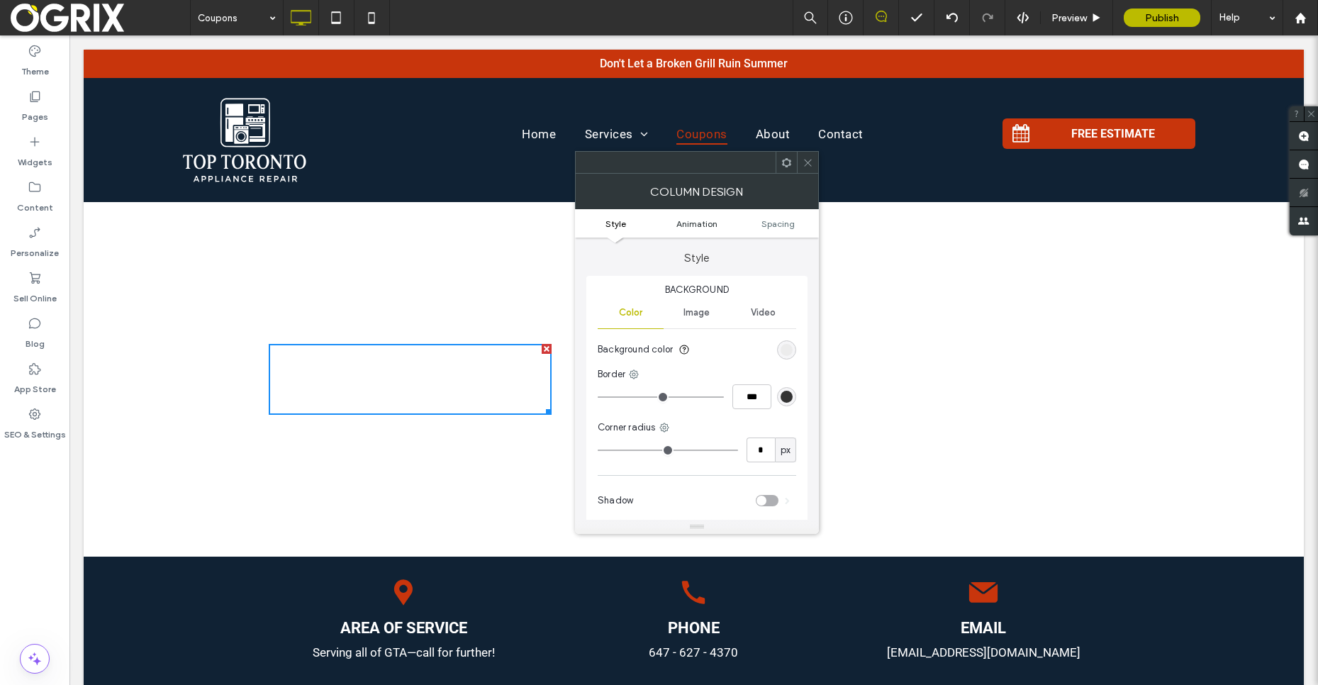
click at [702, 225] on span "Animation" at bounding box center [697, 223] width 41 height 11
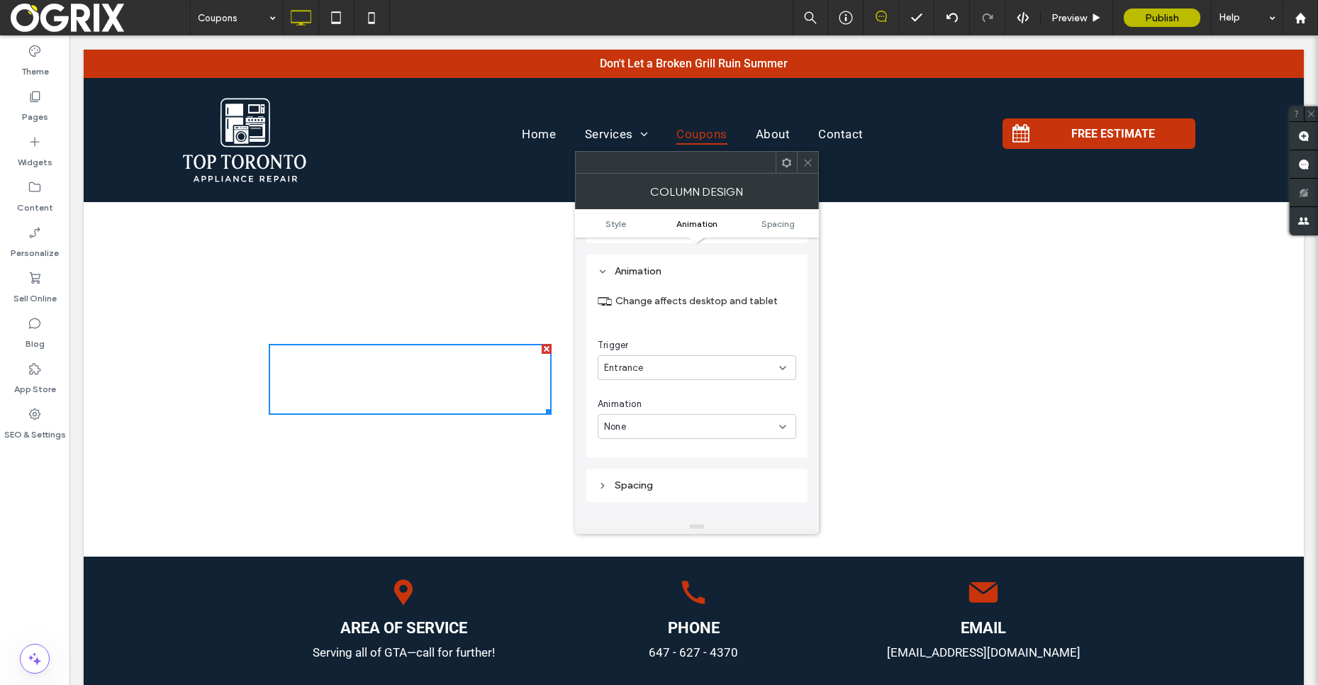
scroll to position [288, 0]
click at [789, 170] on span at bounding box center [786, 162] width 11 height 21
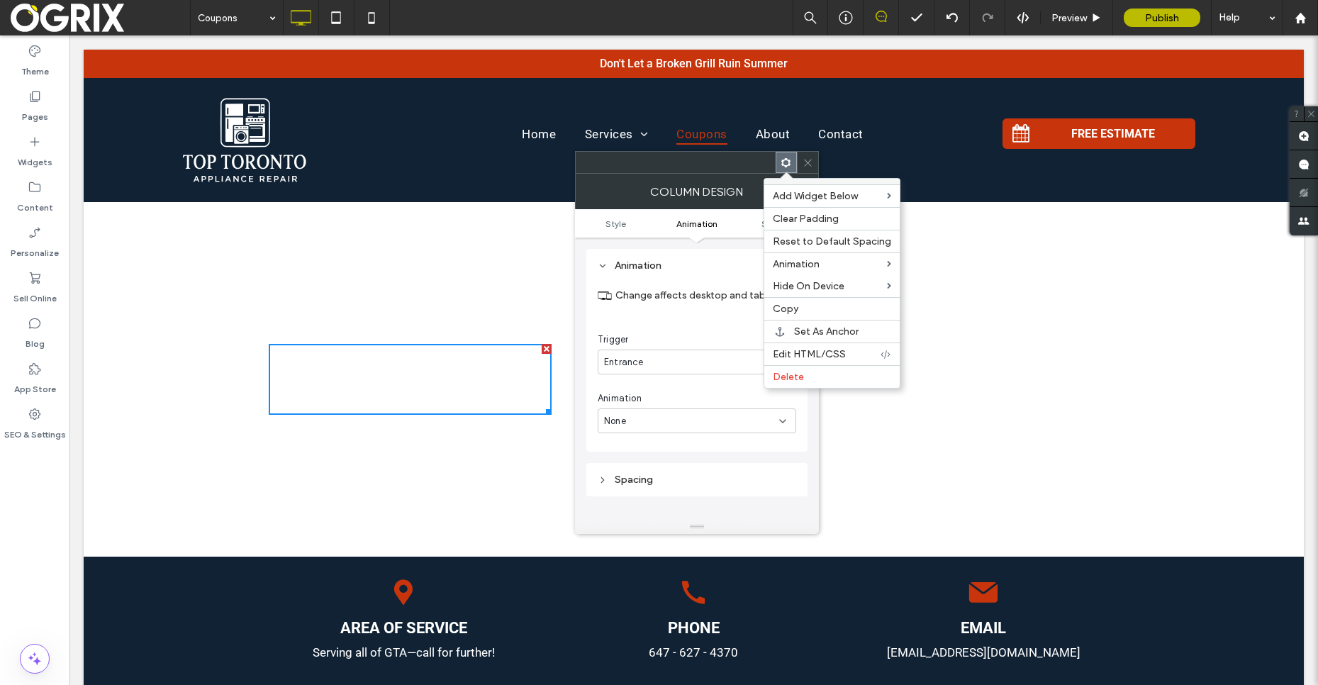
click at [667, 319] on div "Change affects desktop and tablet Trigger Entrance Animation None" at bounding box center [697, 354] width 199 height 158
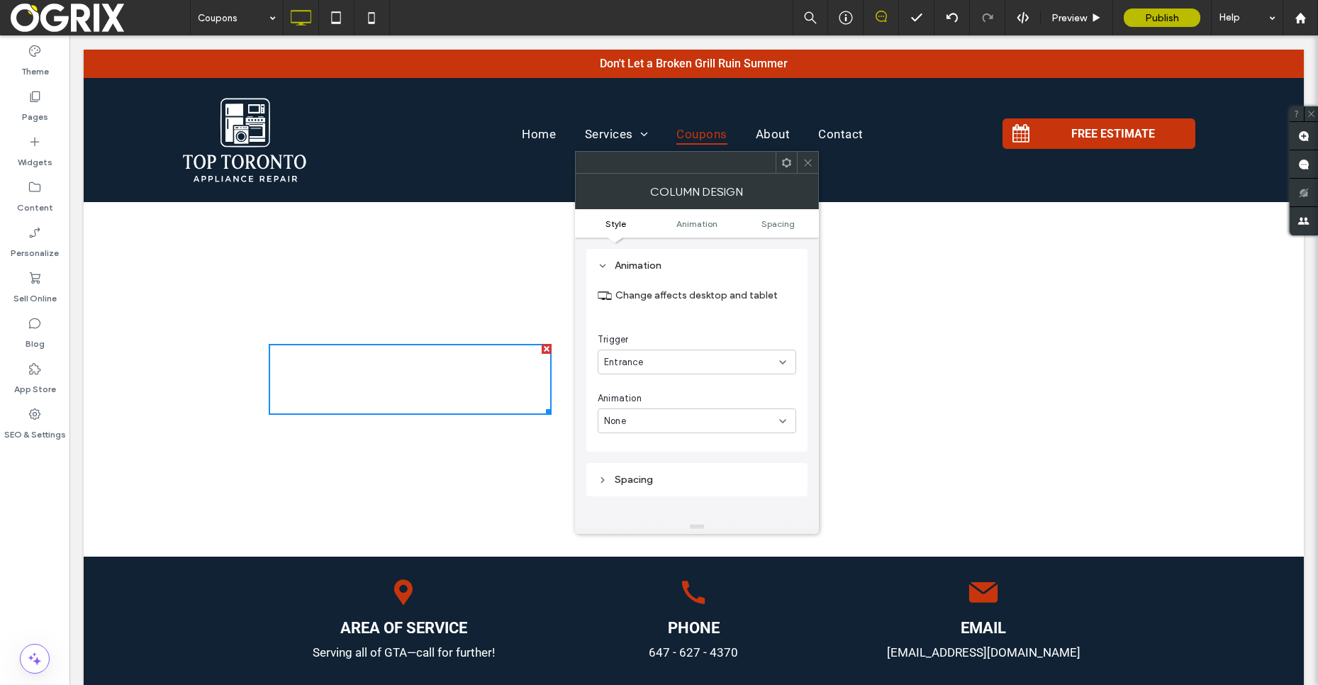
scroll to position [0, 0]
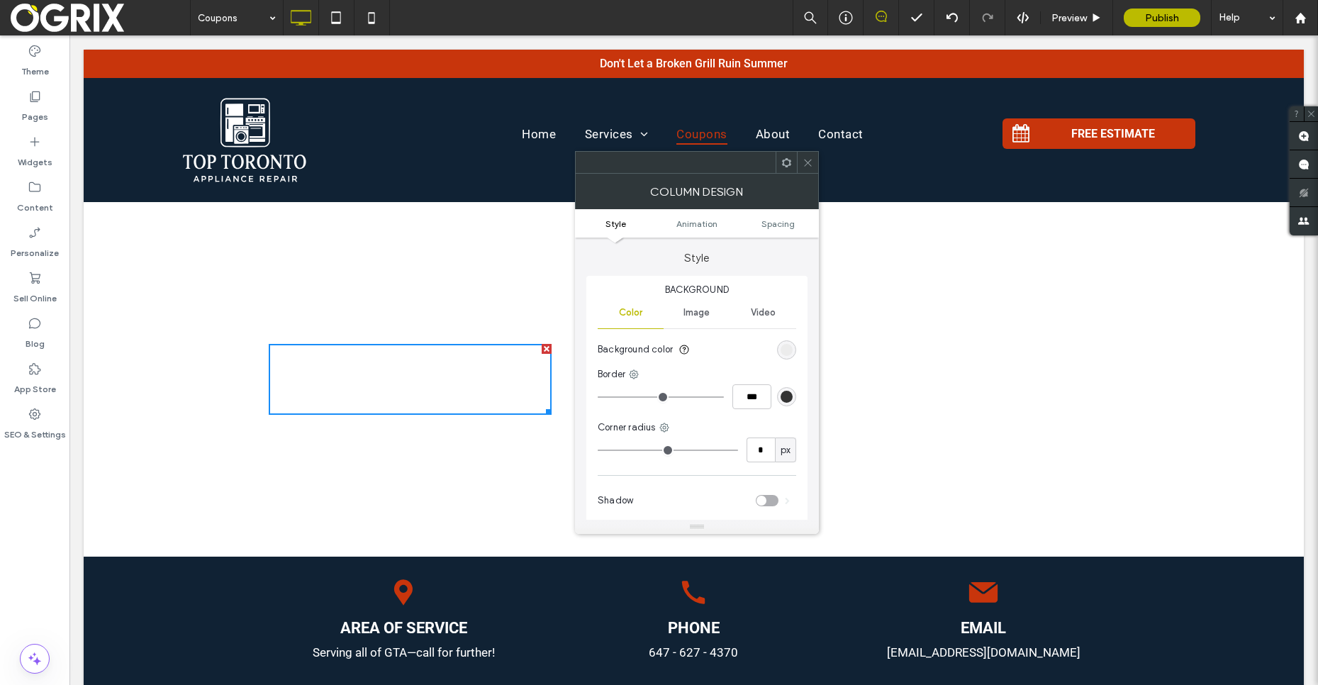
type input "*"
type input "***"
type input "*"
type input "***"
drag, startPoint x: 601, startPoint y: 394, endPoint x: 613, endPoint y: 402, distance: 15.3
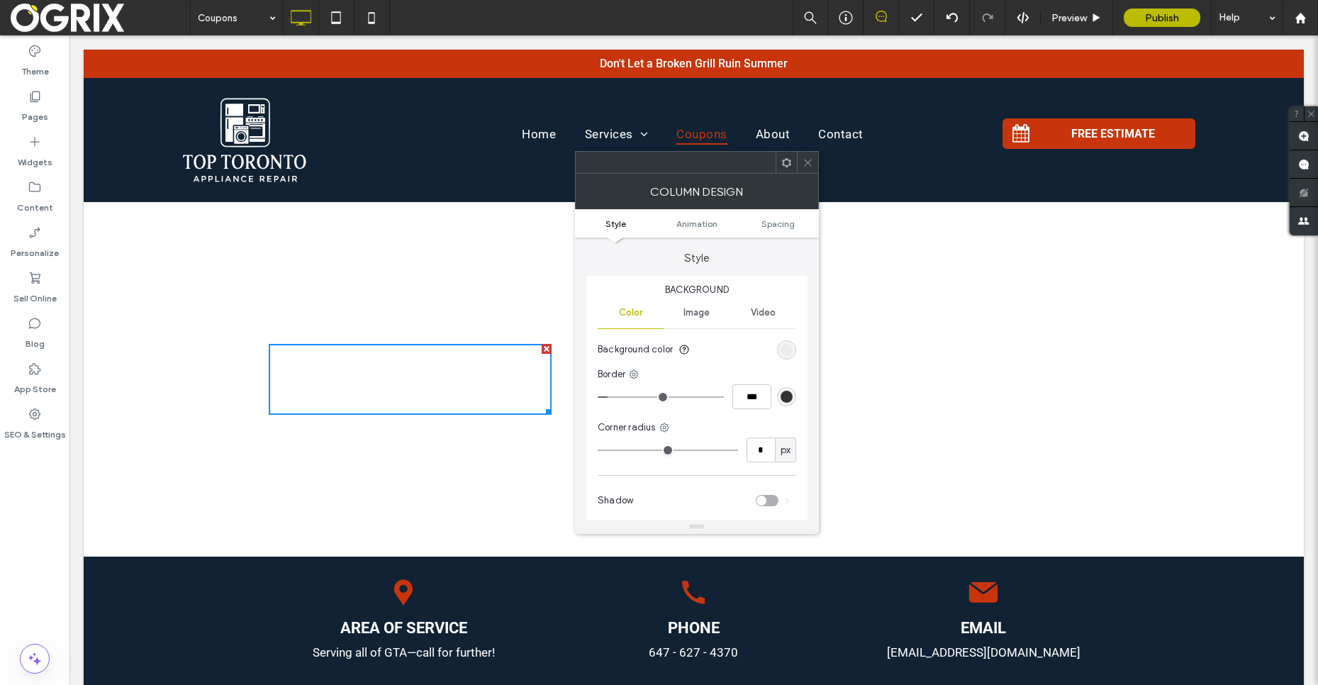
type input "*"
click at [613, 398] on input "range" at bounding box center [661, 396] width 126 height 1
click at [797, 157] on div at bounding box center [807, 162] width 21 height 21
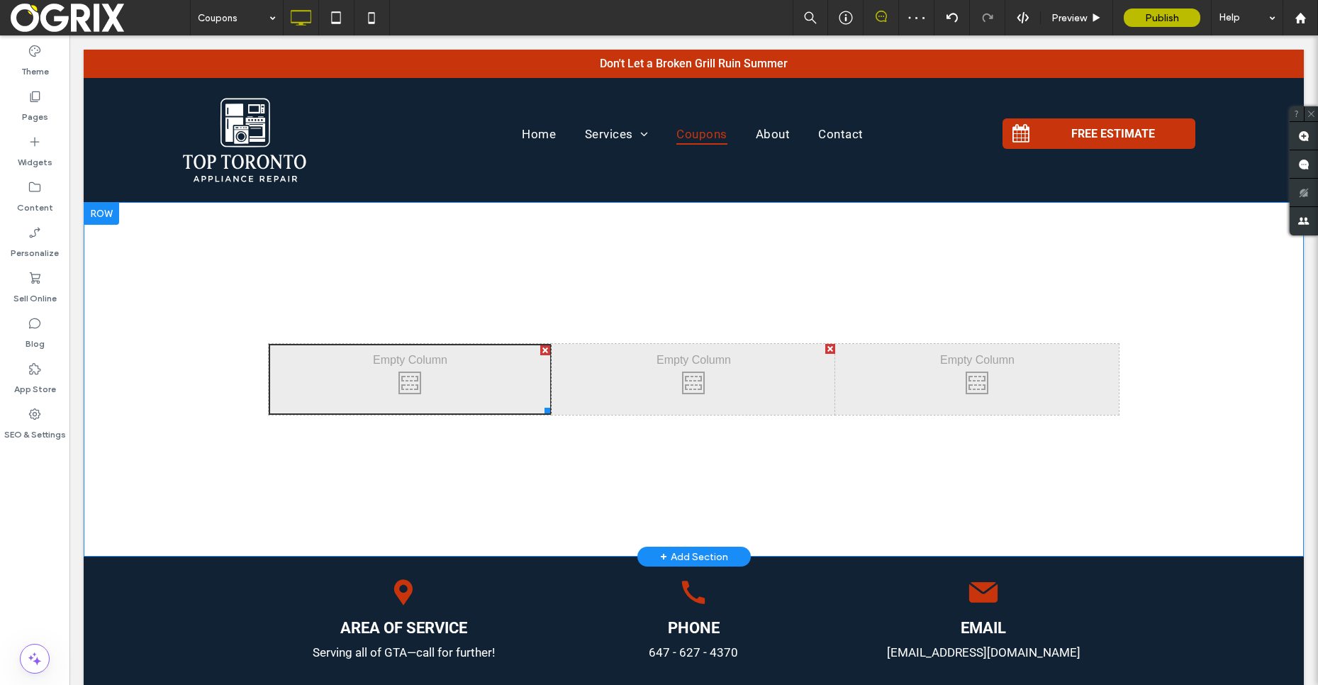
click at [506, 381] on div "Click To Paste" at bounding box center [411, 379] width 284 height 71
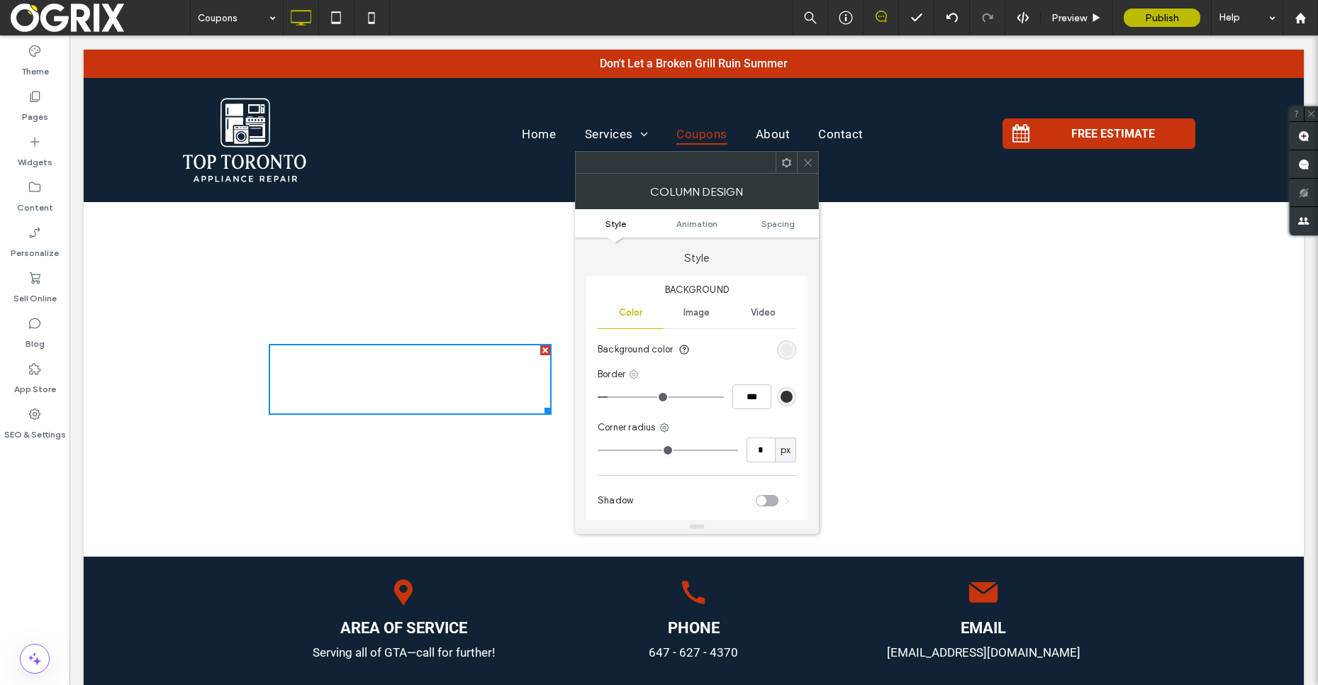
click at [634, 373] on use at bounding box center [634, 374] width 9 height 9
click at [689, 372] on div "Border" at bounding box center [697, 374] width 199 height 14
click at [794, 175] on div "Column Design" at bounding box center [697, 191] width 244 height 35
click at [791, 169] on span at bounding box center [786, 162] width 11 height 21
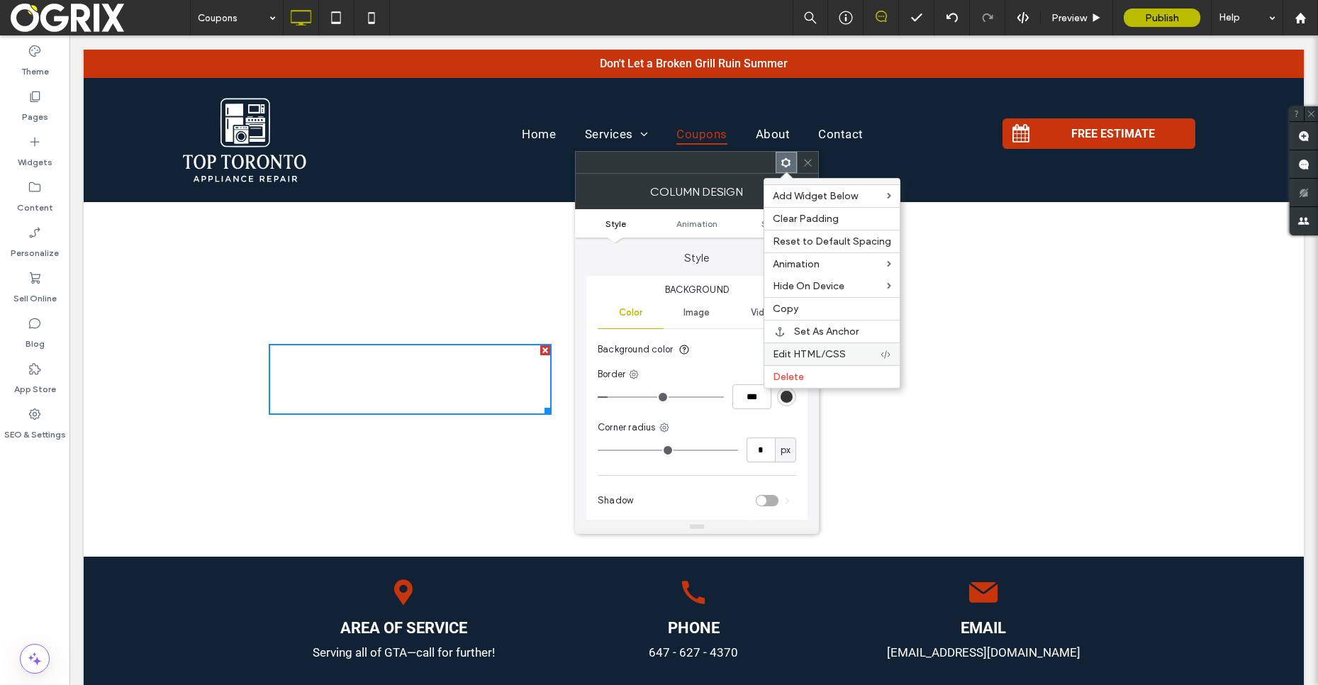
click at [836, 354] on span "Edit HTML/CSS" at bounding box center [809, 354] width 73 height 12
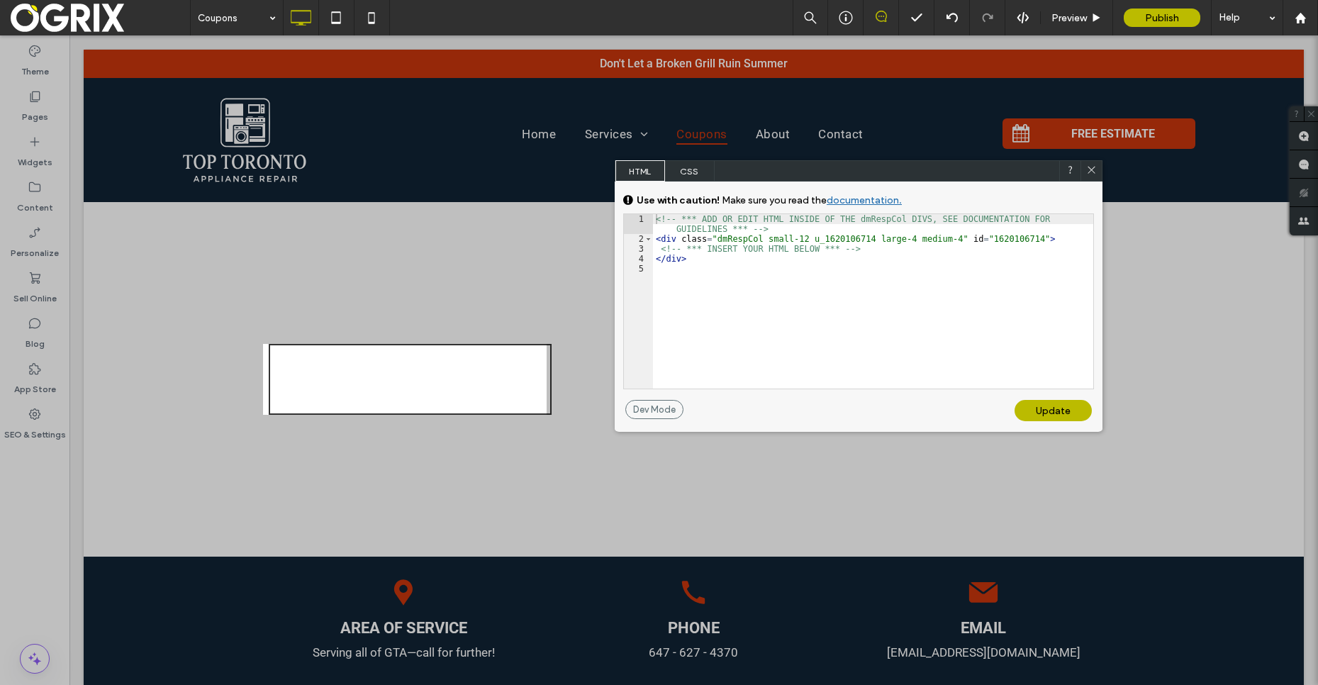
drag, startPoint x: 312, startPoint y: 67, endPoint x: 765, endPoint y: 162, distance: 463.0
click at [765, 162] on div "HTML CSS" at bounding box center [859, 170] width 488 height 21
click at [689, 170] on span "CSS" at bounding box center [690, 170] width 50 height 21
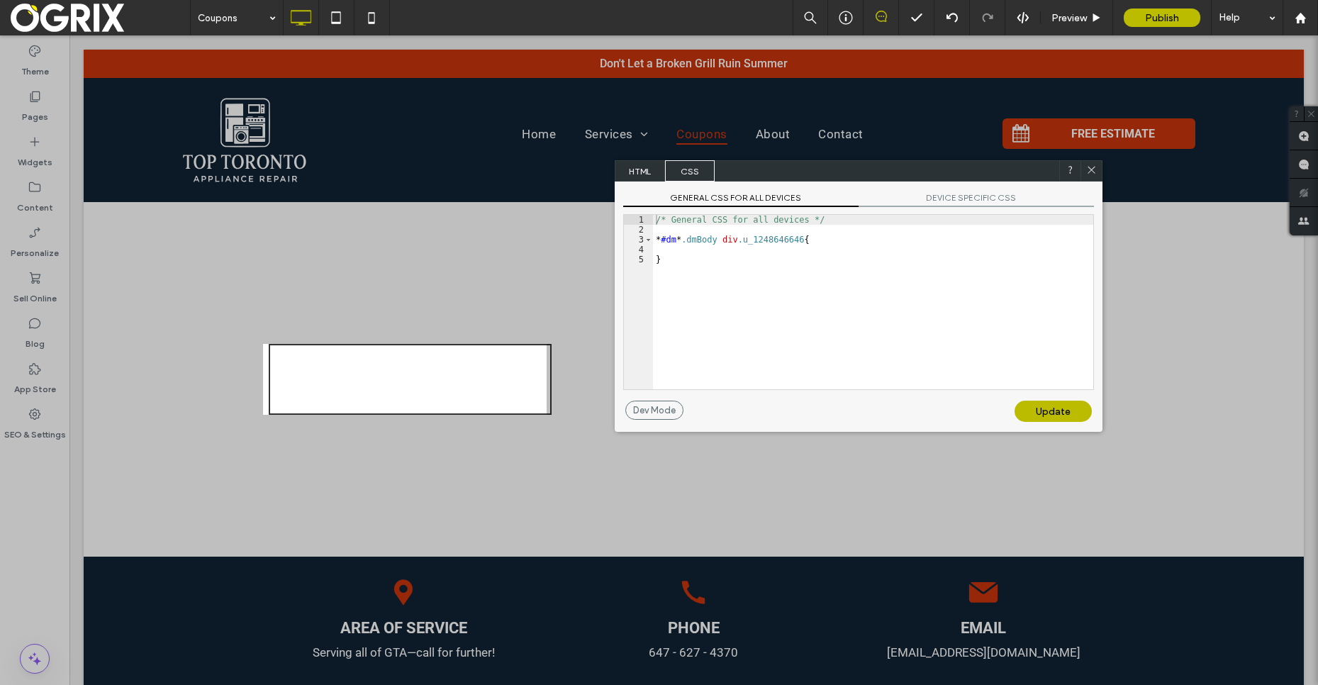
click at [652, 170] on span "HTML" at bounding box center [641, 170] width 50 height 21
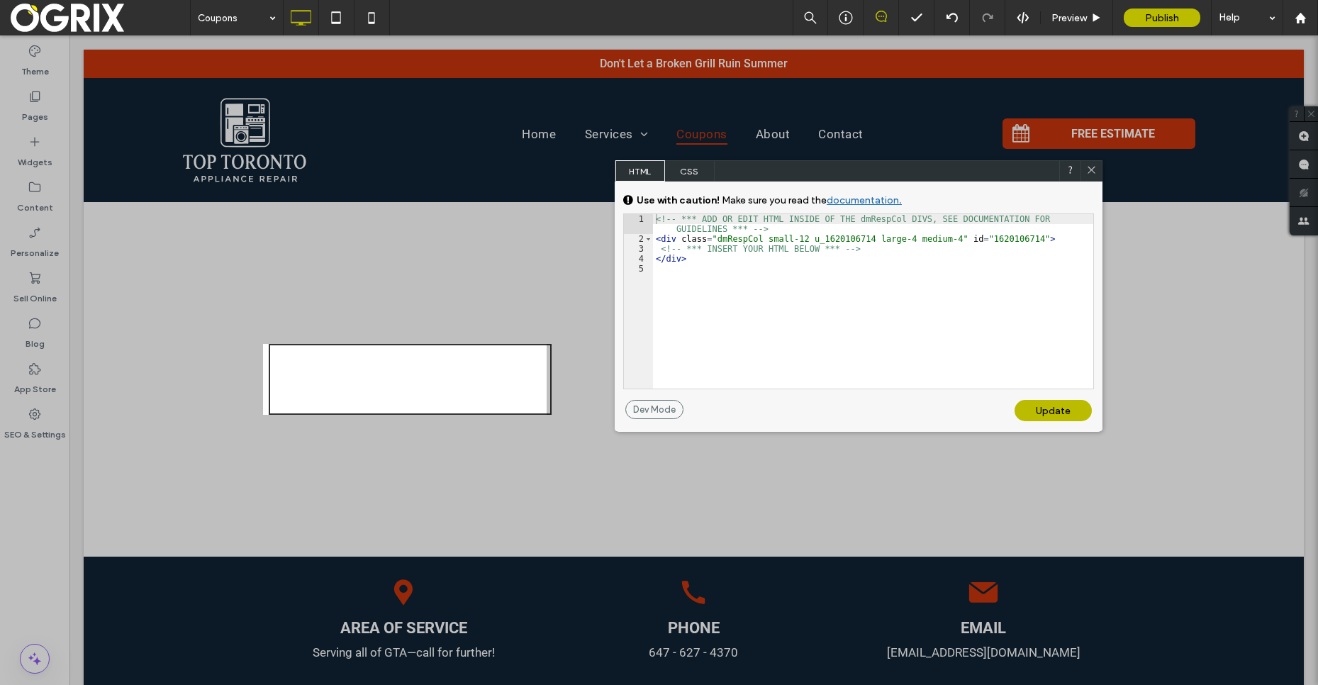
click at [1086, 163] on div at bounding box center [1091, 170] width 21 height 21
click at [1086, 180] on div at bounding box center [1091, 170] width 21 height 21
click at [1087, 173] on icon at bounding box center [1091, 170] width 11 height 11
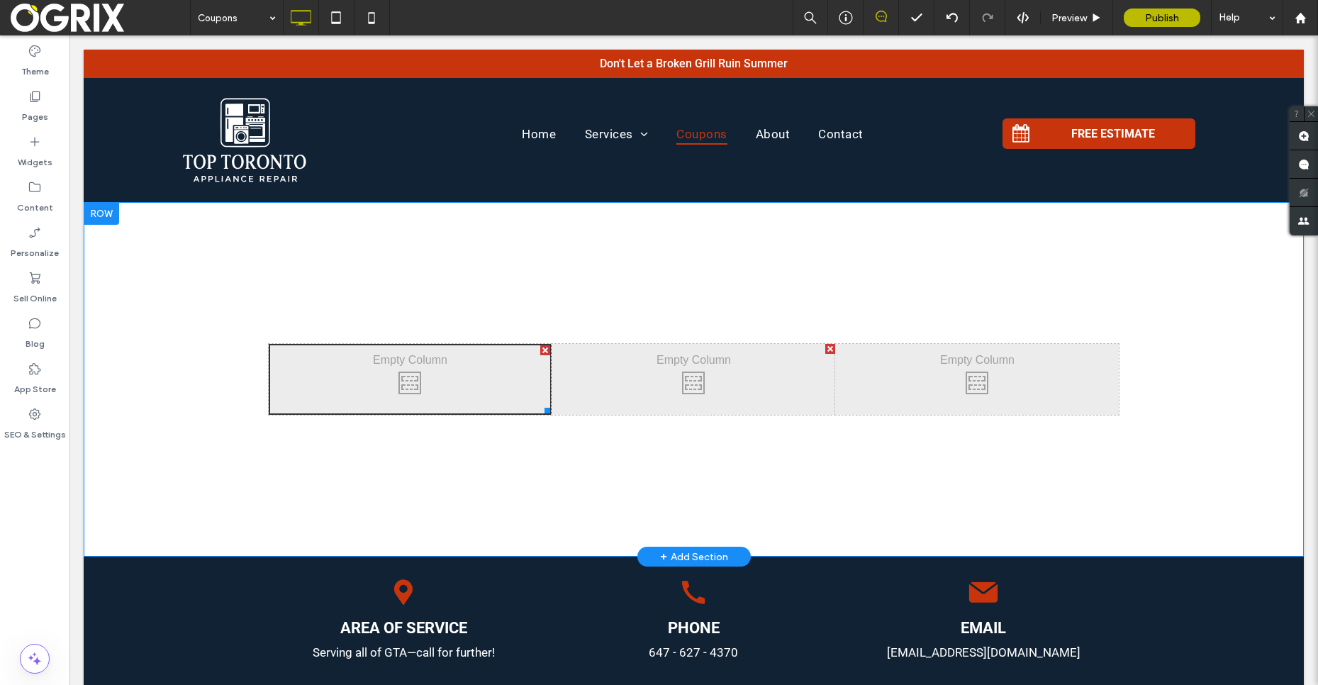
click at [334, 396] on div "Click To Paste" at bounding box center [411, 379] width 284 height 71
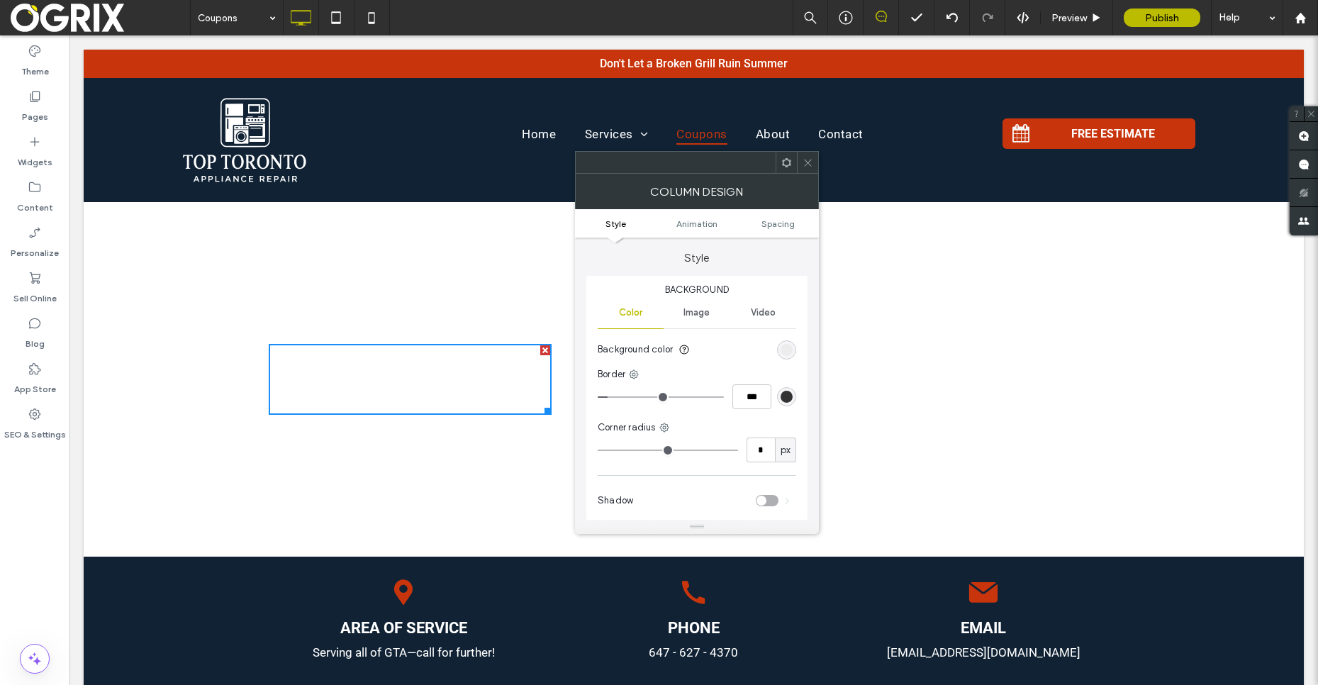
click at [641, 381] on div "Border" at bounding box center [697, 374] width 199 height 14
click at [640, 378] on icon at bounding box center [633, 374] width 11 height 11
click at [780, 163] on div at bounding box center [786, 162] width 21 height 21
click at [781, 163] on icon at bounding box center [786, 162] width 11 height 11
click at [792, 165] on div at bounding box center [786, 162] width 21 height 21
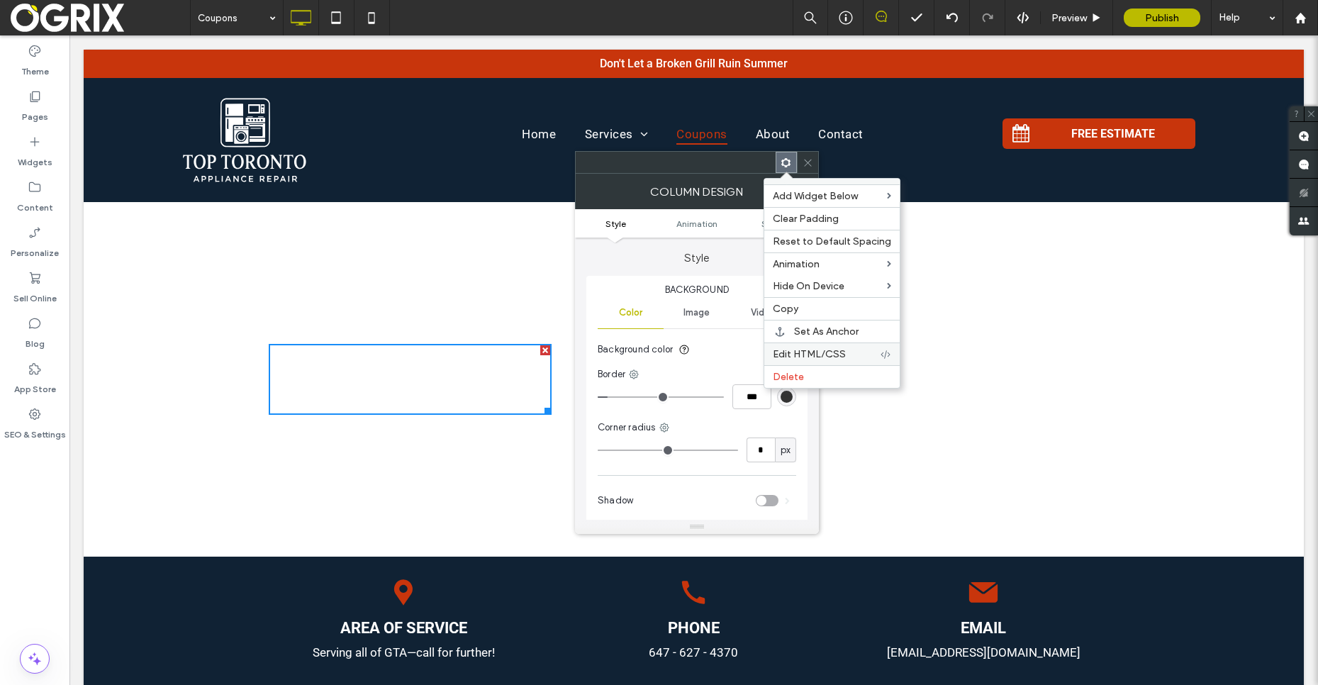
click at [795, 346] on div "Edit HTML/CSS" at bounding box center [831, 354] width 135 height 23
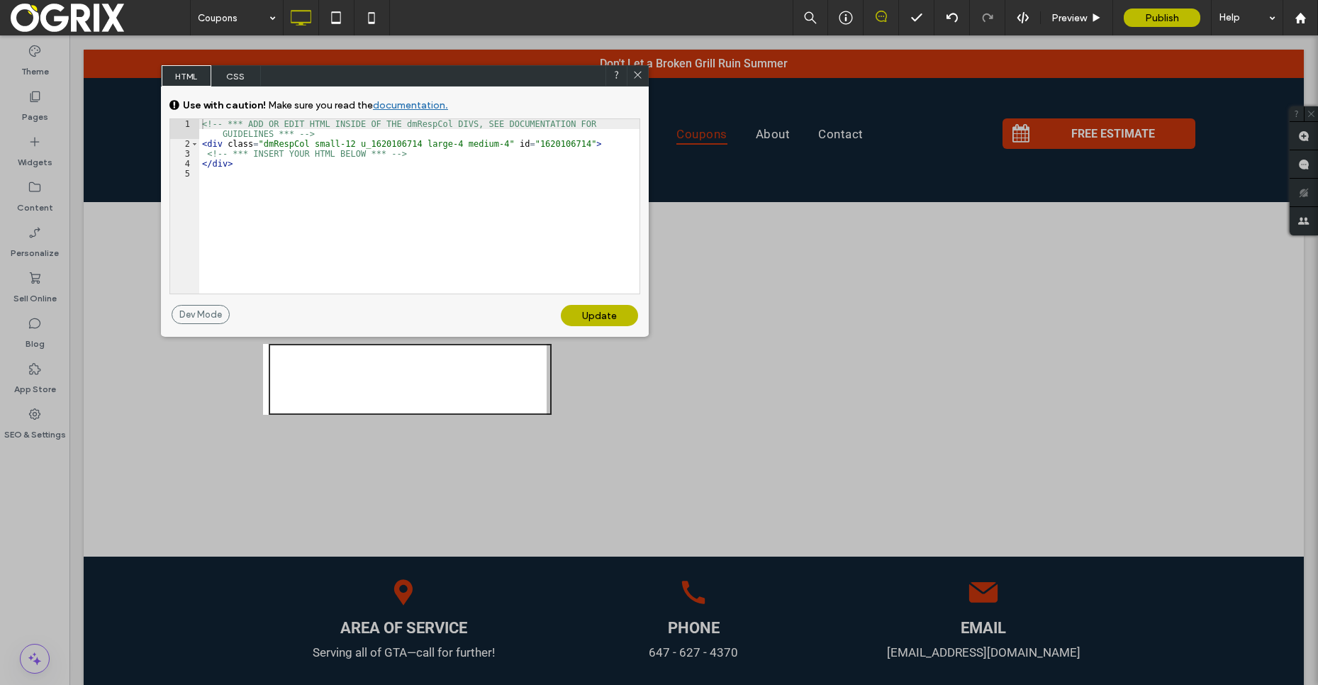
click at [233, 77] on span "CSS" at bounding box center [236, 75] width 50 height 21
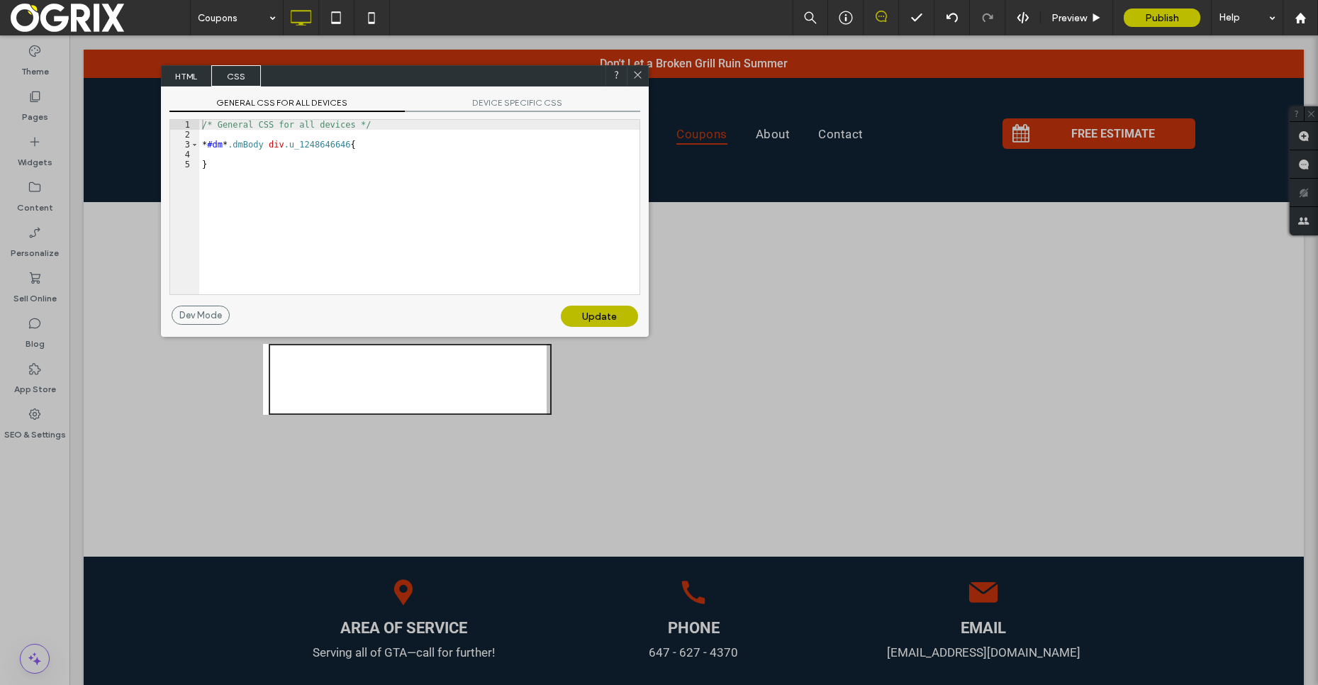
click at [262, 184] on div "/* General CSS for all devices */ * #dm * .dmBody div .u_1248646646 { }" at bounding box center [419, 217] width 440 height 194
click at [297, 195] on div "/* General CSS for all devices */ * #dm * .dmBody div .u_1620106714 { border-st…" at bounding box center [419, 217] width 440 height 194
click at [296, 192] on div "/* General CSS for all devices */ * #dm * .dmBody div .u_1620106714 { border-st…" at bounding box center [419, 217] width 440 height 194
click at [291, 211] on div "/* General CSS for all devices */ * #dm * .dmBody div .u_1620106714 { border-st…" at bounding box center [419, 217] width 440 height 194
click at [295, 217] on div "/* General CSS for all devices */ * #dm * .dmBody div .u_1620106714 { border-st…" at bounding box center [419, 217] width 440 height 194
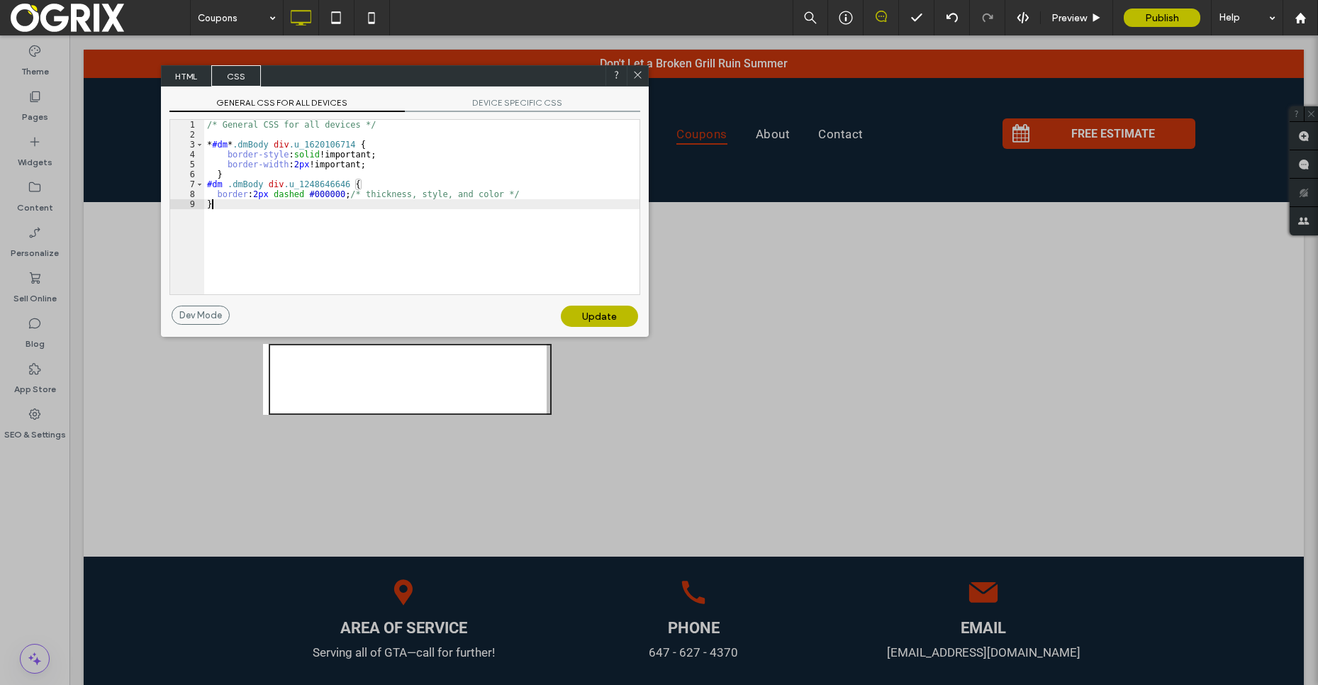
click at [599, 315] on div "Update" at bounding box center [599, 316] width 77 height 21
click at [599, 316] on div "Update" at bounding box center [599, 316] width 77 height 21
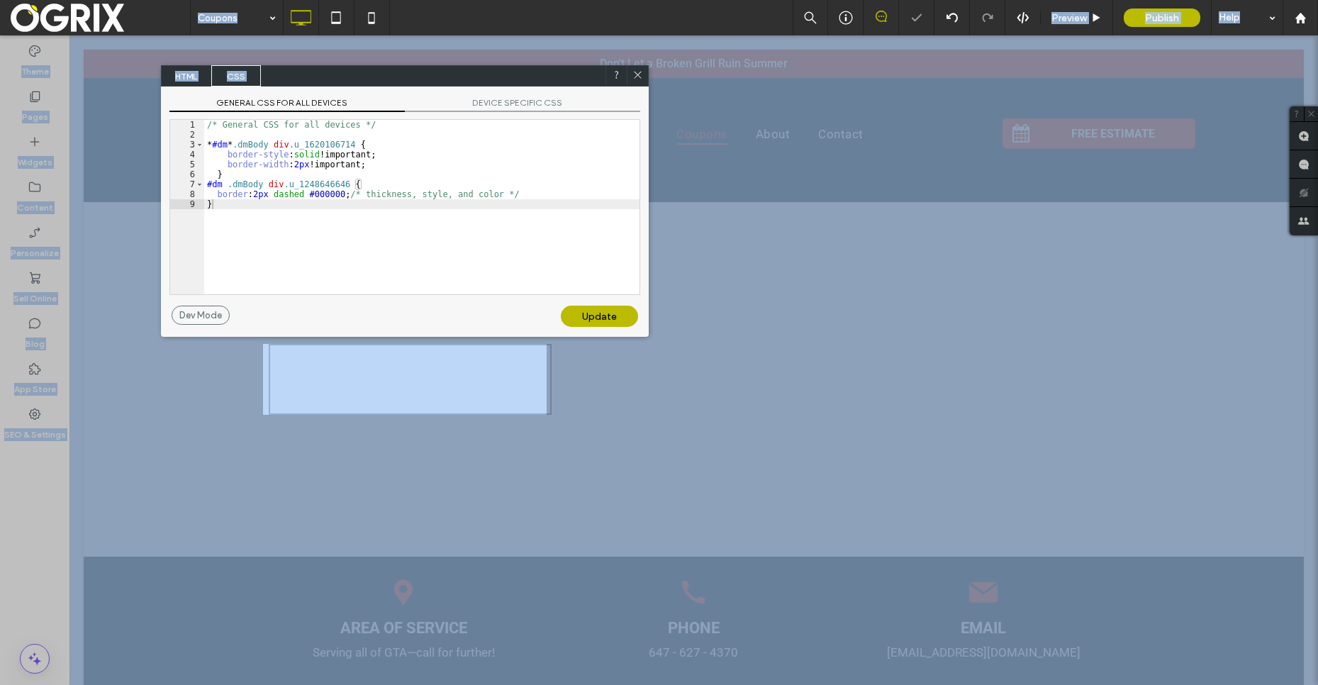
click at [599, 316] on div "Update" at bounding box center [599, 316] width 77 height 21
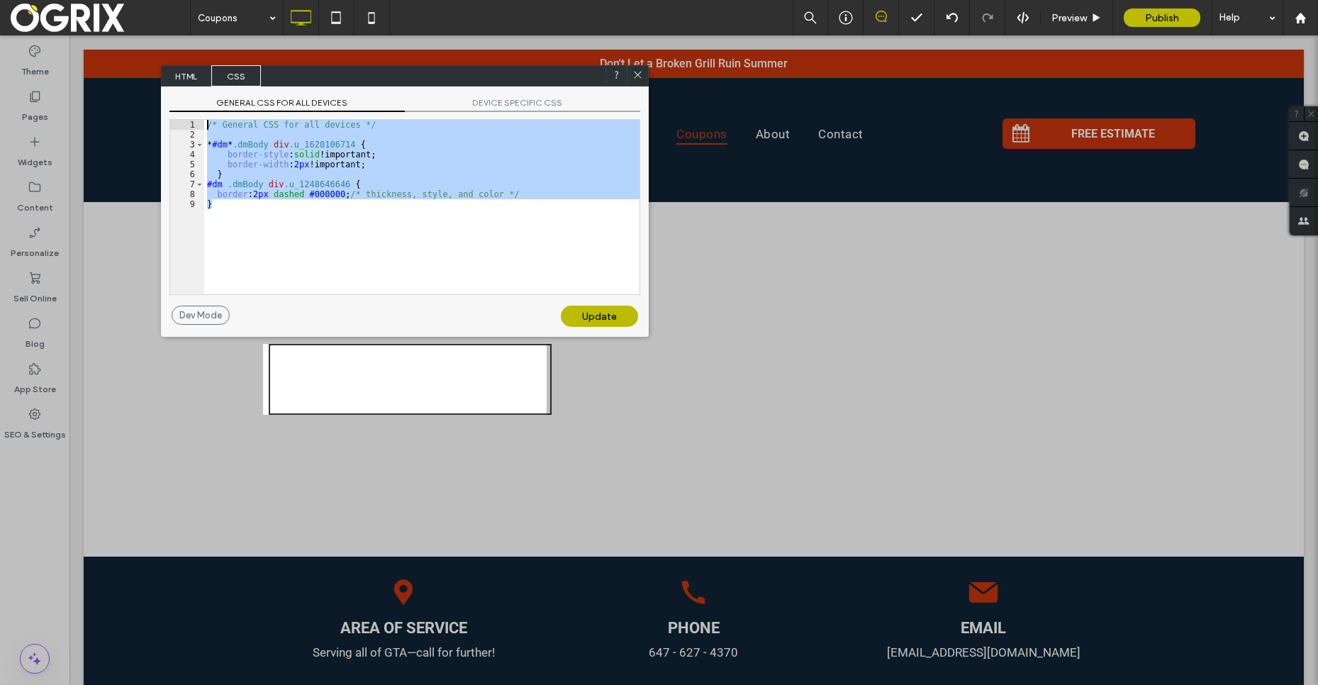
drag, startPoint x: 320, startPoint y: 167, endPoint x: 102, endPoint y: 101, distance: 227.3
click at [102, 101] on body ".wqwq-1{fill:#231f20;} .cls-1q, .cls-2q { fill-rule: evenodd; } .cls-2q { fill:…" at bounding box center [659, 342] width 1318 height 685
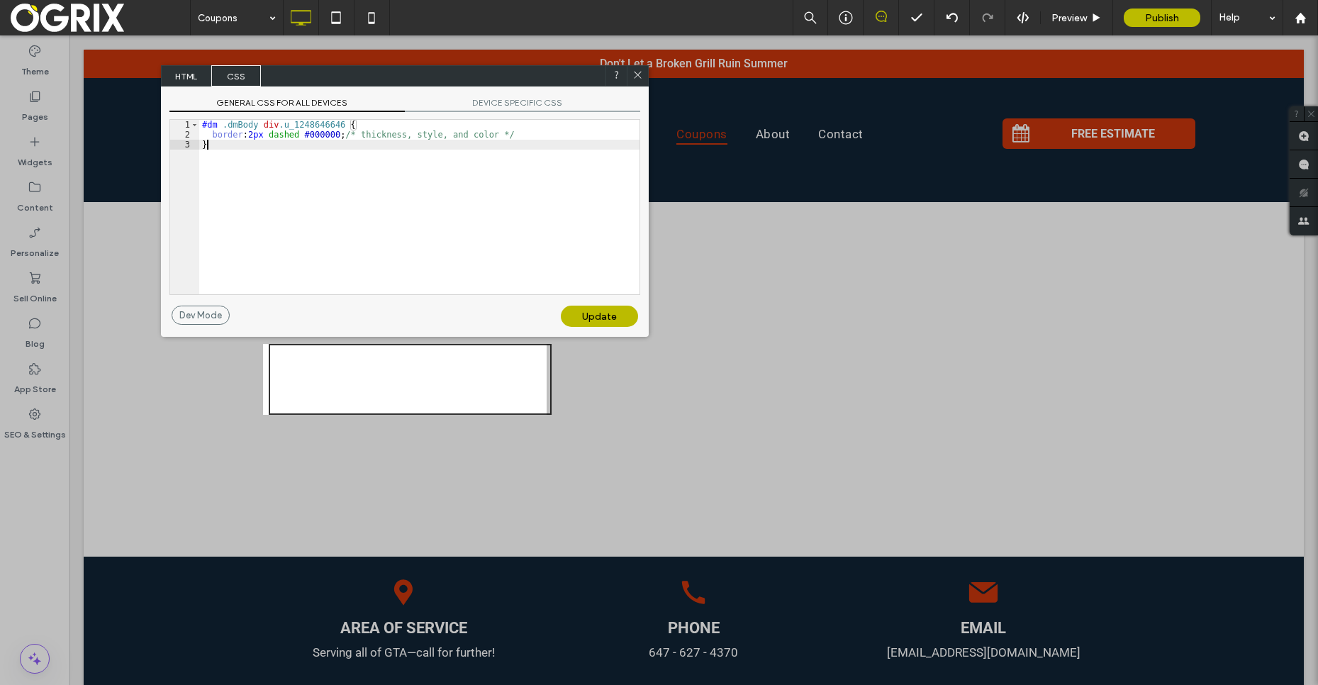
click at [625, 313] on div "Update" at bounding box center [599, 316] width 77 height 21
click at [640, 76] on icon at bounding box center [638, 74] width 11 height 11
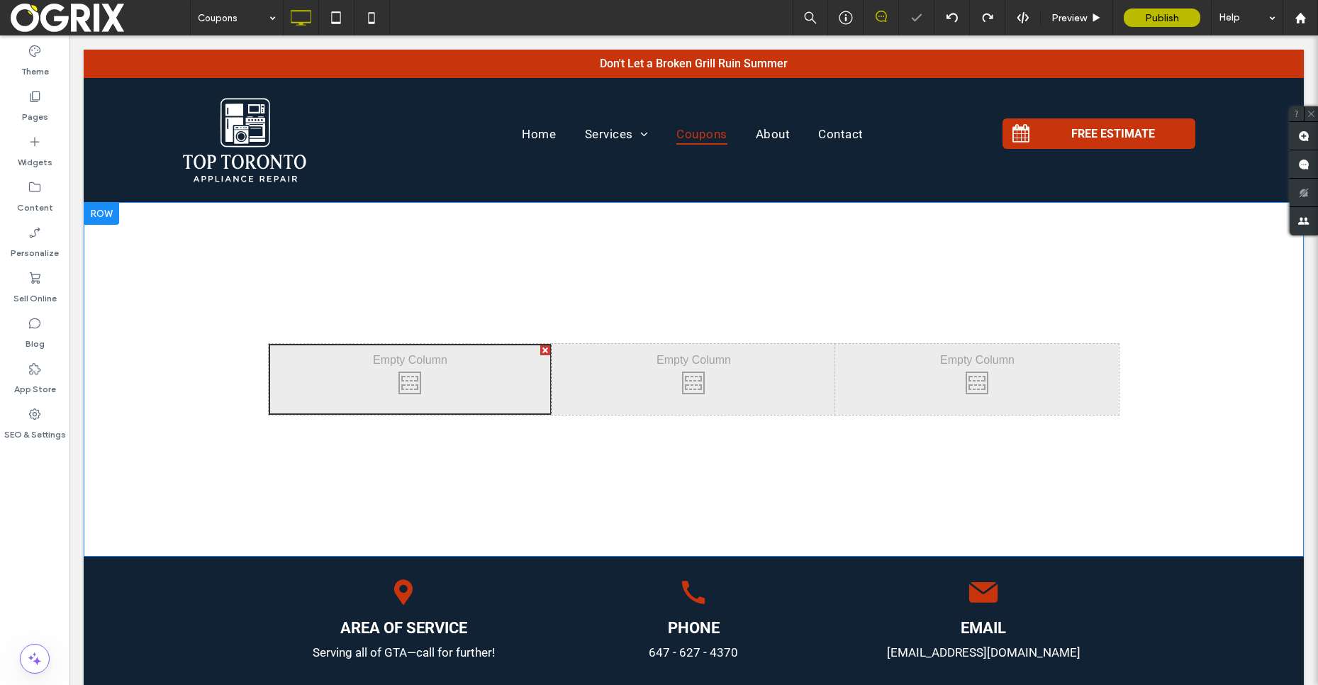
click at [452, 364] on div "Click To Paste" at bounding box center [411, 379] width 284 height 71
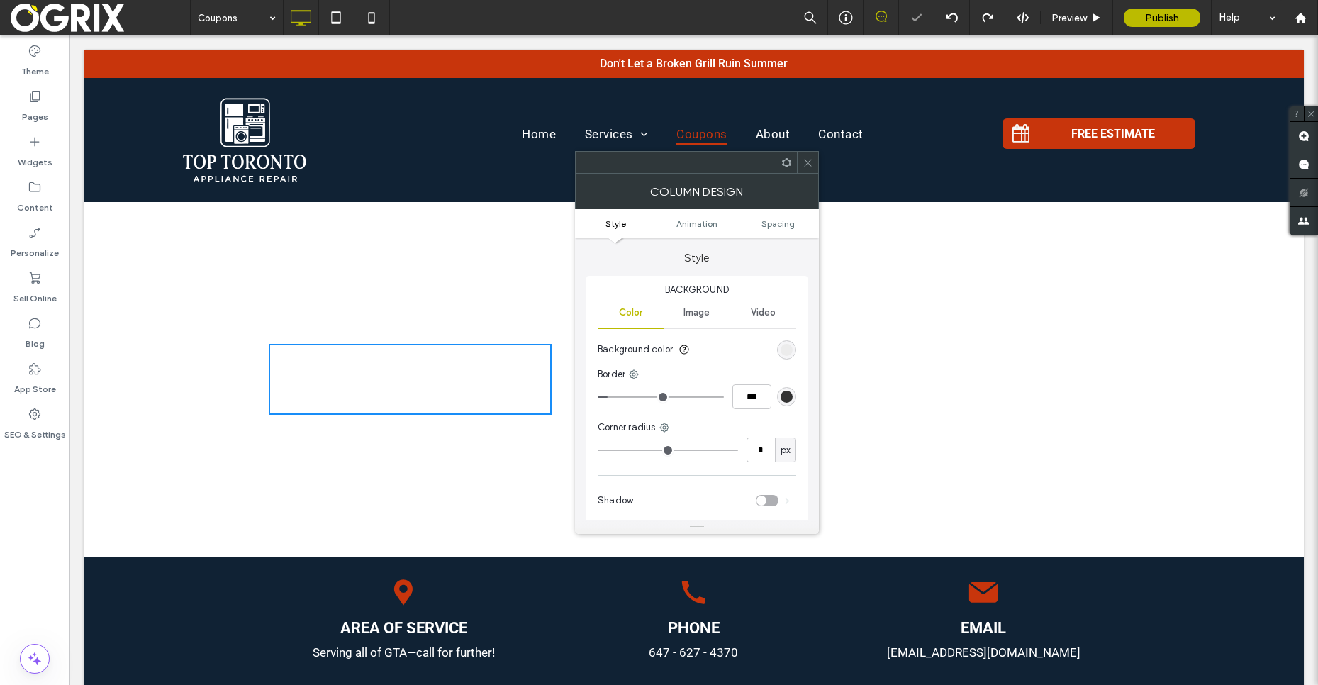
type input "*"
type input "***"
drag, startPoint x: 599, startPoint y: 391, endPoint x: 504, endPoint y: 356, distance: 100.8
type input "*"
click at [598, 396] on input "range" at bounding box center [661, 396] width 126 height 1
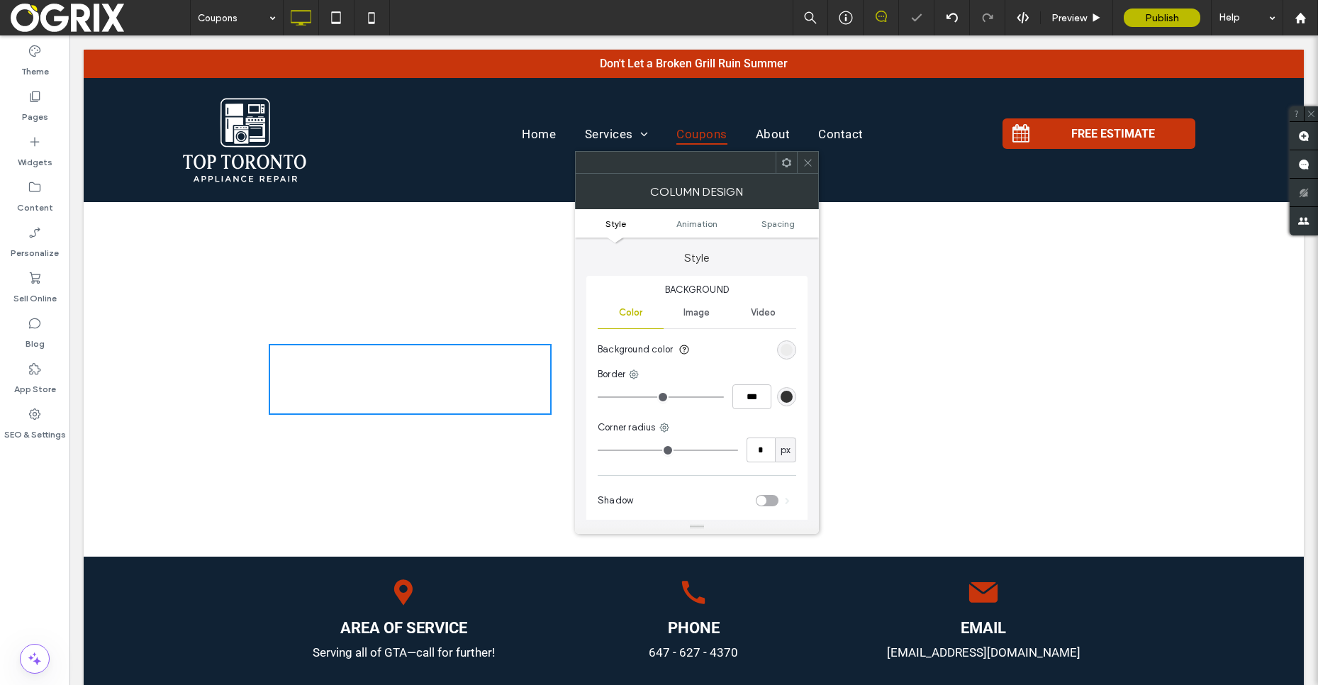
click at [816, 157] on div at bounding box center [807, 162] width 21 height 21
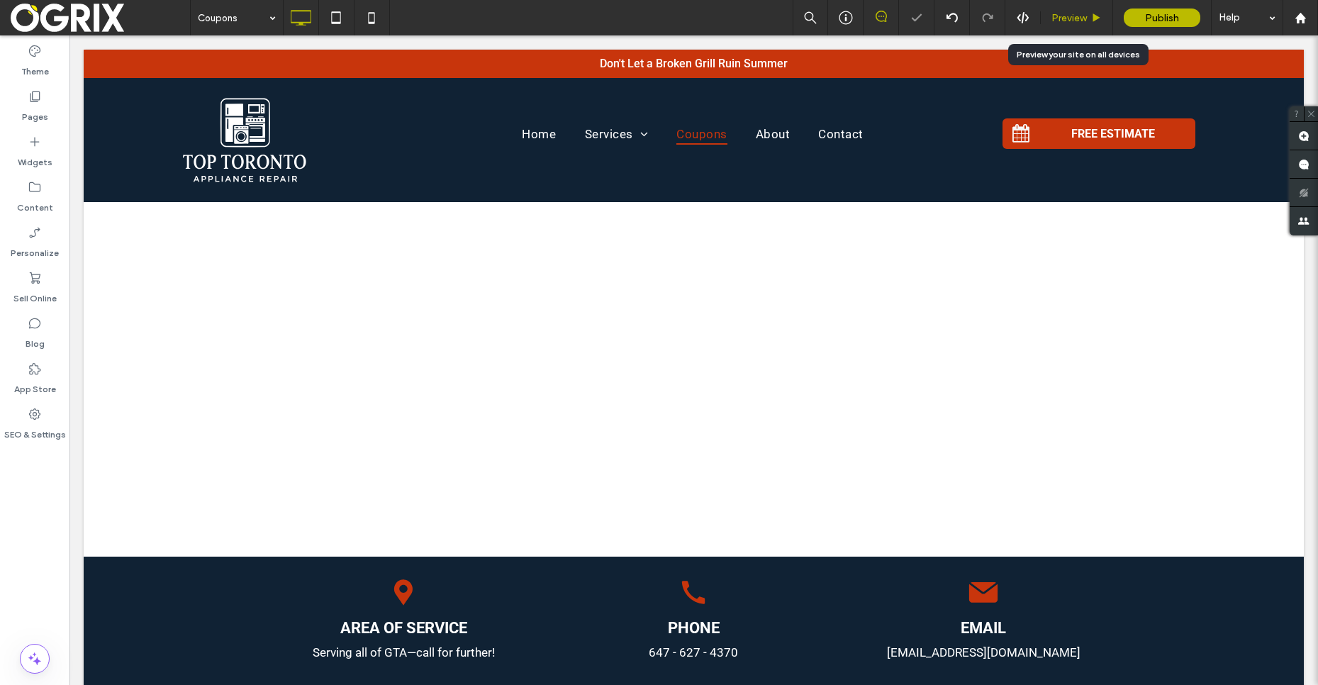
click at [1063, 22] on span "Preview" at bounding box center [1069, 18] width 35 height 12
